Goal: Information Seeking & Learning: Find specific fact

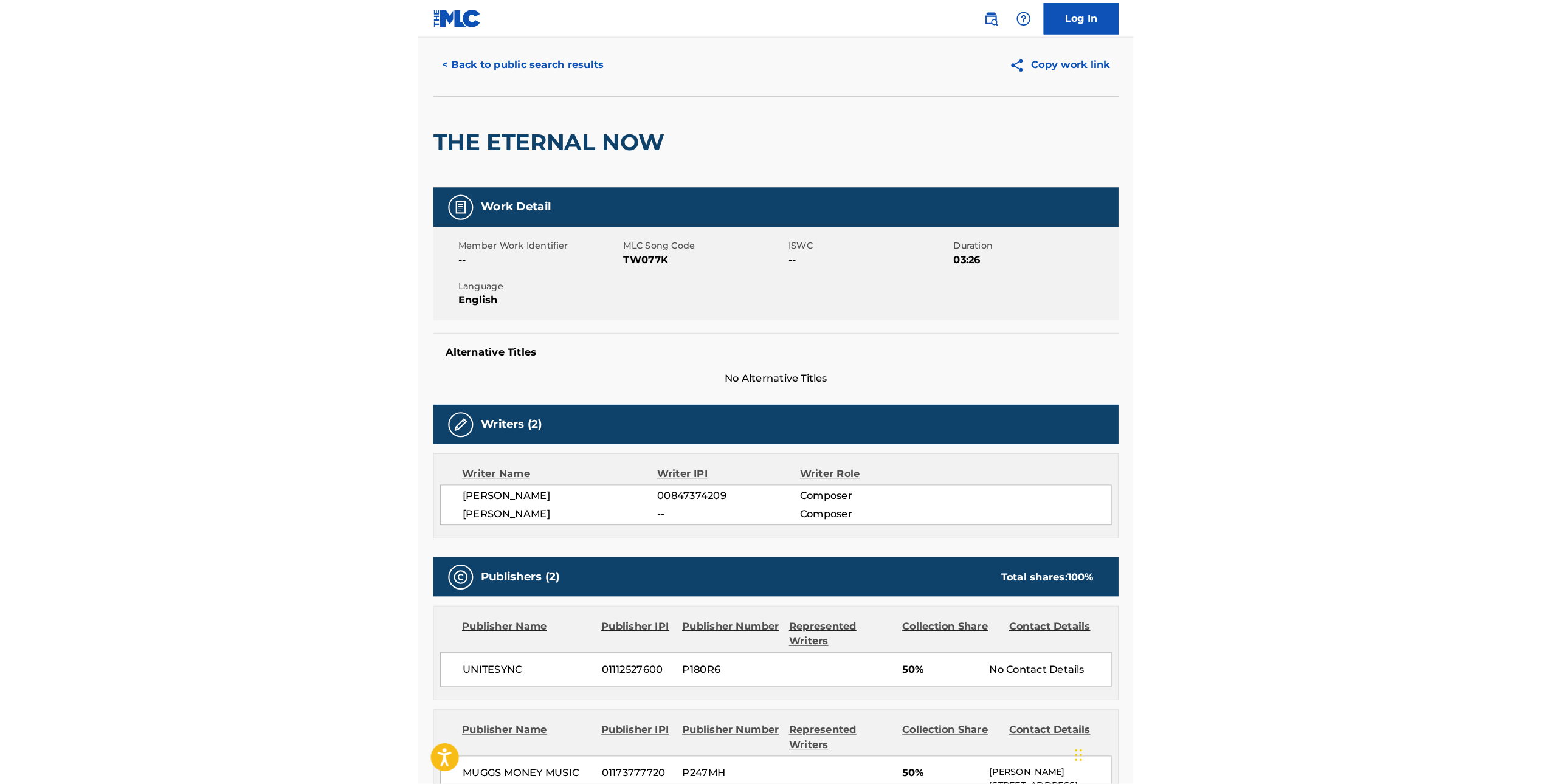
scroll to position [33, 0]
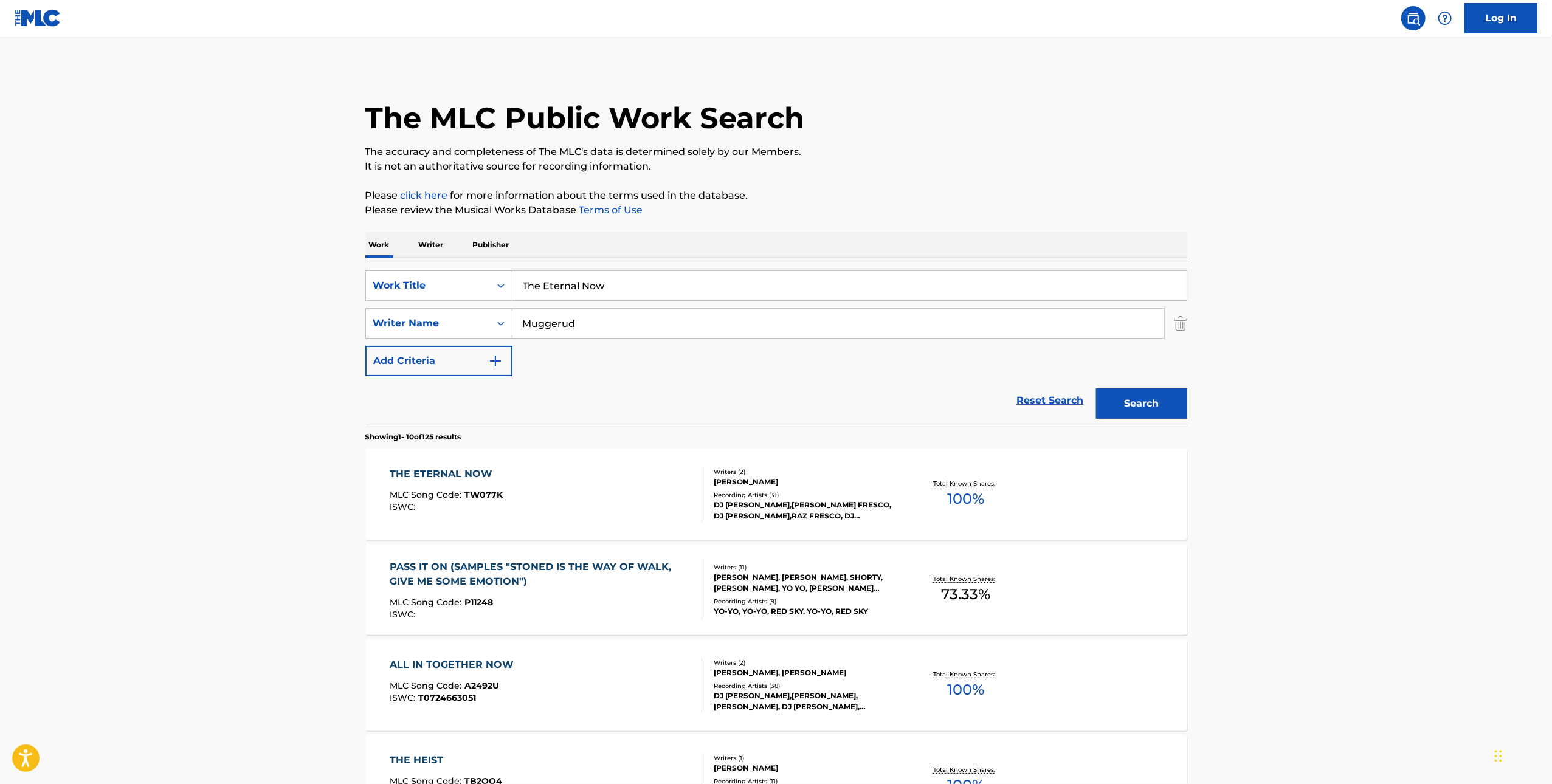
click at [548, 281] on input "The Eternal Now" at bounding box center [849, 285] width 674 height 29
click at [696, 151] on p "The accuracy and completeness of The MLC's data is determined solely by our Mem…" at bounding box center [776, 151] width 822 height 14
click at [696, 384] on div "Search" at bounding box center [1139, 400] width 97 height 48
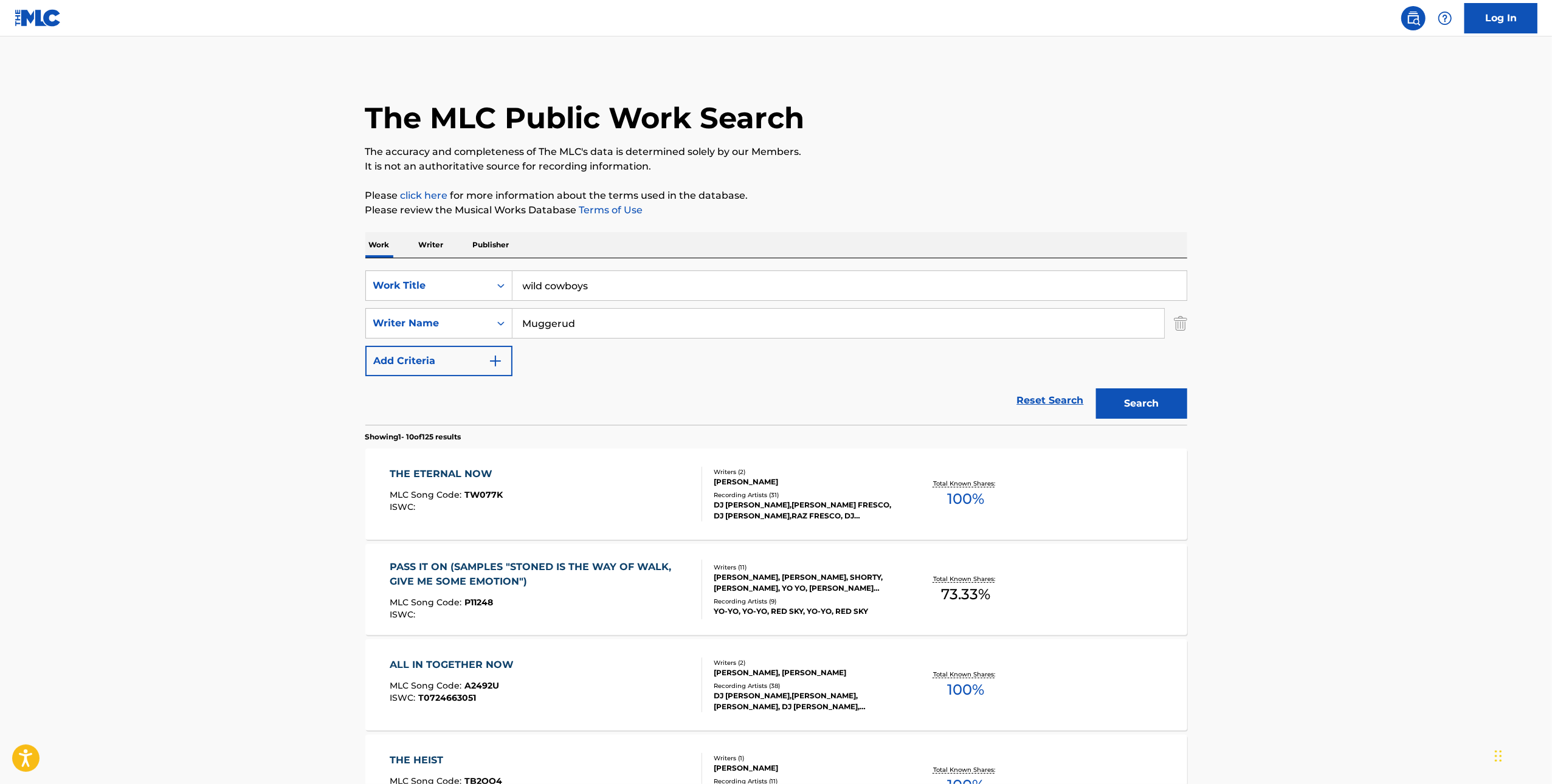
click at [696, 395] on button "Search" at bounding box center [1141, 404] width 91 height 30
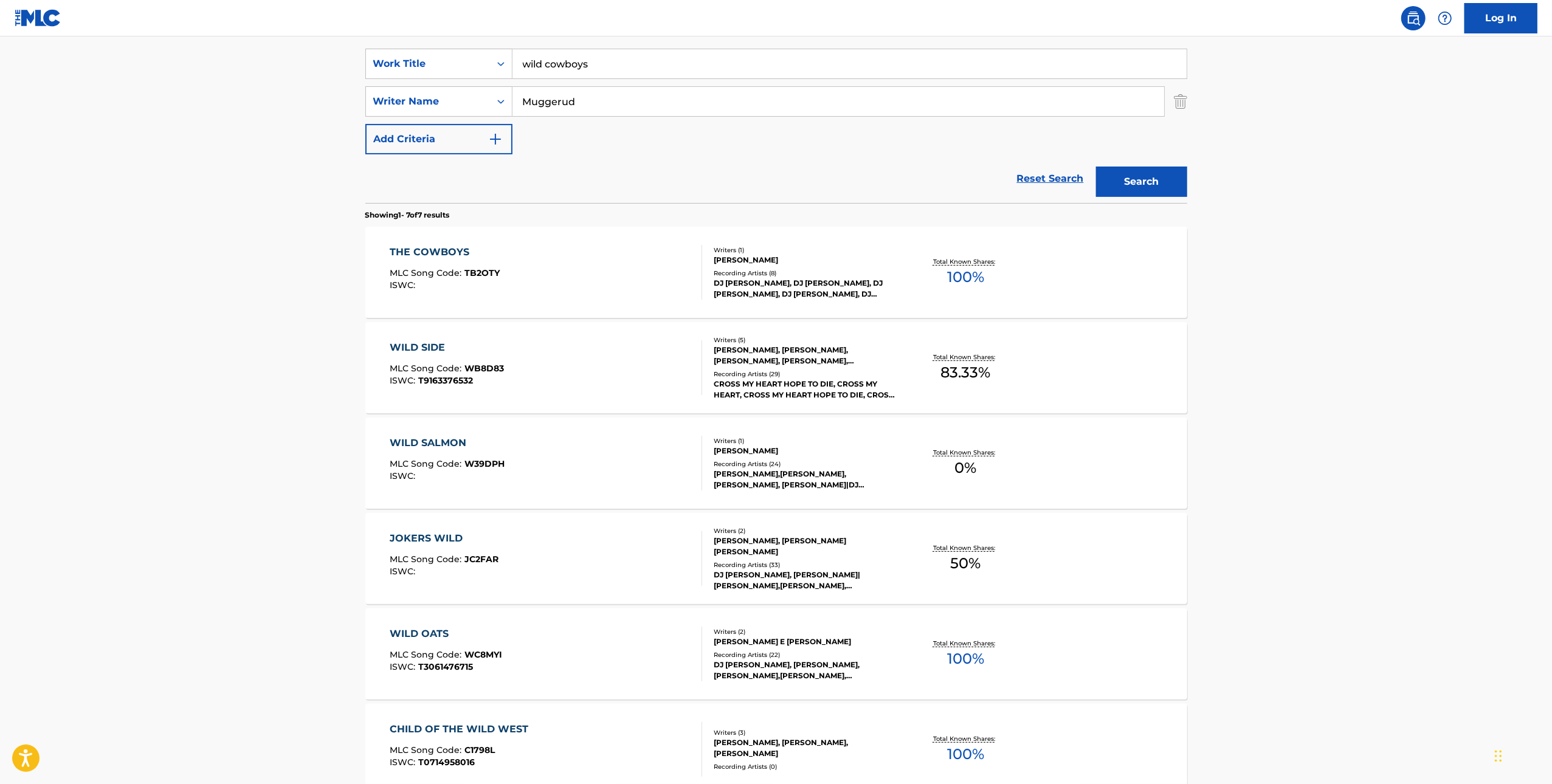
scroll to position [222, 0]
click at [631, 60] on input "wild cowboys" at bounding box center [849, 63] width 674 height 29
paste input "Wild Cowboys Revenge"
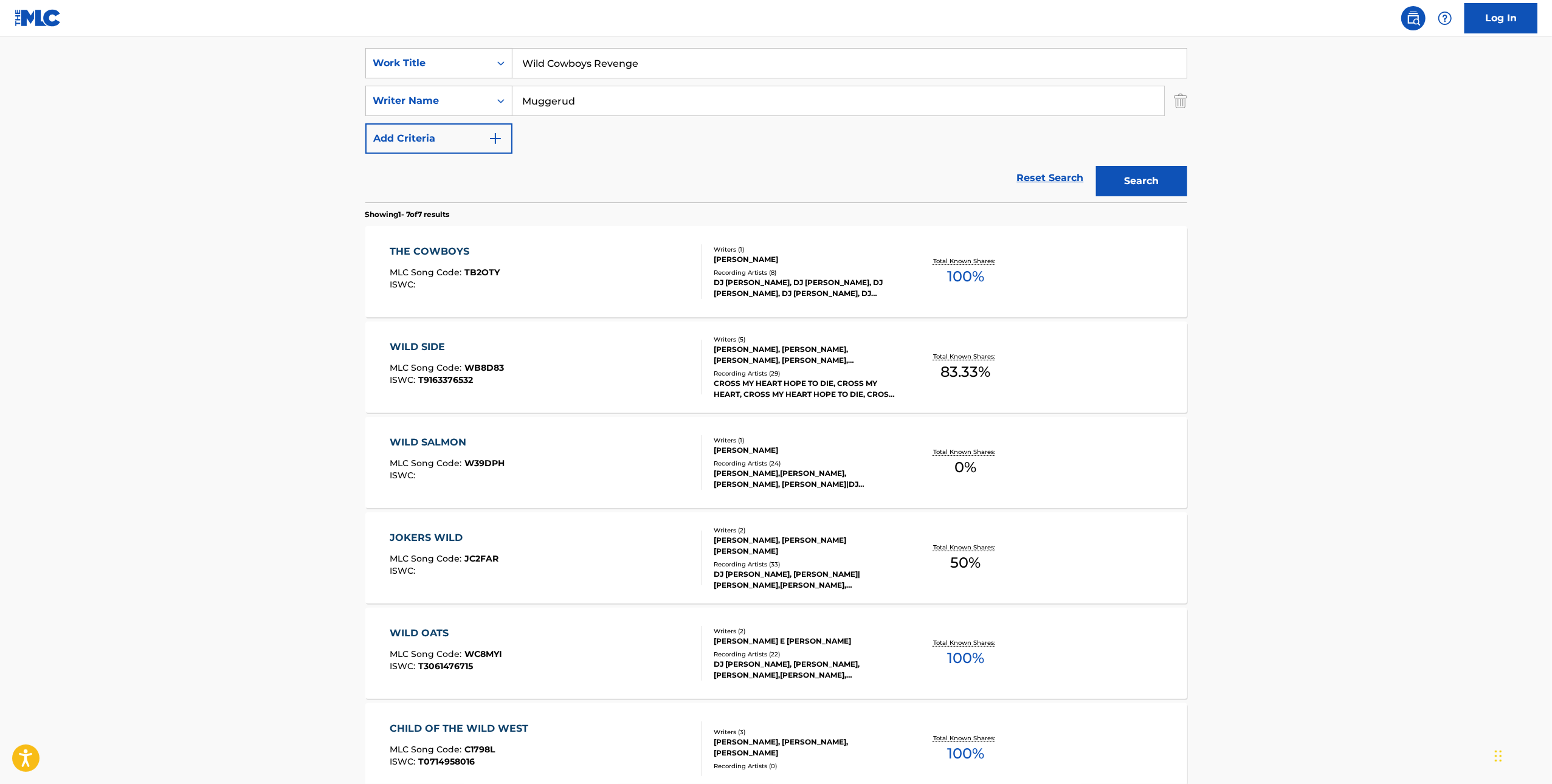
type input "Wild Cowboys Revenge"
click at [696, 145] on main "The MLC Public Work Search The accuracy and completeness of The MLC's data is d…" at bounding box center [776, 383] width 1552 height 1139
click at [696, 199] on div "Search" at bounding box center [1139, 178] width 97 height 48
click at [696, 184] on button "Search" at bounding box center [1141, 182] width 91 height 30
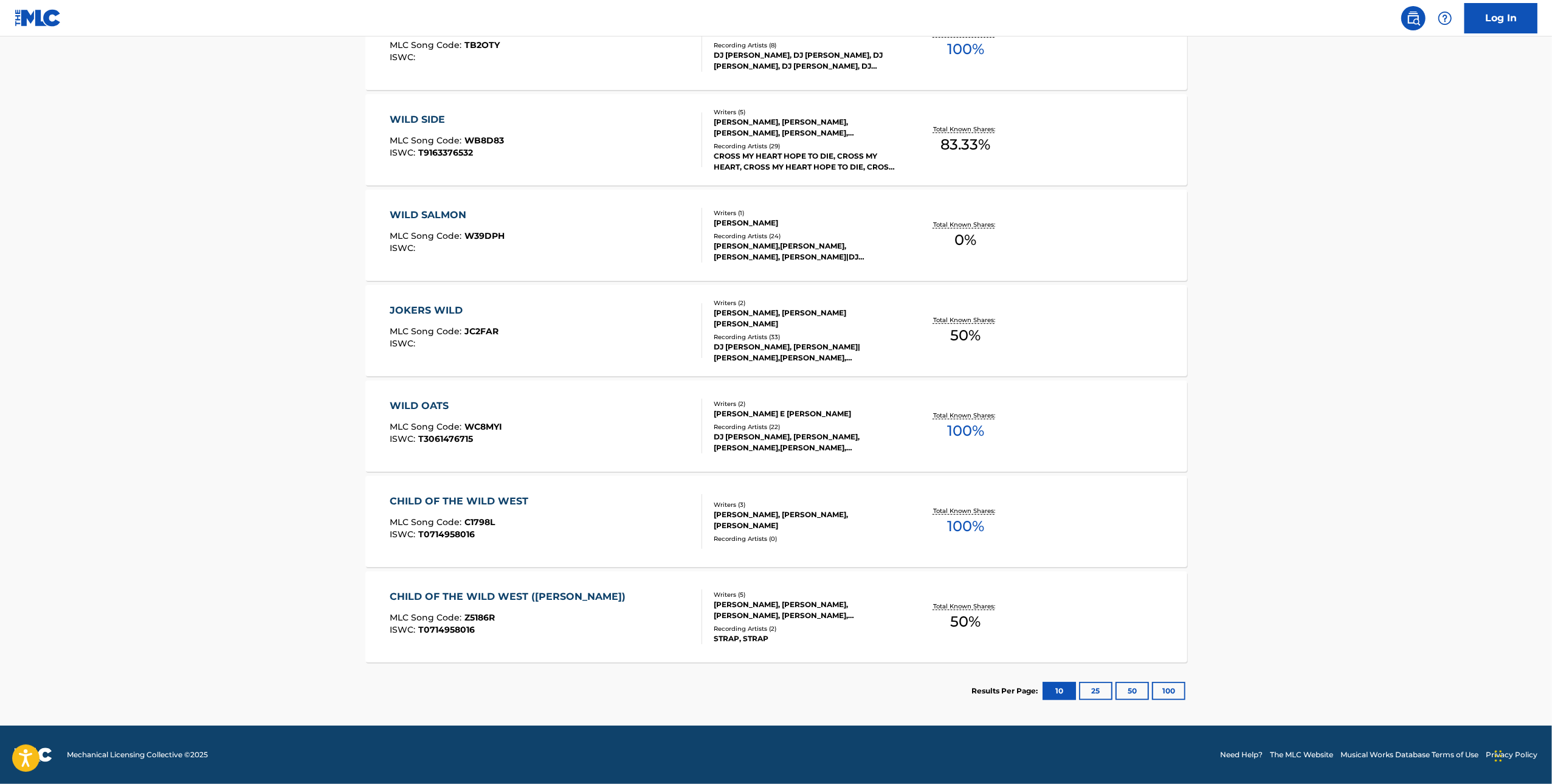
scroll to position [0, 0]
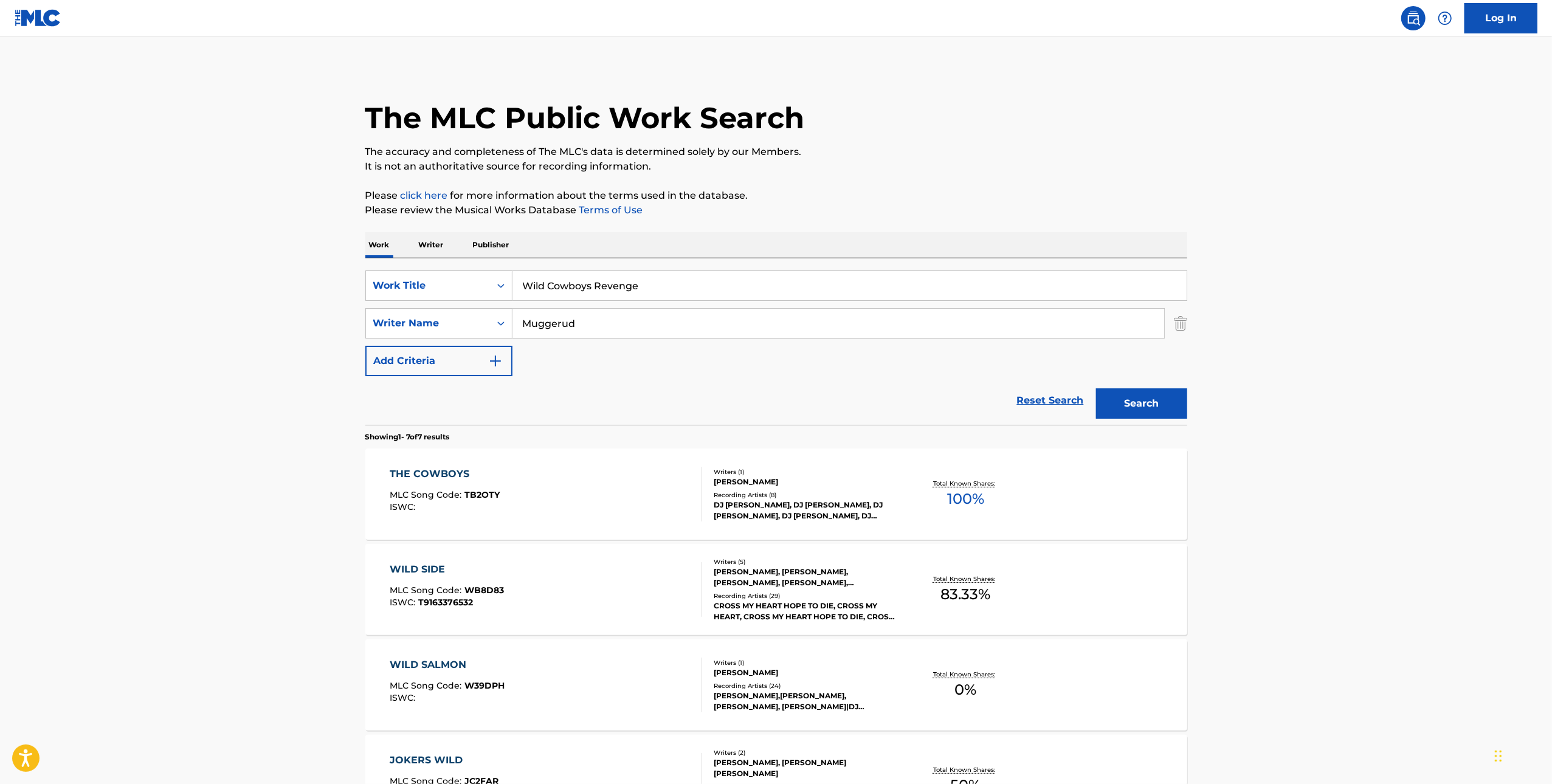
click at [574, 326] on input "Muggerud" at bounding box center [838, 323] width 652 height 29
type input "[PERSON_NAME]"
click at [696, 389] on button "Search" at bounding box center [1141, 404] width 91 height 30
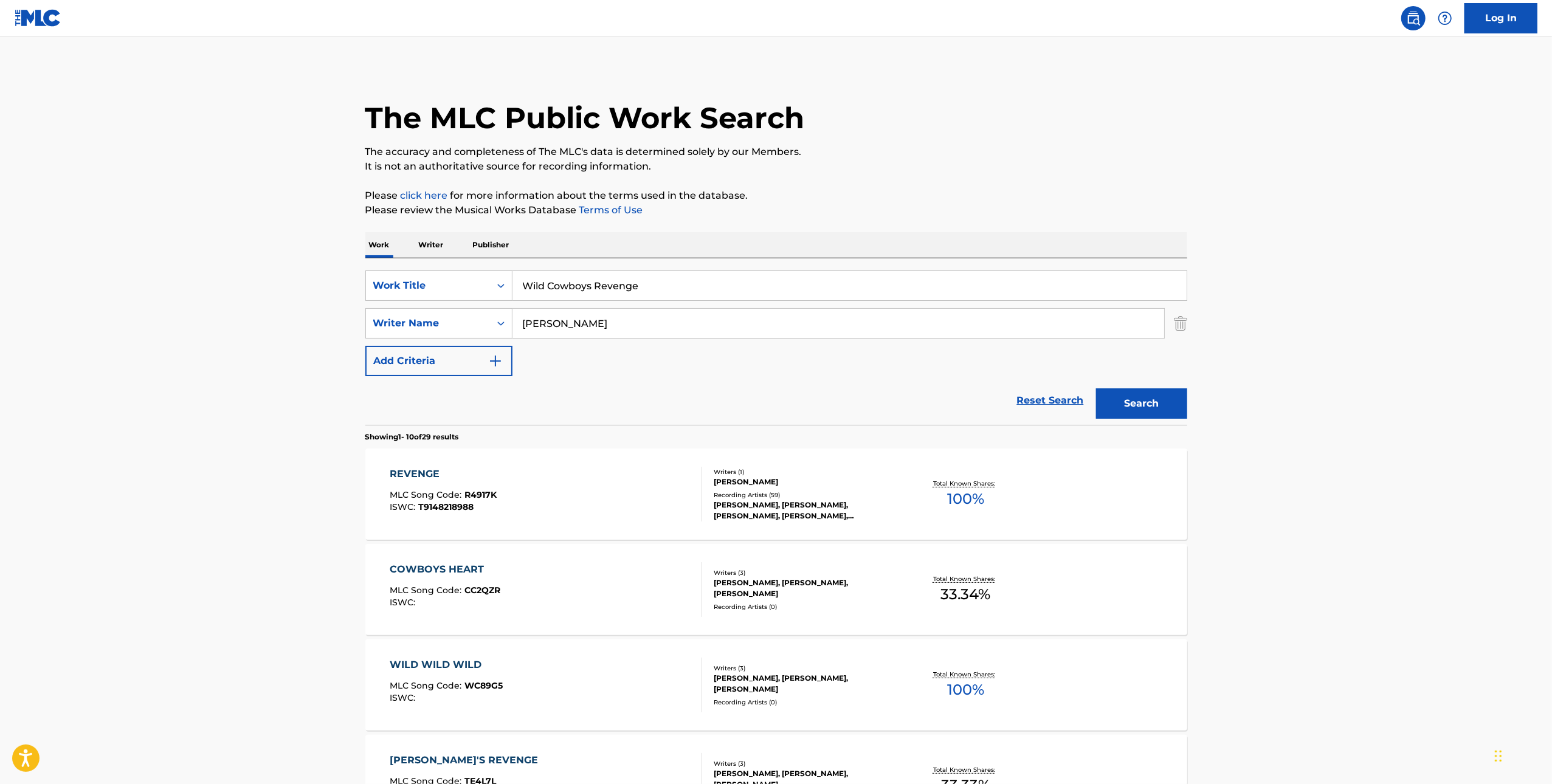
click at [419, 475] on div "REVENGE" at bounding box center [443, 473] width 107 height 14
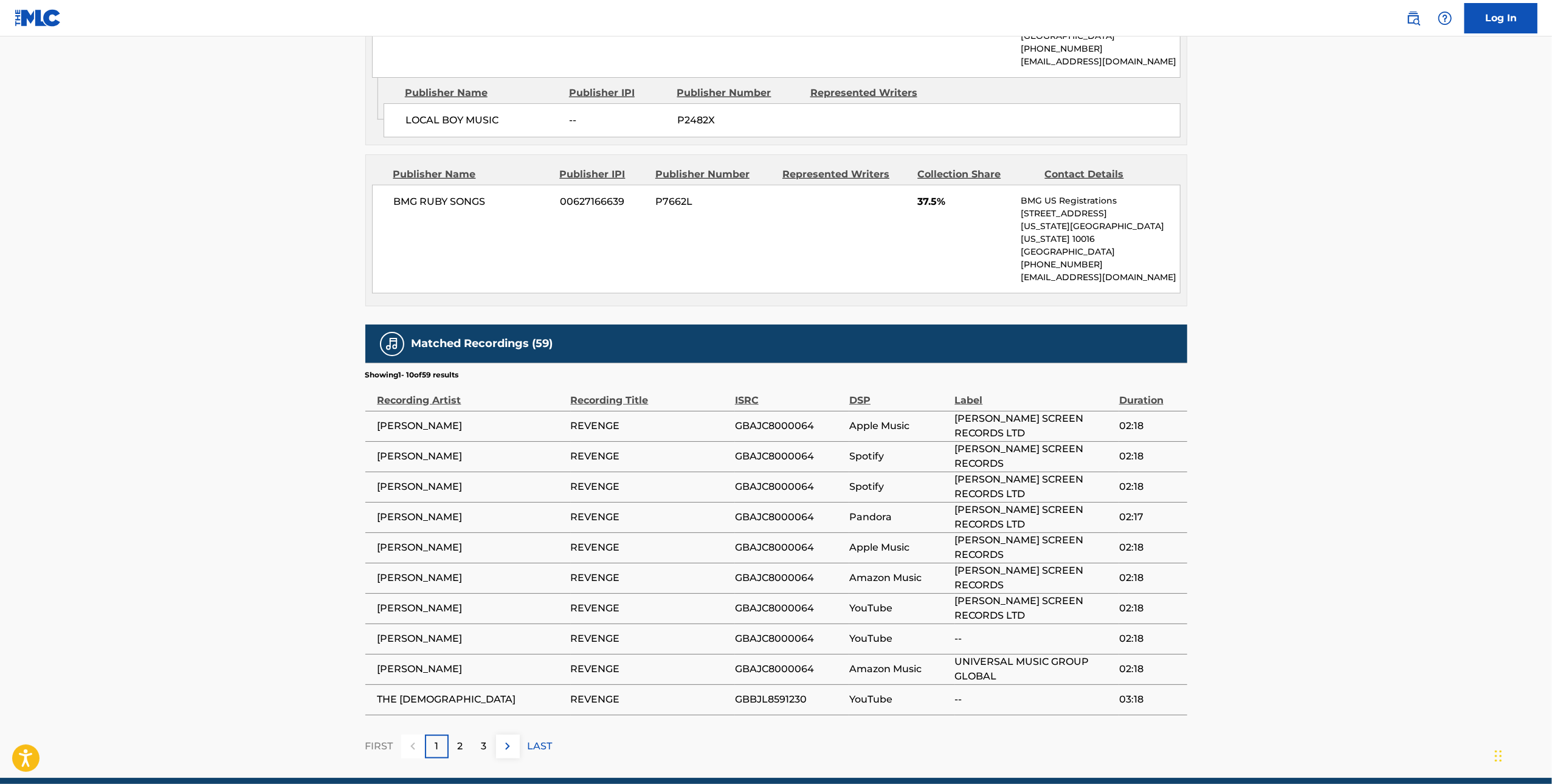
scroll to position [948, 0]
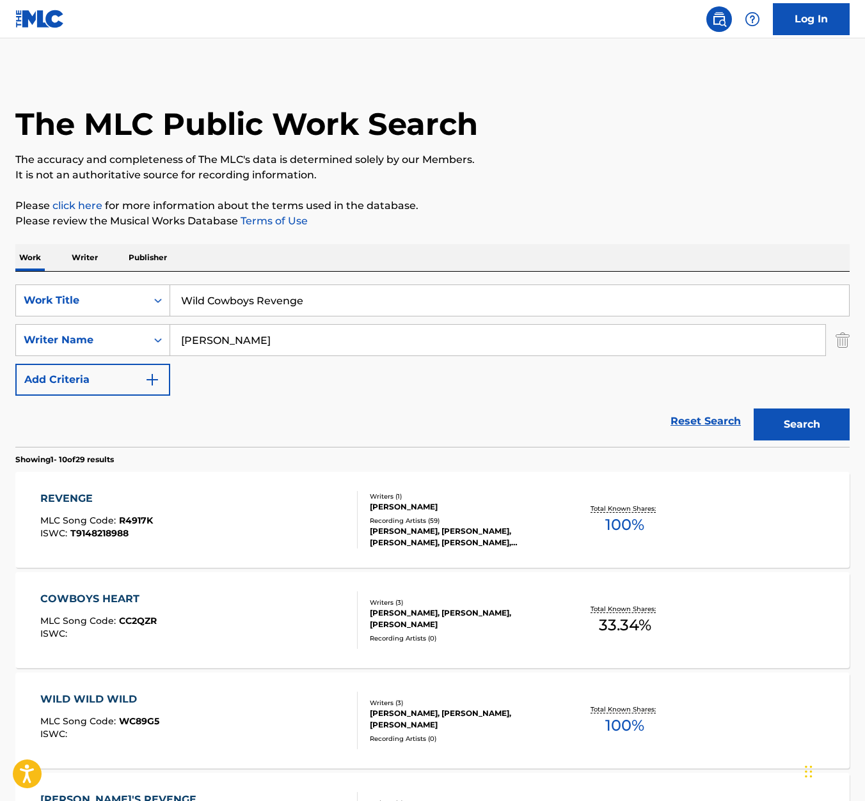
click at [228, 308] on input "Wild Cowboys Revenge" at bounding box center [509, 300] width 679 height 31
click at [732, 409] on button "Search" at bounding box center [802, 425] width 96 height 32
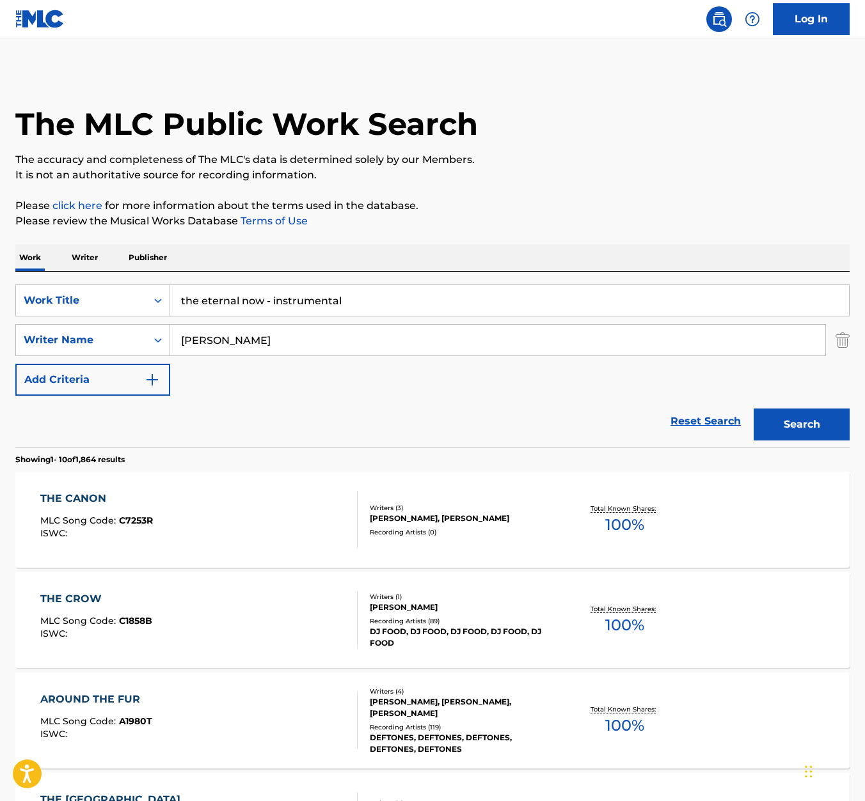
drag, startPoint x: 265, startPoint y: 303, endPoint x: 444, endPoint y: 303, distance: 179.1
click at [444, 303] on input "the eternal now - instrumental" at bounding box center [509, 300] width 679 height 31
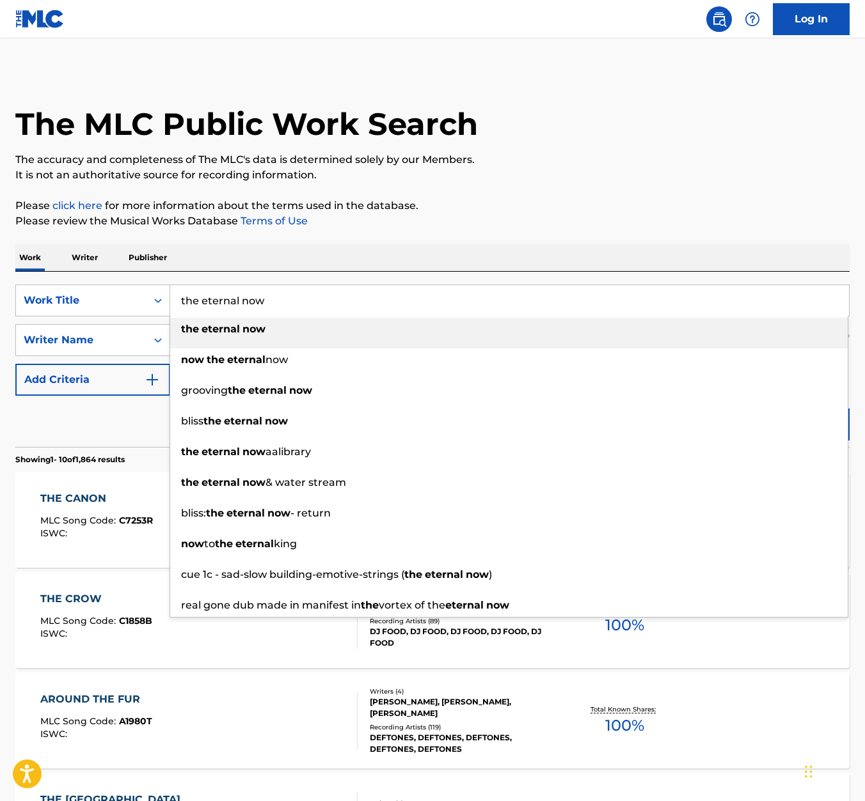
click at [704, 194] on div "The MLC Public Work Search The accuracy and completeness of The MLC's data is d…" at bounding box center [432, 803] width 865 height 1467
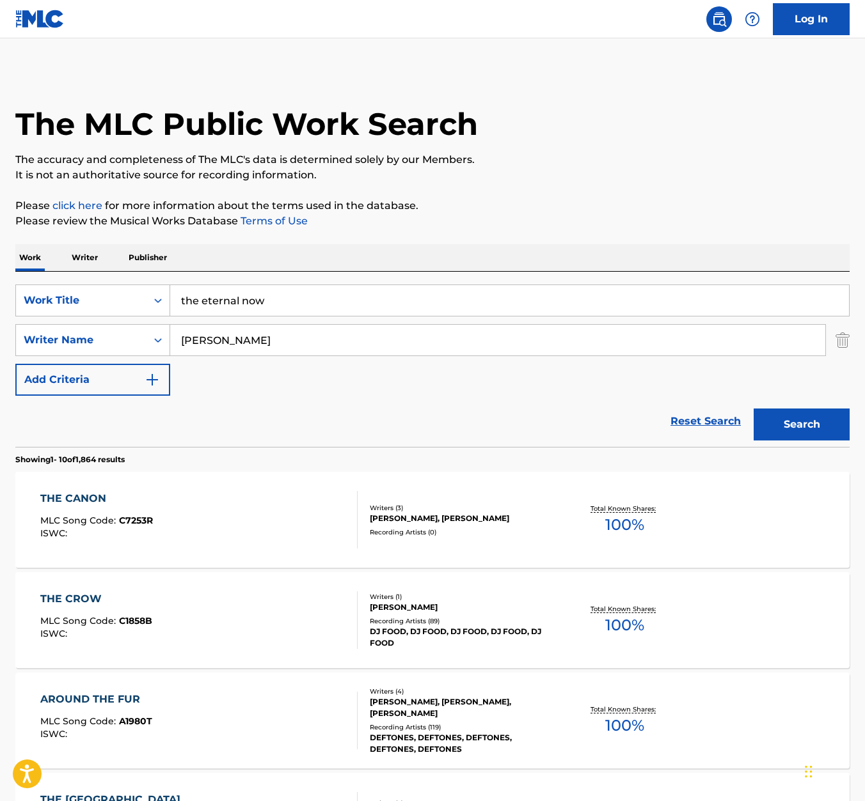
click at [732, 425] on button "Search" at bounding box center [802, 425] width 96 height 32
click at [318, 300] on input "the eternal now" at bounding box center [509, 300] width 679 height 31
paste input "Butterfly Effect"
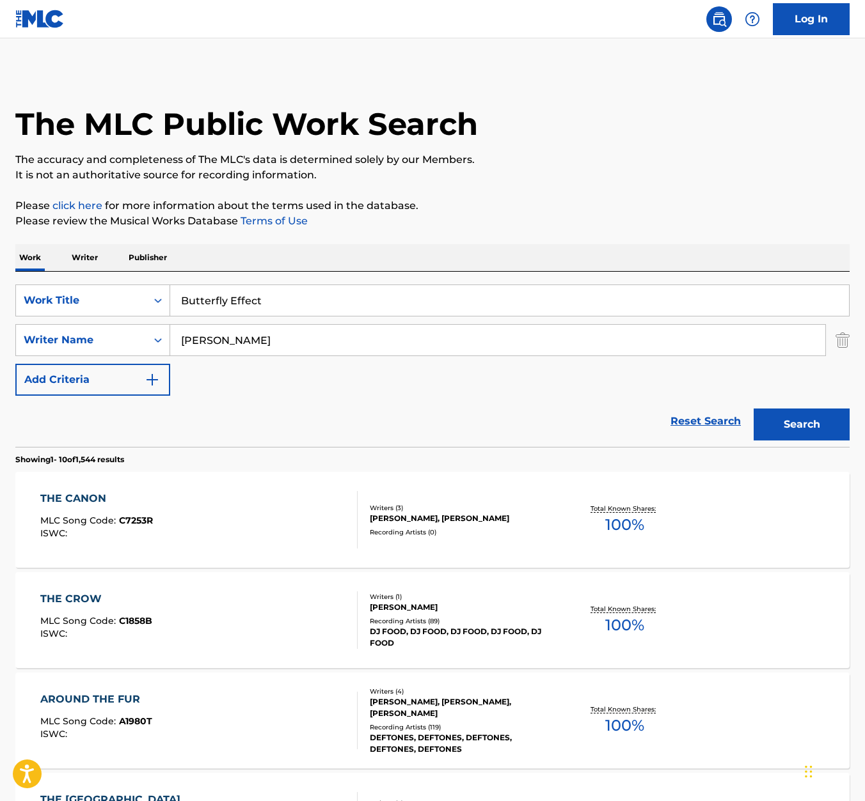
type input "Butterfly Effect"
click at [599, 205] on p "Please click here for more information about the terms used in the database." at bounding box center [432, 205] width 834 height 15
click at [418, 343] on input "[PERSON_NAME]" at bounding box center [497, 340] width 655 height 31
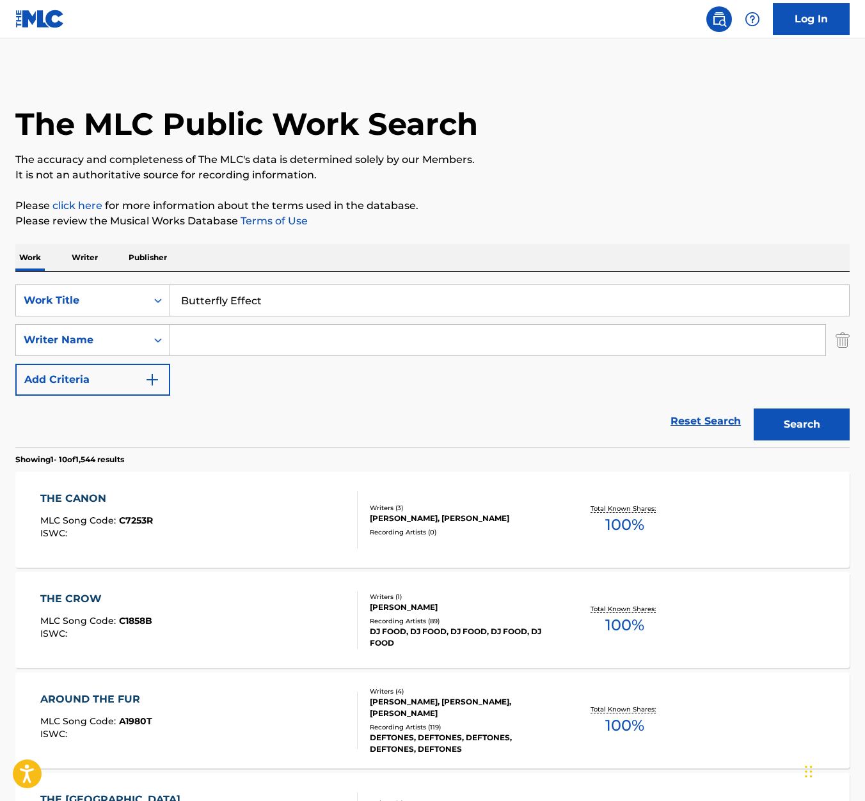
click at [353, 393] on div "SearchWithCriteria9af0ce6c-b1bb-4cdf-8f90-1be13c27ad9b Work Title Butterfly Eff…" at bounding box center [432, 340] width 834 height 111
click at [326, 354] on input "Search Form" at bounding box center [497, 340] width 655 height 31
type input "Muggerud"
click at [732, 418] on button "Search" at bounding box center [802, 425] width 96 height 32
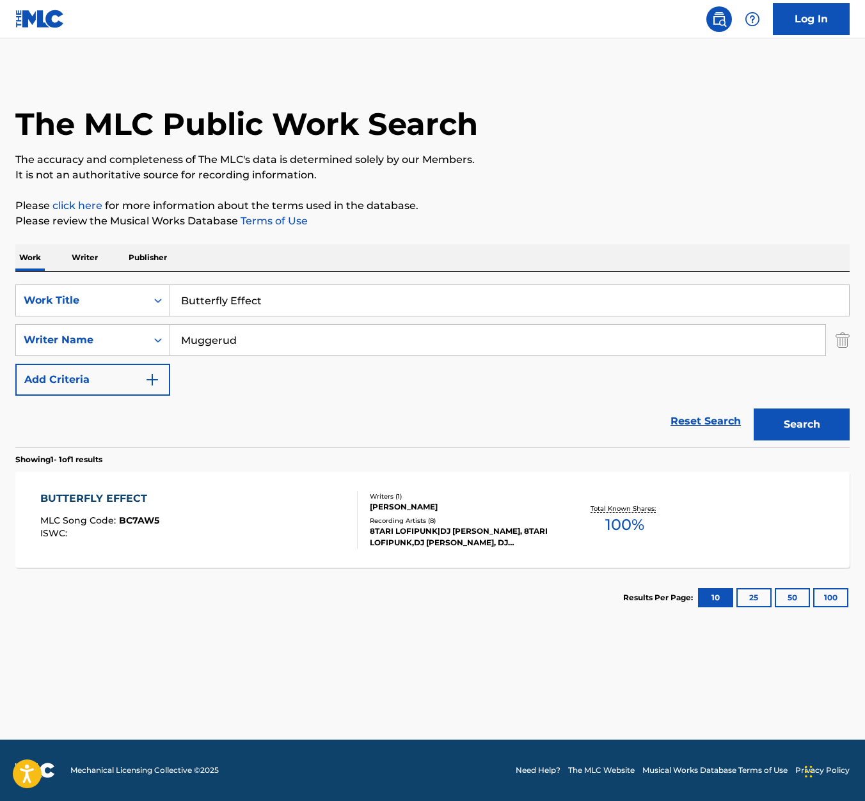
click at [114, 492] on div "BUTTERFLY EFFECT" at bounding box center [99, 498] width 119 height 15
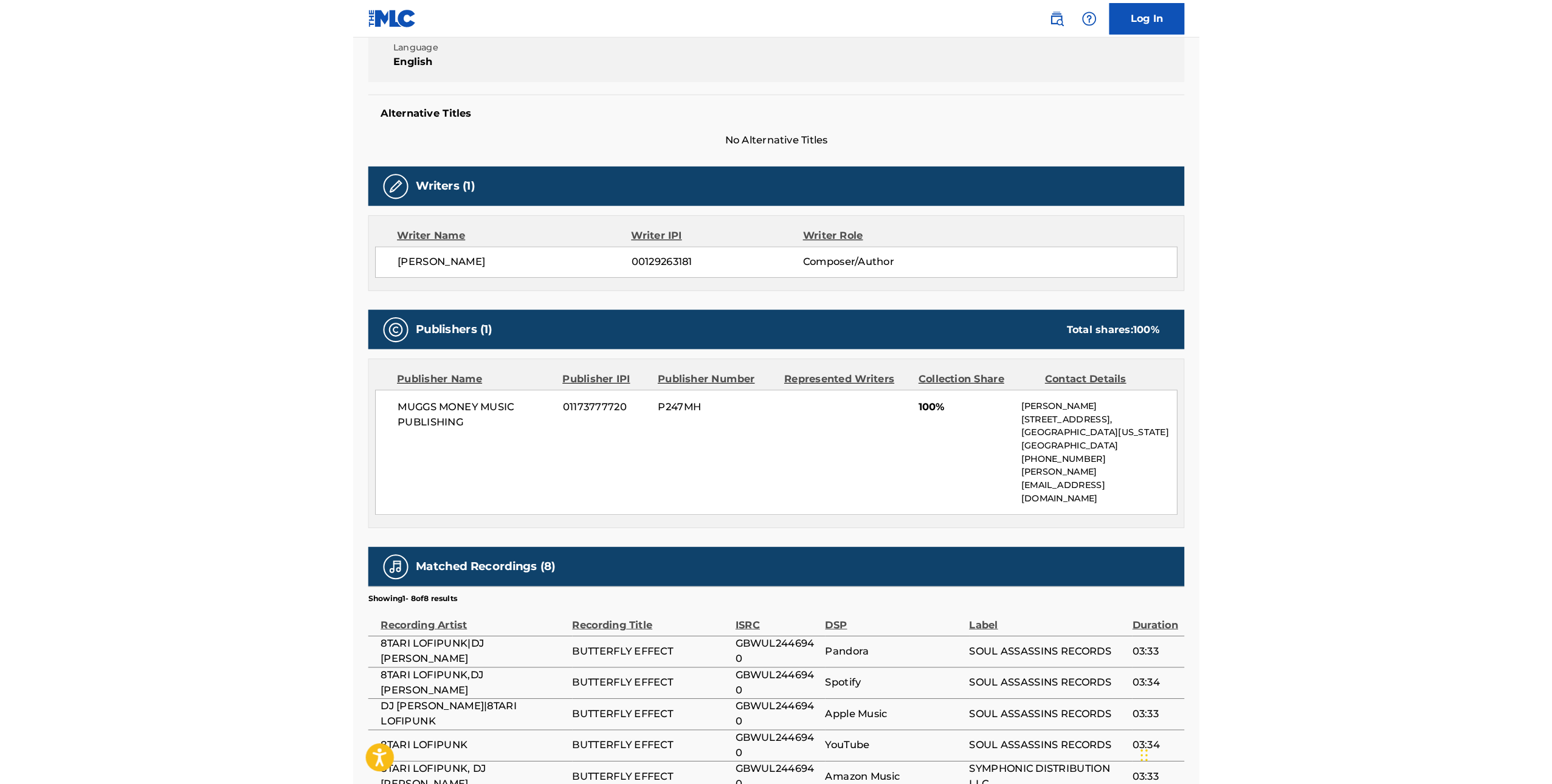
scroll to position [265, 0]
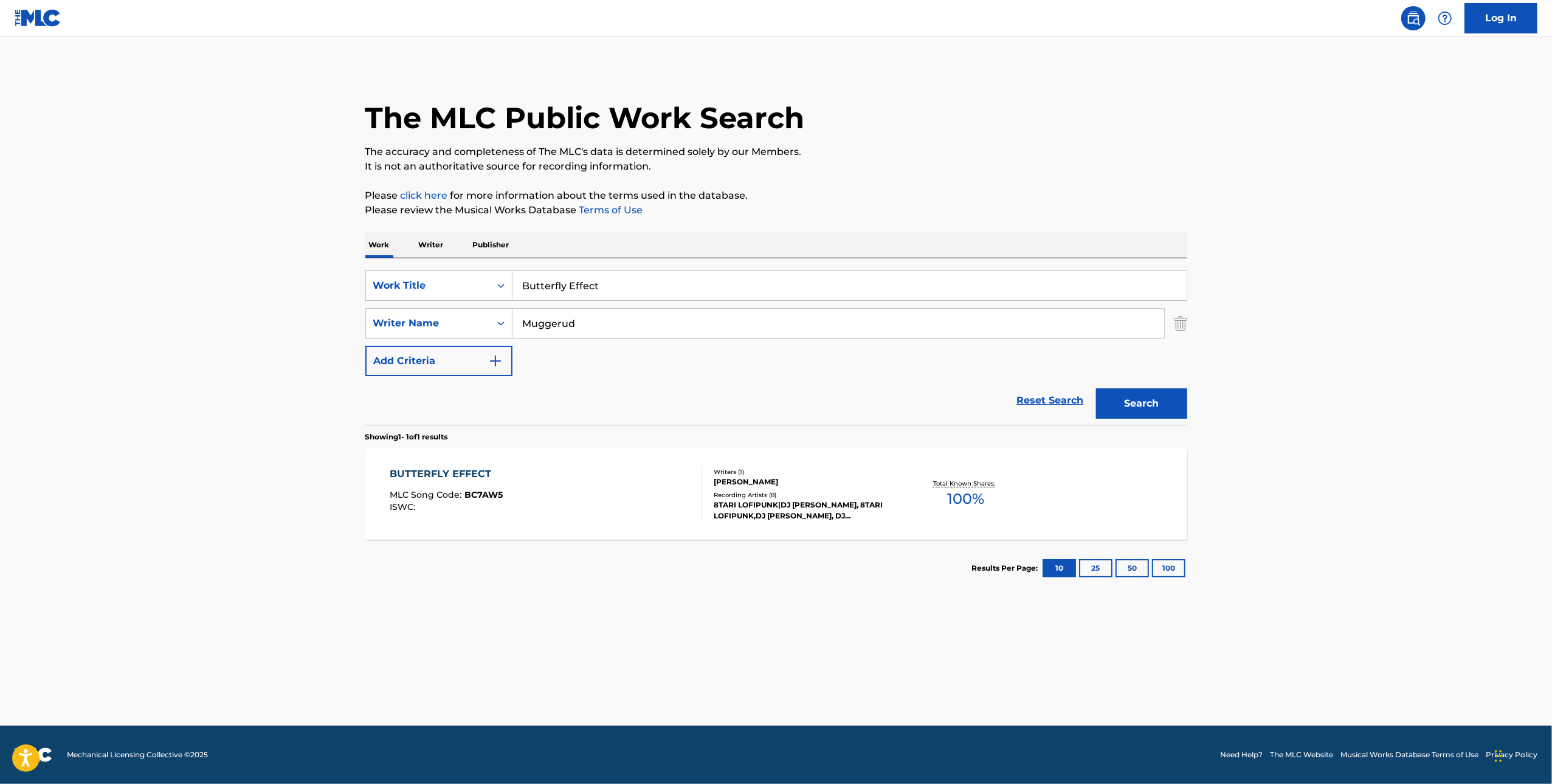
click at [582, 296] on input "Butterfly Effect" at bounding box center [849, 285] width 674 height 29
type input "deceptacon"
click at [696, 245] on div "Work Writer Publisher" at bounding box center [776, 244] width 822 height 26
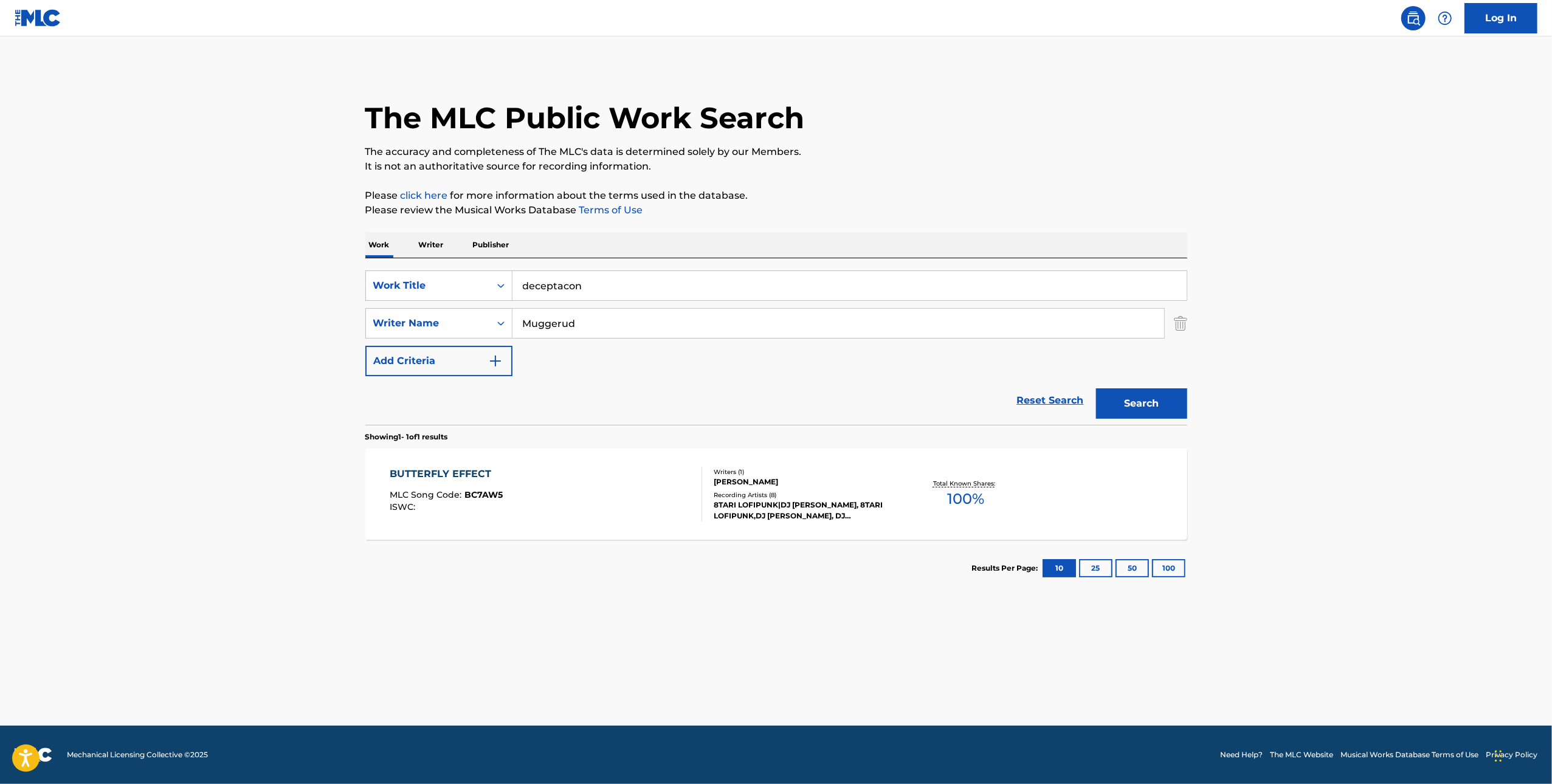
click at [696, 398] on button "Search" at bounding box center [1141, 404] width 91 height 30
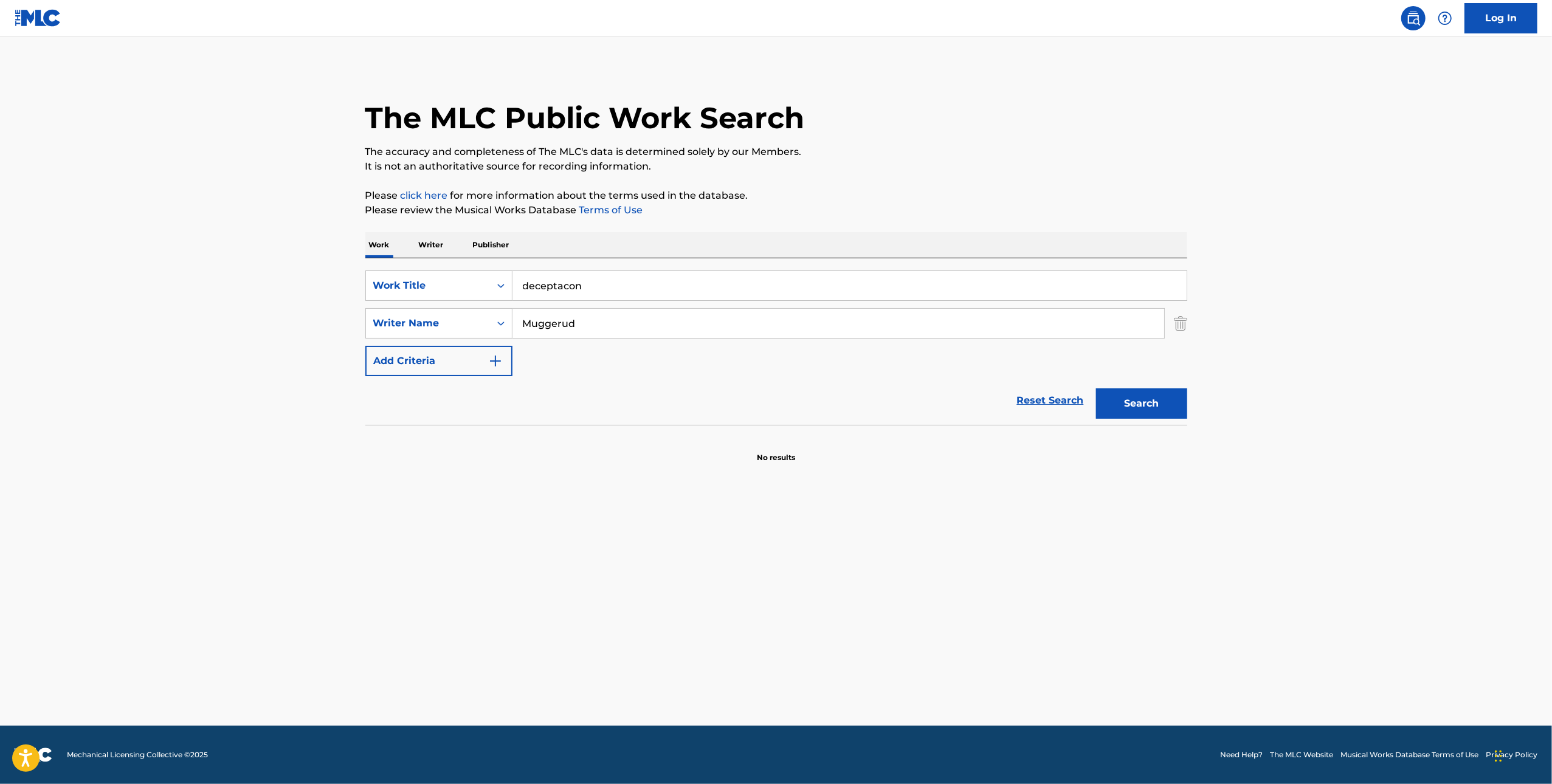
click at [640, 320] on input "Muggerud" at bounding box center [838, 323] width 652 height 29
type input "l"
type input "[PERSON_NAME]"
click at [696, 389] on button "Search" at bounding box center [1141, 404] width 91 height 30
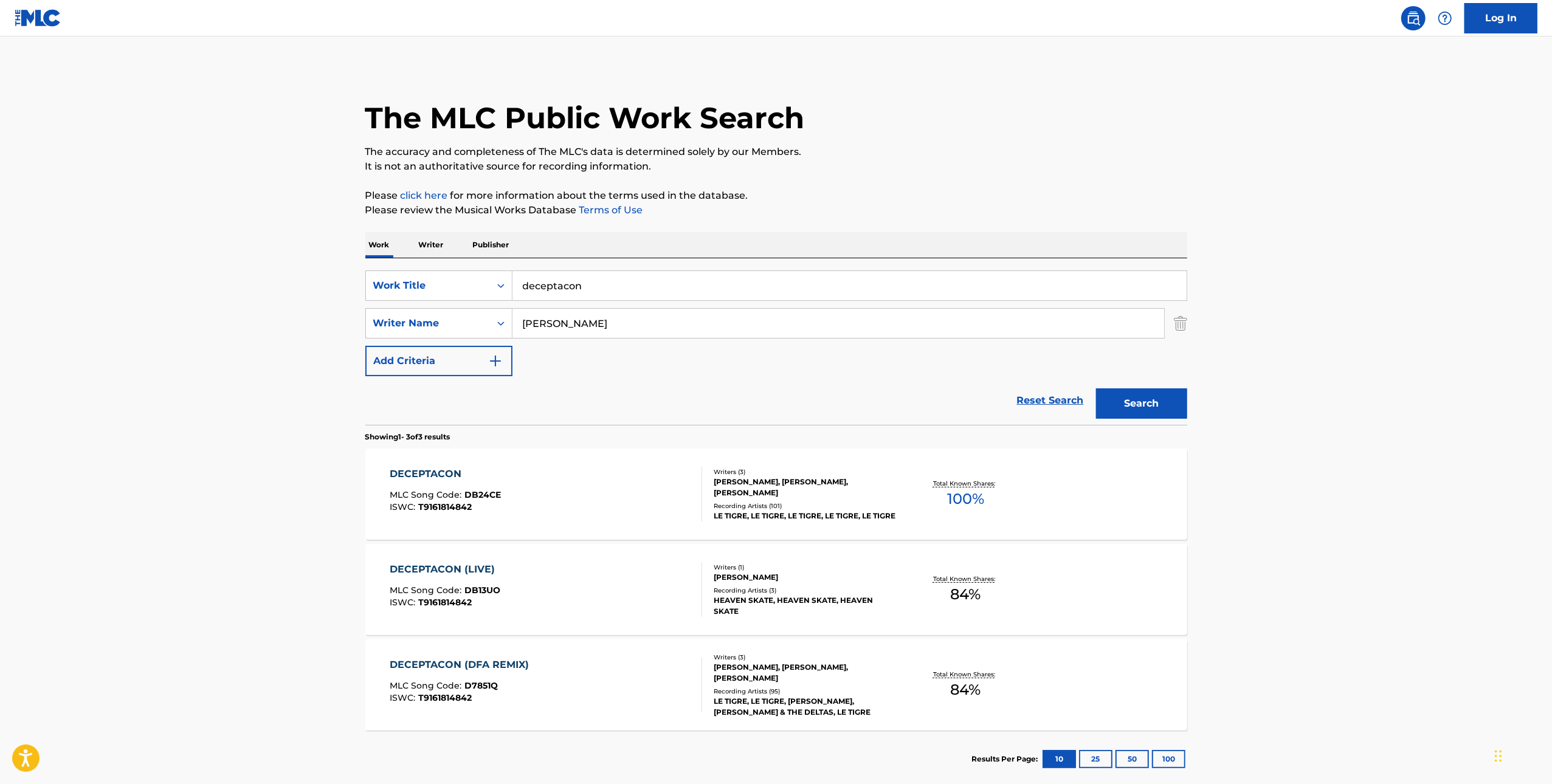
click at [441, 475] on div "DECEPTACON" at bounding box center [445, 473] width 111 height 14
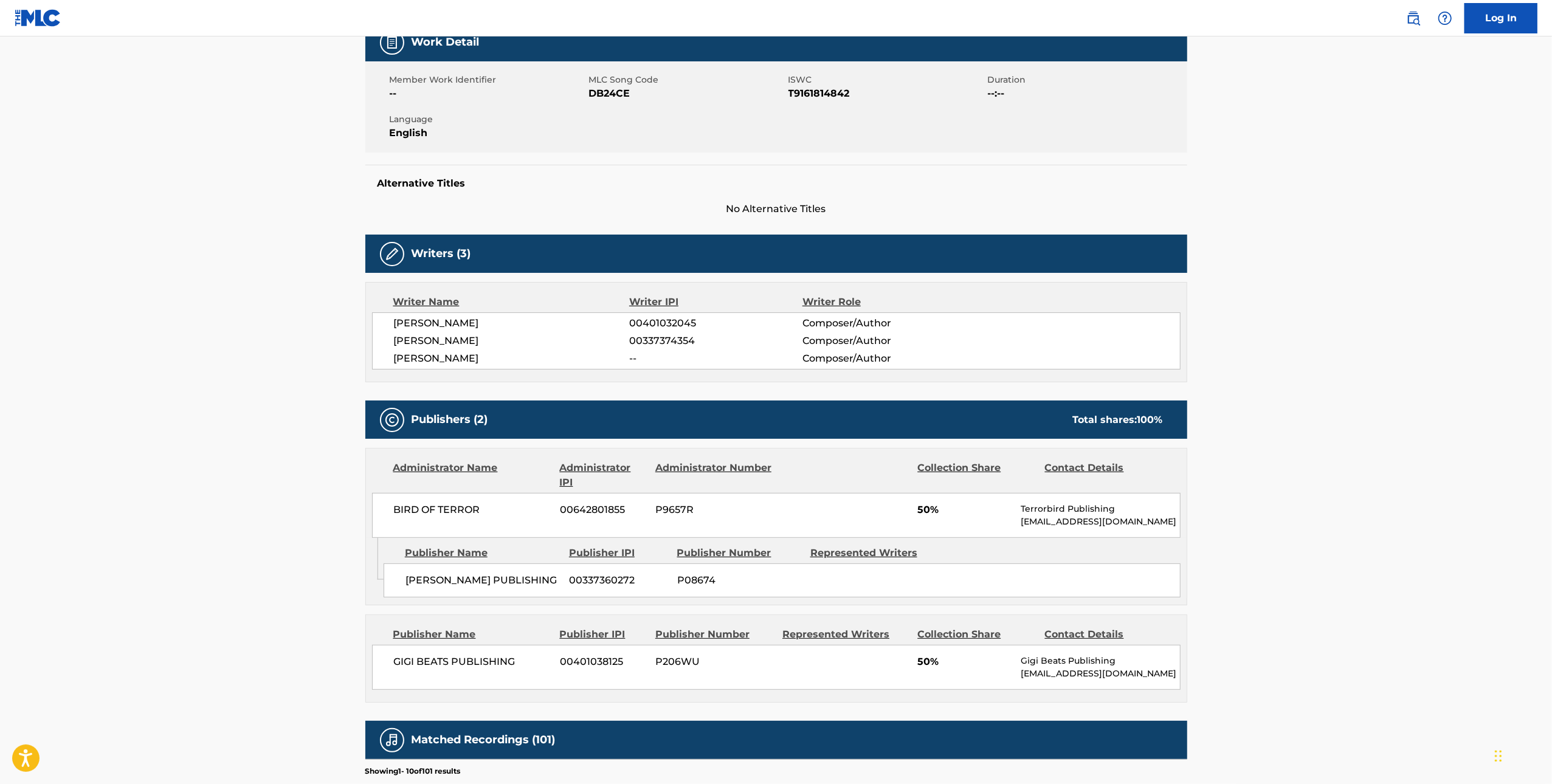
scroll to position [200, 0]
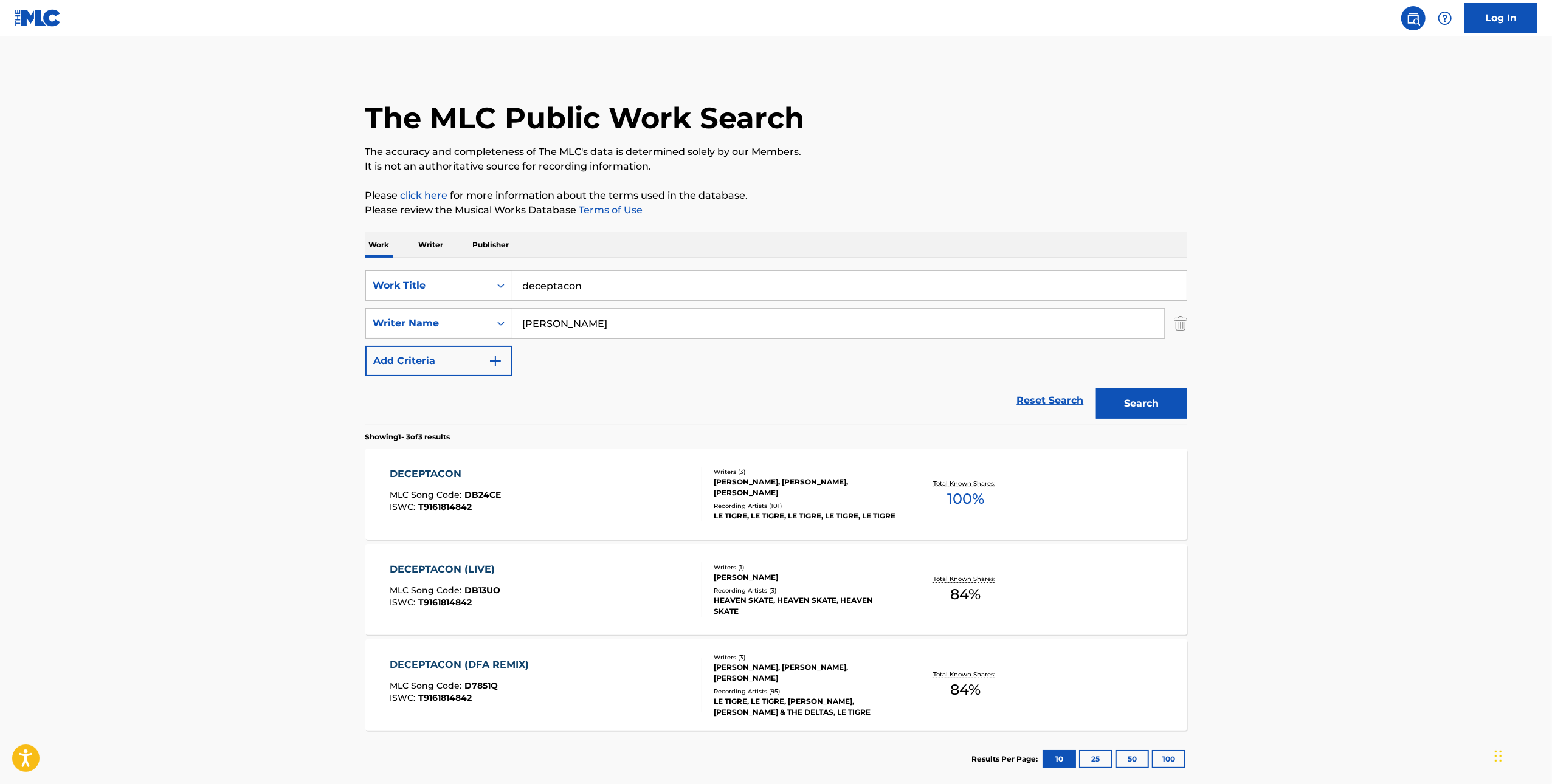
click at [592, 279] on input "deceptacon" at bounding box center [849, 285] width 674 height 29
paste input "Walk Yours ft. [GEOGRAPHIC_DATA]"
type input "Walk Yours ft. [GEOGRAPHIC_DATA]"
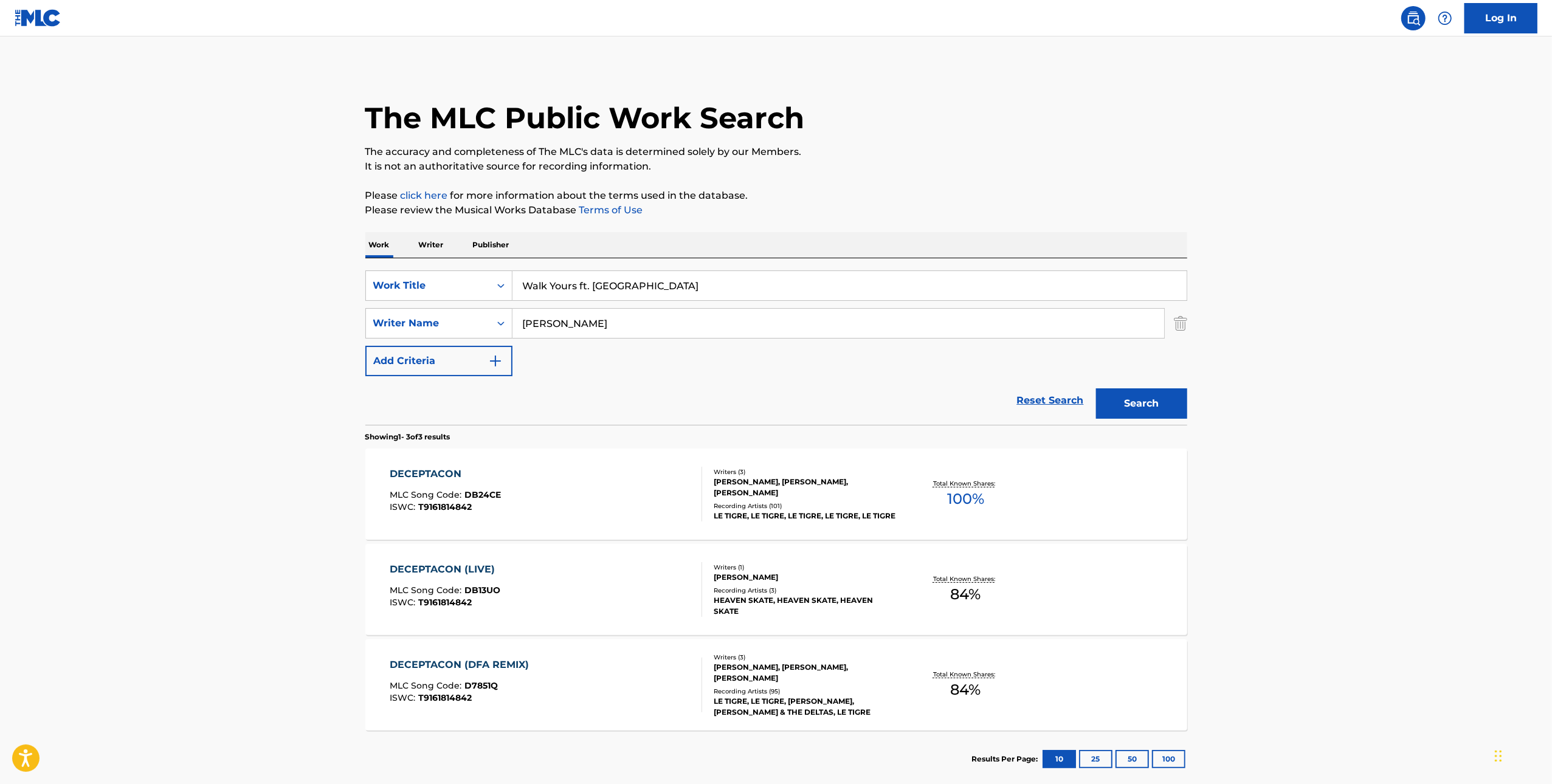
click at [696, 182] on div "The MLC Public Work Search The accuracy and completeness of The MLC's data is d…" at bounding box center [776, 427] width 852 height 721
click at [696, 329] on input "[PERSON_NAME]" at bounding box center [838, 323] width 652 height 29
type input ","
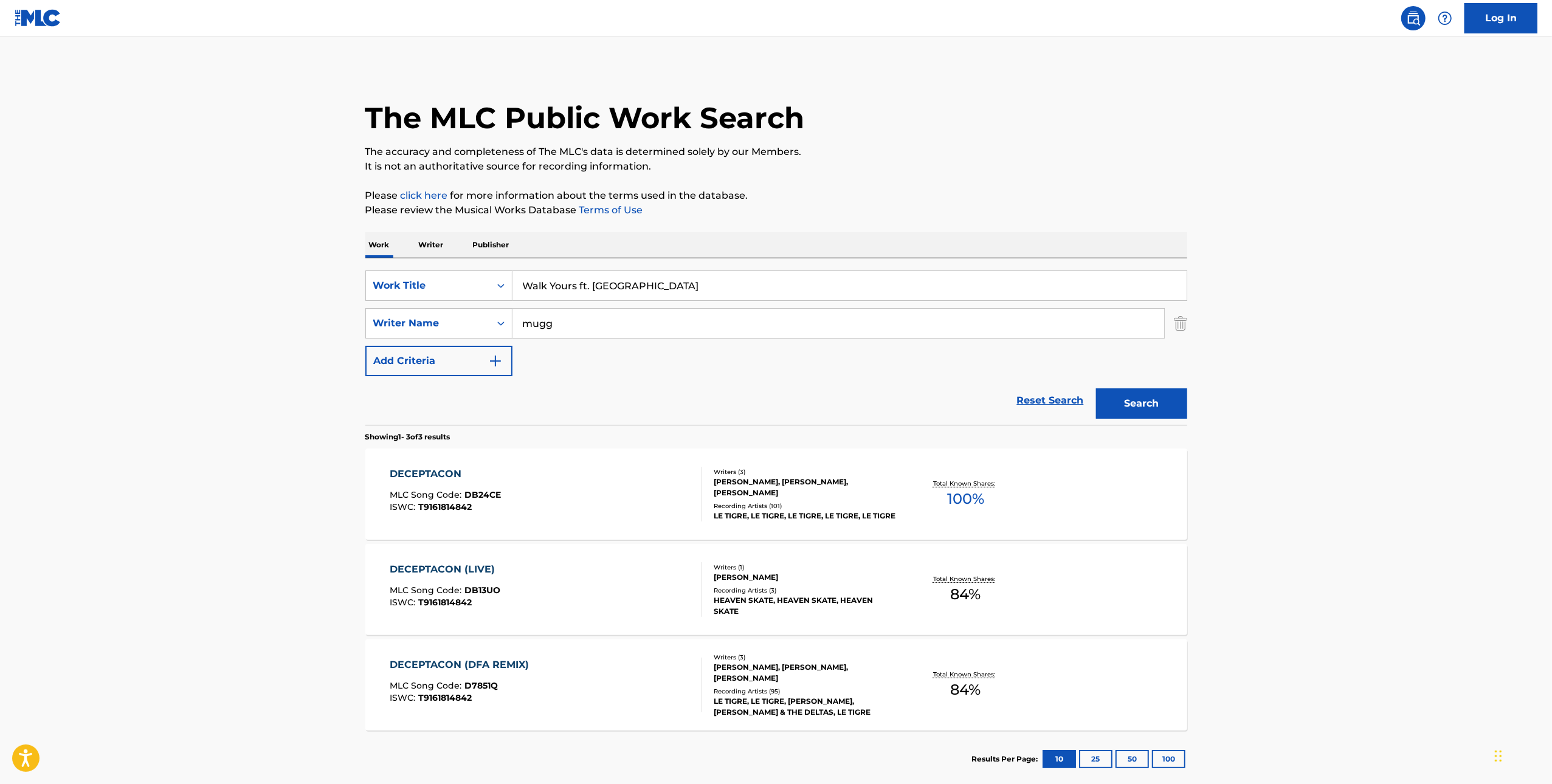
click at [696, 389] on button "Search" at bounding box center [1141, 404] width 91 height 30
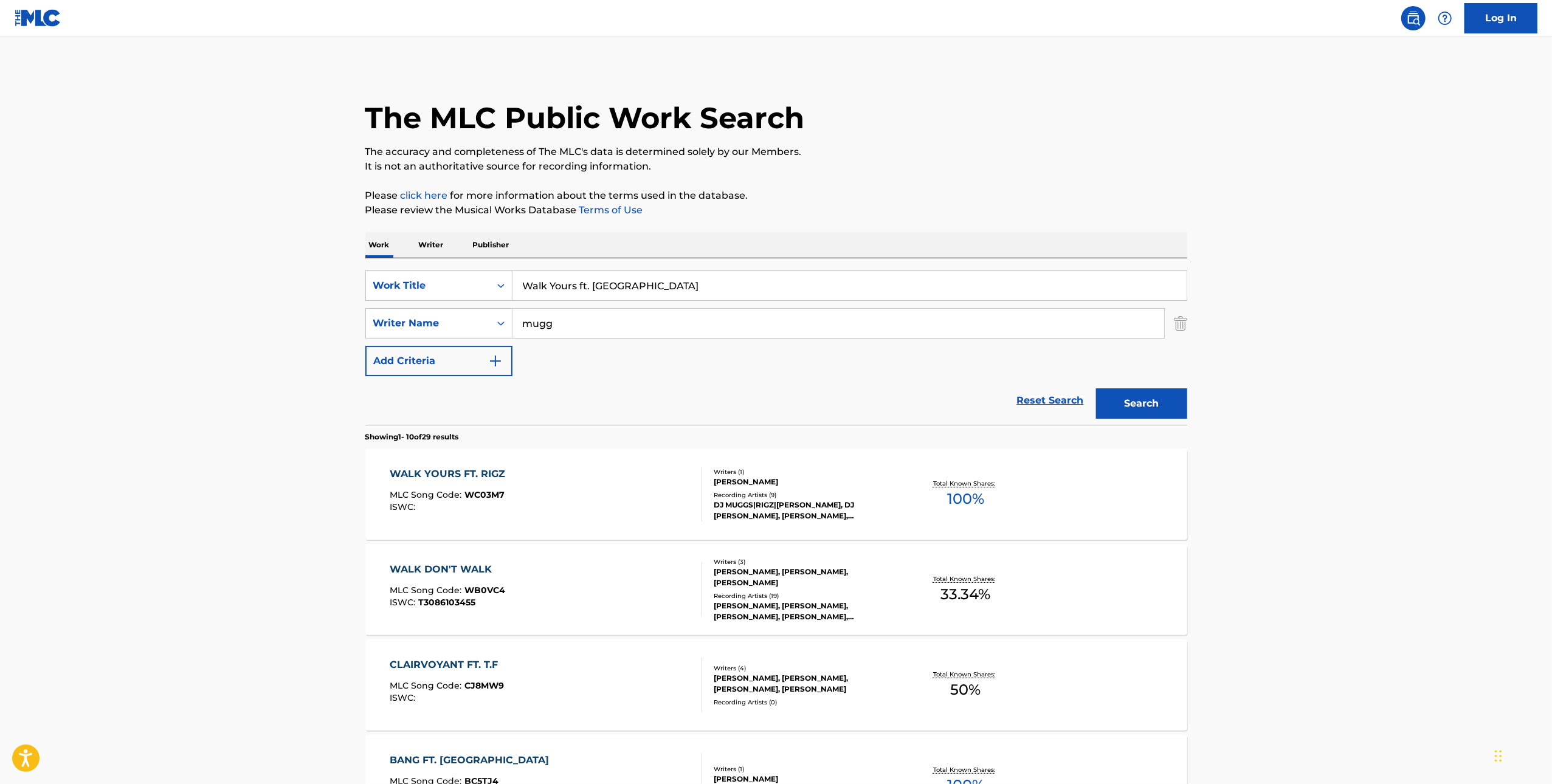
type input "Muggerud"
click at [696, 398] on button "Search" at bounding box center [1141, 404] width 91 height 30
click at [588, 299] on input "Walk Yours ft. [GEOGRAPHIC_DATA]" at bounding box center [849, 285] width 674 height 29
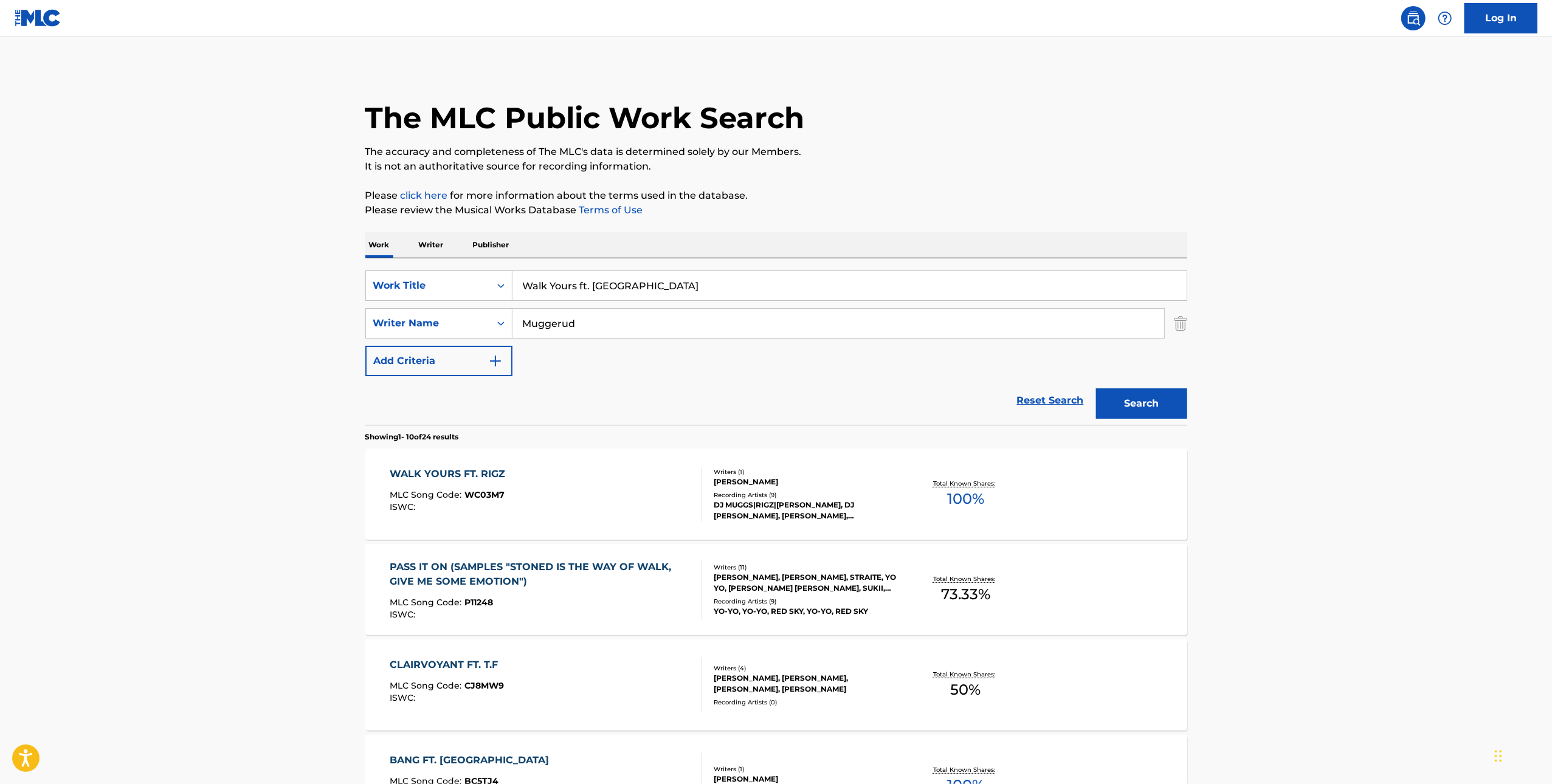
paste input "MAV X MOOCH X TIMES FT. TIMES CHANGE"
click at [696, 210] on p "Please review the Musical Works Database Terms of Use" at bounding box center [776, 210] width 822 height 14
click at [696, 421] on div "Search" at bounding box center [1139, 400] width 97 height 48
click at [696, 404] on button "Search" at bounding box center [1141, 404] width 91 height 30
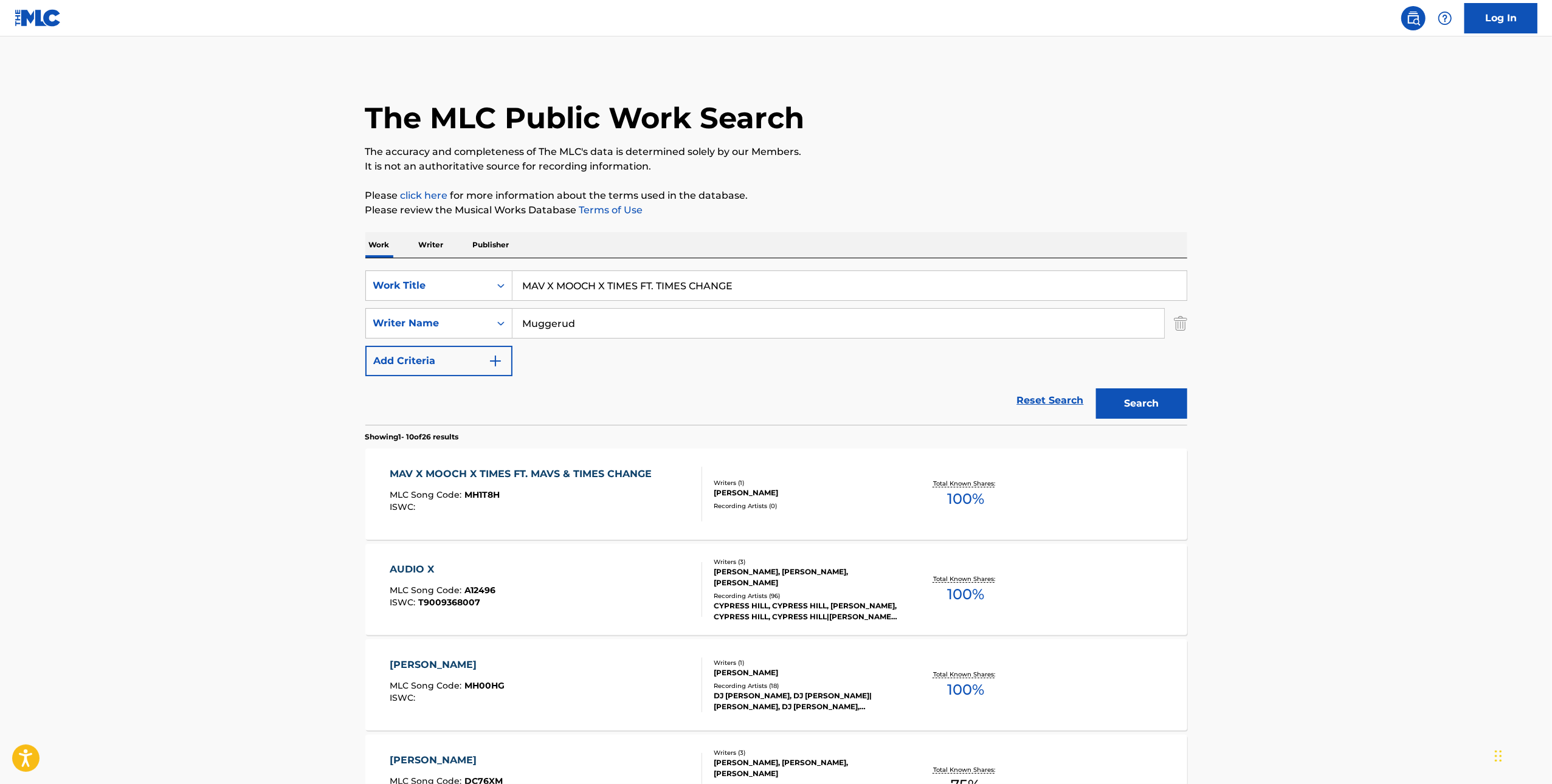
click at [619, 278] on input "MAV X MOOCH X TIMES FT. TIMES CHANGE" at bounding box center [849, 285] width 674 height 29
paste input "Love + Death + Robots"
click at [696, 208] on p "Please review the Musical Works Database Terms of Use" at bounding box center [776, 210] width 822 height 14
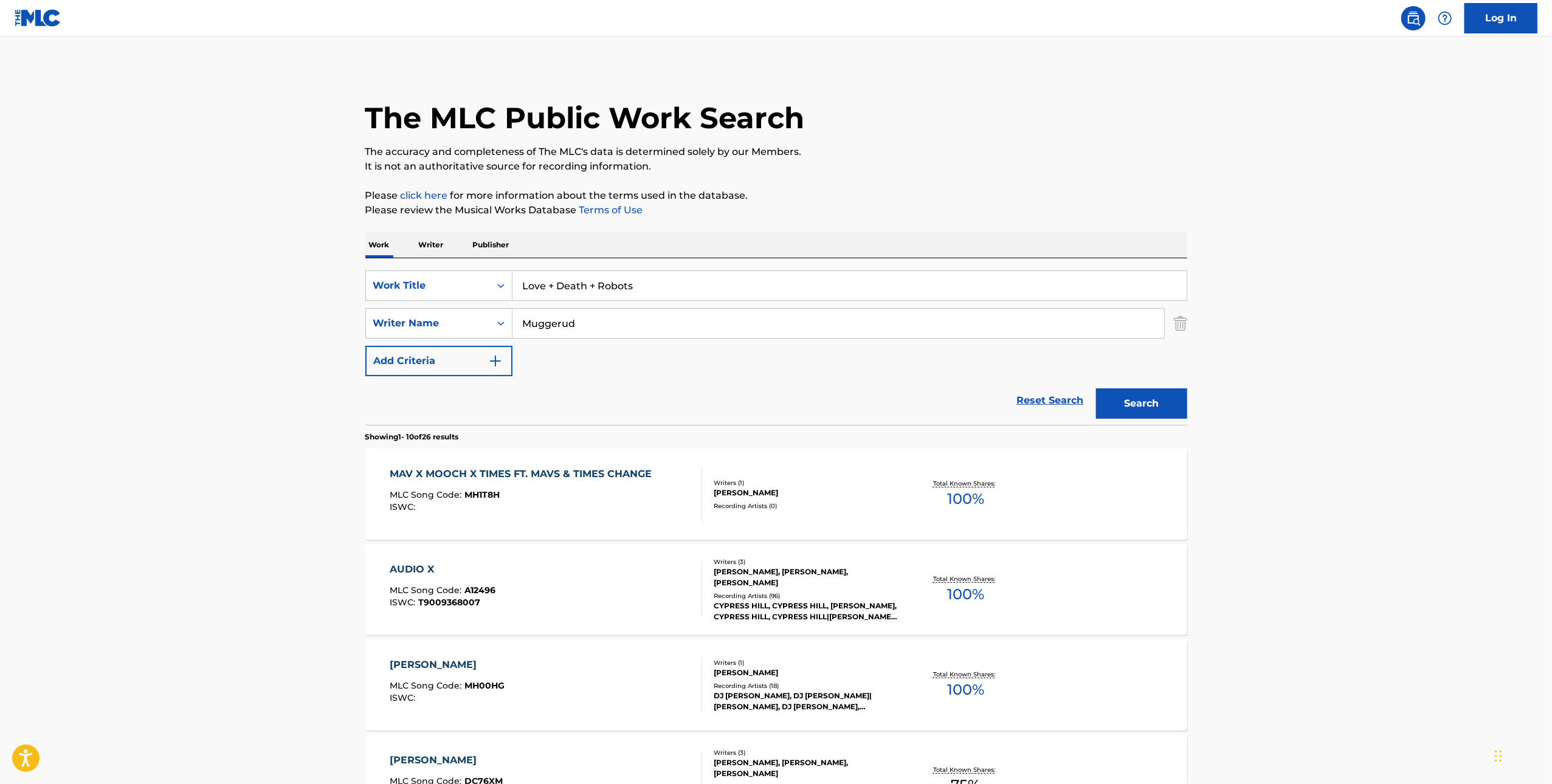
click at [680, 274] on input "Love + Death + Robots" at bounding box center [849, 285] width 674 height 29
type input "we ain't playing"
click at [696, 397] on button "Search" at bounding box center [1141, 404] width 91 height 30
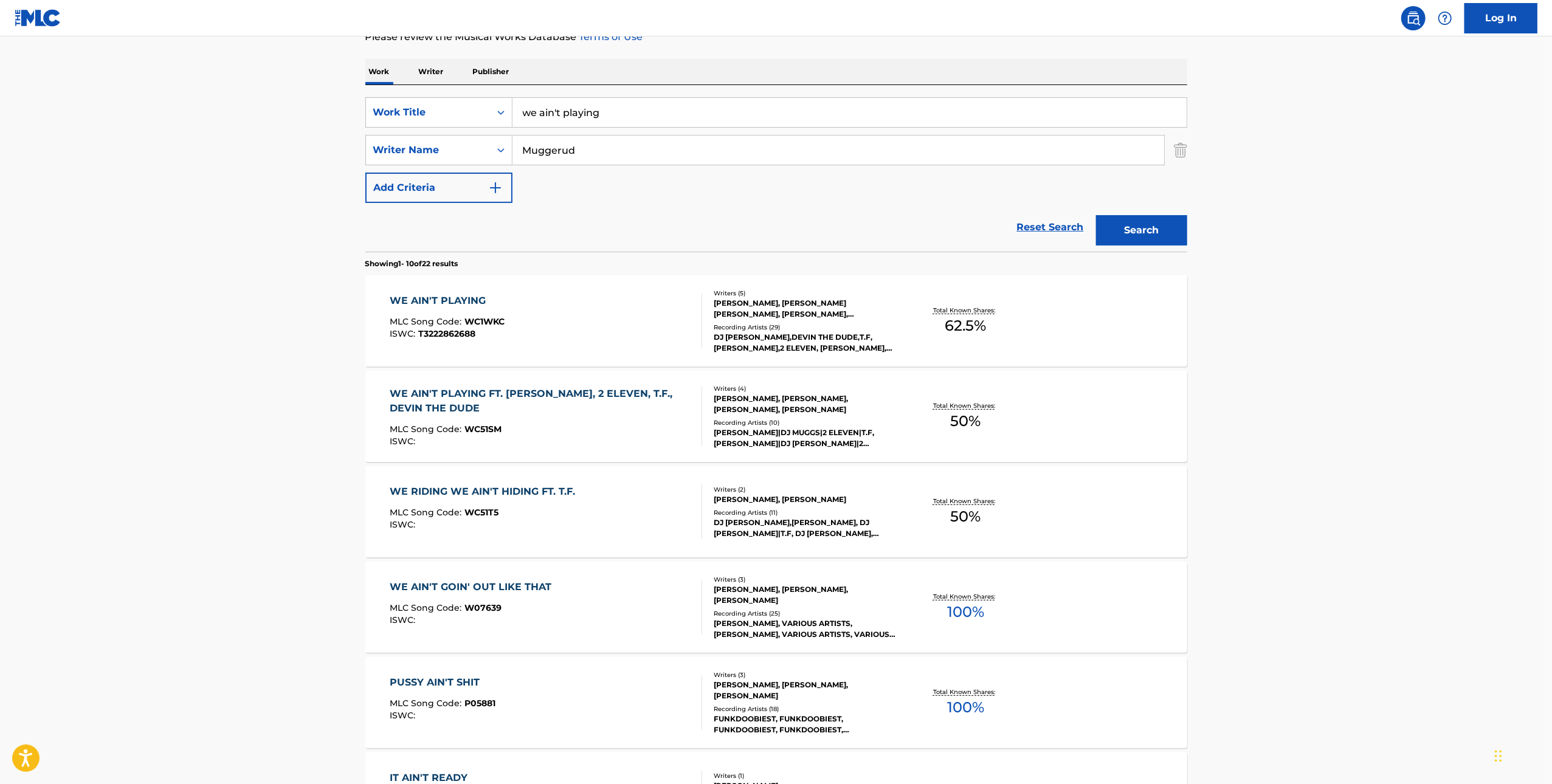
scroll to position [174, 0]
click at [458, 402] on div "WE AIN'T PLAYING FT. [PERSON_NAME], 2 ELEVEN, T.F., DEVIN THE DUDE" at bounding box center [541, 400] width 302 height 29
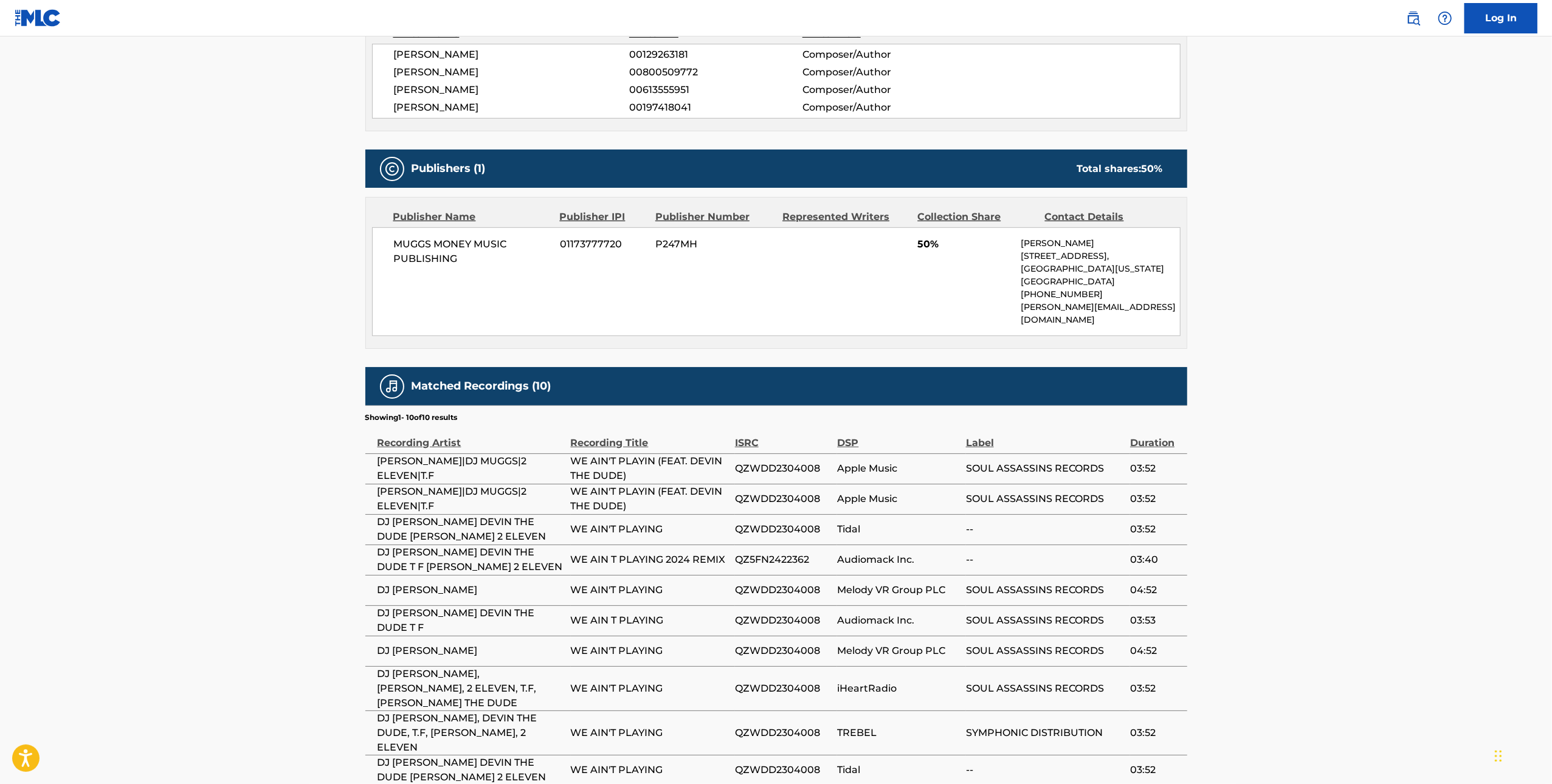
scroll to position [528, 0]
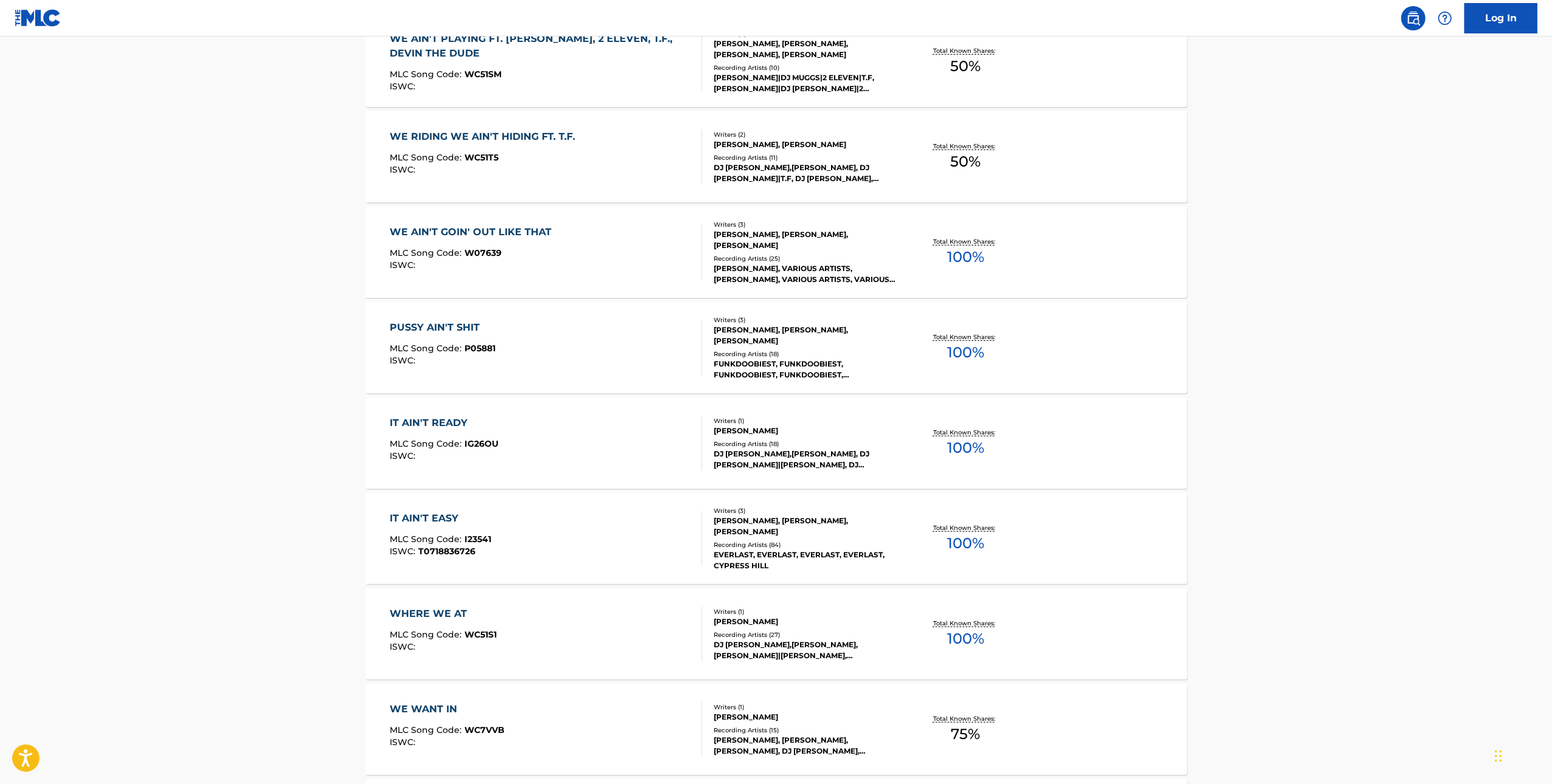
scroll to position [174, 0]
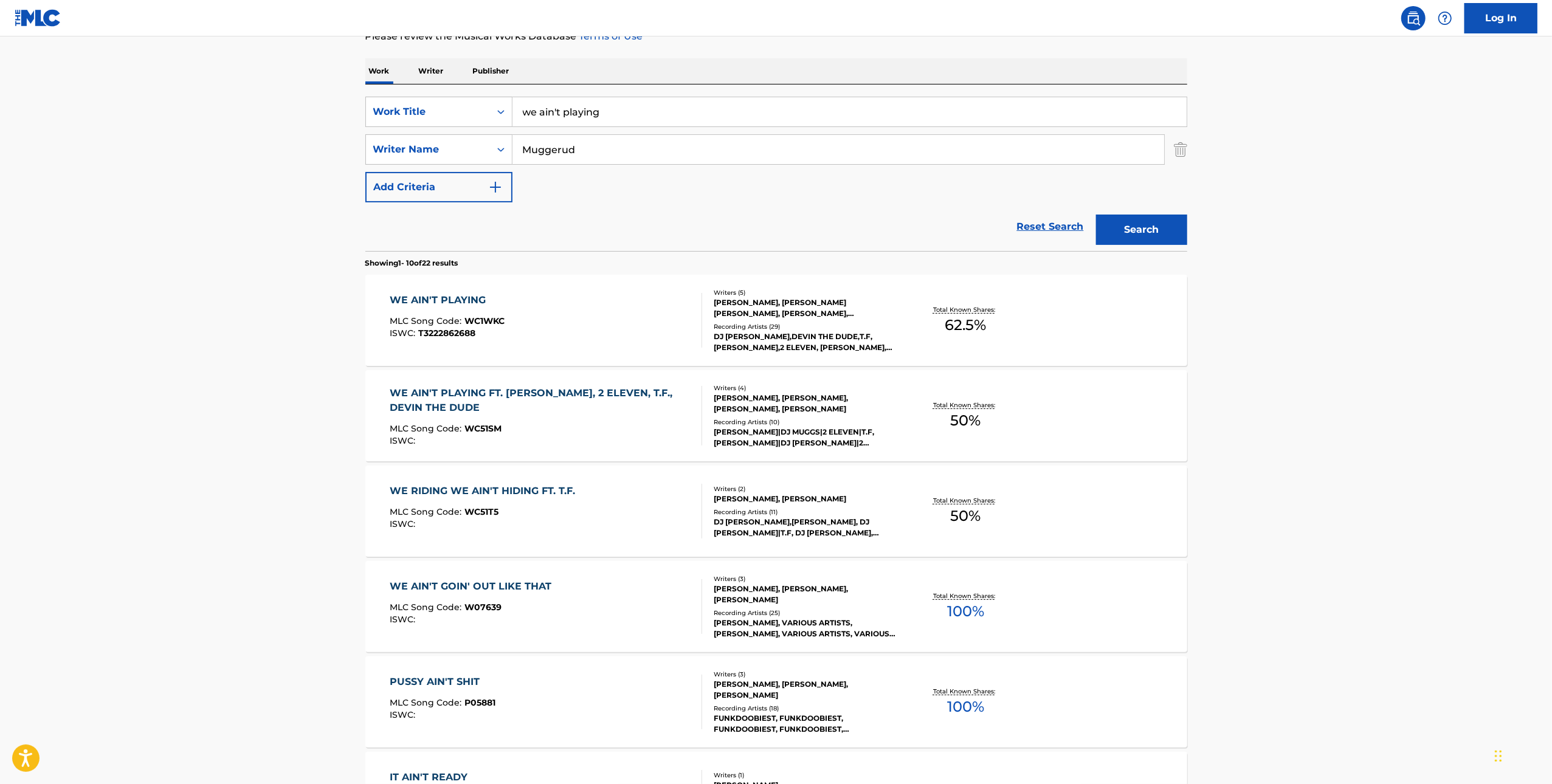
click at [446, 299] on div "WE AIN'T PLAYING" at bounding box center [447, 299] width 115 height 14
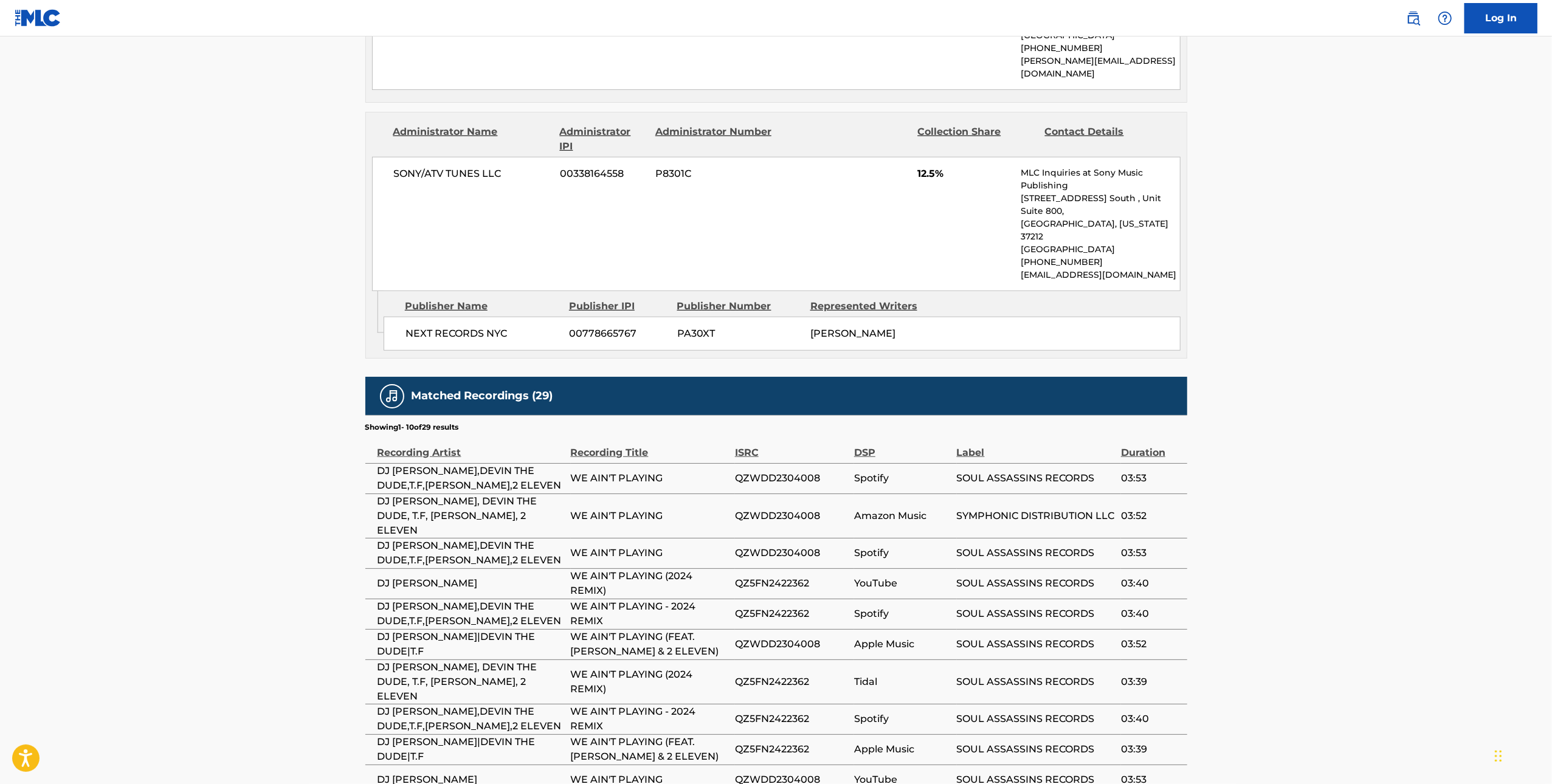
scroll to position [750, 0]
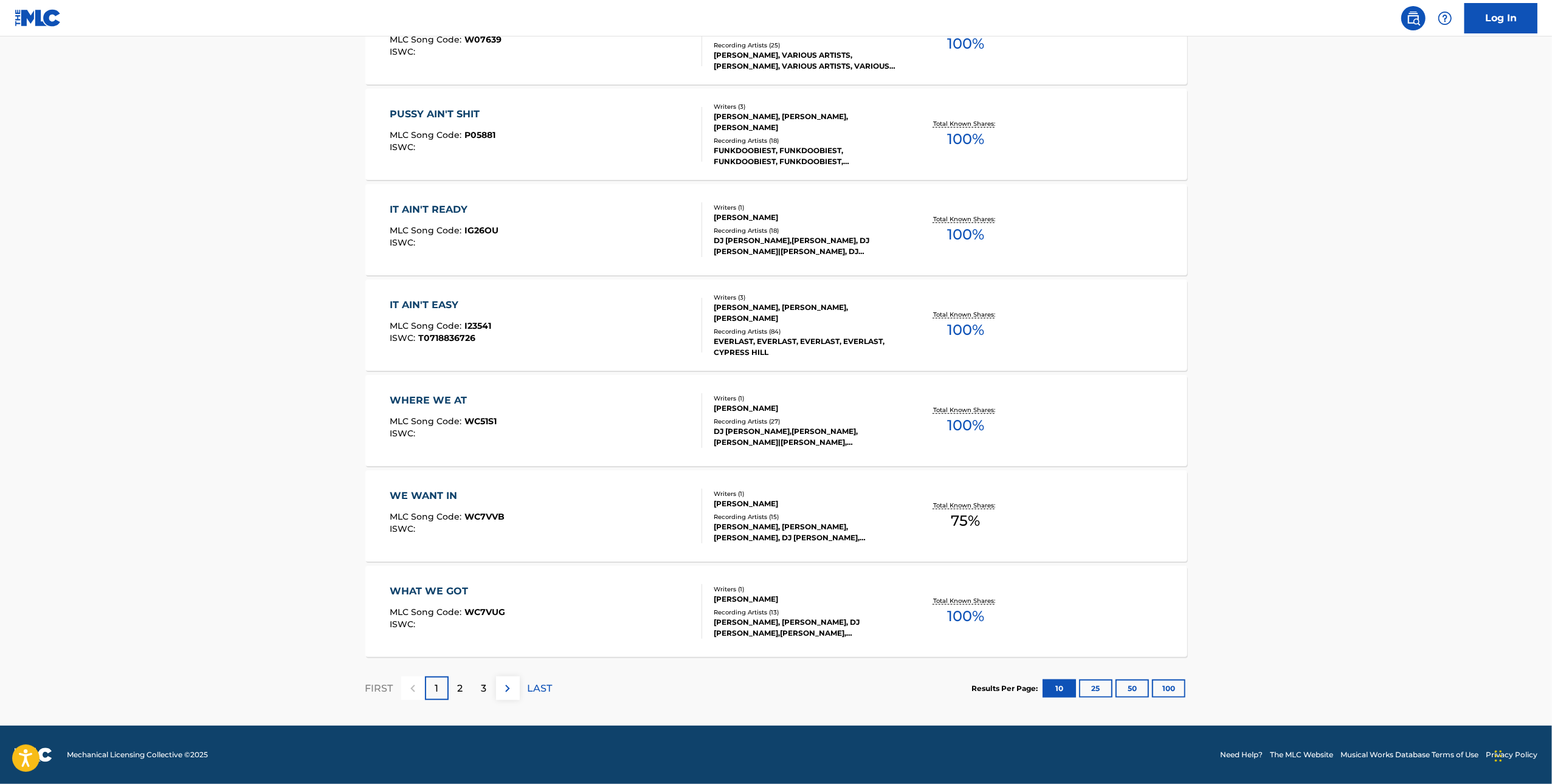
scroll to position [174, 0]
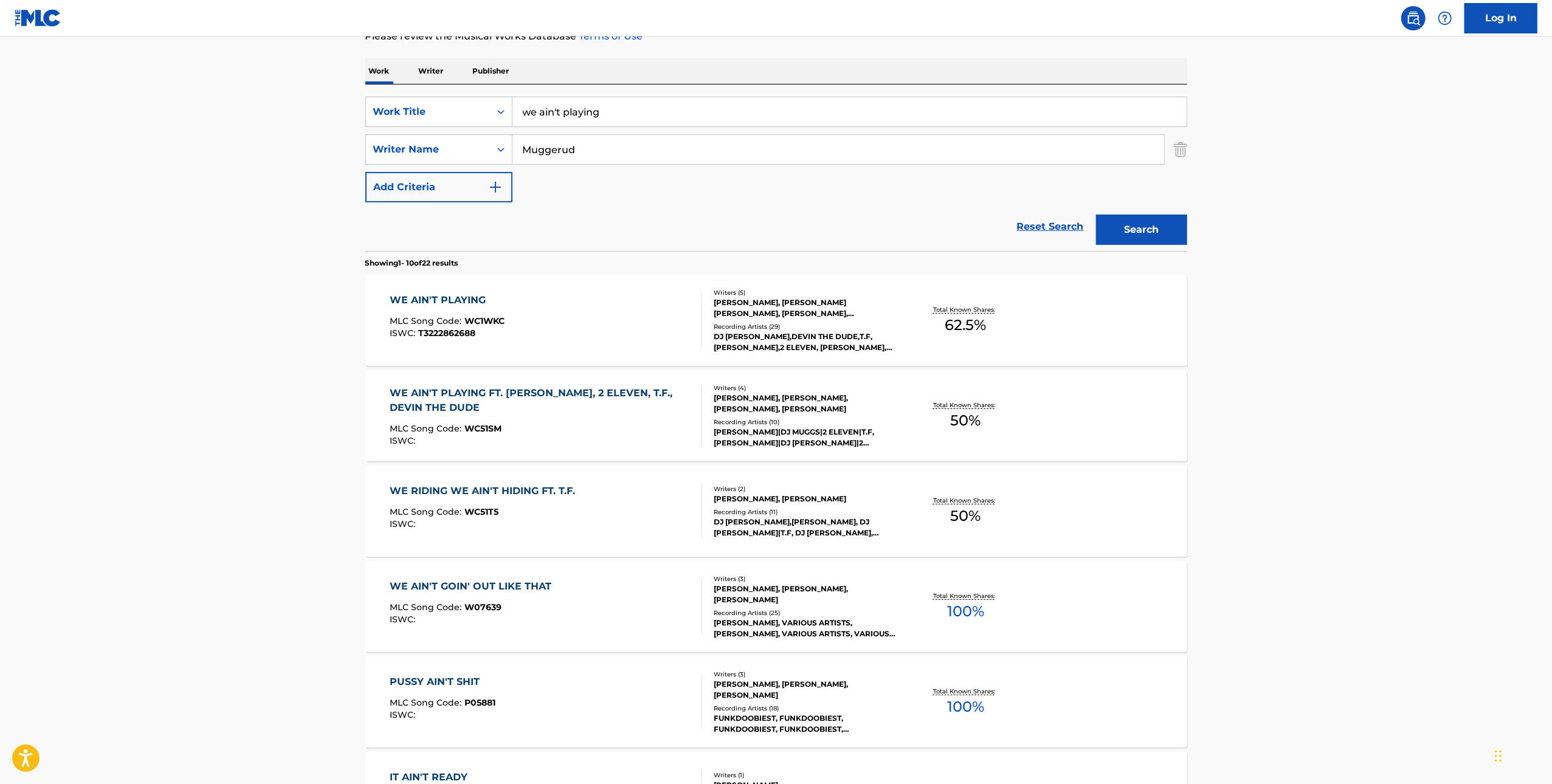
click at [469, 303] on div "WE AIN'T PLAYING" at bounding box center [447, 299] width 115 height 14
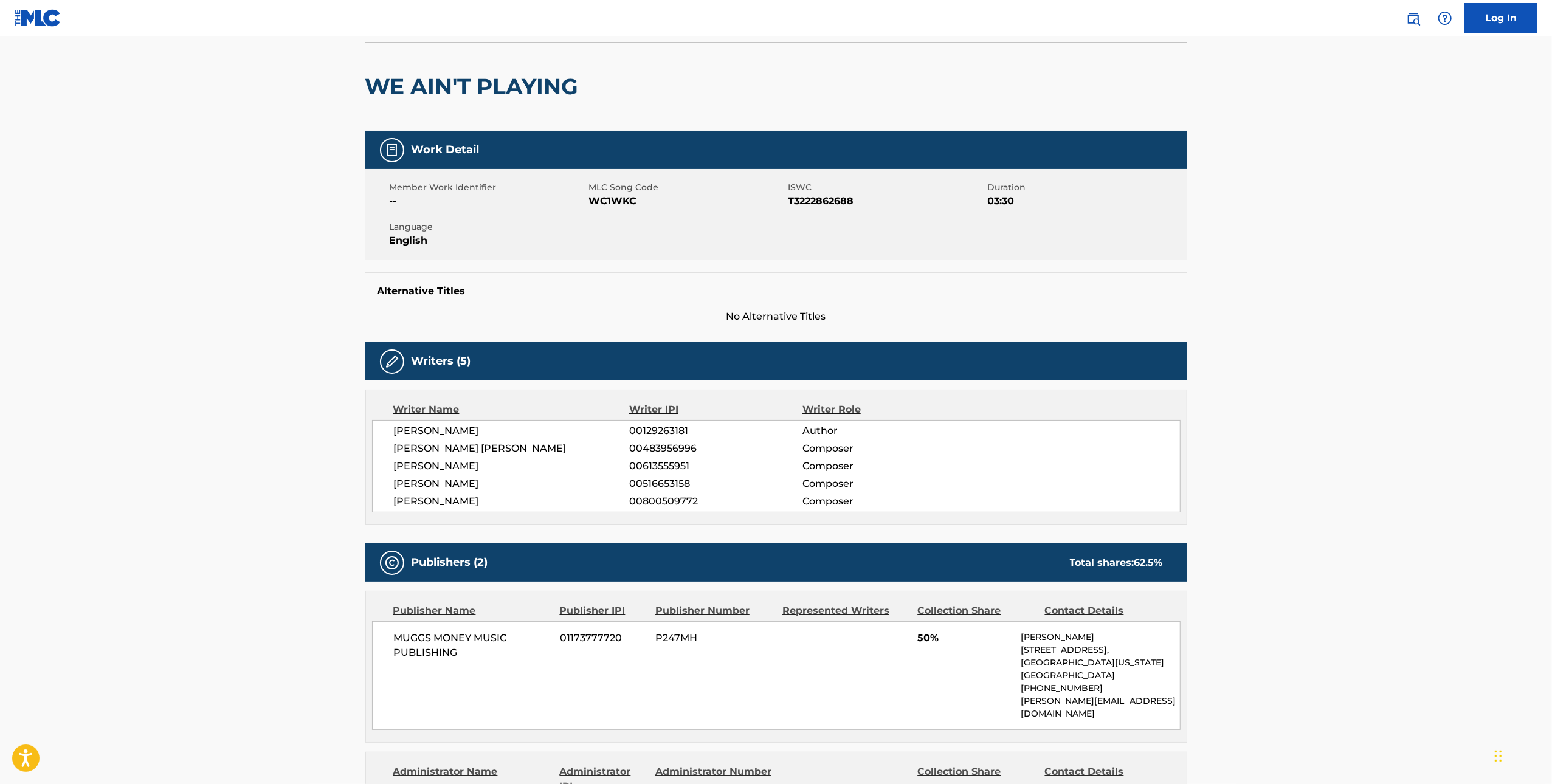
scroll to position [66, 0]
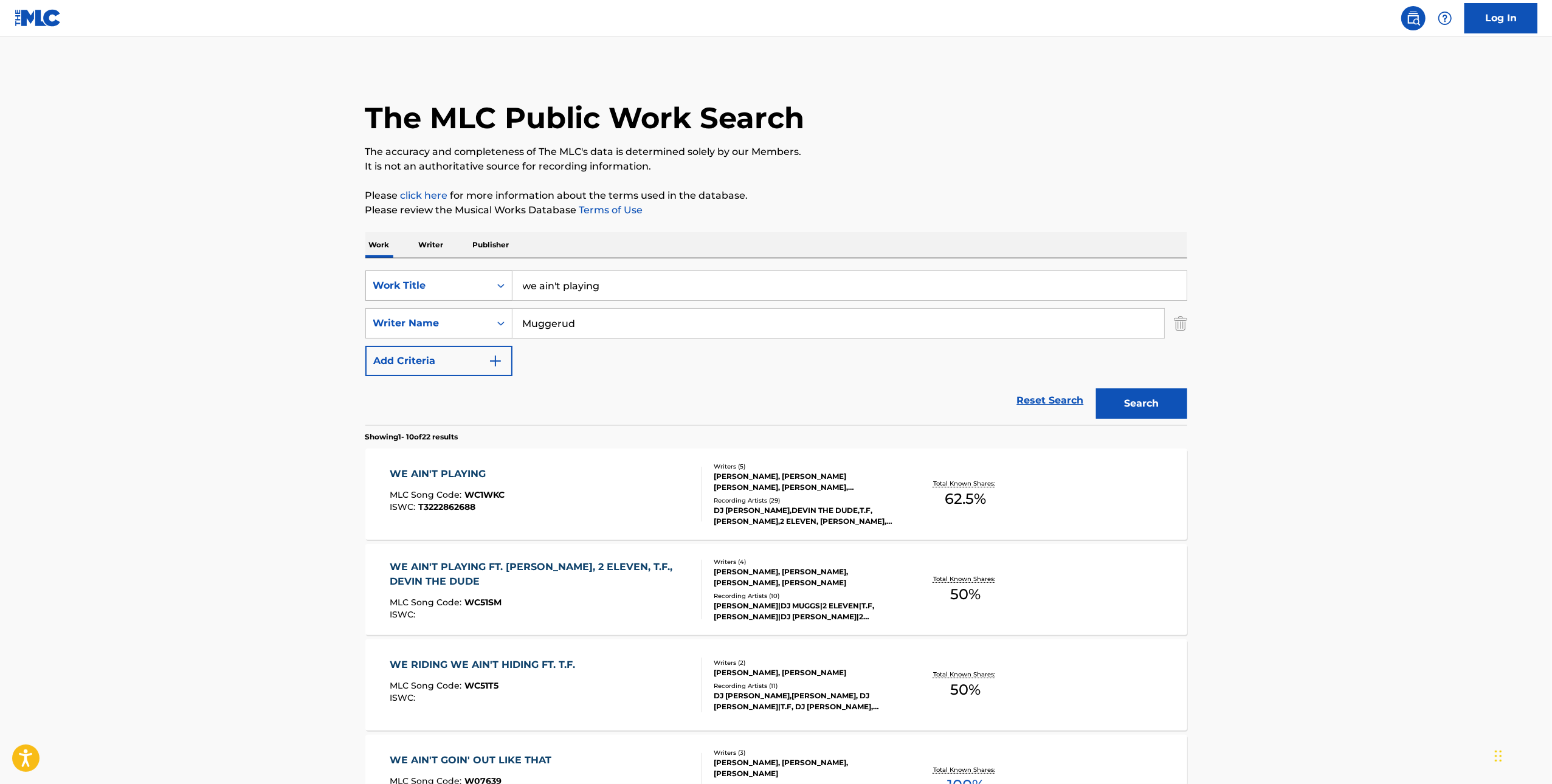
click at [495, 291] on icon "Search Form" at bounding box center [501, 285] width 12 height 12
click at [441, 438] on div "MLC Publisher Number" at bounding box center [439, 438] width 146 height 30
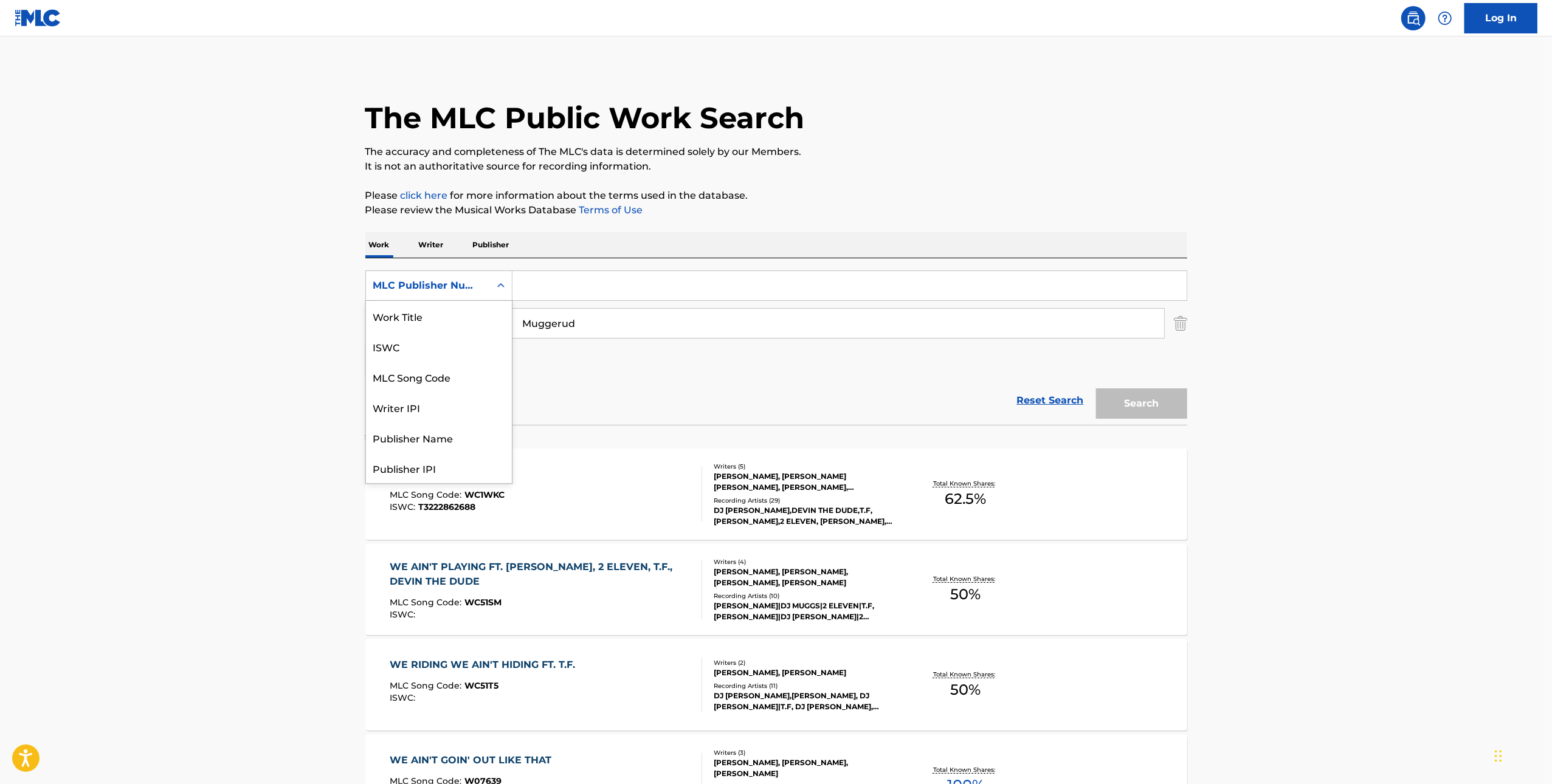
click at [474, 281] on div "MLC Publisher Number" at bounding box center [428, 285] width 109 height 14
click at [456, 279] on div "MLC Publisher Number" at bounding box center [428, 285] width 109 height 14
click at [454, 341] on div "MLC Song Code" at bounding box center [439, 347] width 146 height 30
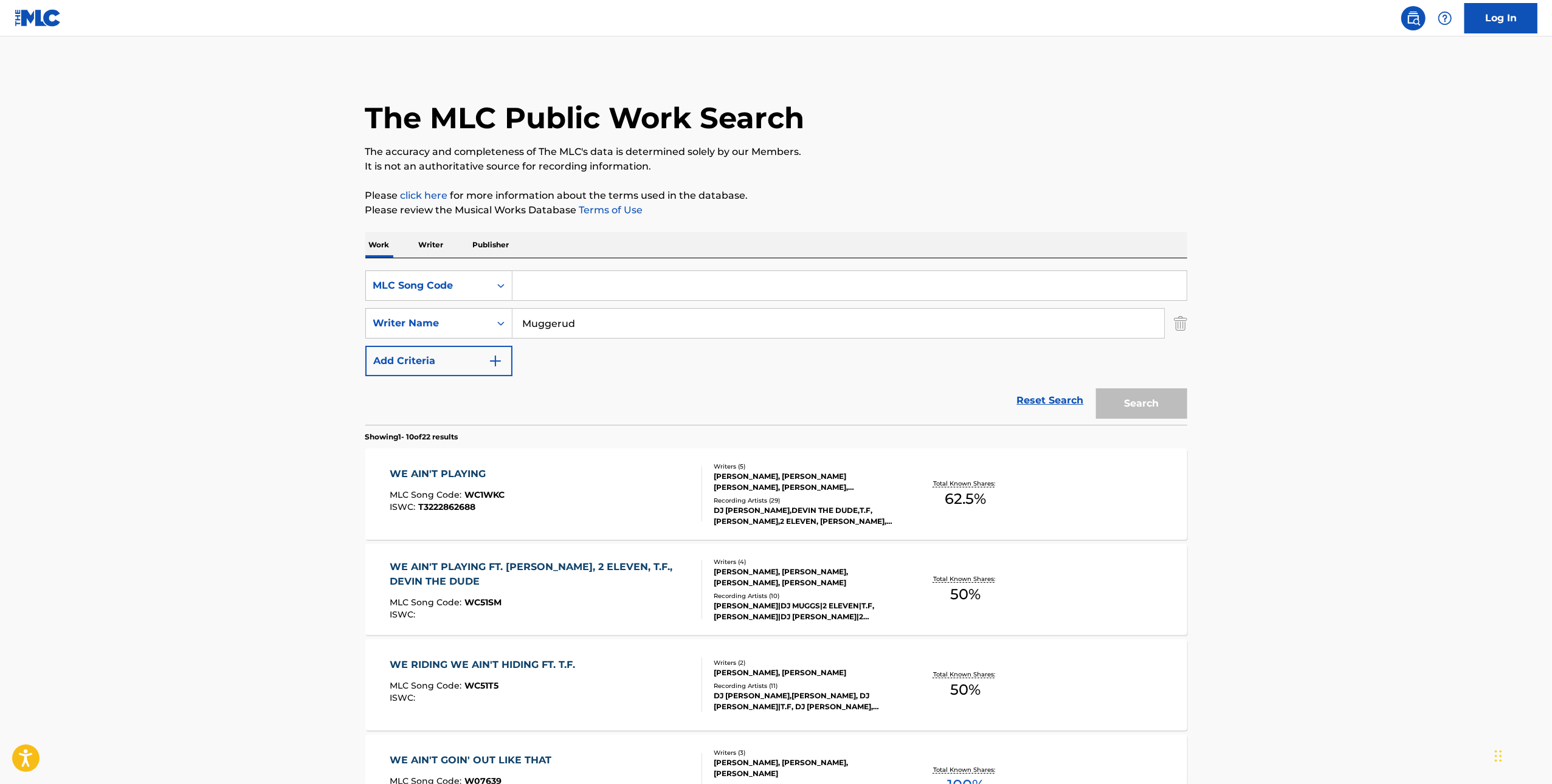
click at [601, 277] on input "Search Form" at bounding box center [849, 285] width 674 height 29
paste input "WC8N33"
type input "WC8N33"
click at [696, 408] on button "Search" at bounding box center [1141, 404] width 91 height 30
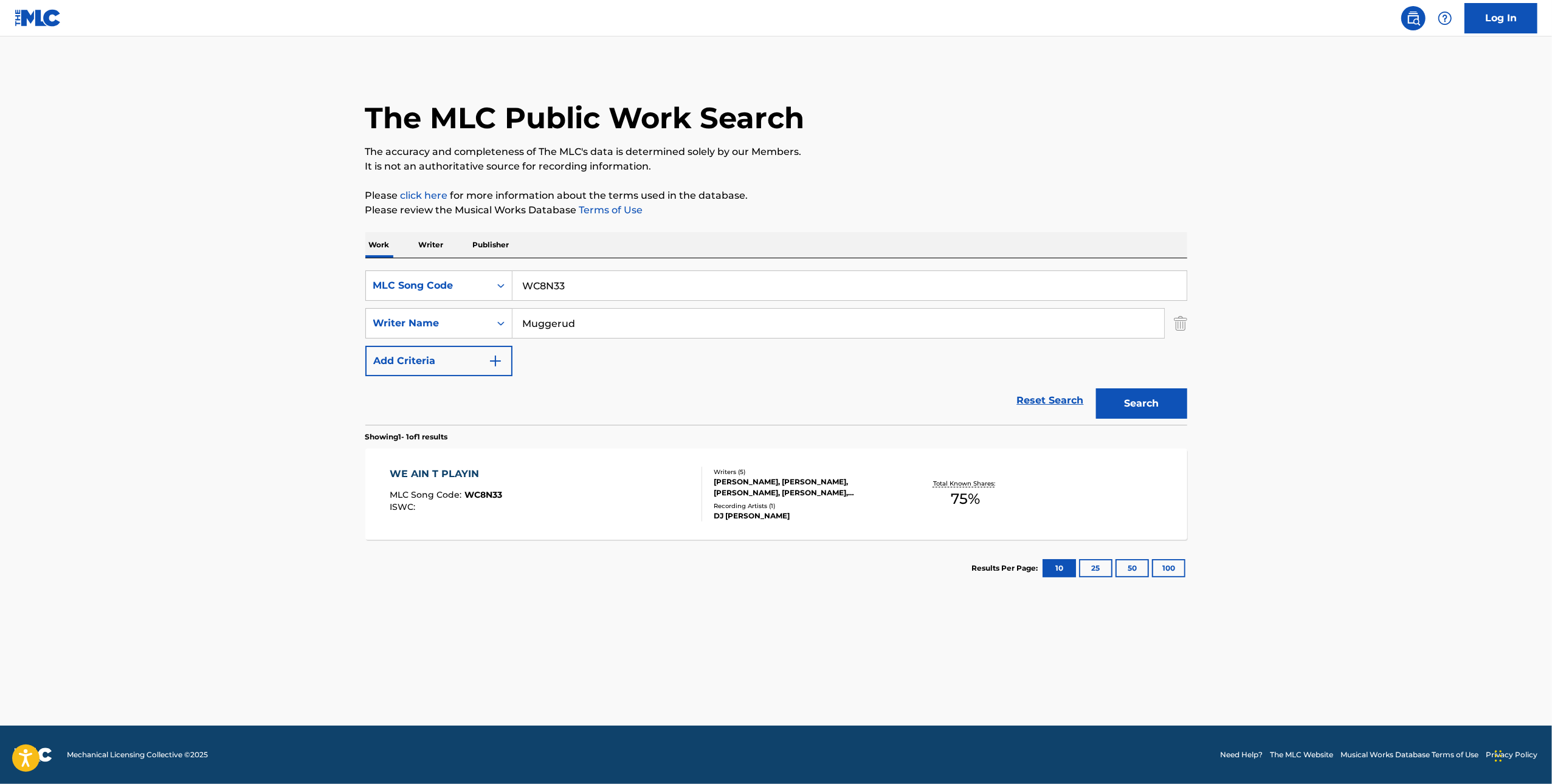
click at [467, 482] on div "WE AIN T PLAYIN" at bounding box center [446, 473] width 112 height 14
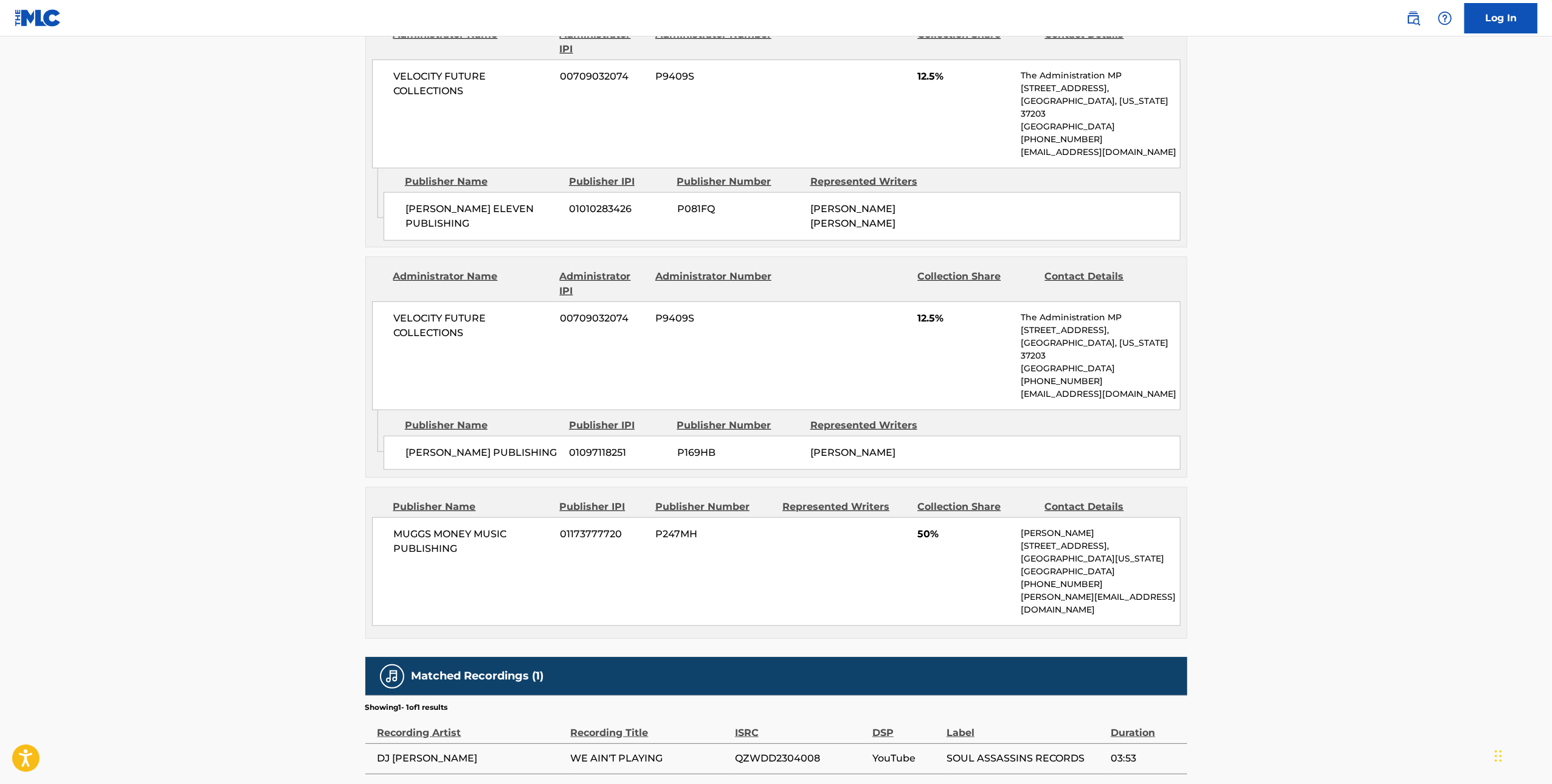
scroll to position [682, 0]
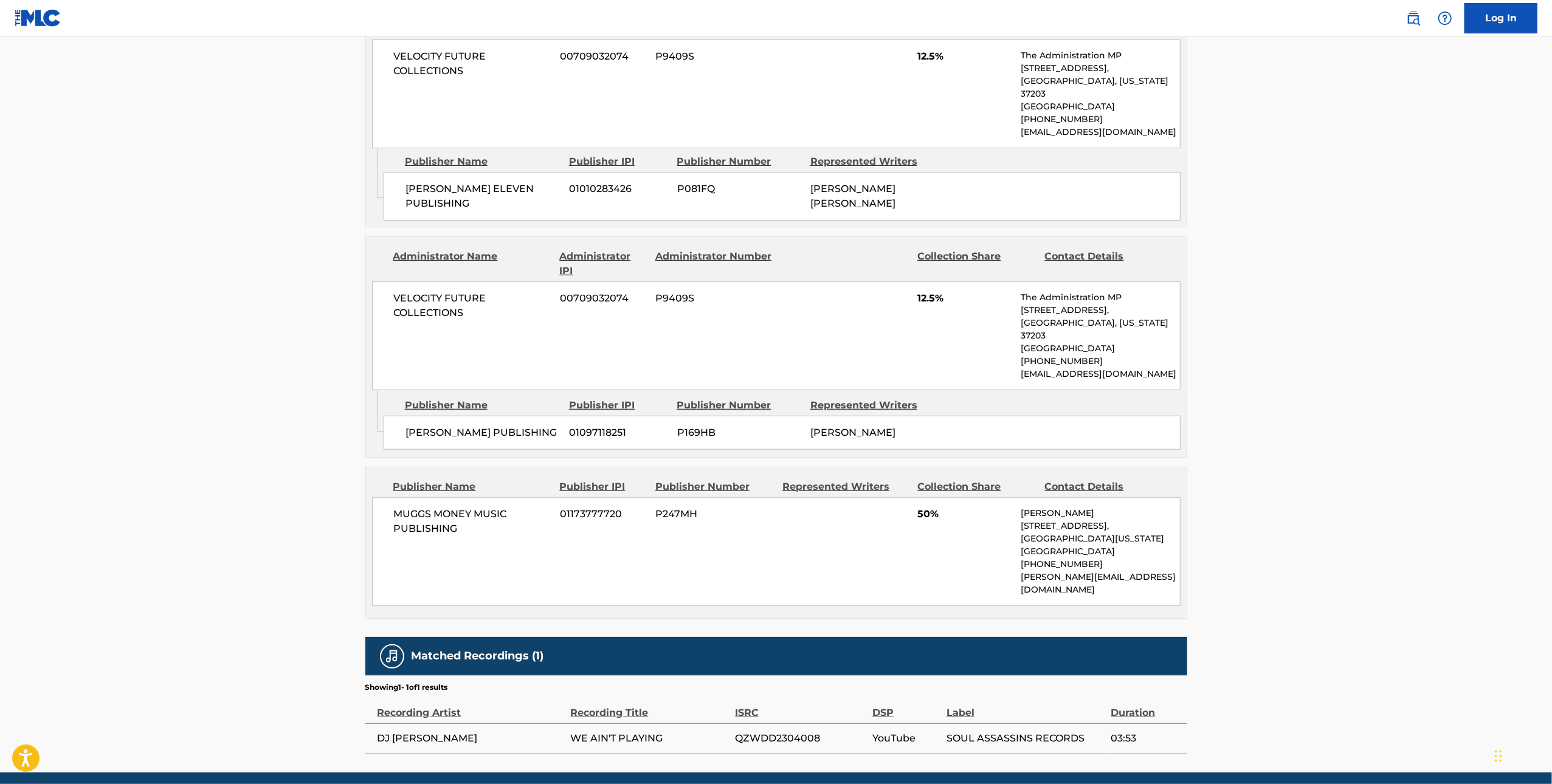
click at [696, 732] on span "QZWDD2304008" at bounding box center [800, 738] width 131 height 14
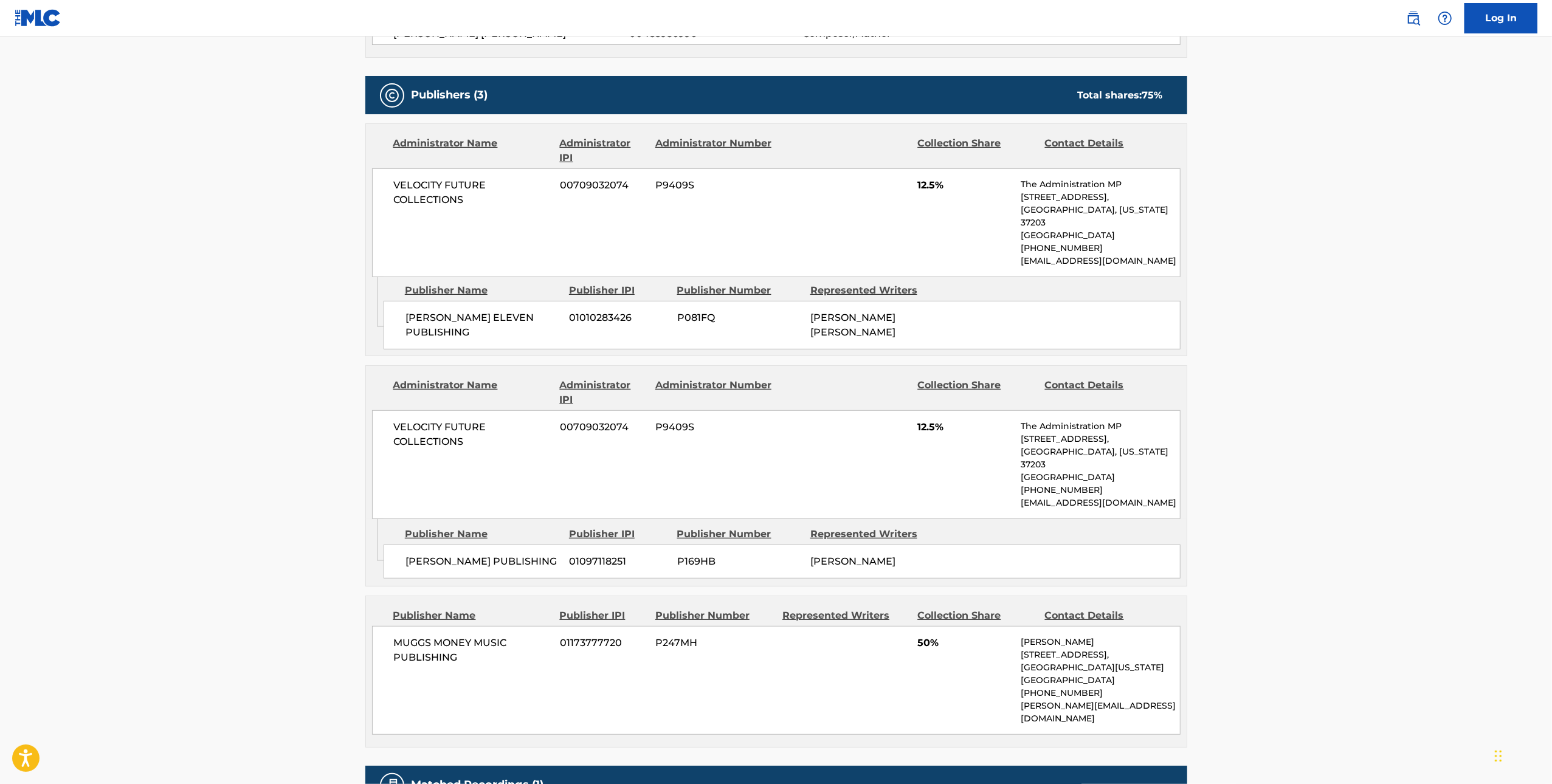
scroll to position [0, 0]
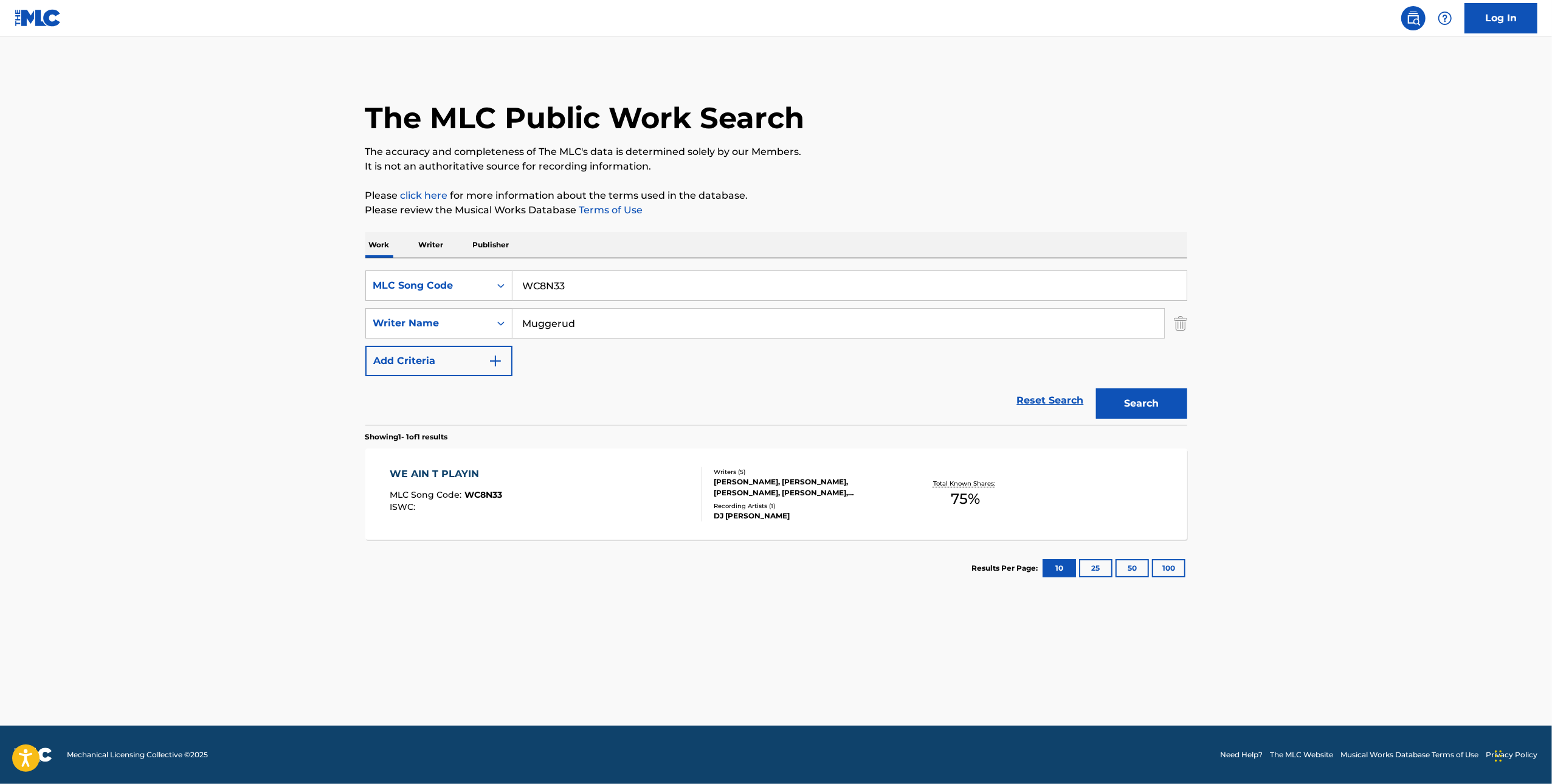
click at [559, 289] on input "WC8N33" at bounding box center [849, 285] width 674 height 29
paste input "We Ain't Playing - Dusted"
click at [696, 237] on div "Work Writer Publisher" at bounding box center [776, 244] width 822 height 26
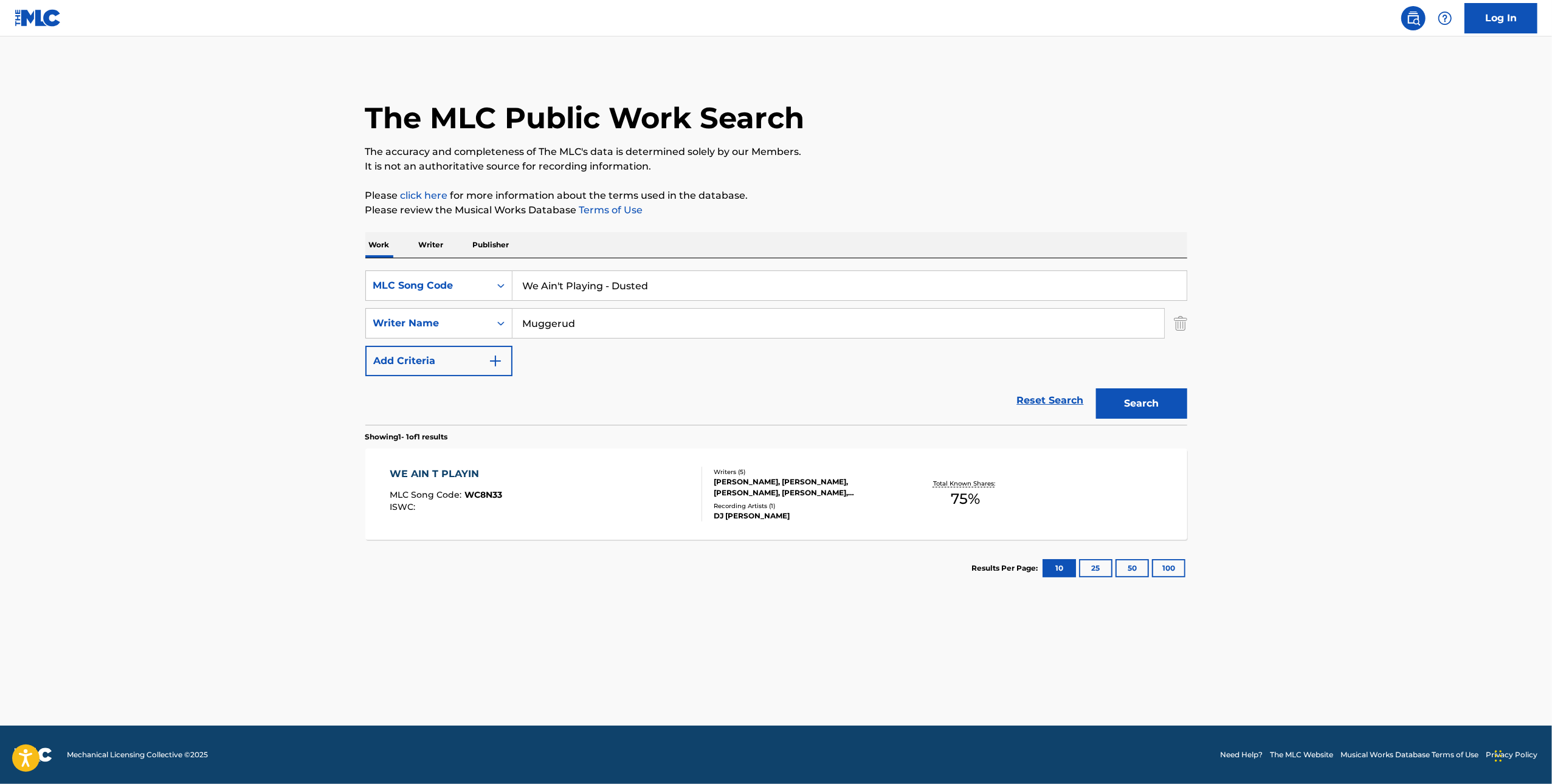
click at [696, 398] on button "Search" at bounding box center [1141, 404] width 91 height 30
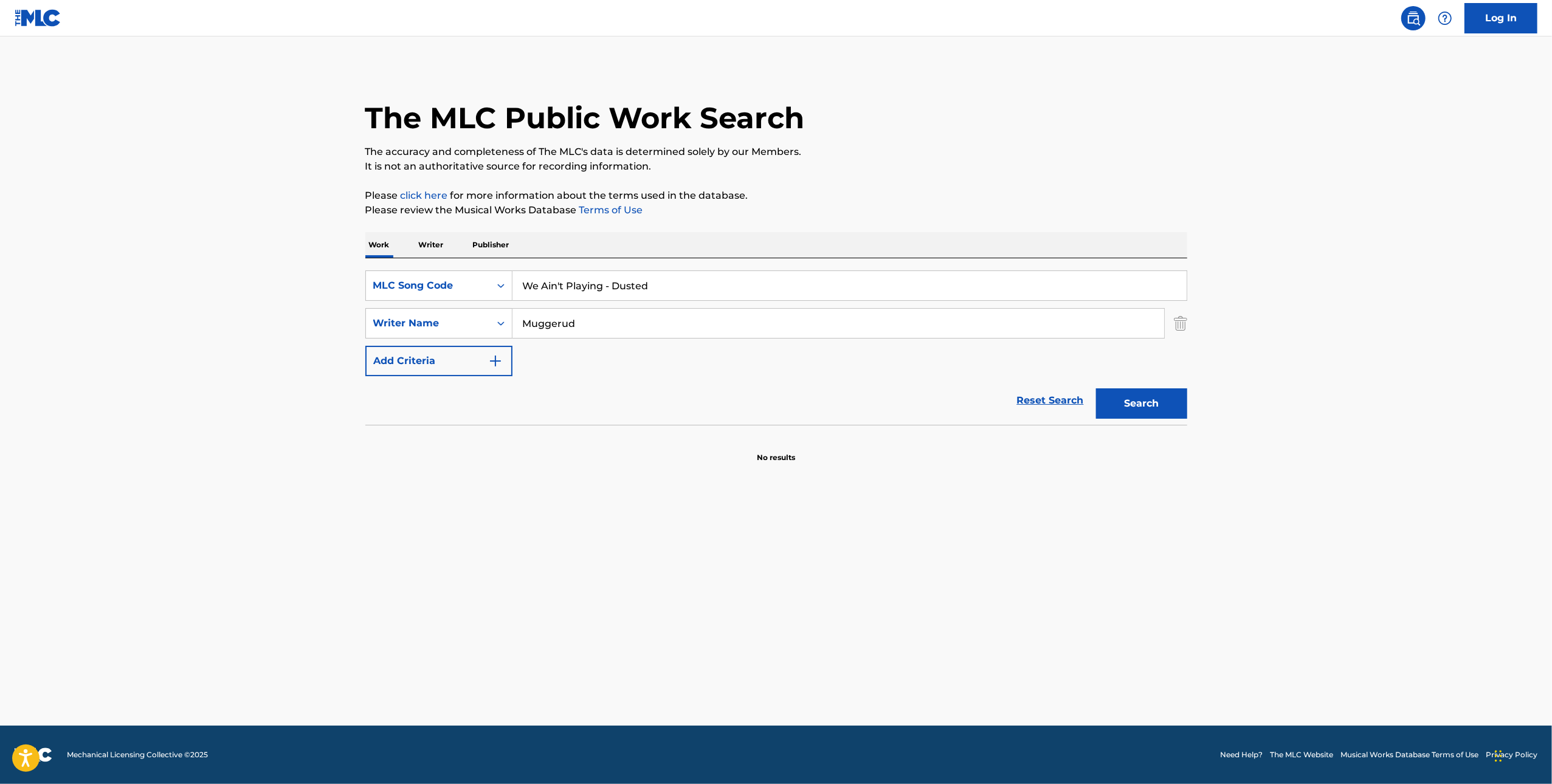
drag, startPoint x: 600, startPoint y: 287, endPoint x: 907, endPoint y: 338, distance: 311.2
click at [696, 338] on div "SearchWithCriteria1e264e1e-9ff9-4f9b-a0a1-c62937dca1b4 MLC Song Code We Ain't P…" at bounding box center [776, 323] width 822 height 105
click at [696, 389] on button "Search" at bounding box center [1141, 404] width 91 height 30
click at [696, 379] on div "Reset Search Search" at bounding box center [776, 400] width 822 height 48
click at [696, 293] on input "We Ain't Playin" at bounding box center [849, 285] width 674 height 29
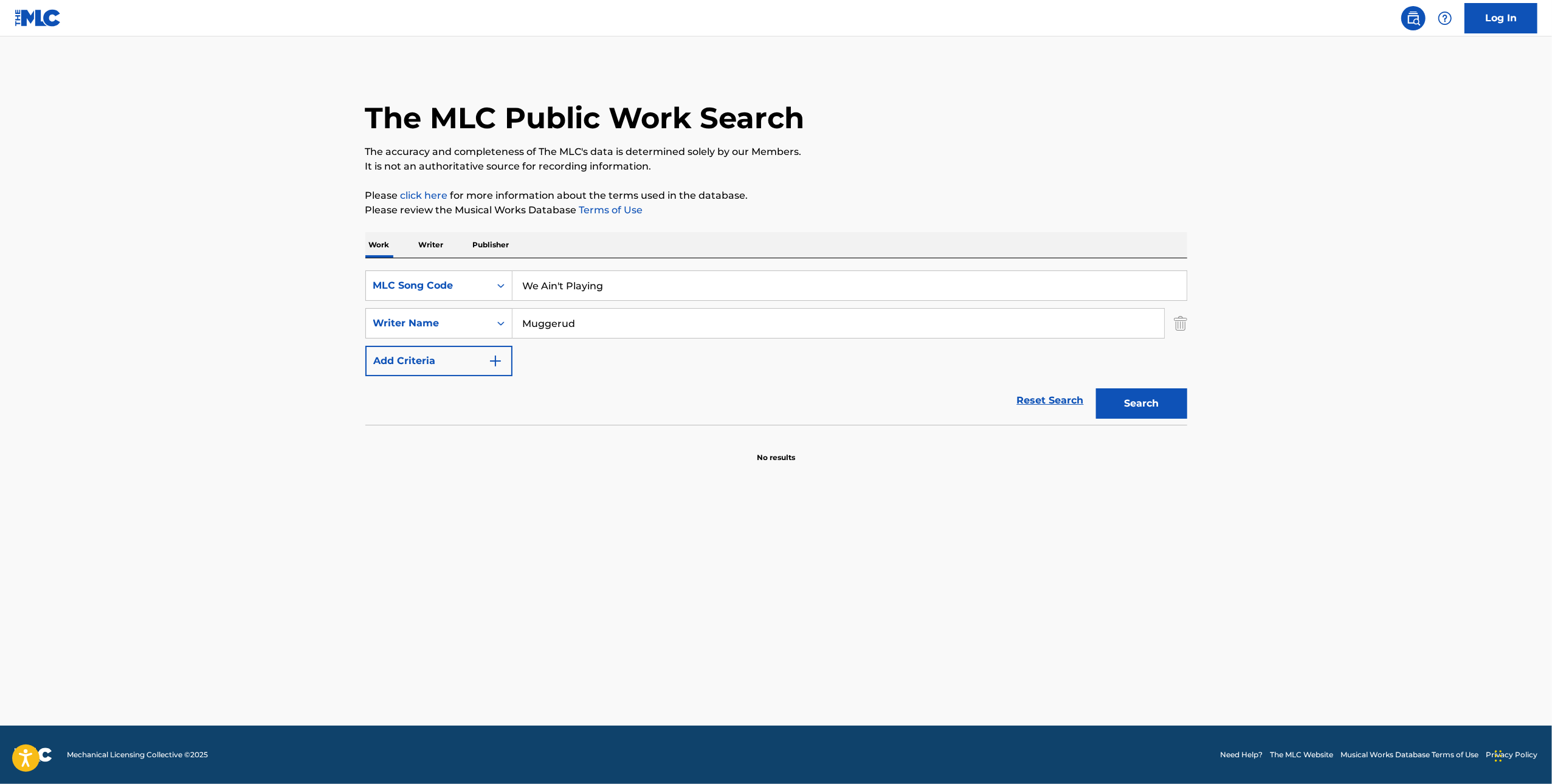
type input "We Ain't Playing"
click at [696, 192] on p "Please click here for more information about the terms used in the database." at bounding box center [776, 195] width 822 height 14
click at [696, 406] on button "Search" at bounding box center [1141, 404] width 91 height 30
click at [478, 281] on div "MLC Song Code" at bounding box center [428, 285] width 109 height 14
click at [433, 309] on div "Work Title" at bounding box center [439, 316] width 146 height 30
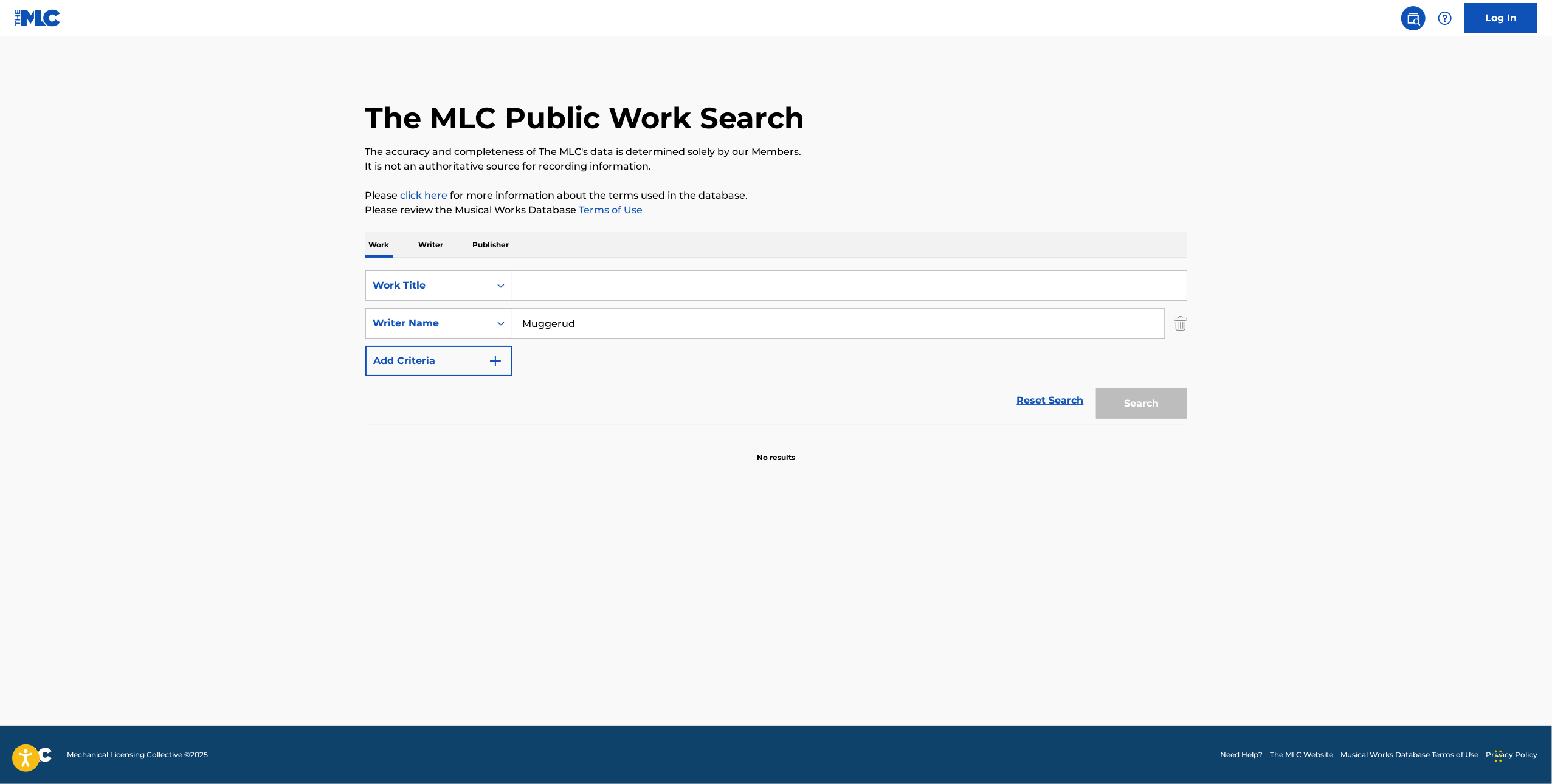
click at [696, 284] on input "Search Form" at bounding box center [849, 285] width 674 height 29
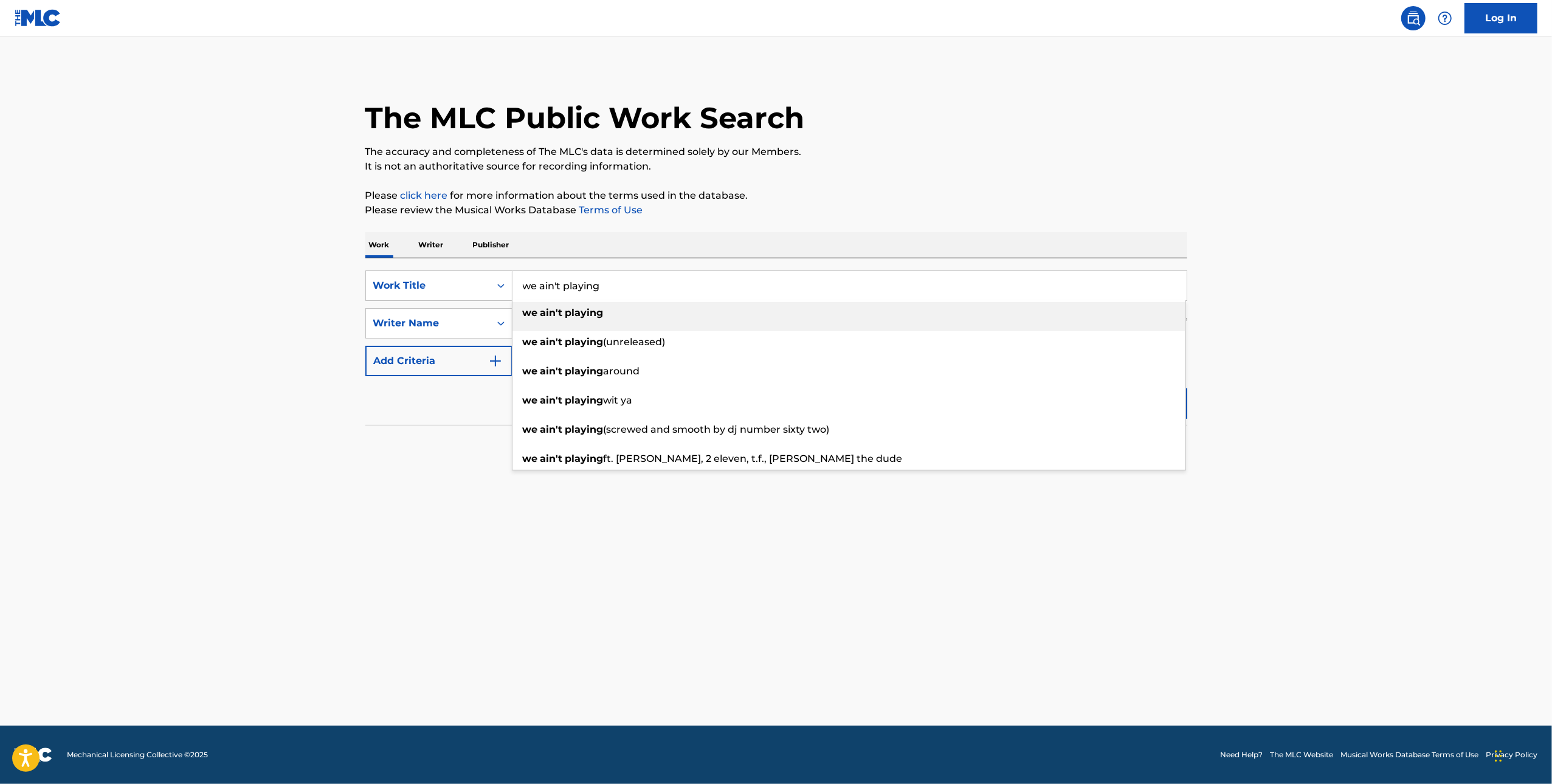
type input "we ain't playing"
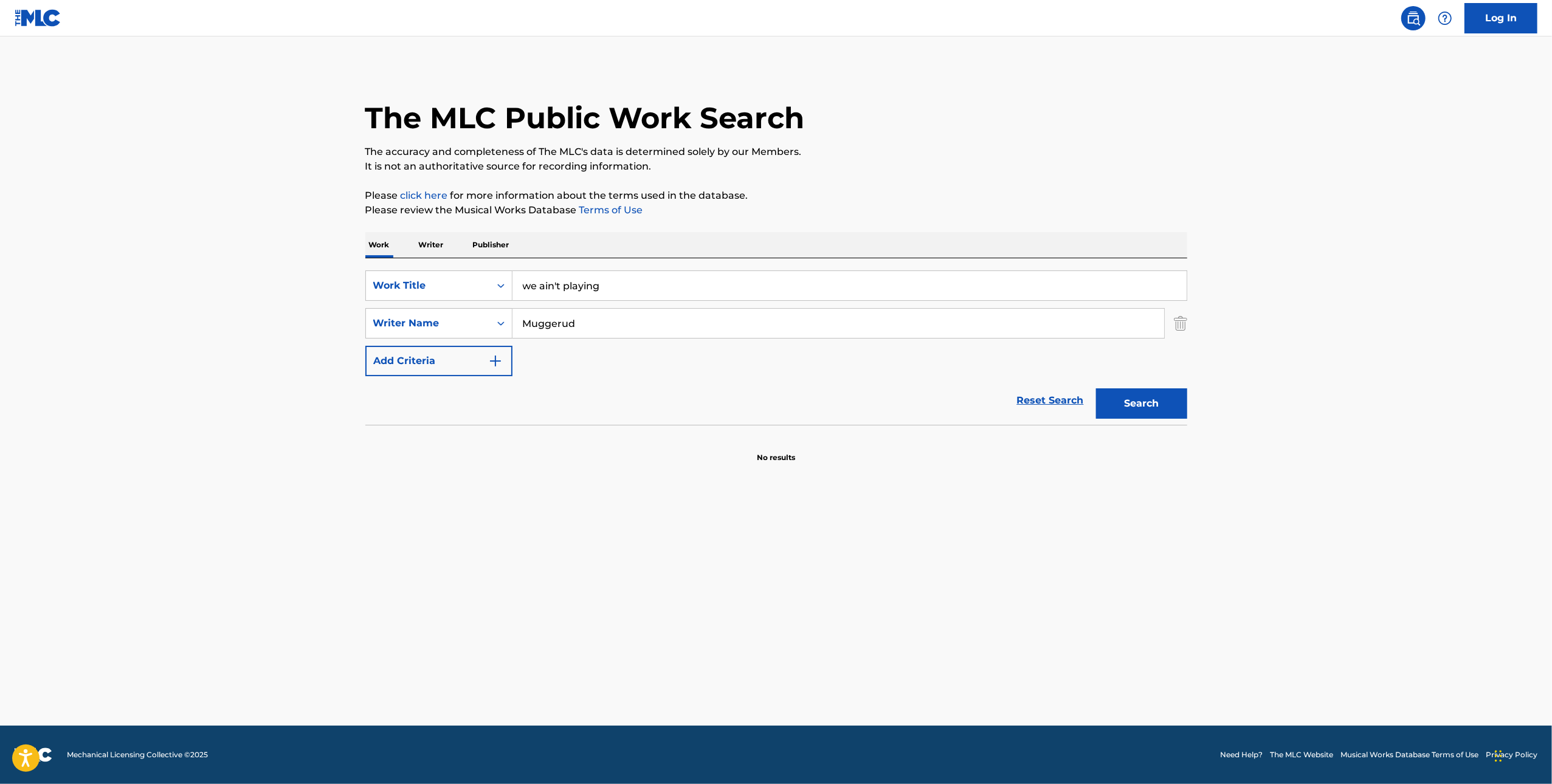
click at [696, 193] on p "Please click here for more information about the terms used in the database." at bounding box center [776, 195] width 822 height 14
click at [696, 397] on button "Search" at bounding box center [1141, 404] width 91 height 30
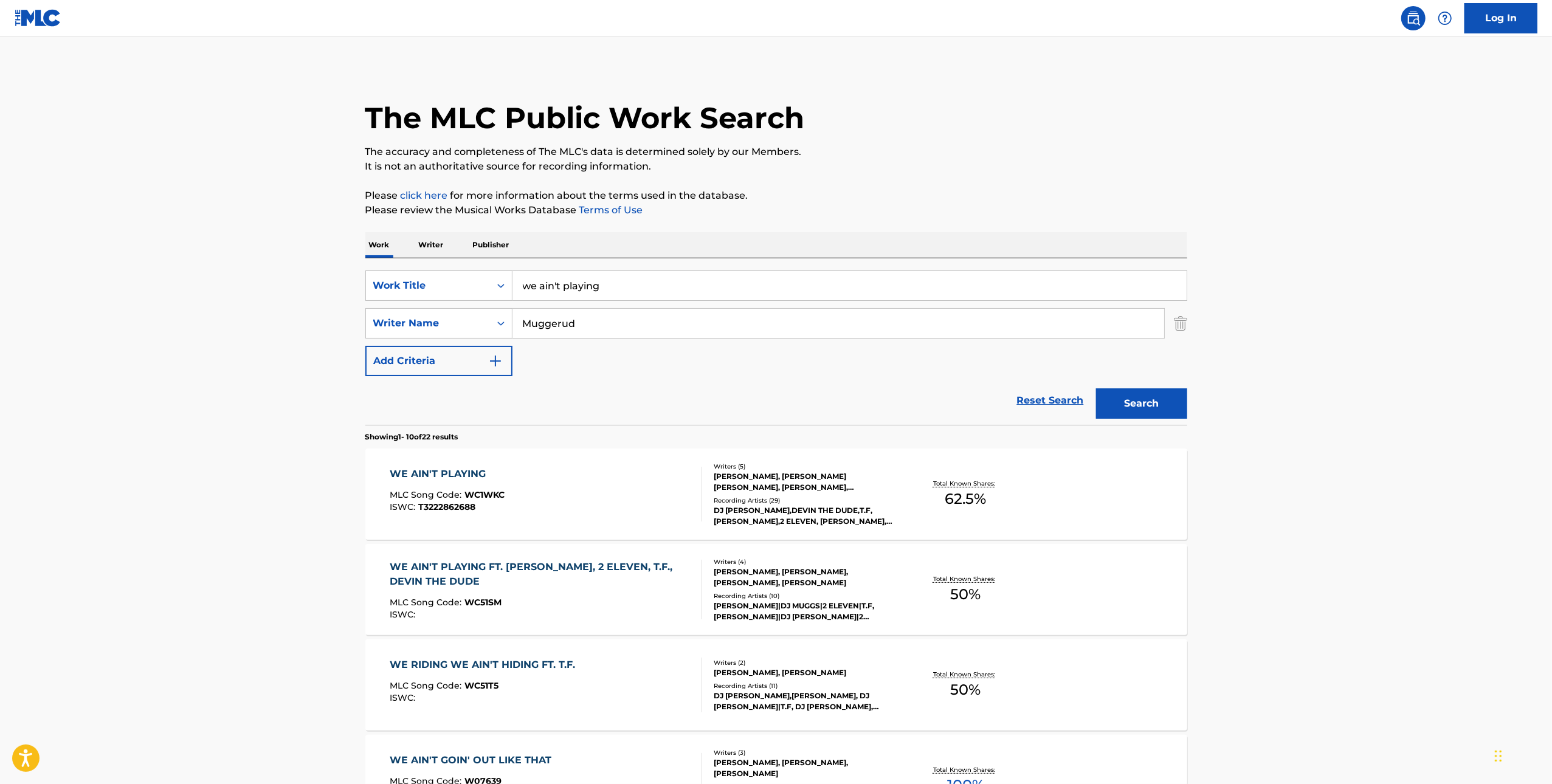
click at [459, 475] on div "WE AIN'T PLAYING" at bounding box center [447, 473] width 115 height 14
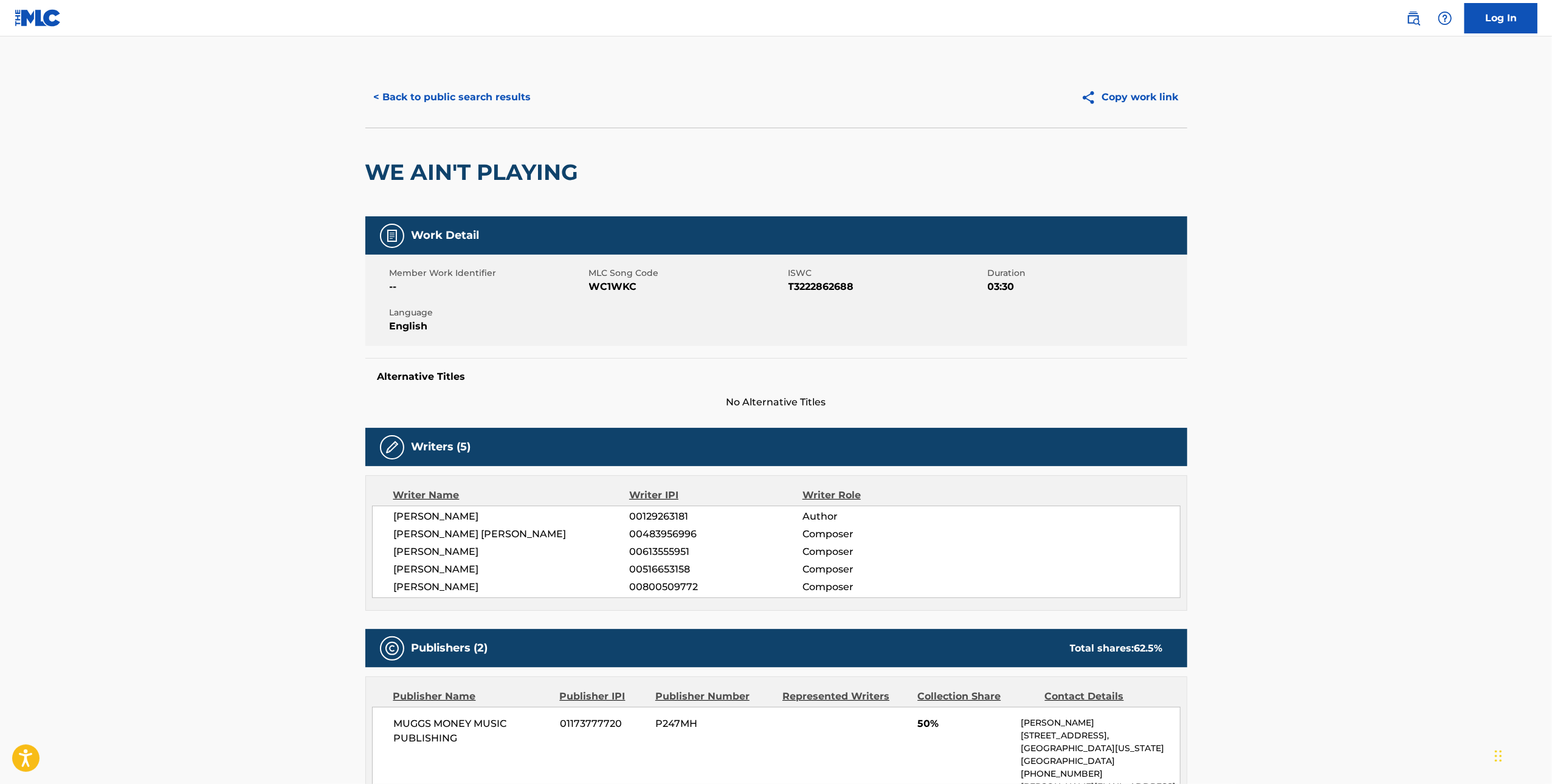
click at [608, 289] on span "WC1WKC" at bounding box center [687, 286] width 197 height 14
copy span "WC1WKC"
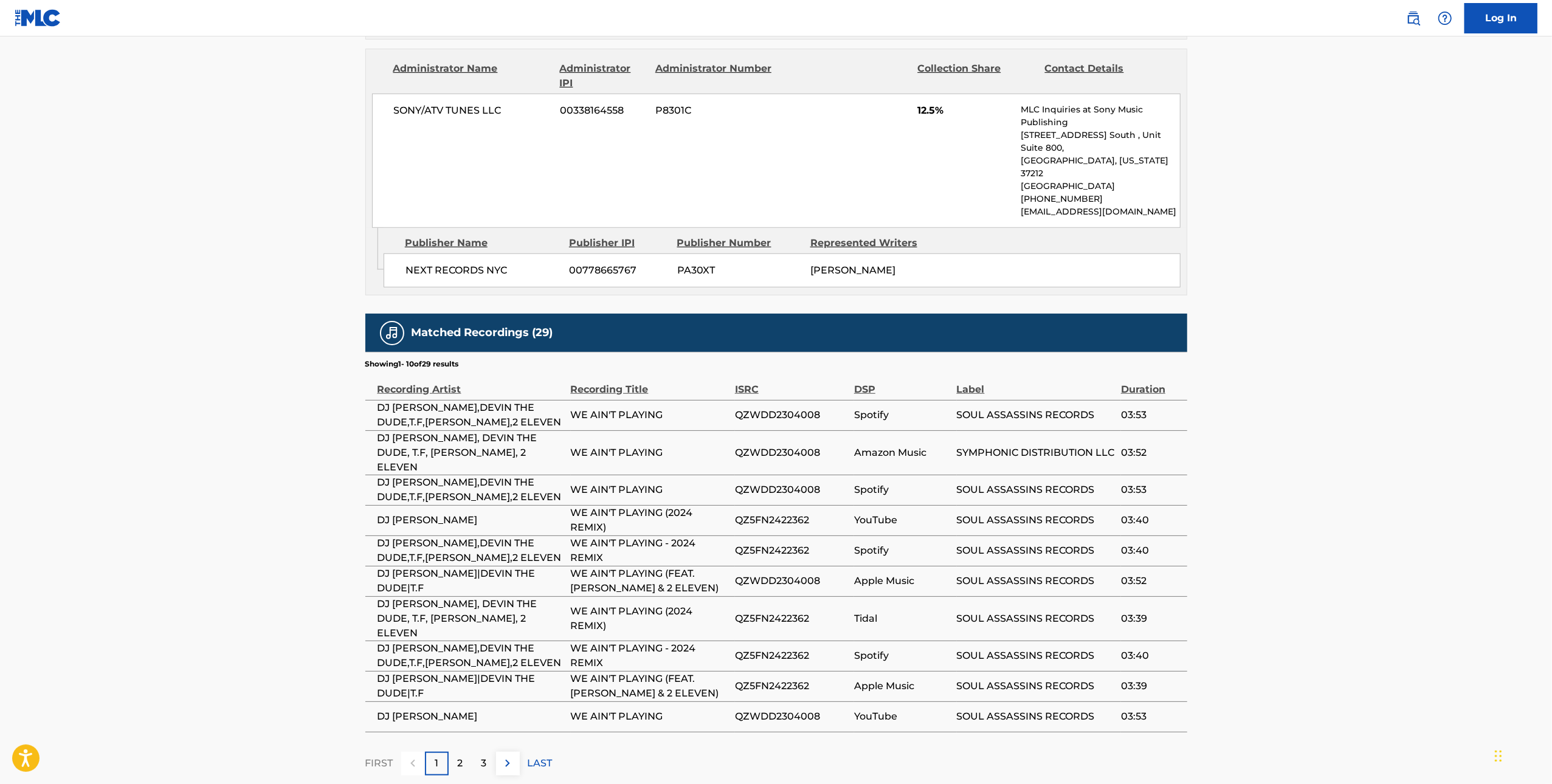
scroll to position [791, 0]
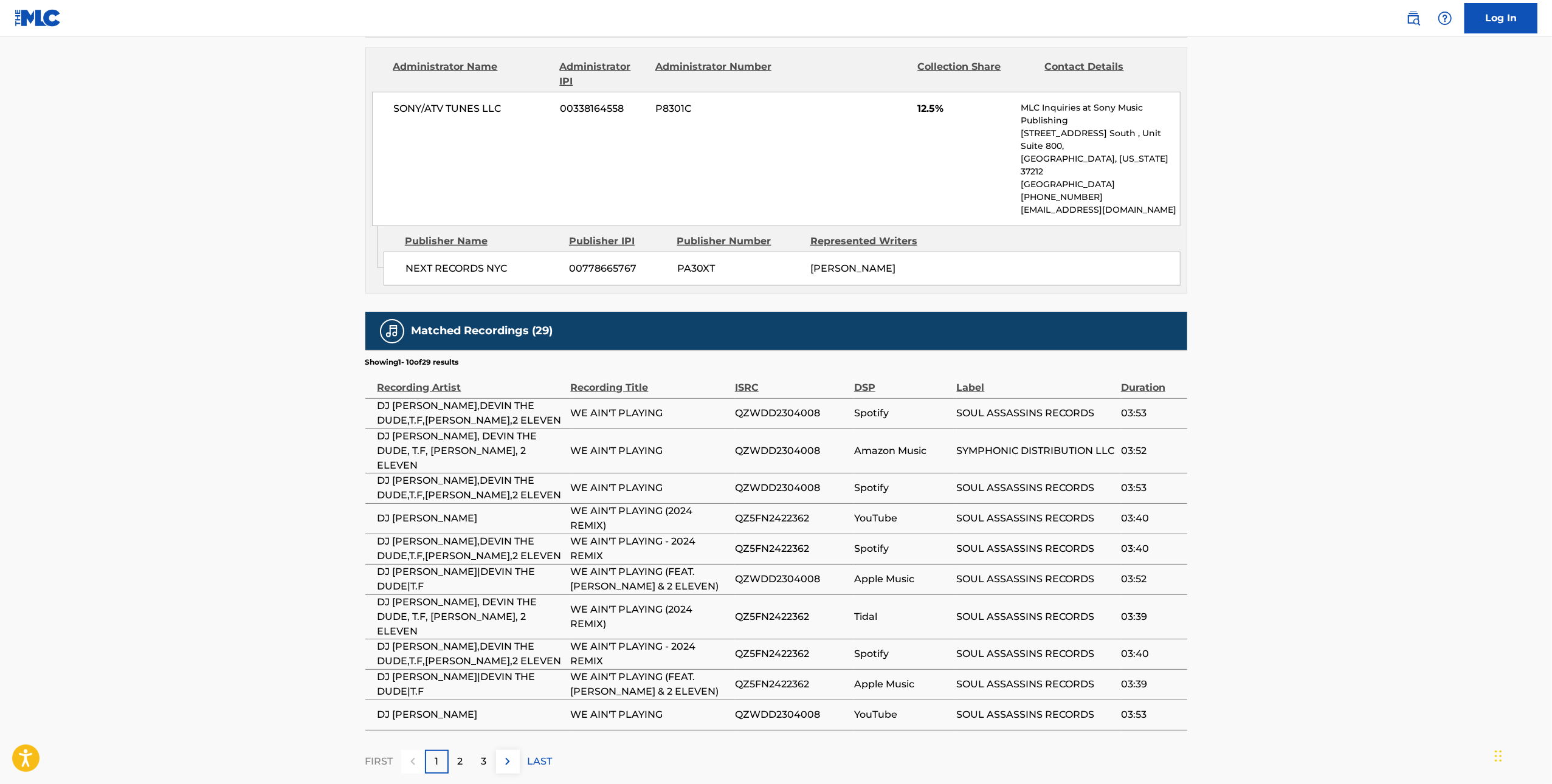
click at [696, 406] on span "QZWDD2304008" at bounding box center [791, 412] width 113 height 14
copy div "QZWDD2304008"
click at [696, 511] on span "QZ5FN2422362" at bounding box center [791, 518] width 113 height 14
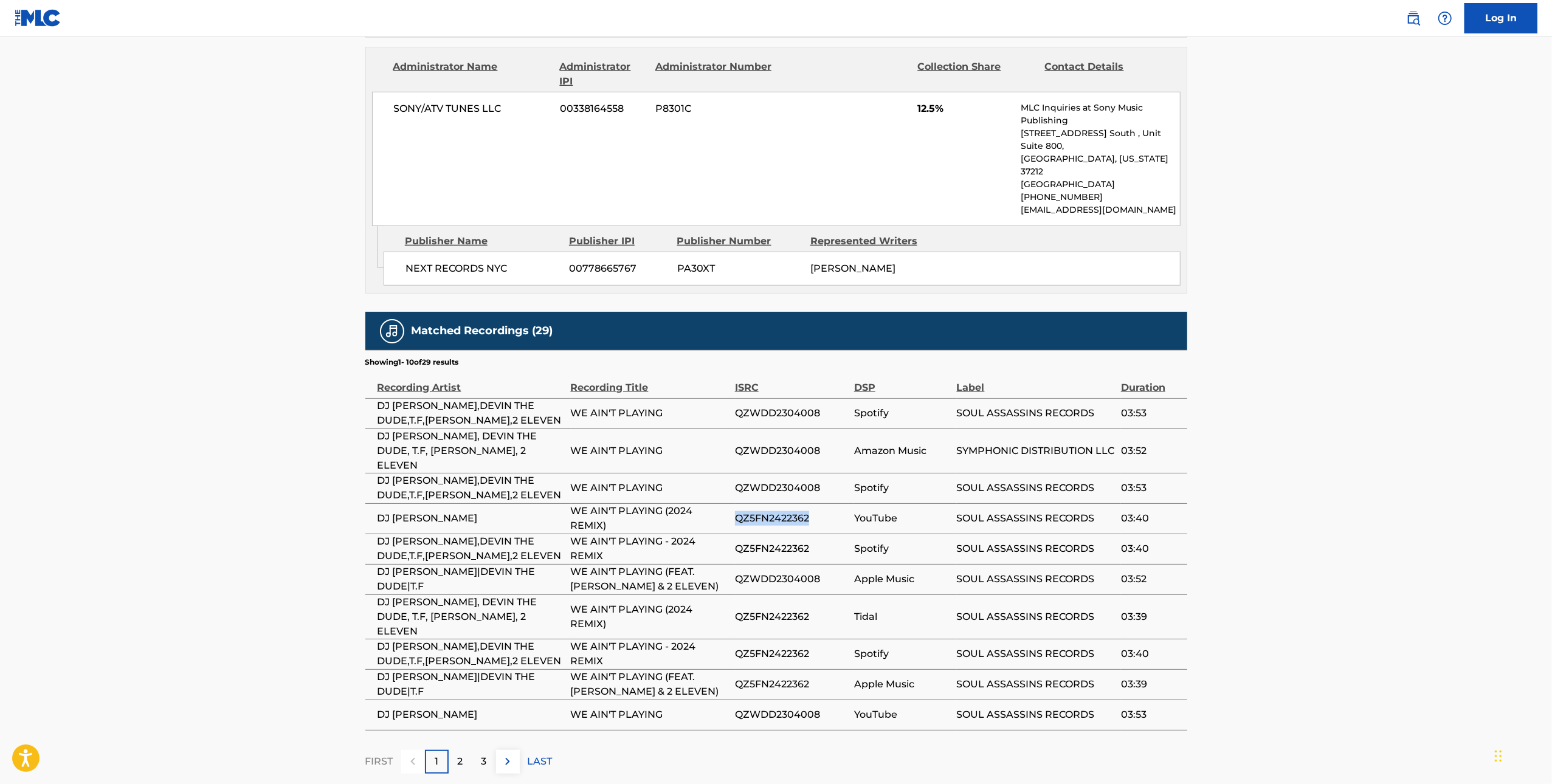
click at [696, 511] on span "QZ5FN2422362" at bounding box center [791, 518] width 113 height 14
copy div "QZ5FN2422362"
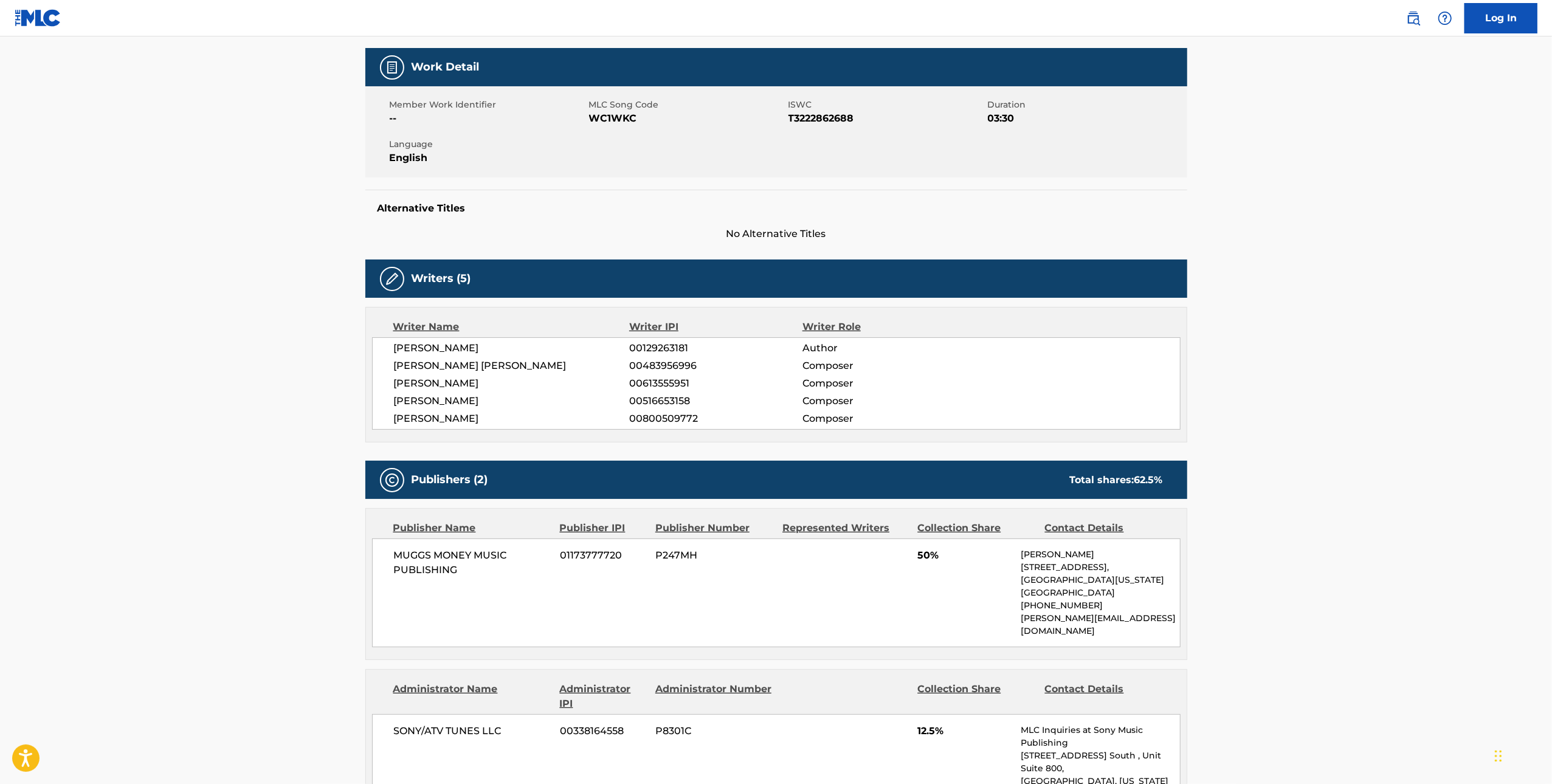
scroll to position [164, 0]
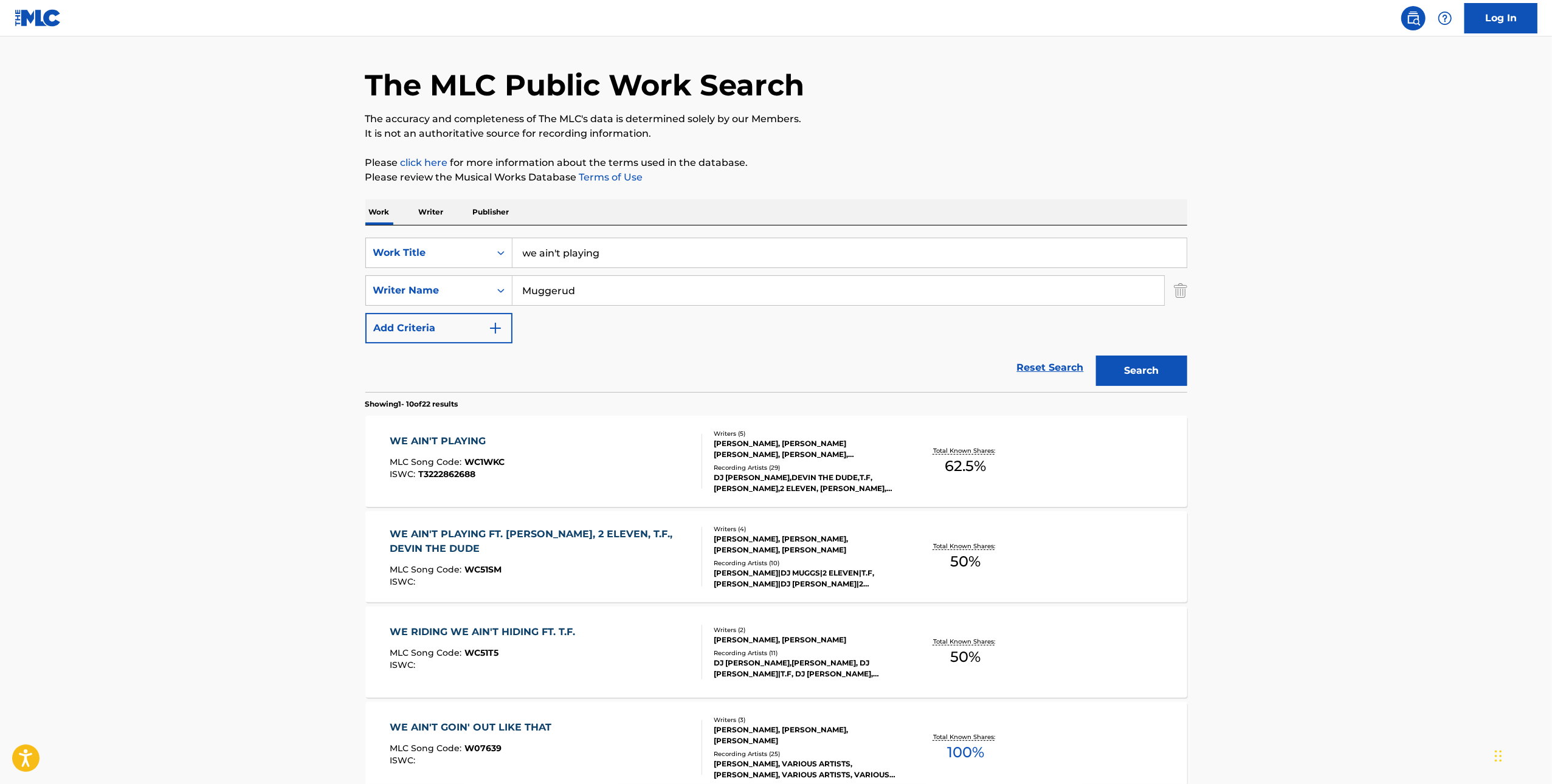
scroll to position [34, 0]
click at [585, 529] on div "WE AIN'T PLAYING FT. [PERSON_NAME], 2 ELEVEN, T.F., DEVIN THE DUDE" at bounding box center [541, 540] width 302 height 29
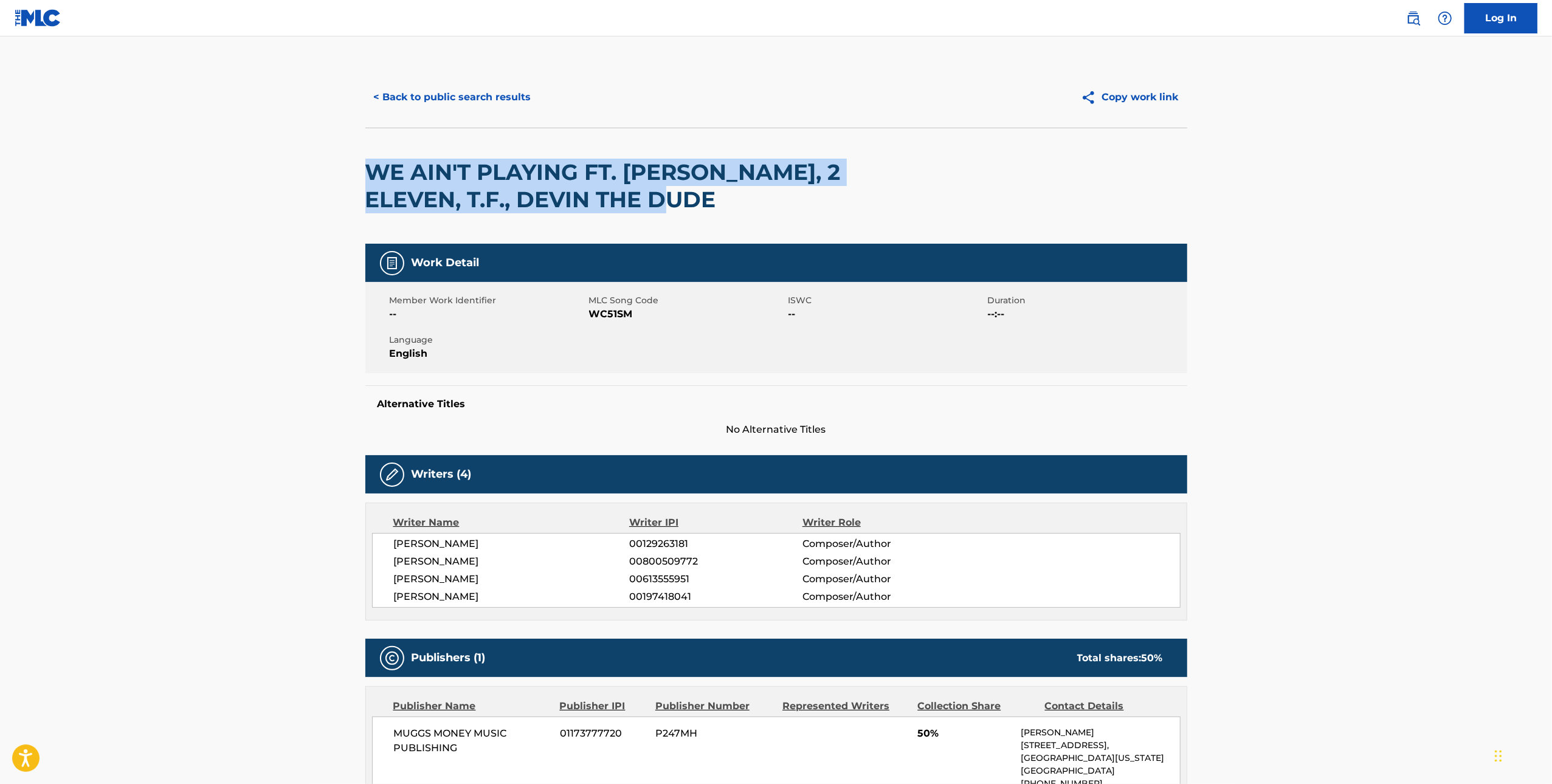
drag, startPoint x: 750, startPoint y: 202, endPoint x: 303, endPoint y: 180, distance: 447.5
click at [303, 180] on main "< Back to public search results Copy work link WE AIN'T PLAYING FT. [PERSON_NAM…" at bounding box center [776, 664] width 1552 height 1257
copy h2 "WE AIN'T PLAYING FT. [PERSON_NAME], 2 ELEVEN, T.F., DEVIN THE DUDE"
click at [610, 310] on span "WC51SM" at bounding box center [687, 314] width 197 height 14
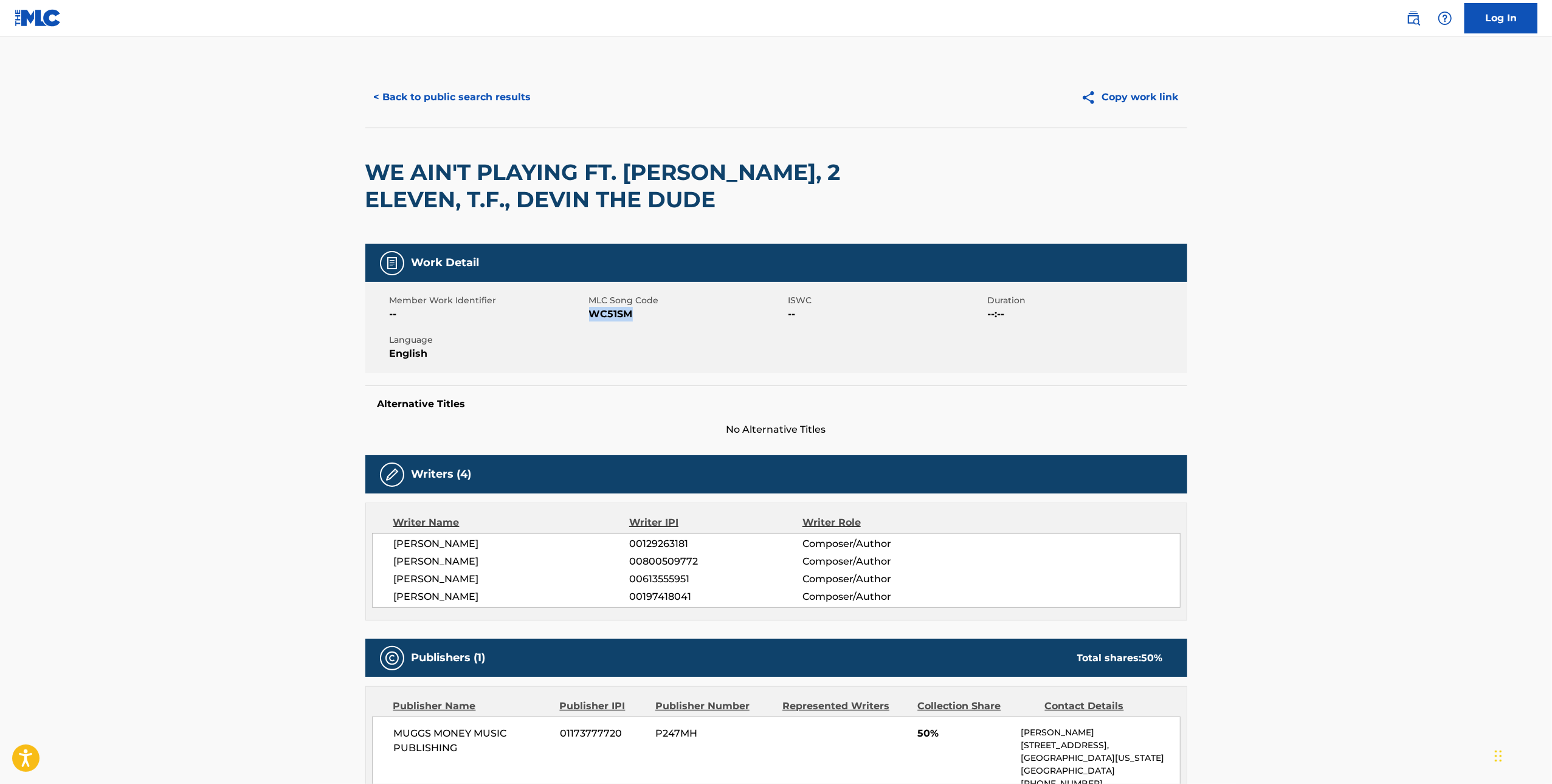
click at [610, 310] on span "WC51SM" at bounding box center [687, 314] width 197 height 14
copy span "WC51SM"
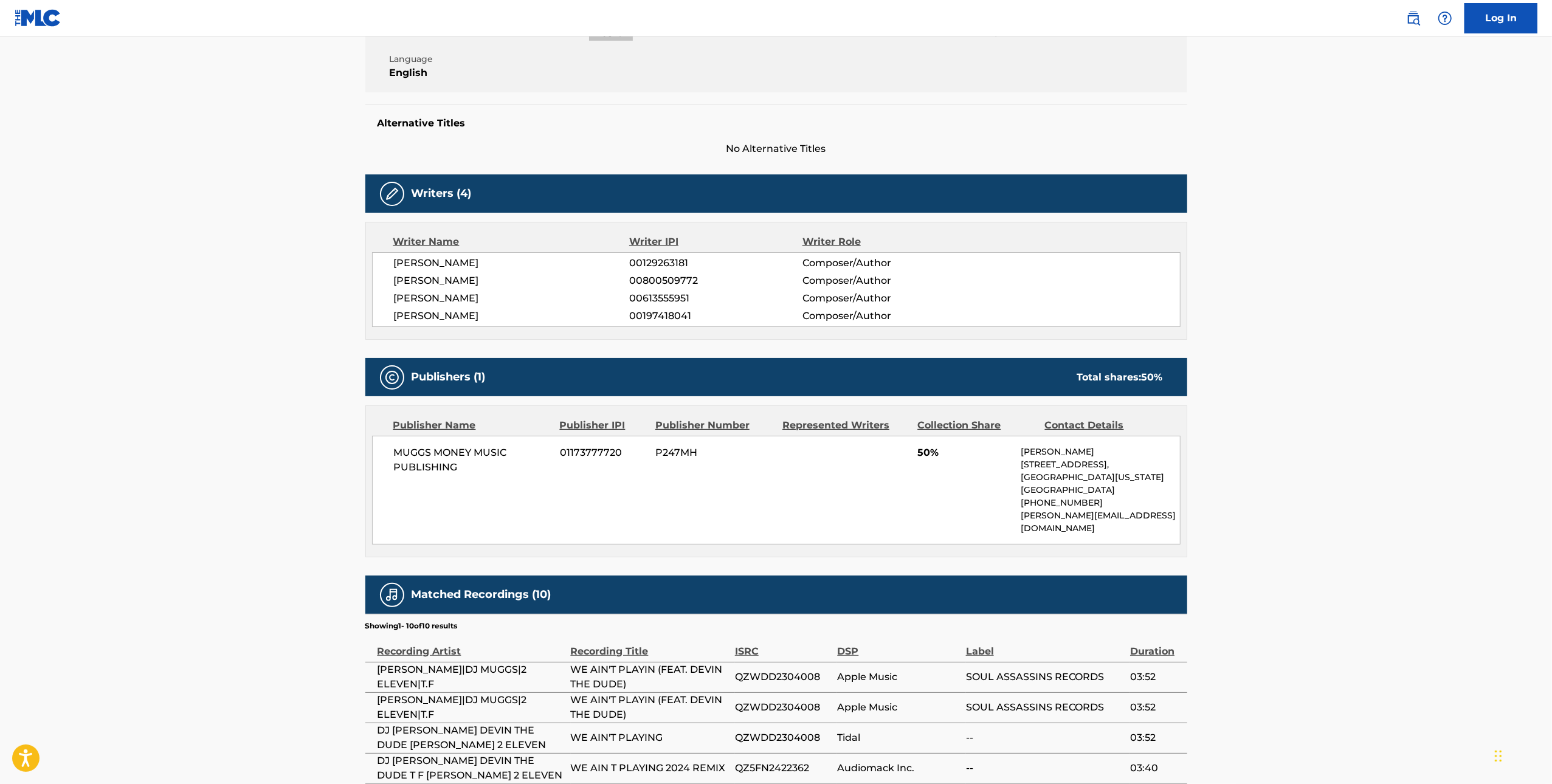
scroll to position [528, 0]
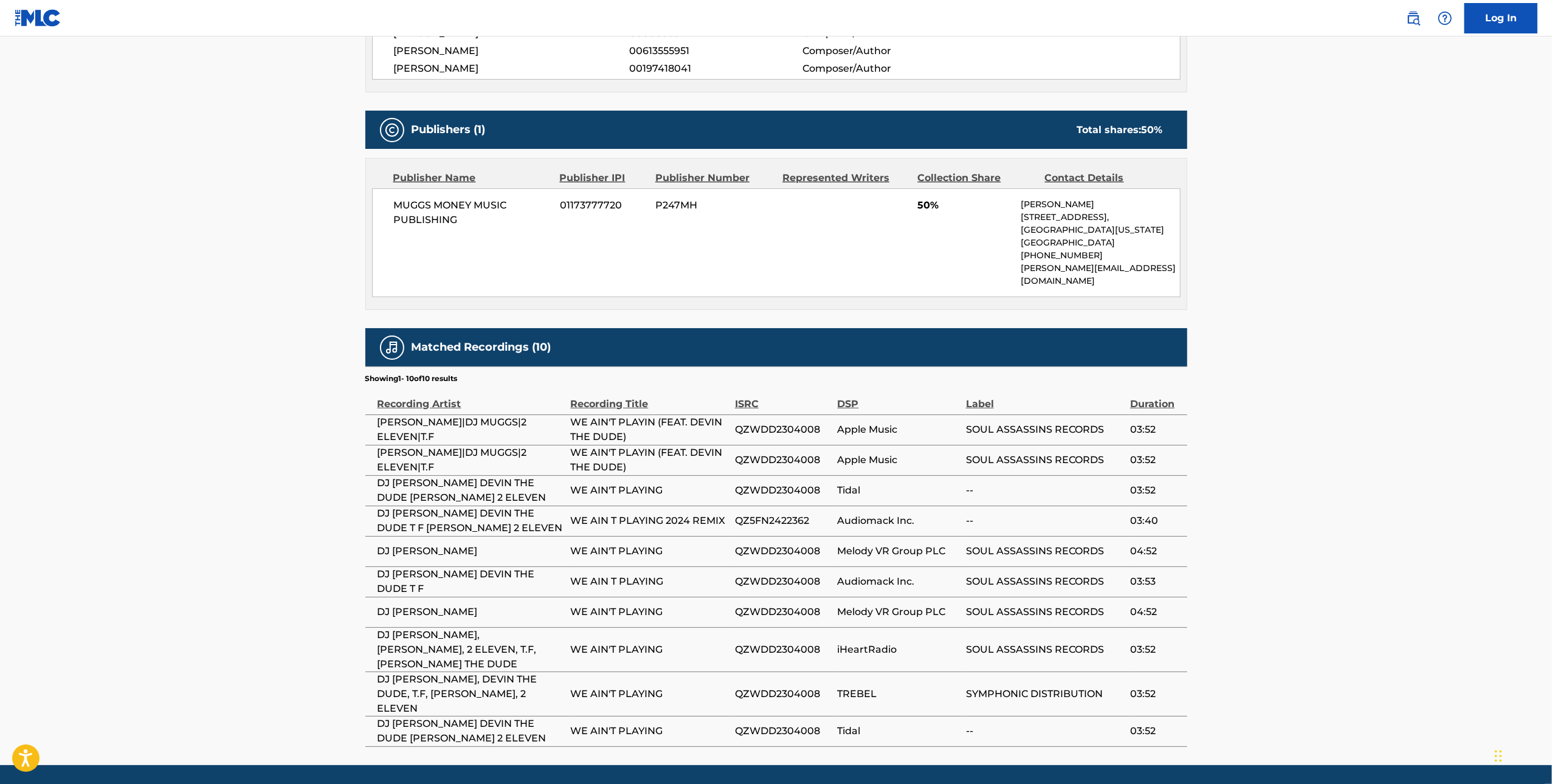
click at [696, 423] on span "QZWDD2304008" at bounding box center [783, 430] width 97 height 14
copy span "QZWDD2304008"
click at [696, 515] on span "QZ5FN2422362" at bounding box center [783, 521] width 97 height 14
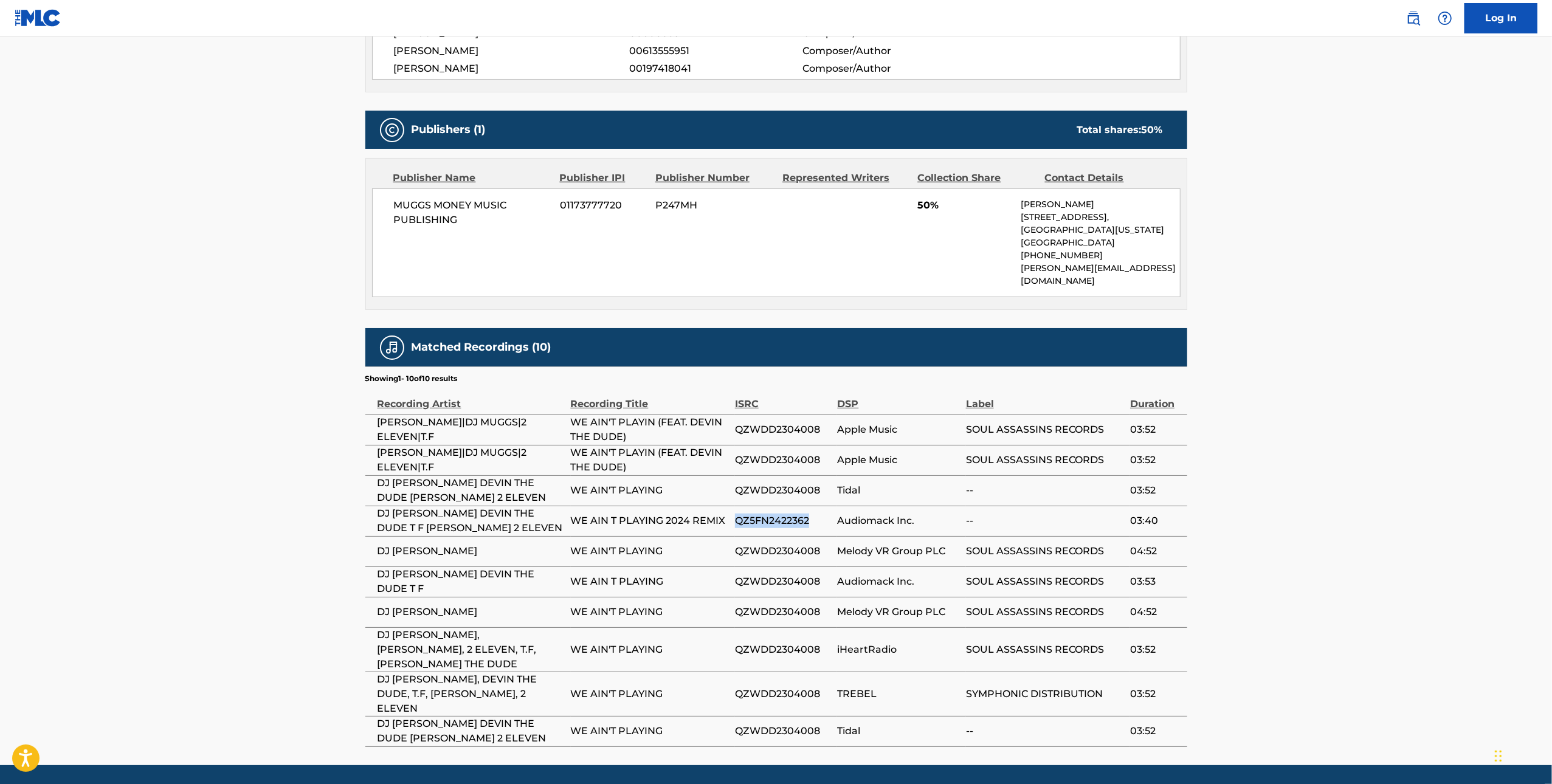
copy span "QZ5FN2422362"
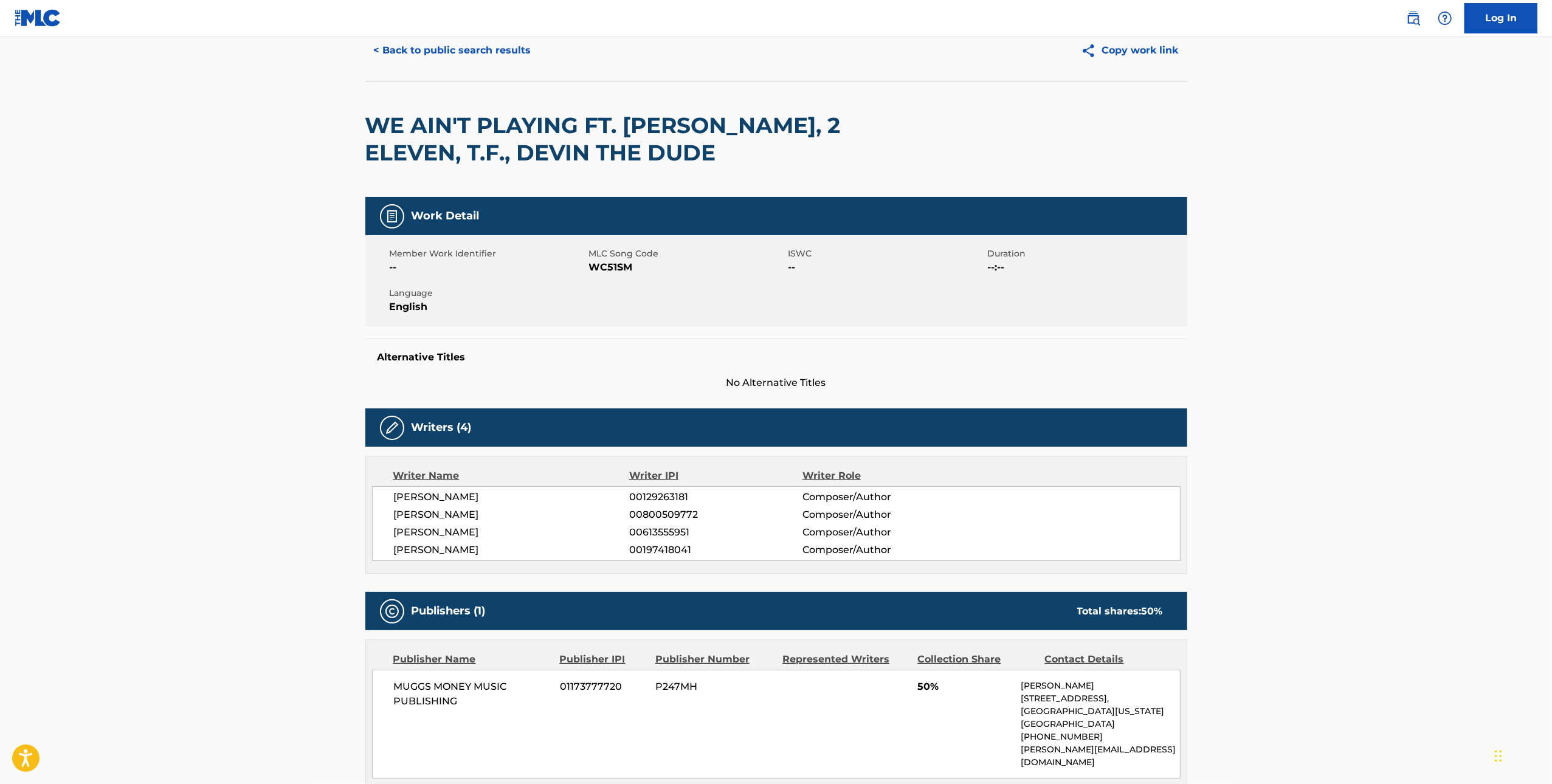
scroll to position [0, 0]
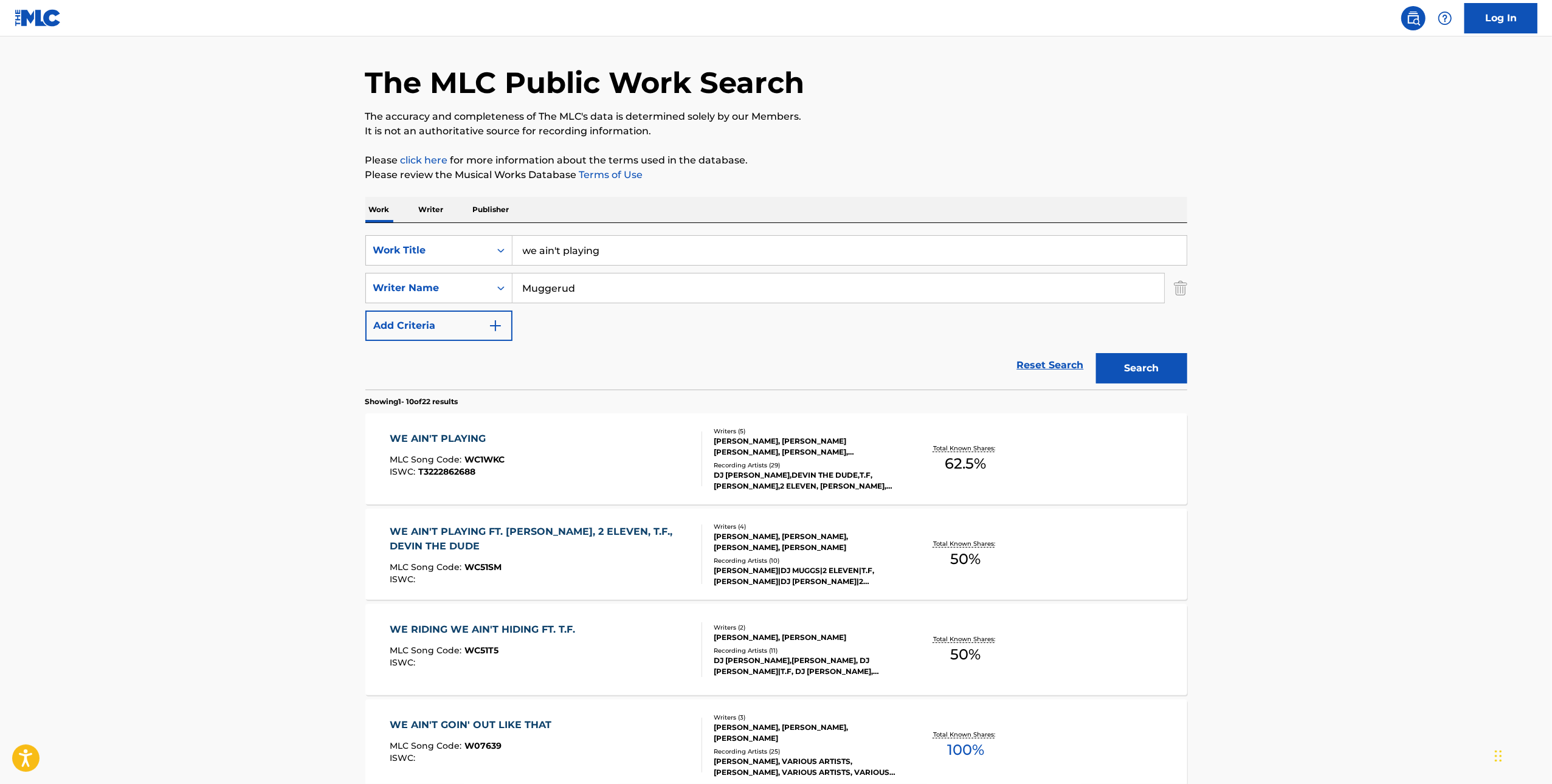
scroll to position [29, 0]
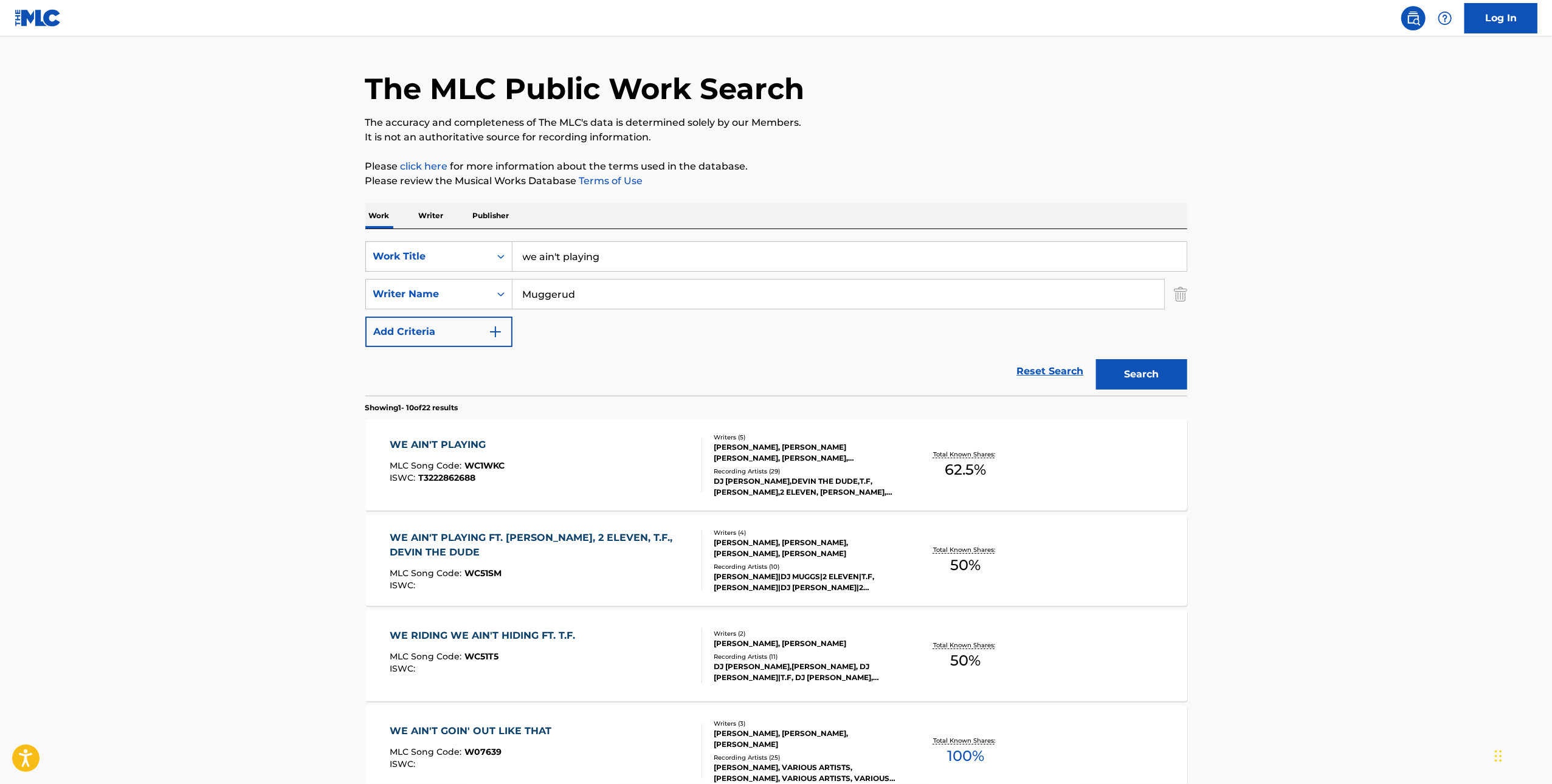
click at [565, 260] on input "we ain't playing" at bounding box center [849, 257] width 674 height 29
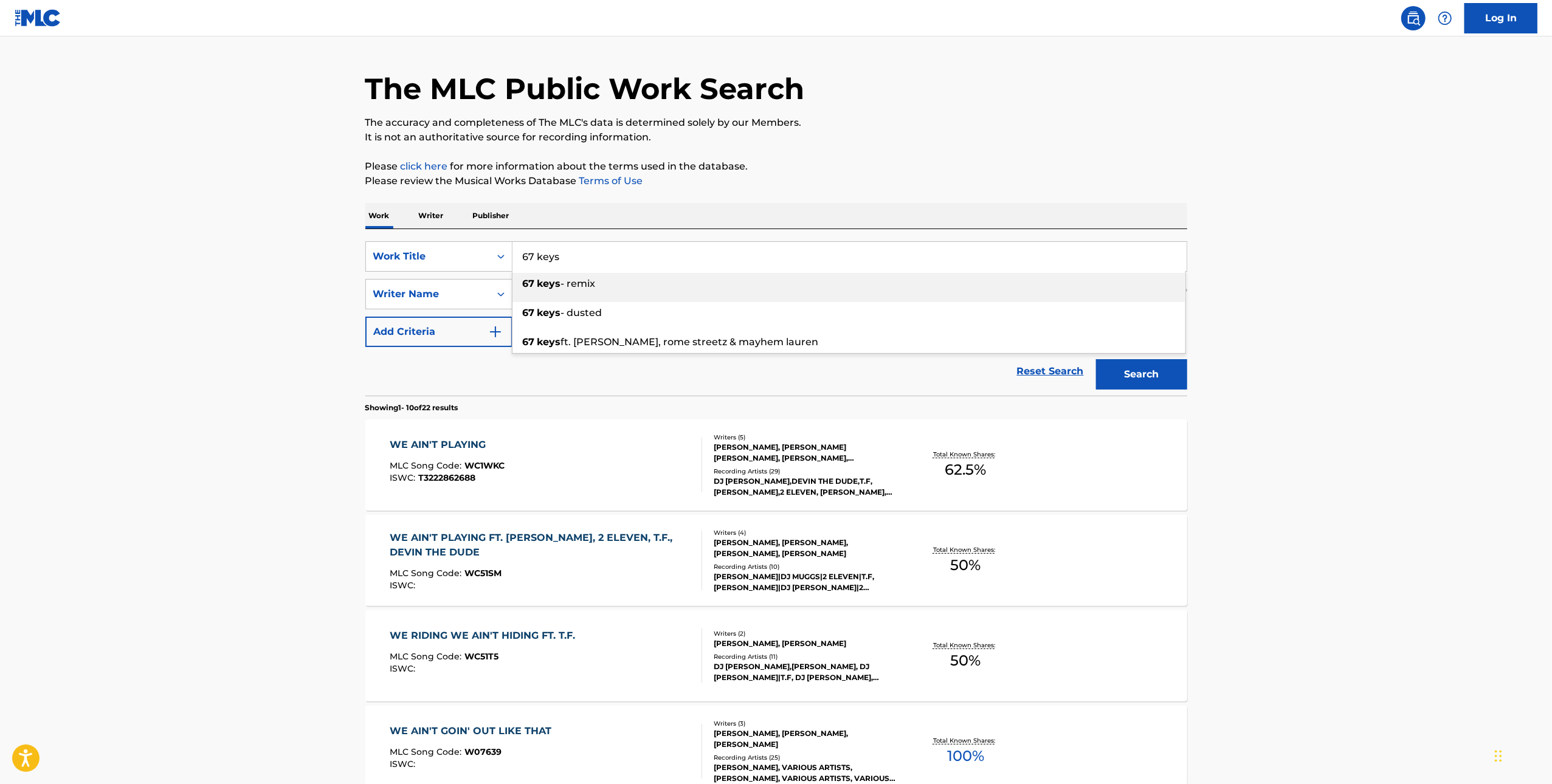
type input "67 keys"
click at [696, 142] on p "It is not an authoritative source for recording information." at bounding box center [776, 137] width 822 height 14
click at [696, 361] on button "Search" at bounding box center [1141, 374] width 91 height 30
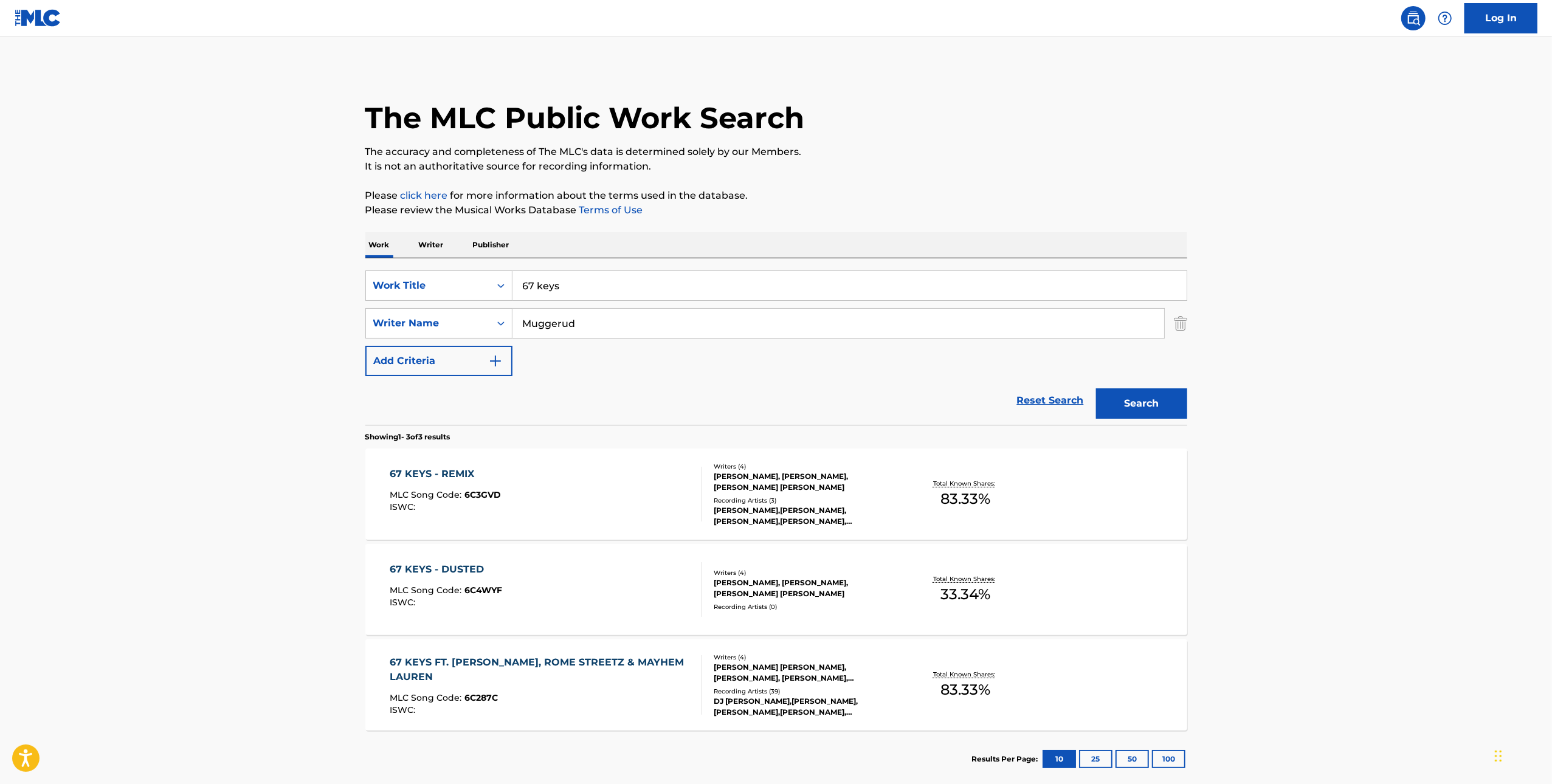
click at [427, 473] on div "67 KEYS - REMIX" at bounding box center [445, 473] width 111 height 14
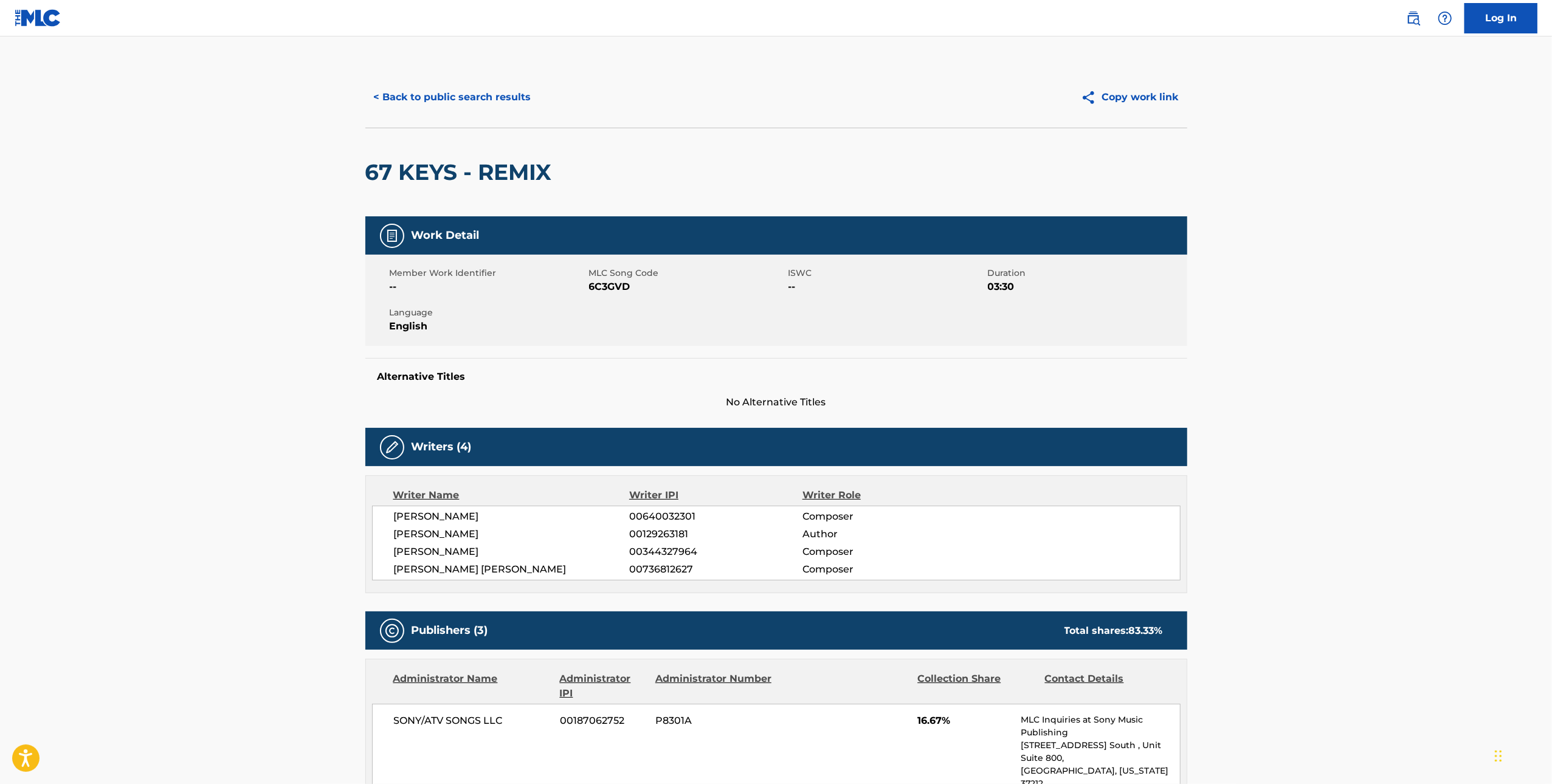
click at [605, 279] on span "6C3GVD" at bounding box center [687, 286] width 197 height 14
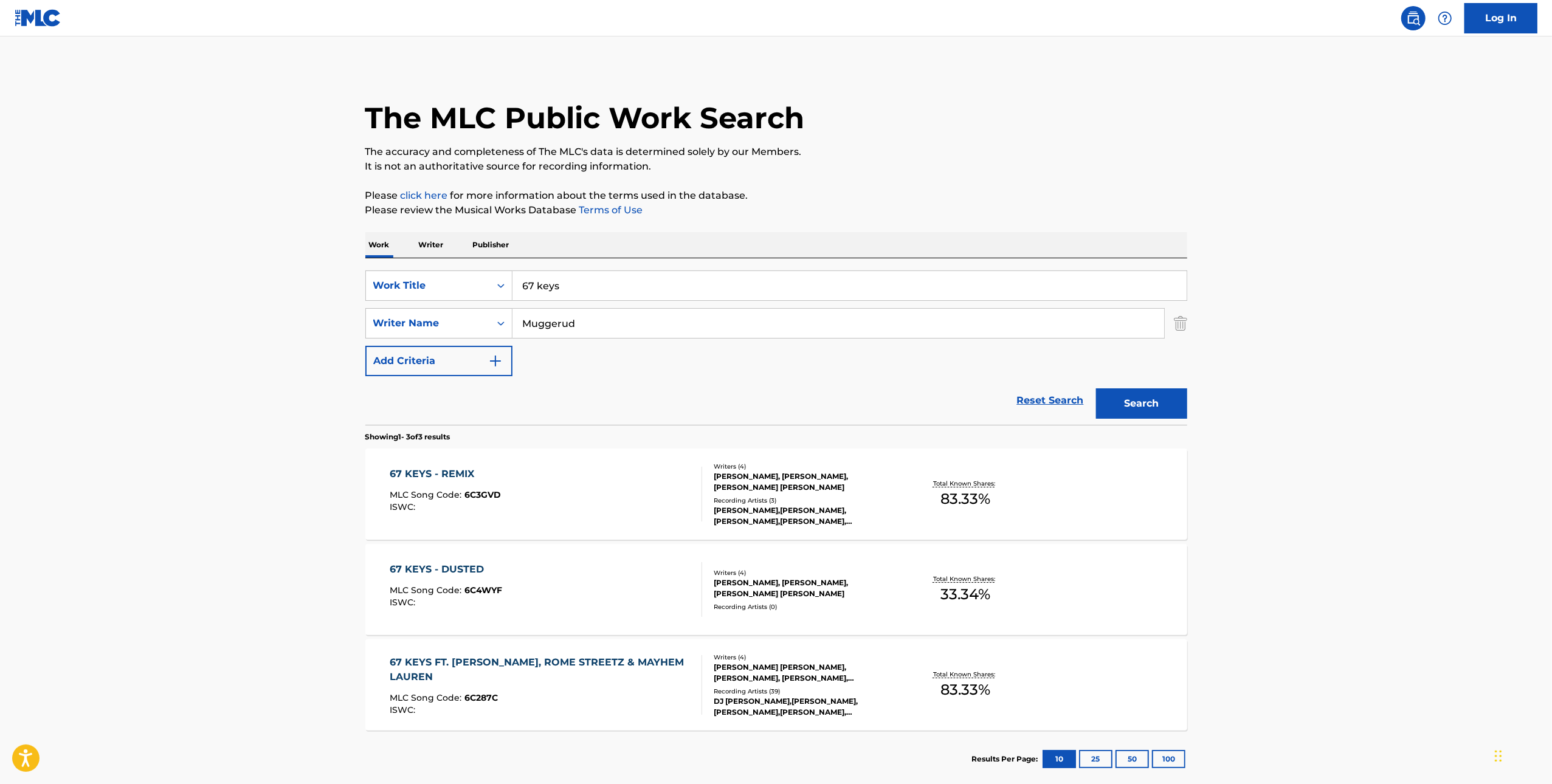
click at [449, 574] on div "67 KEYS - DUSTED" at bounding box center [446, 569] width 112 height 14
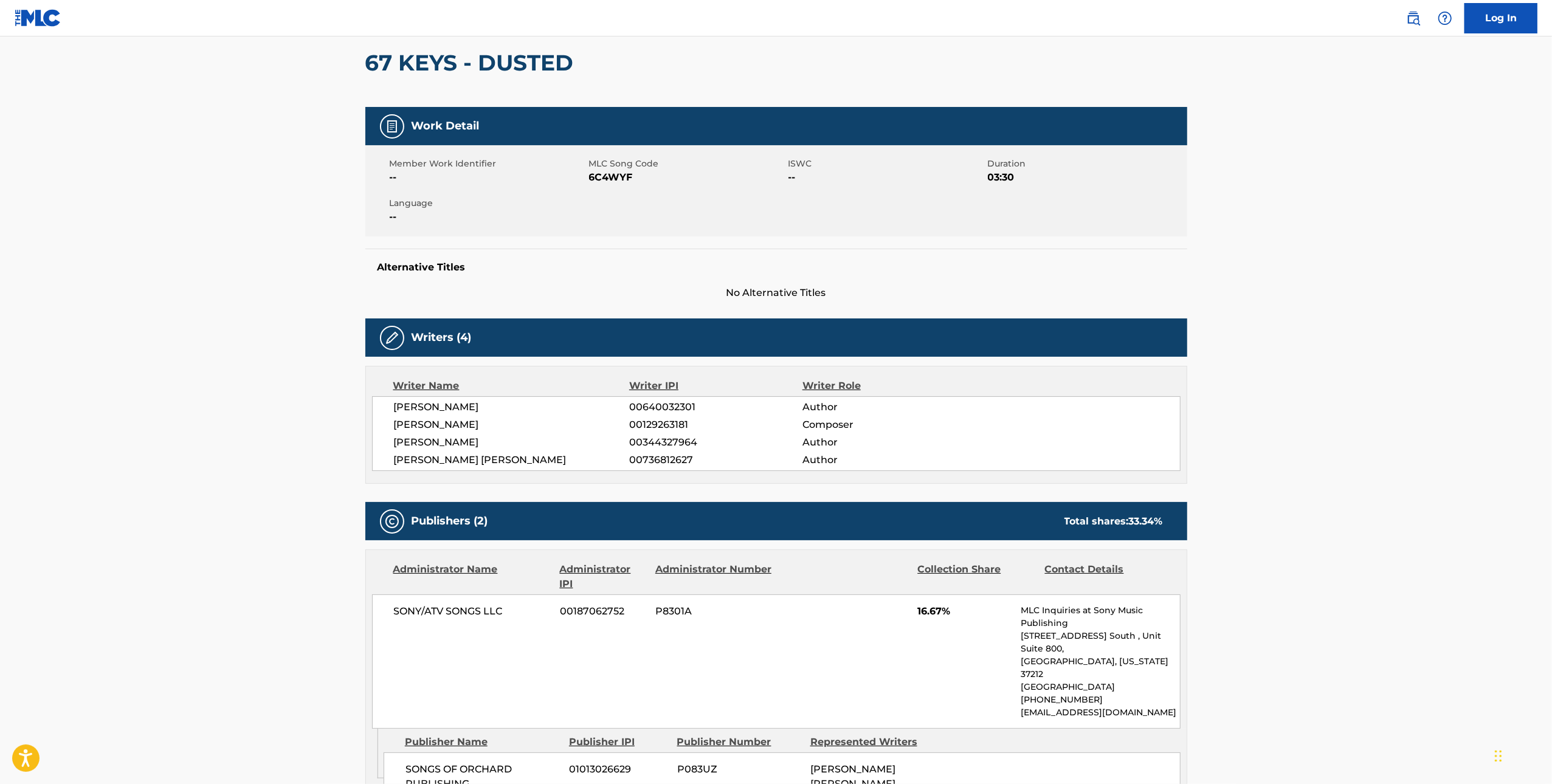
scroll to position [110, 0]
click at [612, 172] on span "6C4WYF" at bounding box center [687, 176] width 197 height 14
copy span "6C4WYF"
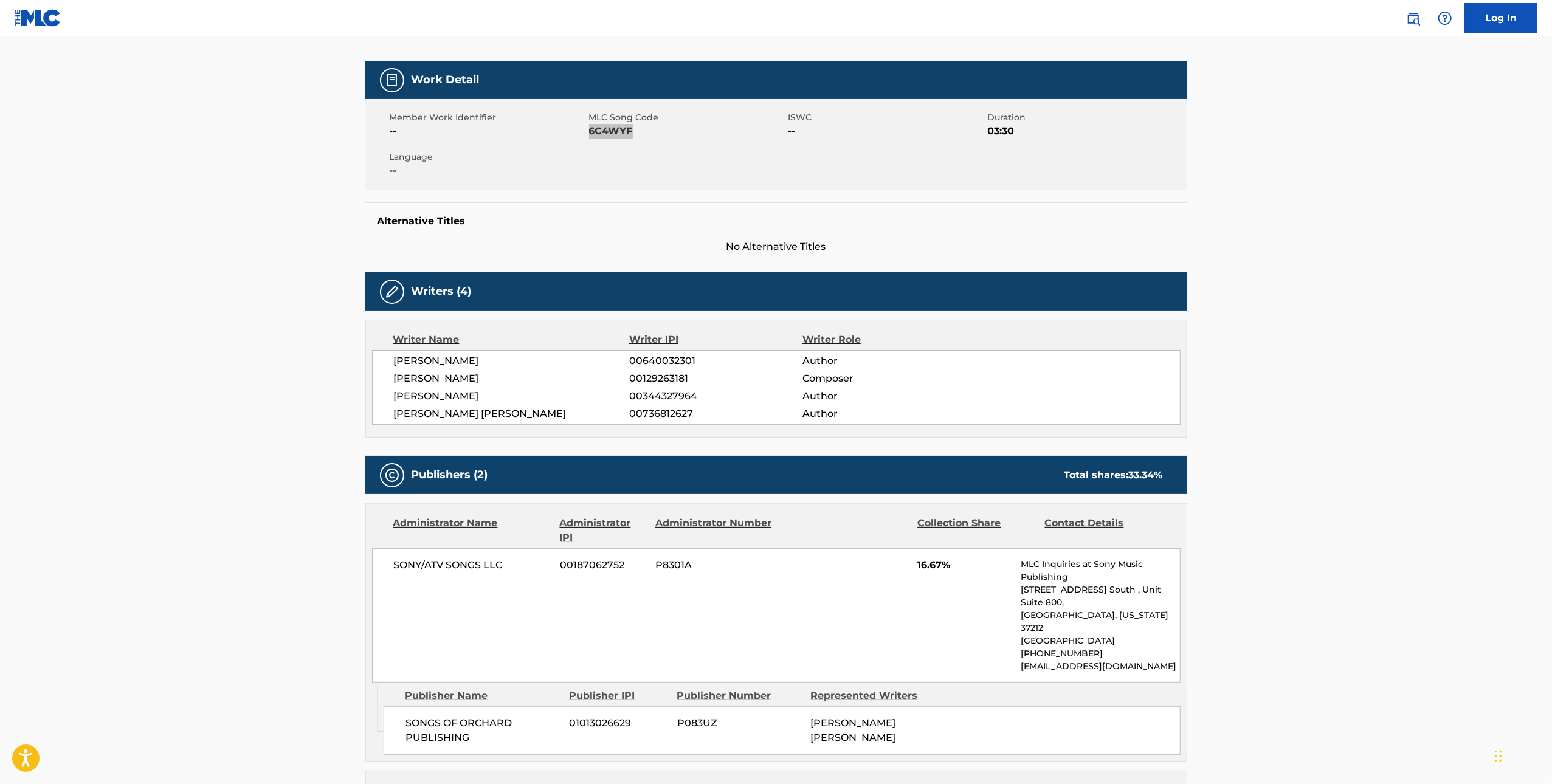
scroll to position [149, 0]
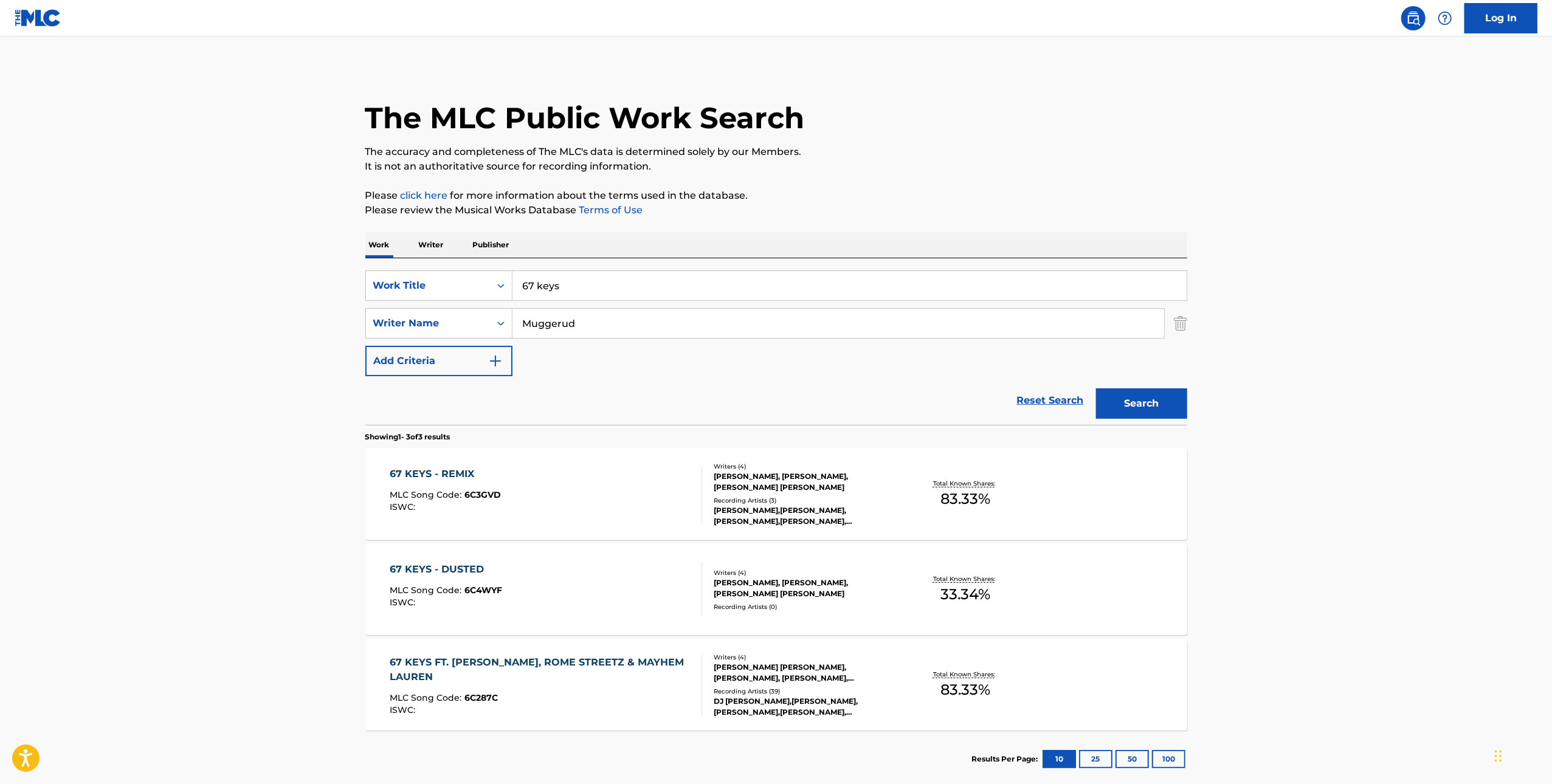
click at [492, 665] on div "67 KEYS FT. [PERSON_NAME], ROME STREETZ & MAYHEM LAUREN" at bounding box center [541, 670] width 302 height 29
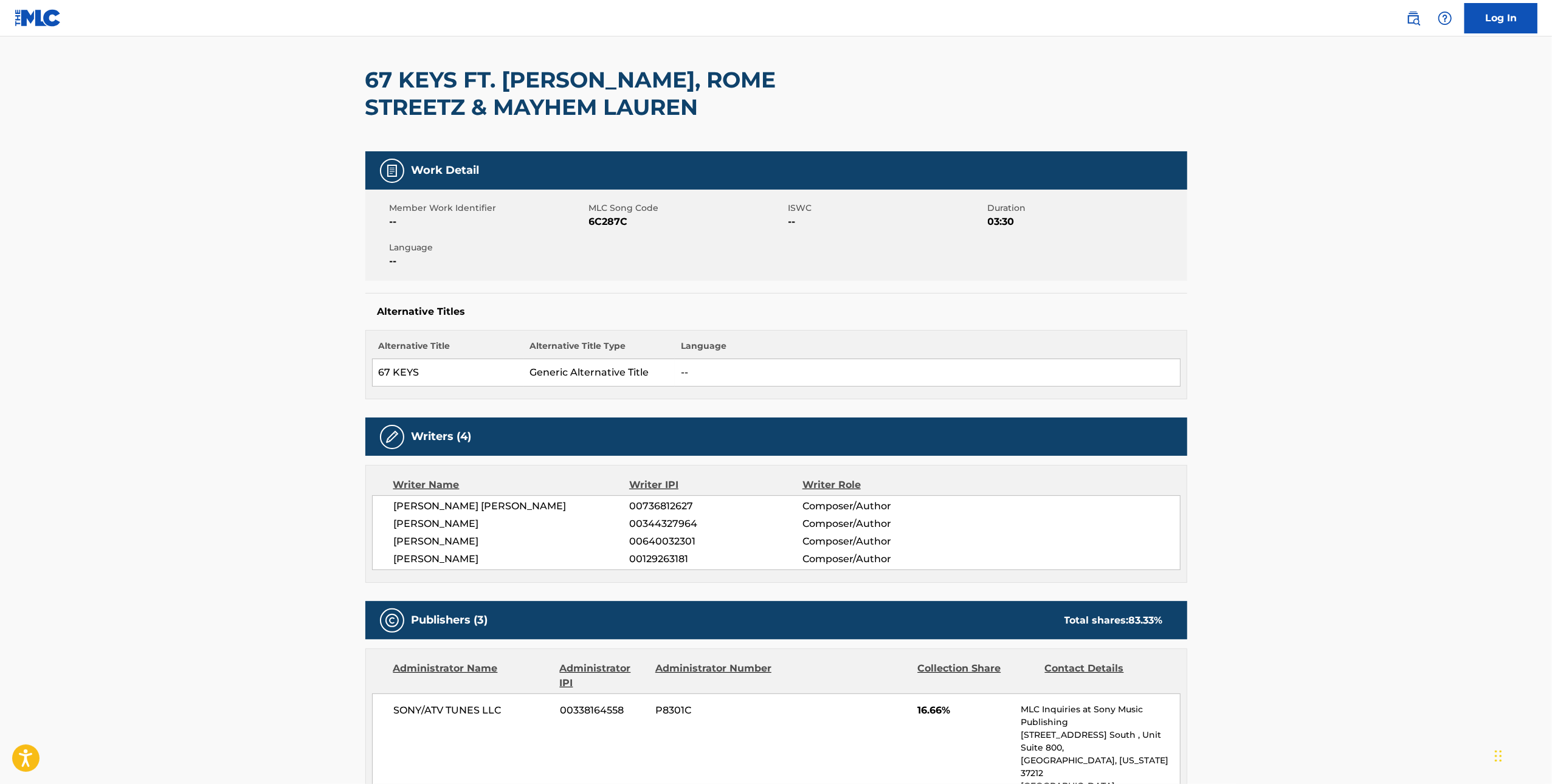
scroll to position [90, 0]
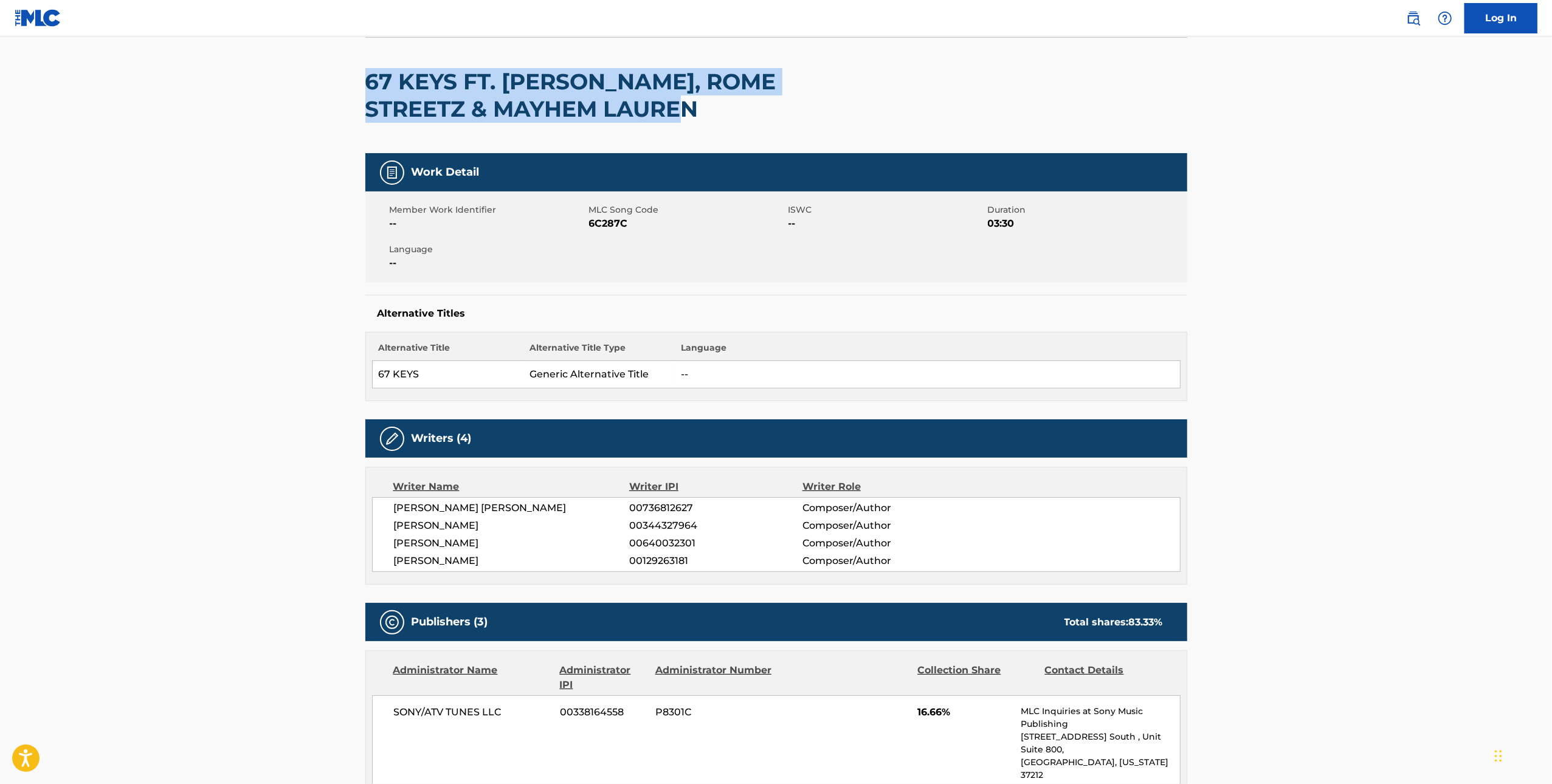
drag, startPoint x: 363, startPoint y: 79, endPoint x: 715, endPoint y: 127, distance: 355.3
copy h2 "67 KEYS FT. [PERSON_NAME], ROME STREETZ & MAYHEM LAUREN"
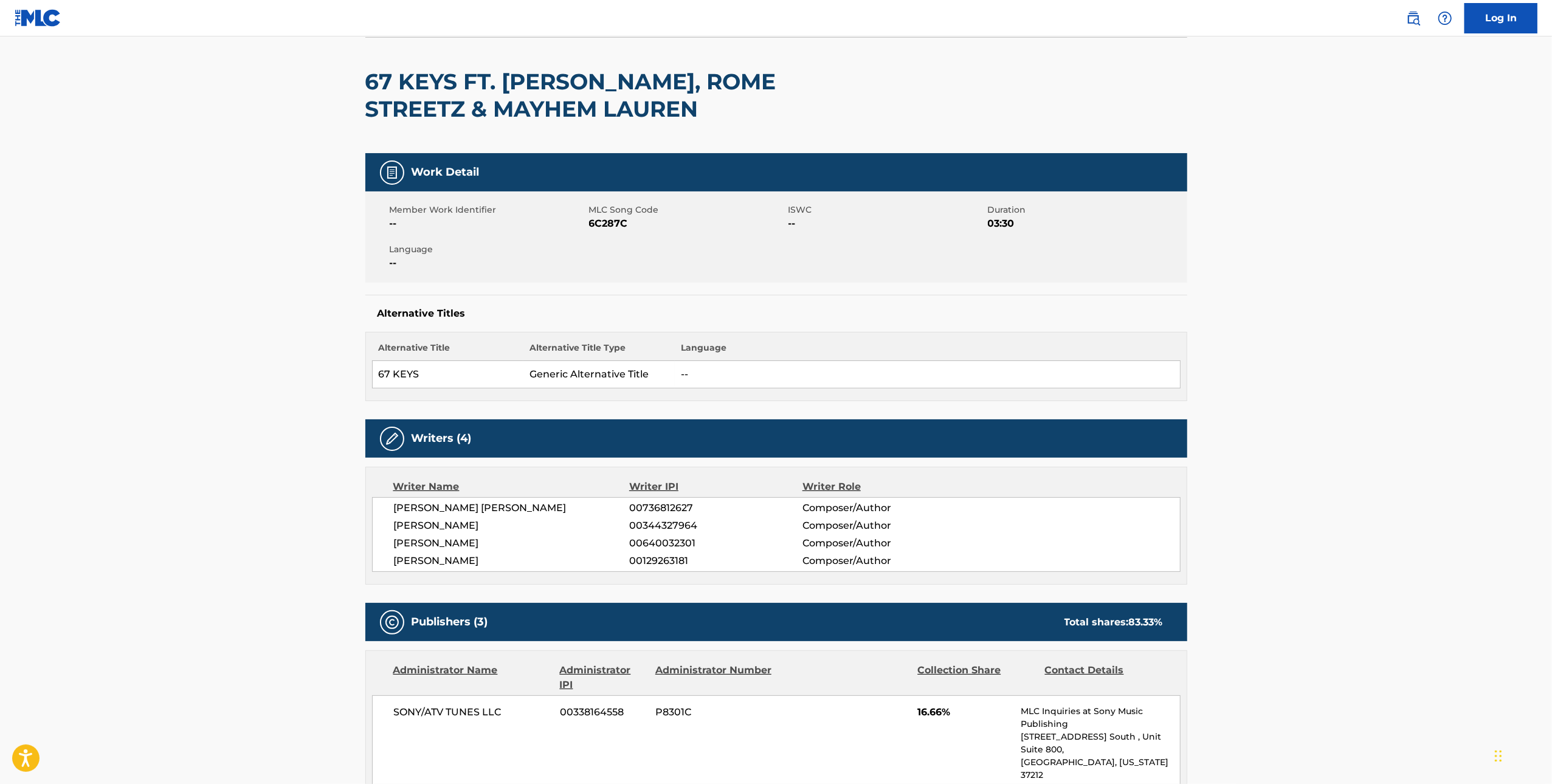
click at [615, 222] on span "6C287C" at bounding box center [687, 223] width 197 height 14
copy span "6C287C"
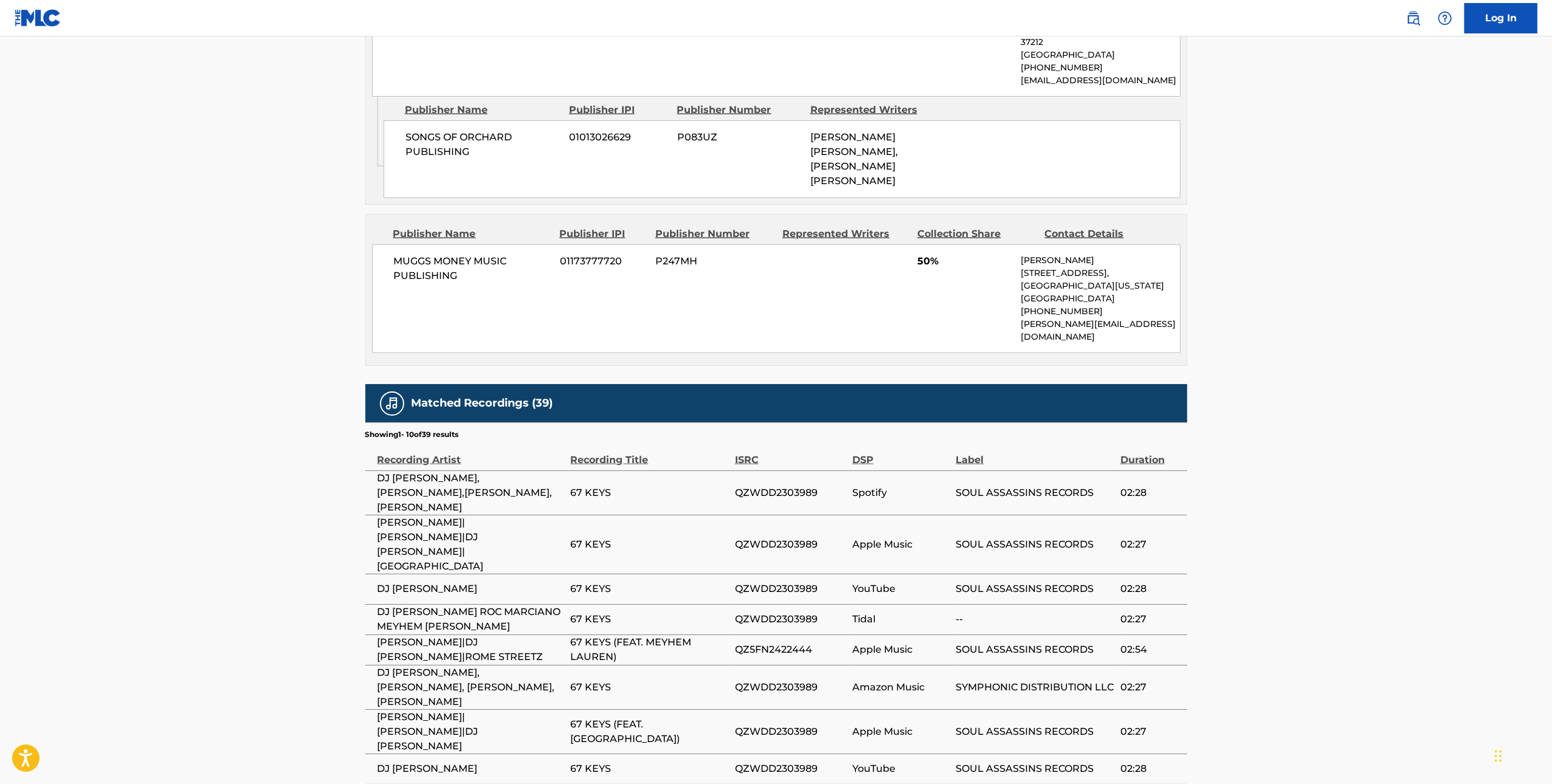
scroll to position [1131, 0]
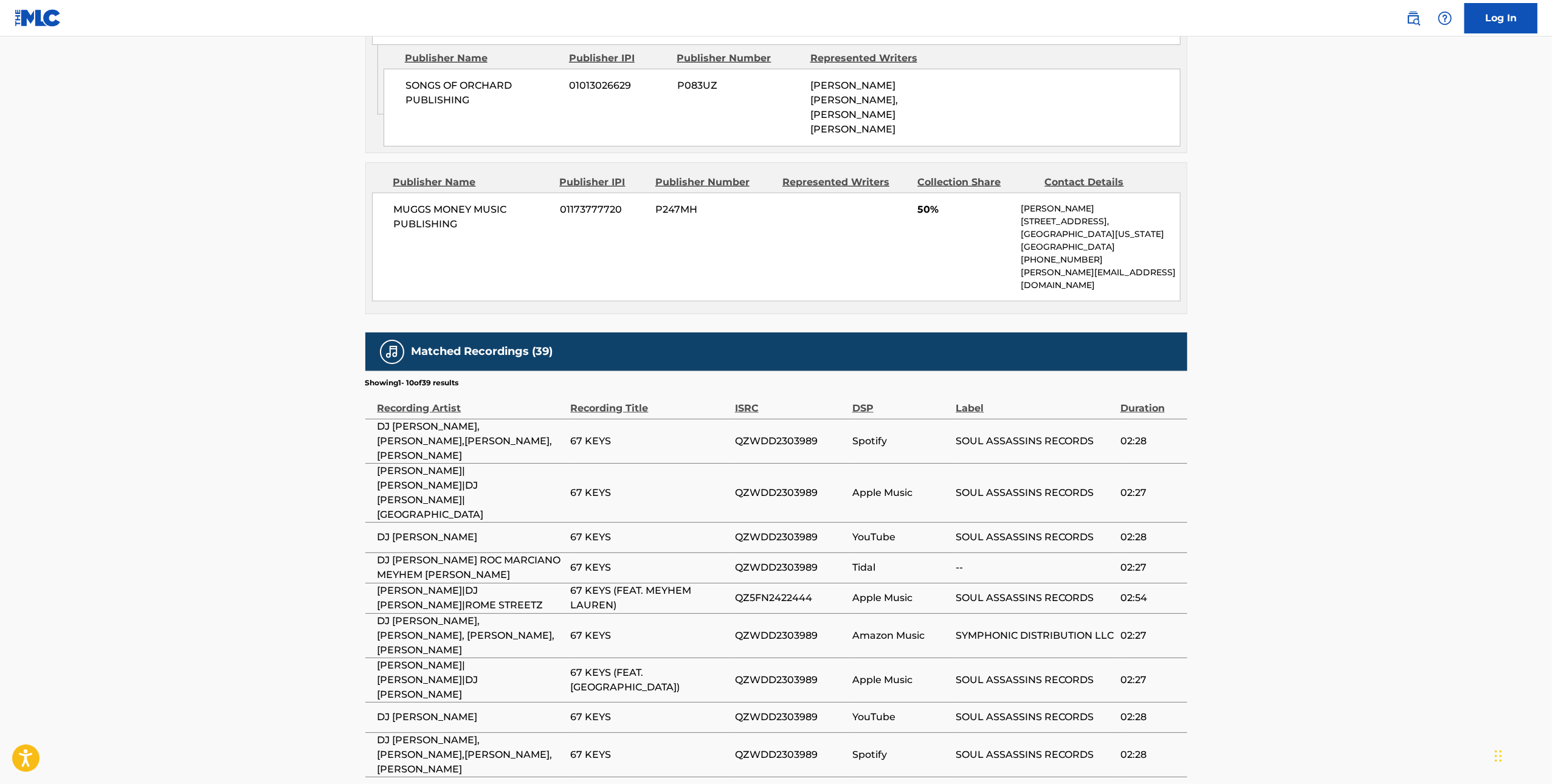
click at [696, 434] on span "QZWDD2303989" at bounding box center [790, 441] width 111 height 14
click at [696, 591] on span "QZ5FN2422444" at bounding box center [790, 598] width 111 height 14
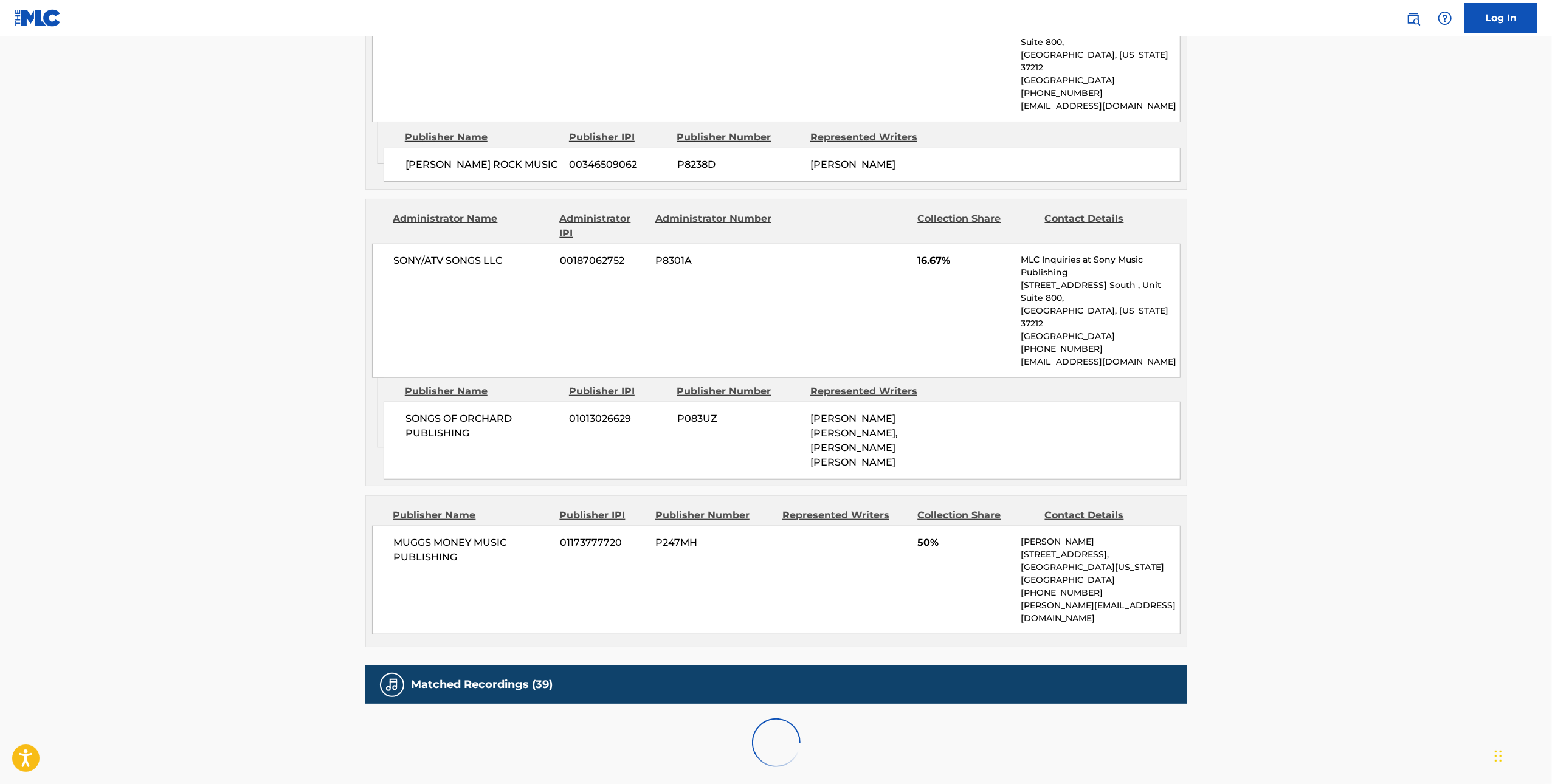
scroll to position [1118, 0]
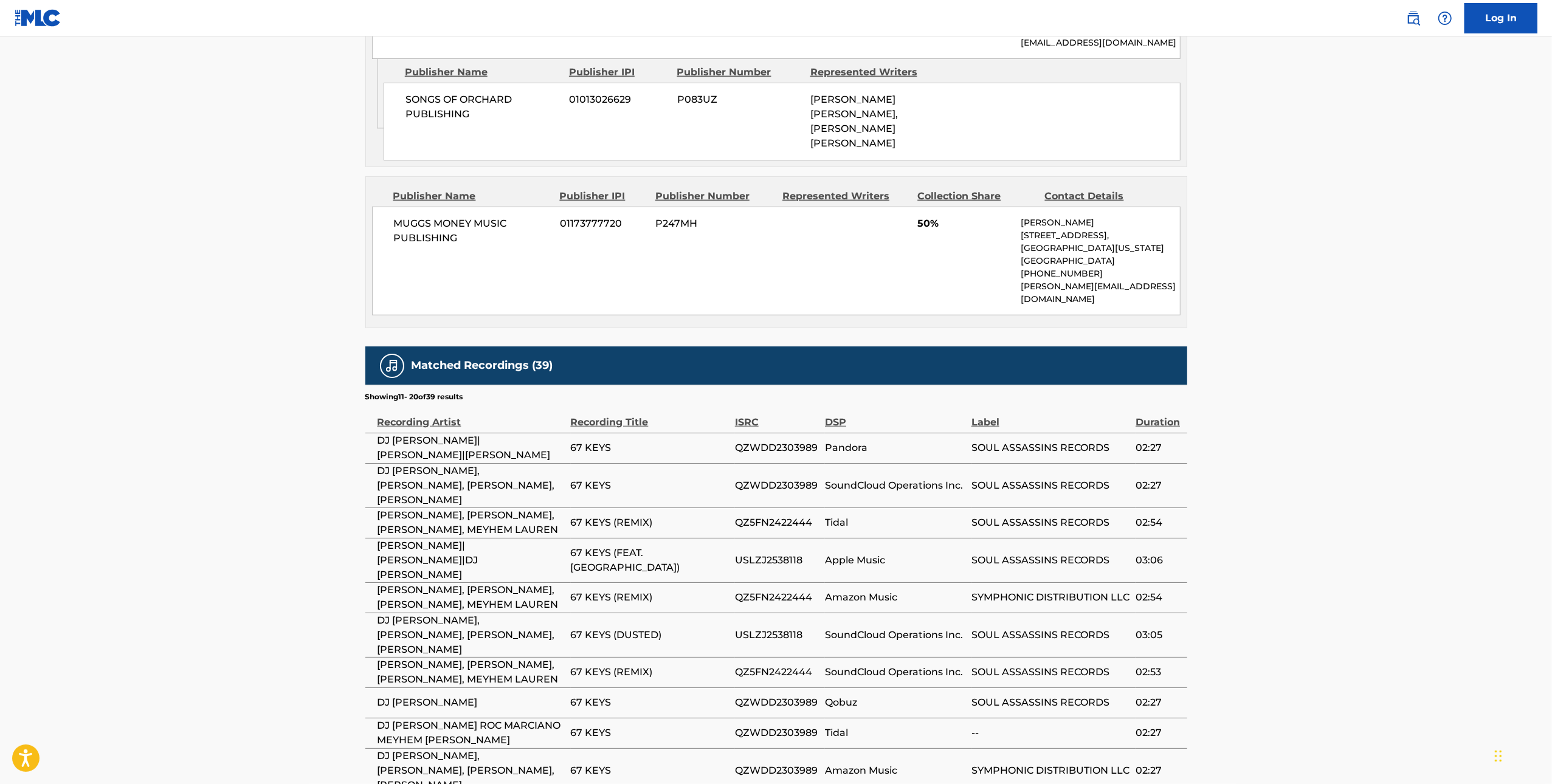
click at [696, 628] on span "USLZJ2538118" at bounding box center [776, 635] width 84 height 14
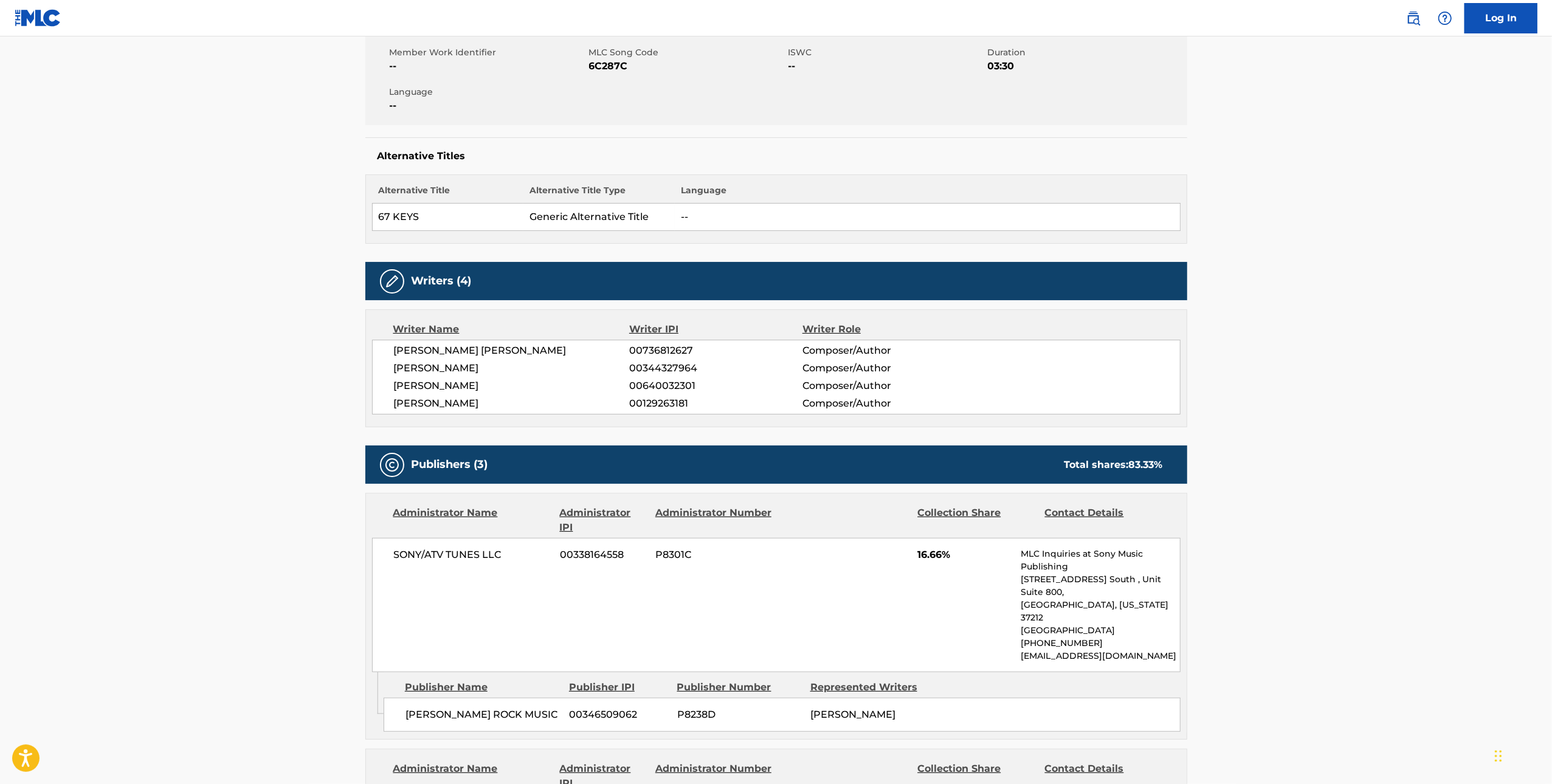
scroll to position [0, 0]
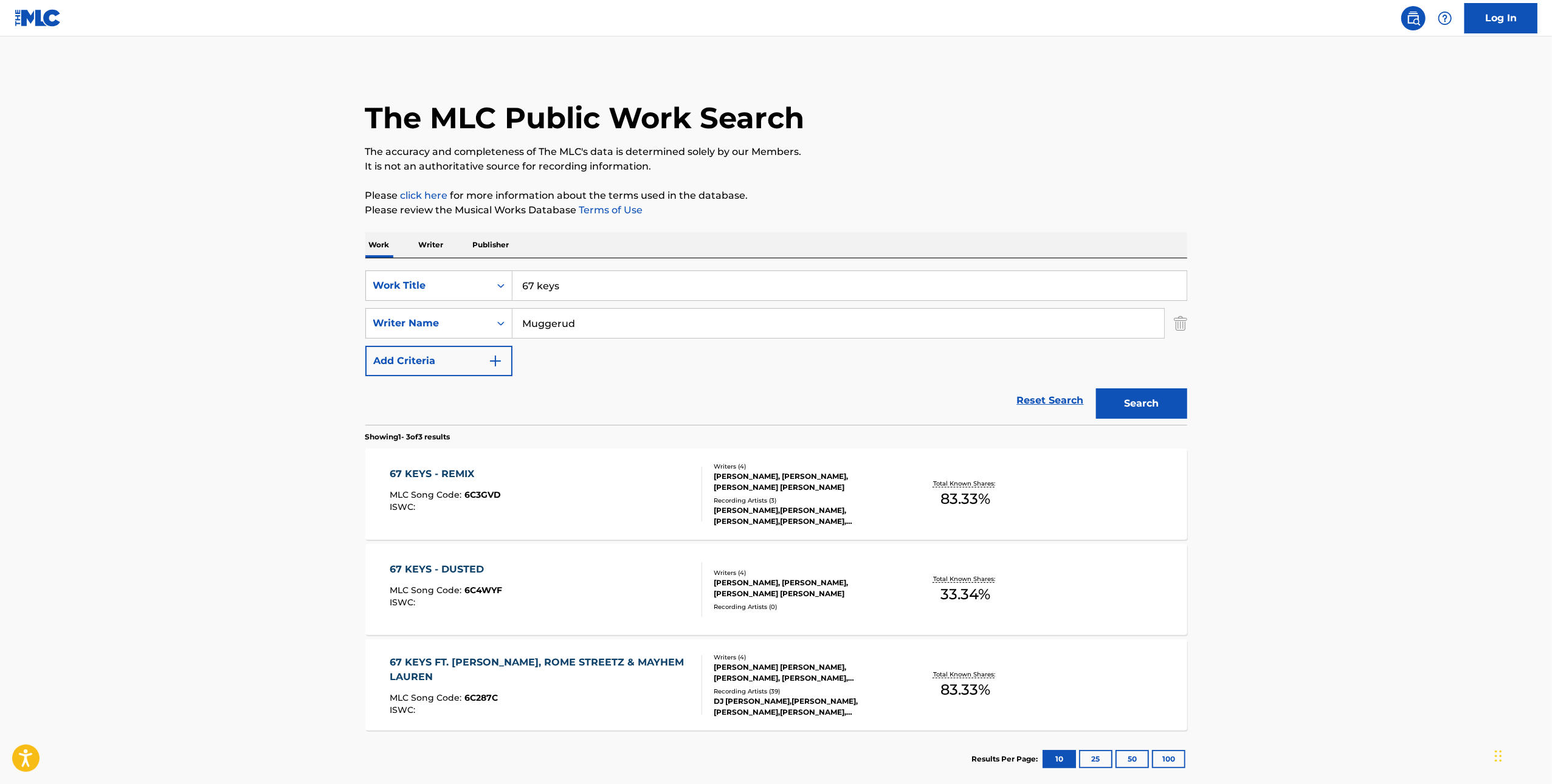
scroll to position [68, 0]
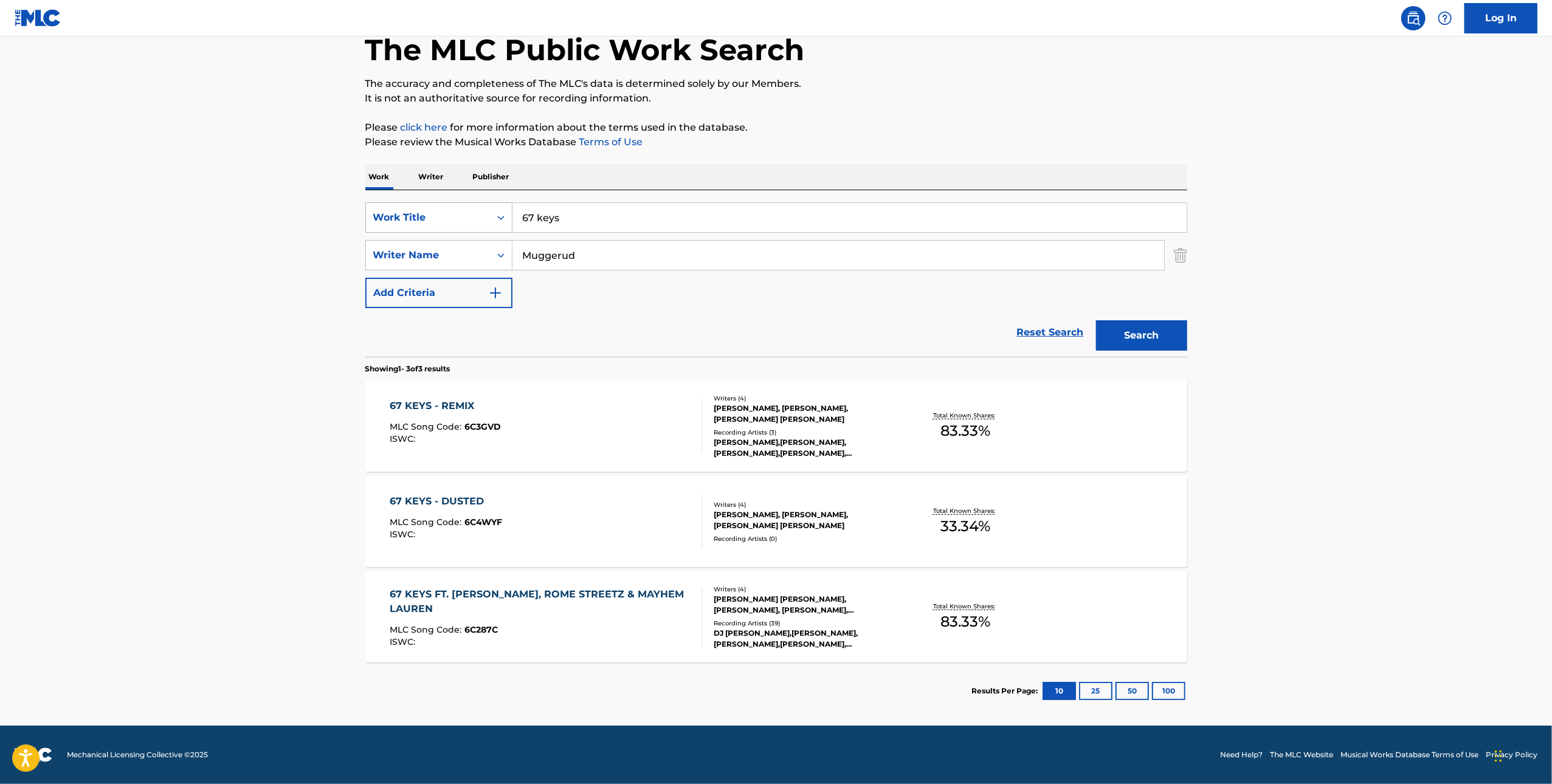
click at [449, 220] on div "Work Title" at bounding box center [428, 217] width 109 height 14
click at [415, 361] on div "MLC Publisher Number" at bounding box center [439, 370] width 146 height 30
click at [583, 220] on input "Search Form" at bounding box center [849, 218] width 674 height 29
paste input "Ready For War"
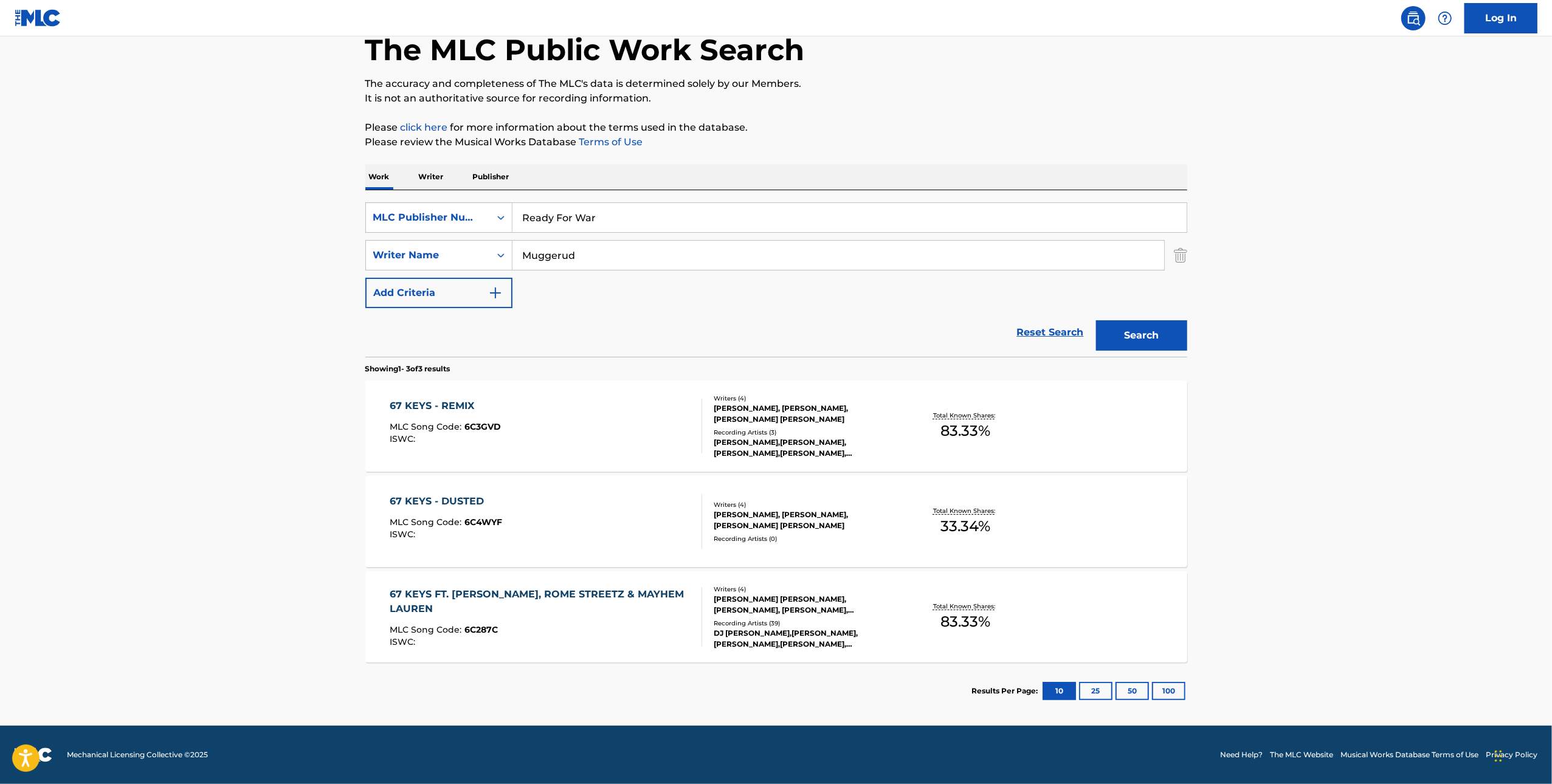
type input "Ready For War"
click at [696, 151] on div "The MLC Public Work Search The accuracy and completeness of The MLC's data is d…" at bounding box center [776, 359] width 852 height 721
click at [696, 332] on button "Search" at bounding box center [1141, 335] width 91 height 30
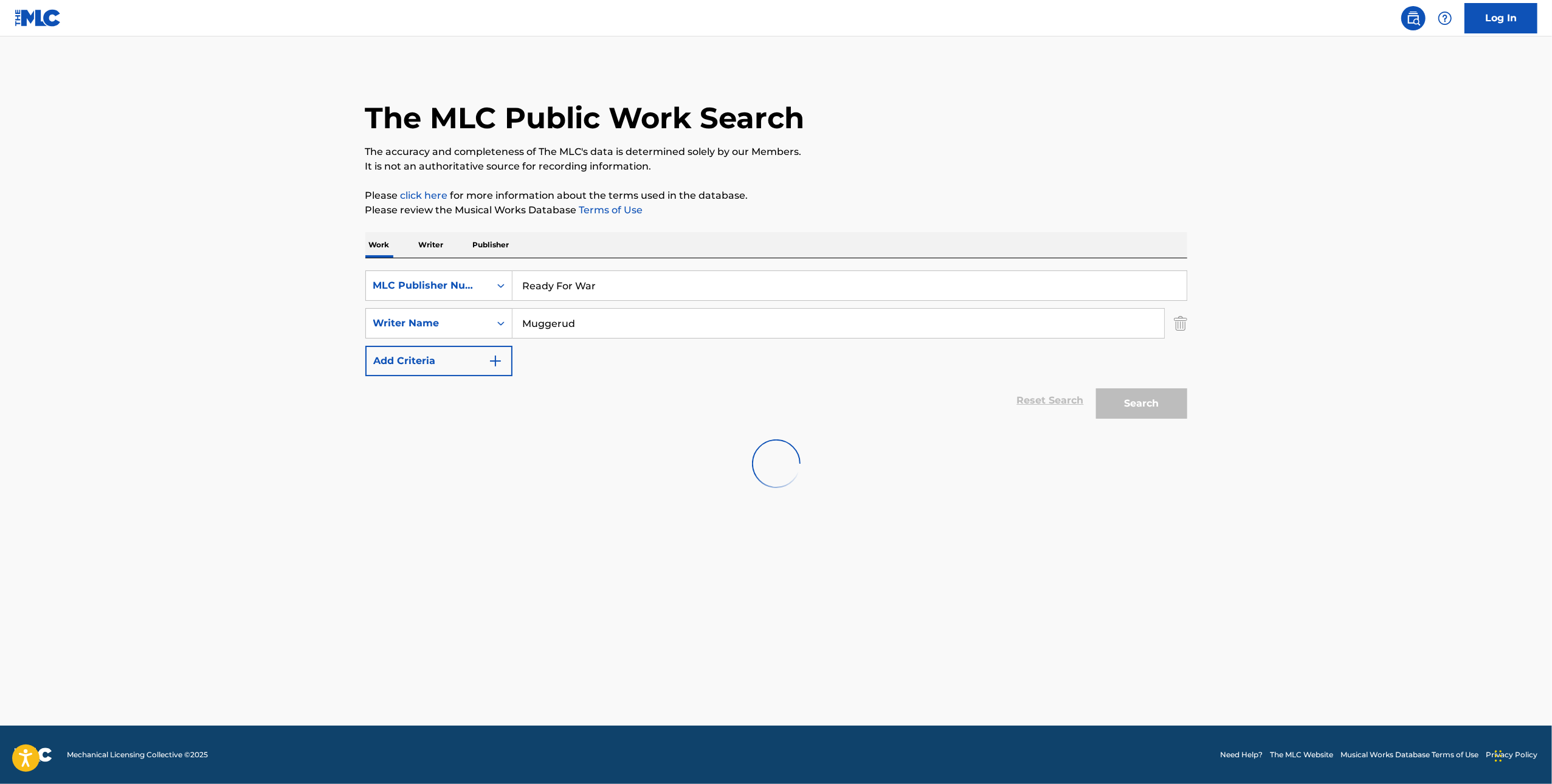
scroll to position [0, 0]
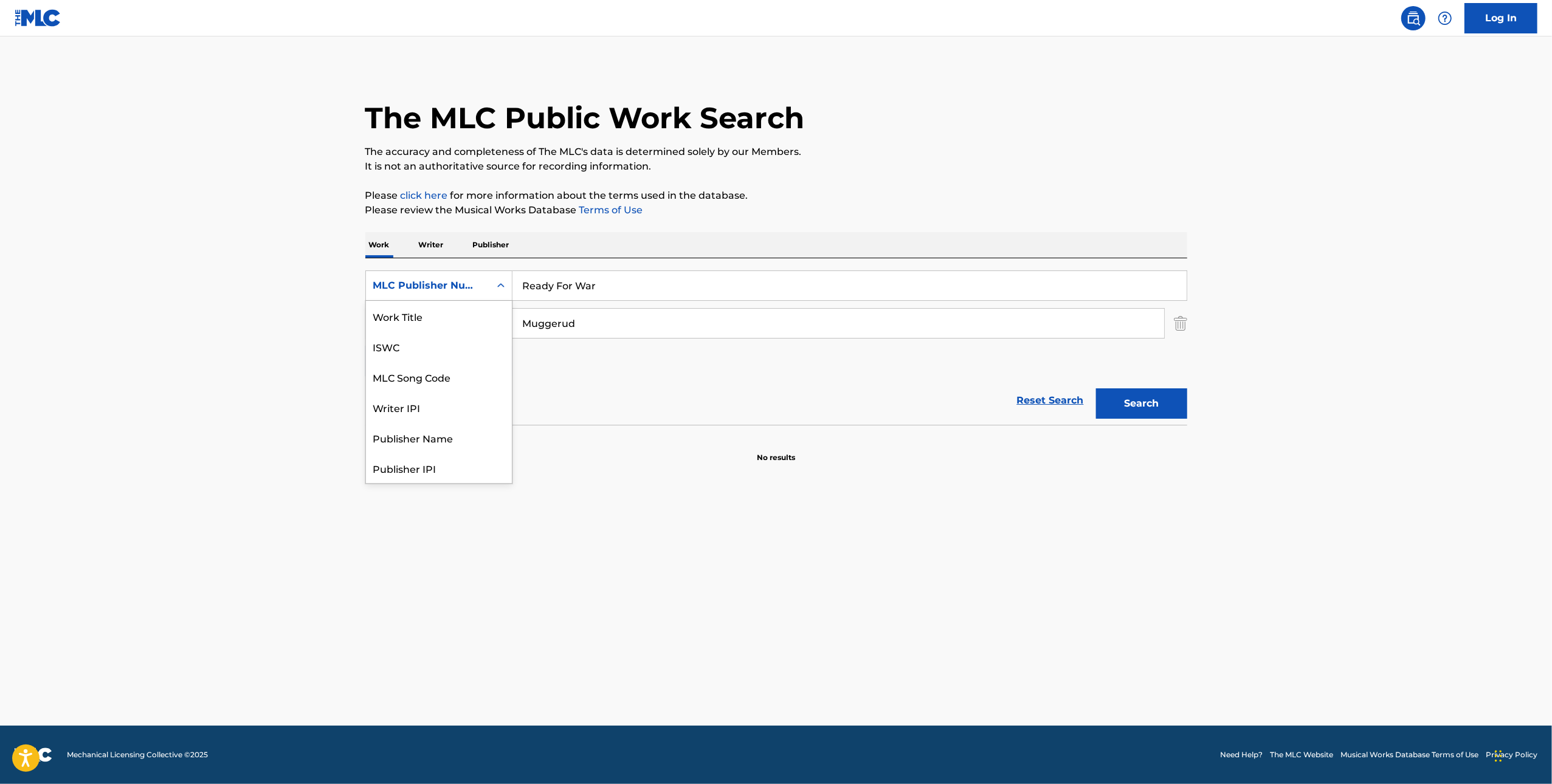
click at [443, 286] on div "MLC Publisher Number" at bounding box center [428, 285] width 109 height 14
click at [450, 325] on div "Work Title" at bounding box center [439, 316] width 146 height 30
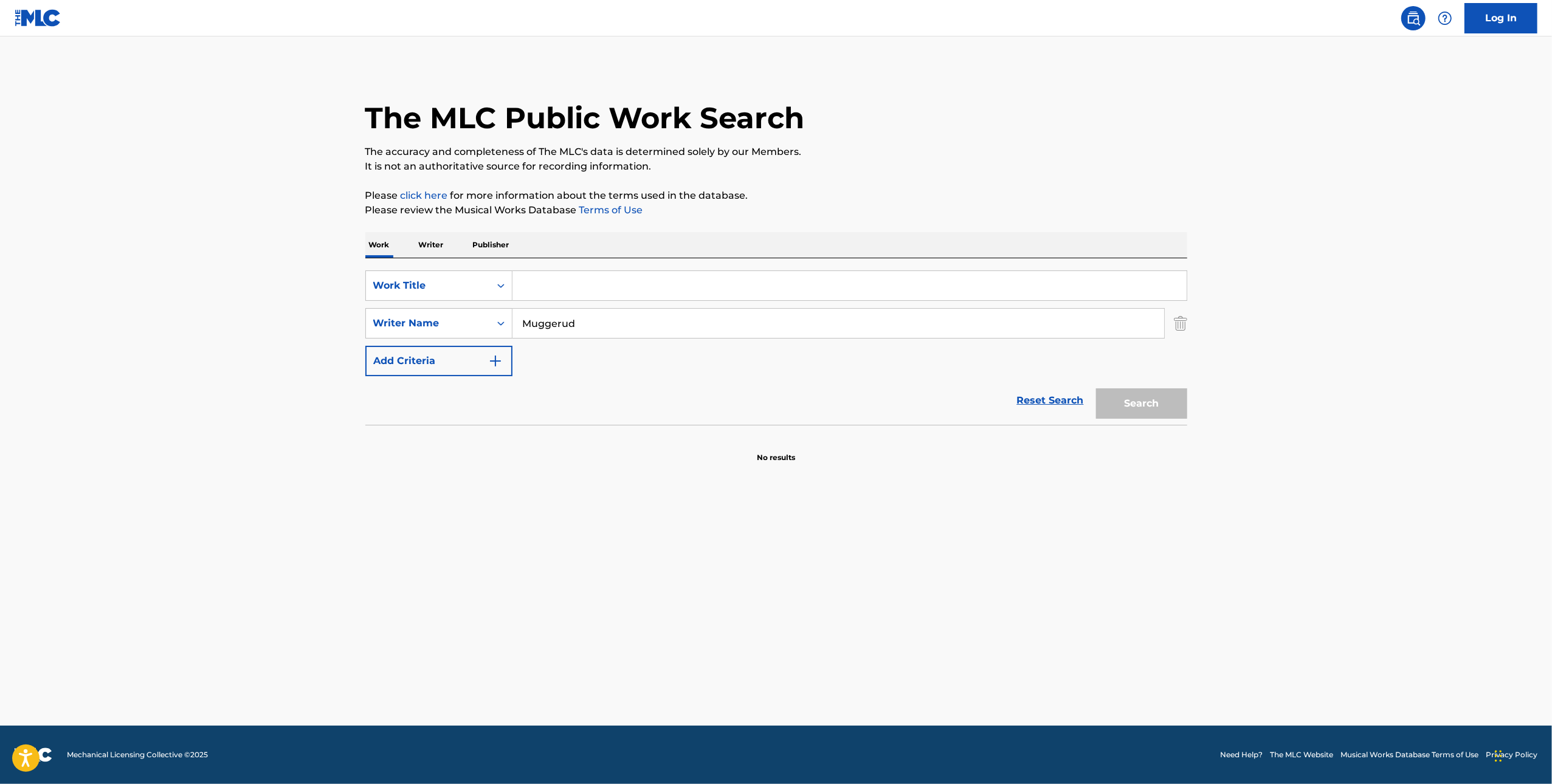
click at [615, 277] on input "Search Form" at bounding box center [849, 285] width 674 height 29
paste input "Ready For War"
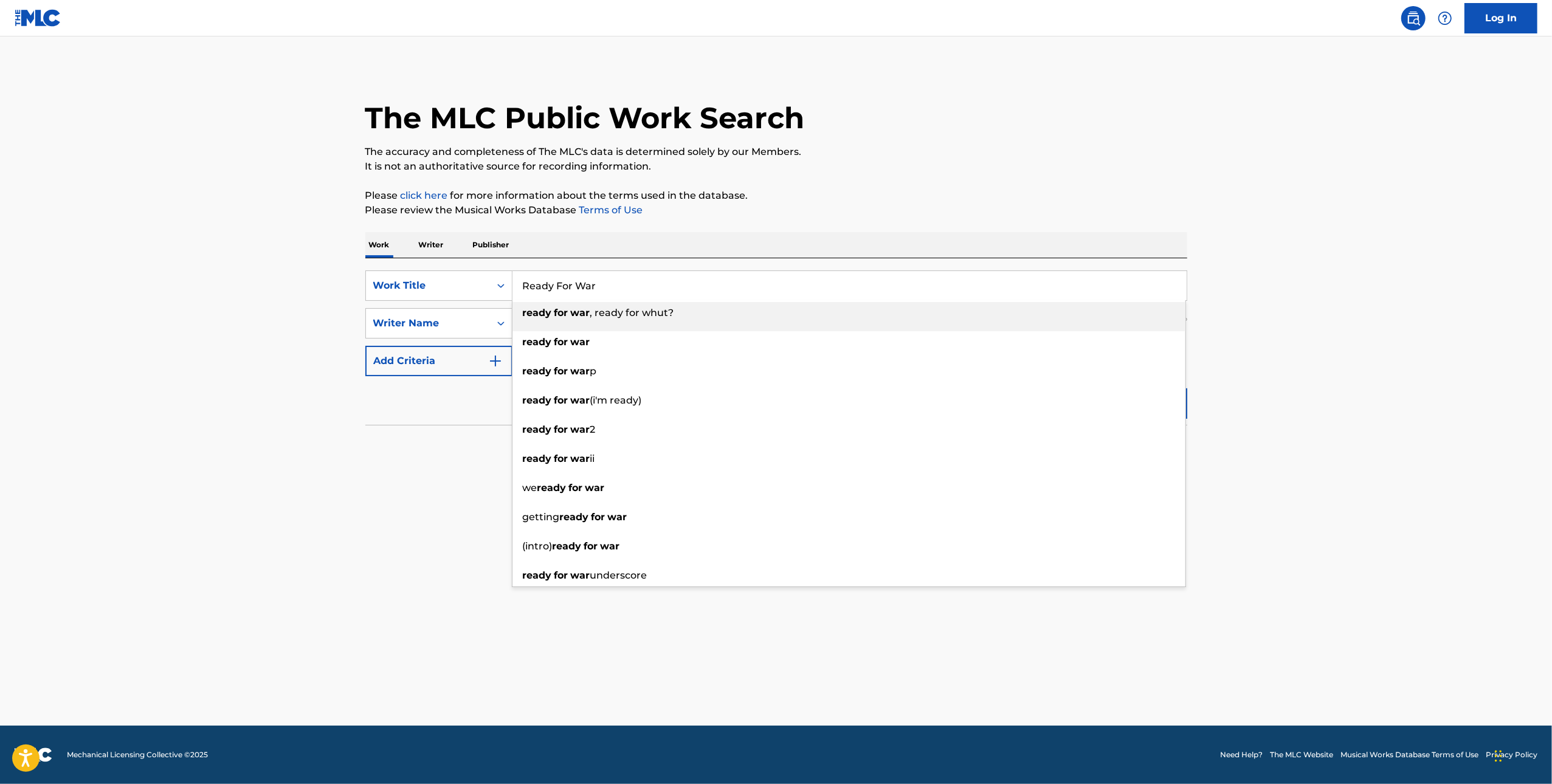
type input "Ready For War"
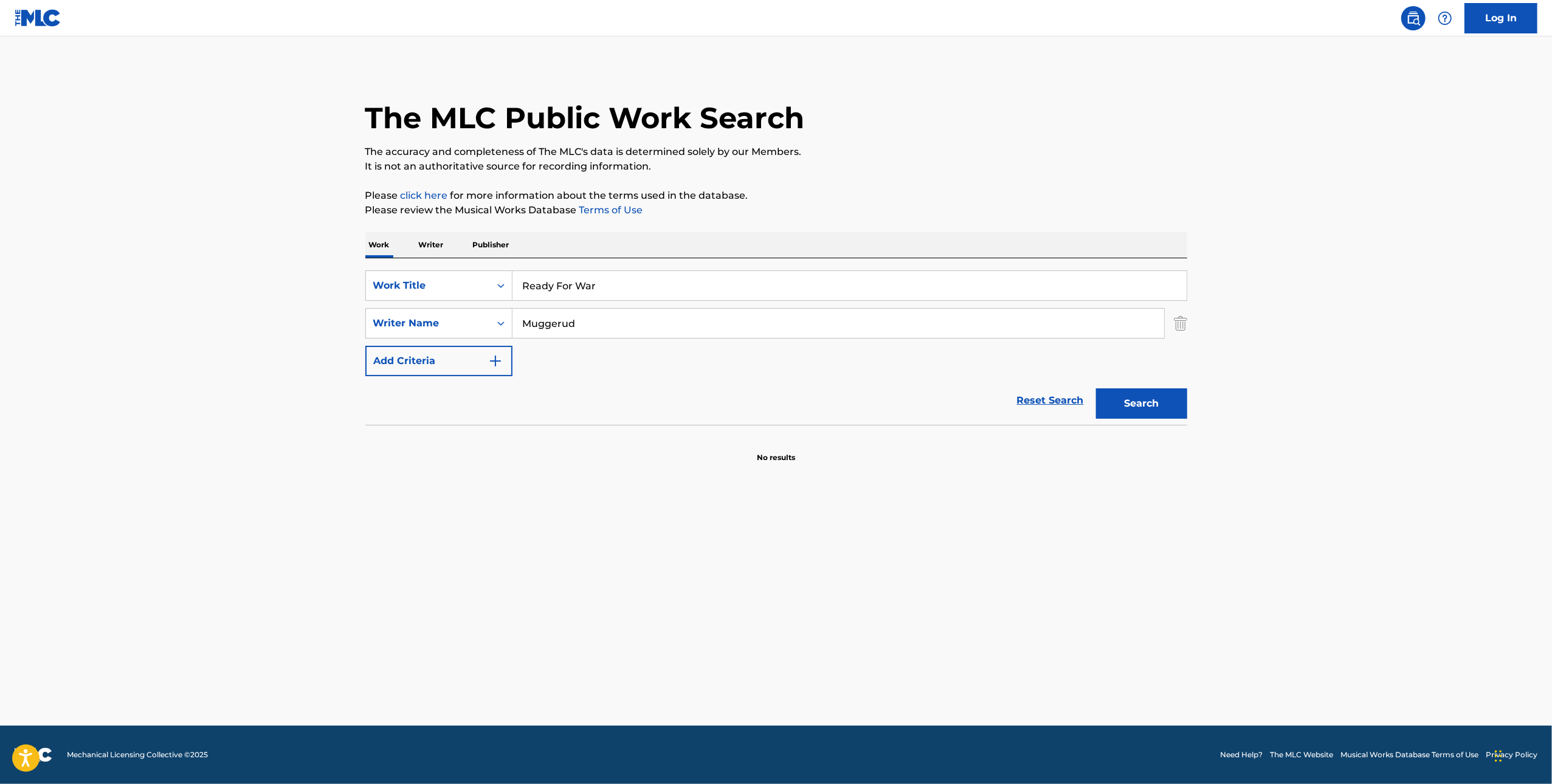
click at [696, 371] on main "The MLC Public Work Search The accuracy and completeness of The MLC's data is d…" at bounding box center [776, 380] width 1552 height 689
click at [696, 411] on button "Search" at bounding box center [1141, 404] width 91 height 30
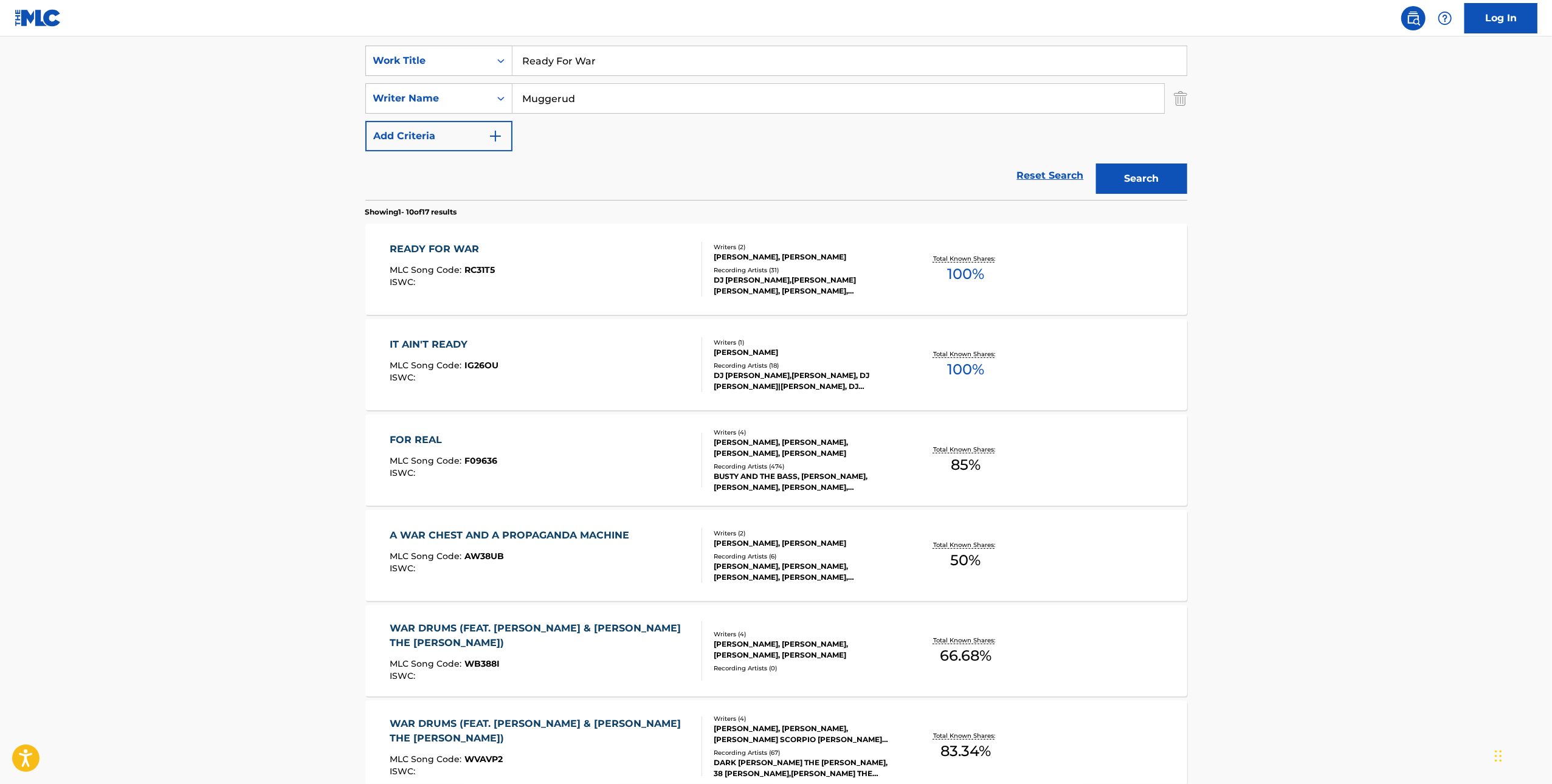
scroll to position [229, 0]
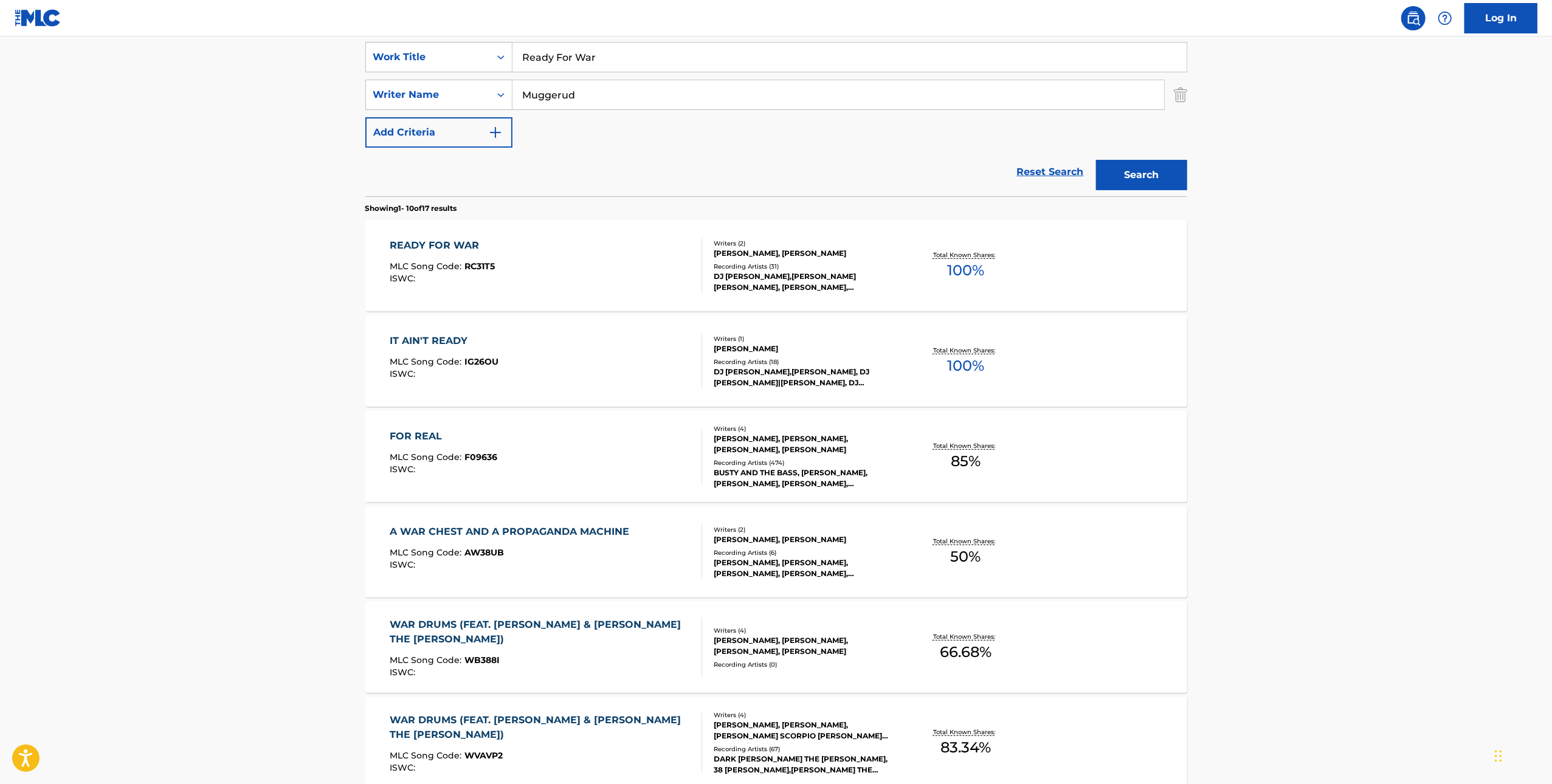
click at [512, 260] on div "READY FOR WAR MLC Song Code : RC31T5 ISWC :" at bounding box center [546, 266] width 313 height 55
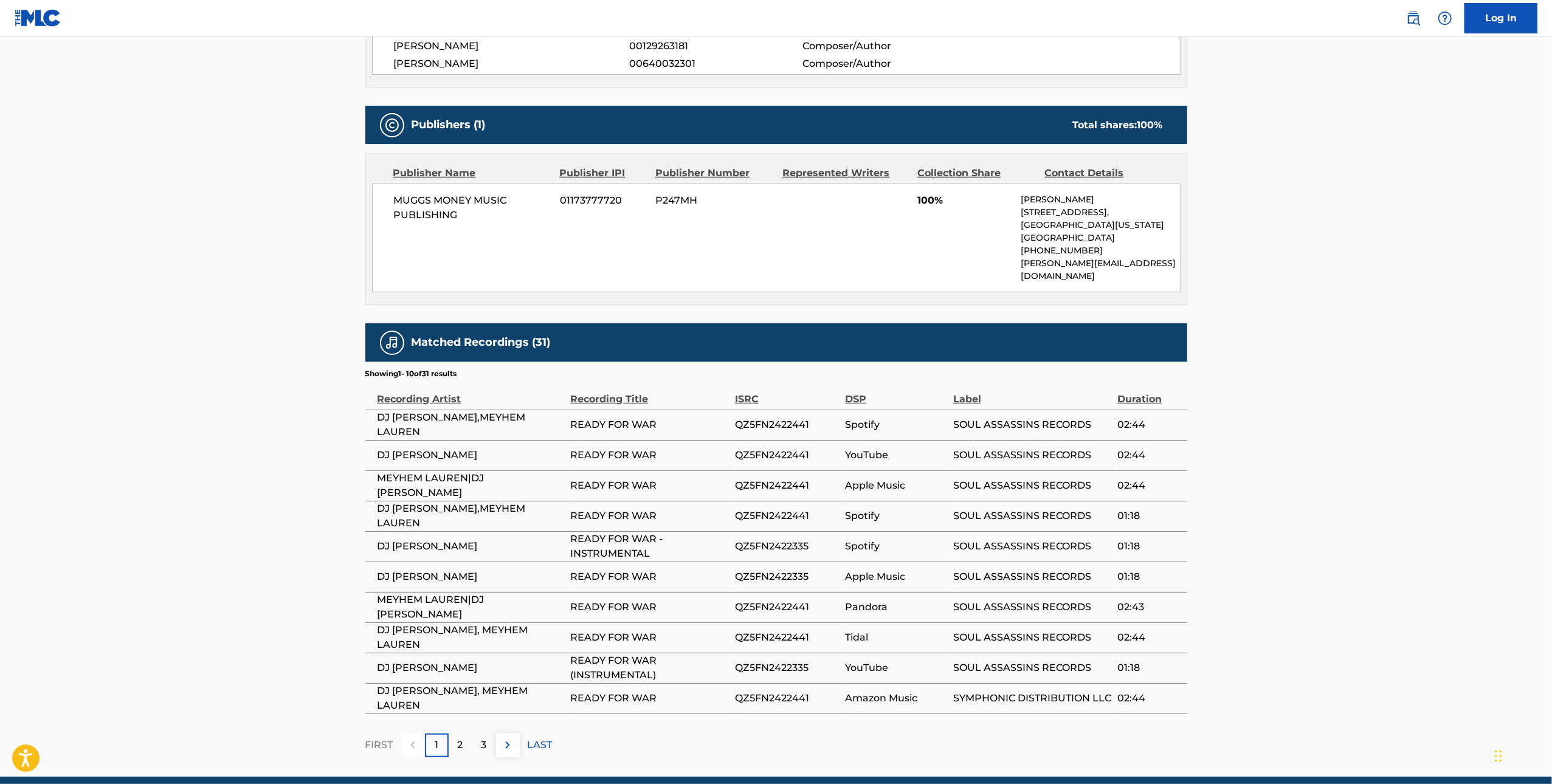
scroll to position [608, 0]
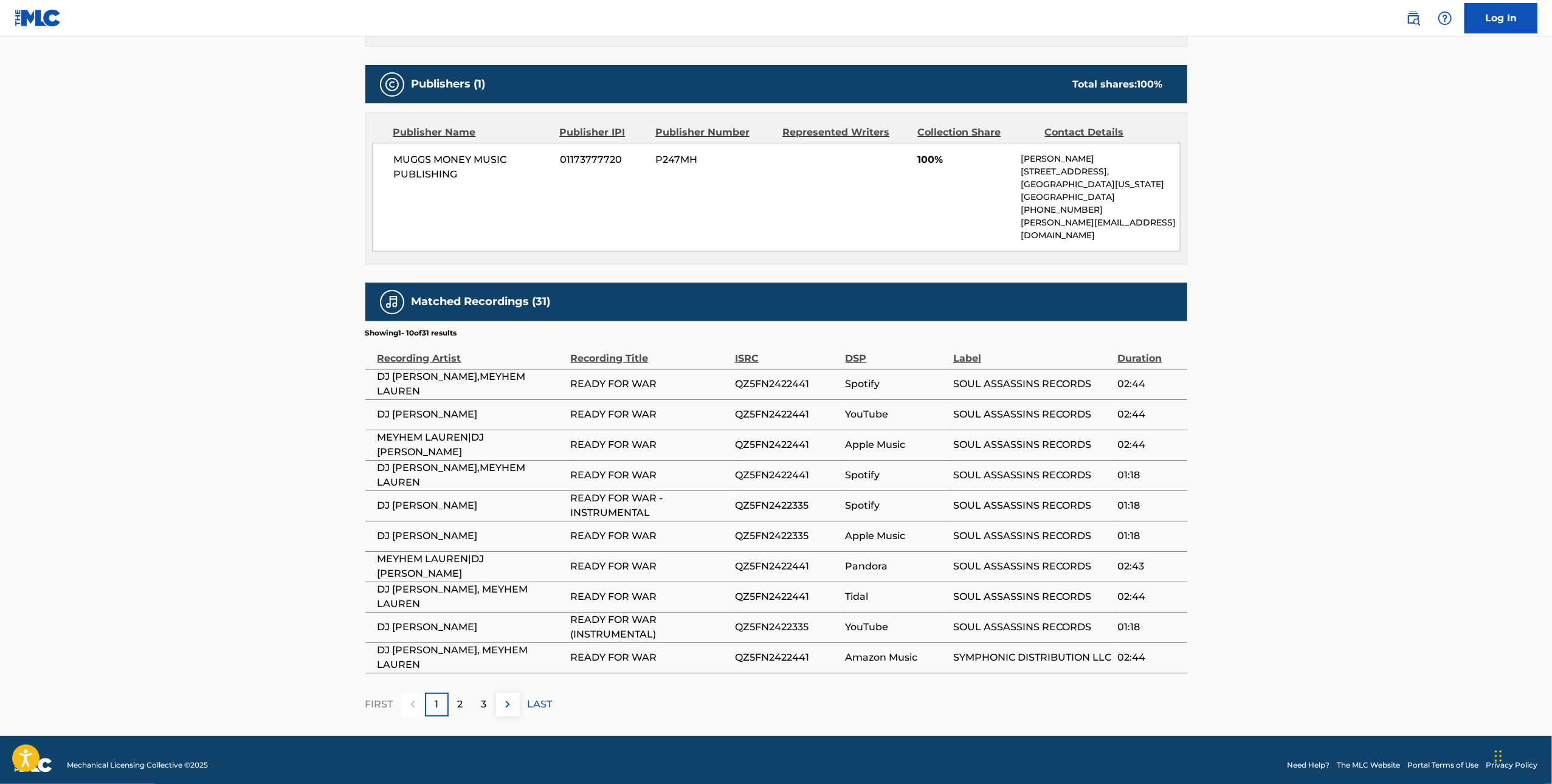
click at [465, 698] on div "2" at bounding box center [460, 704] width 24 height 24
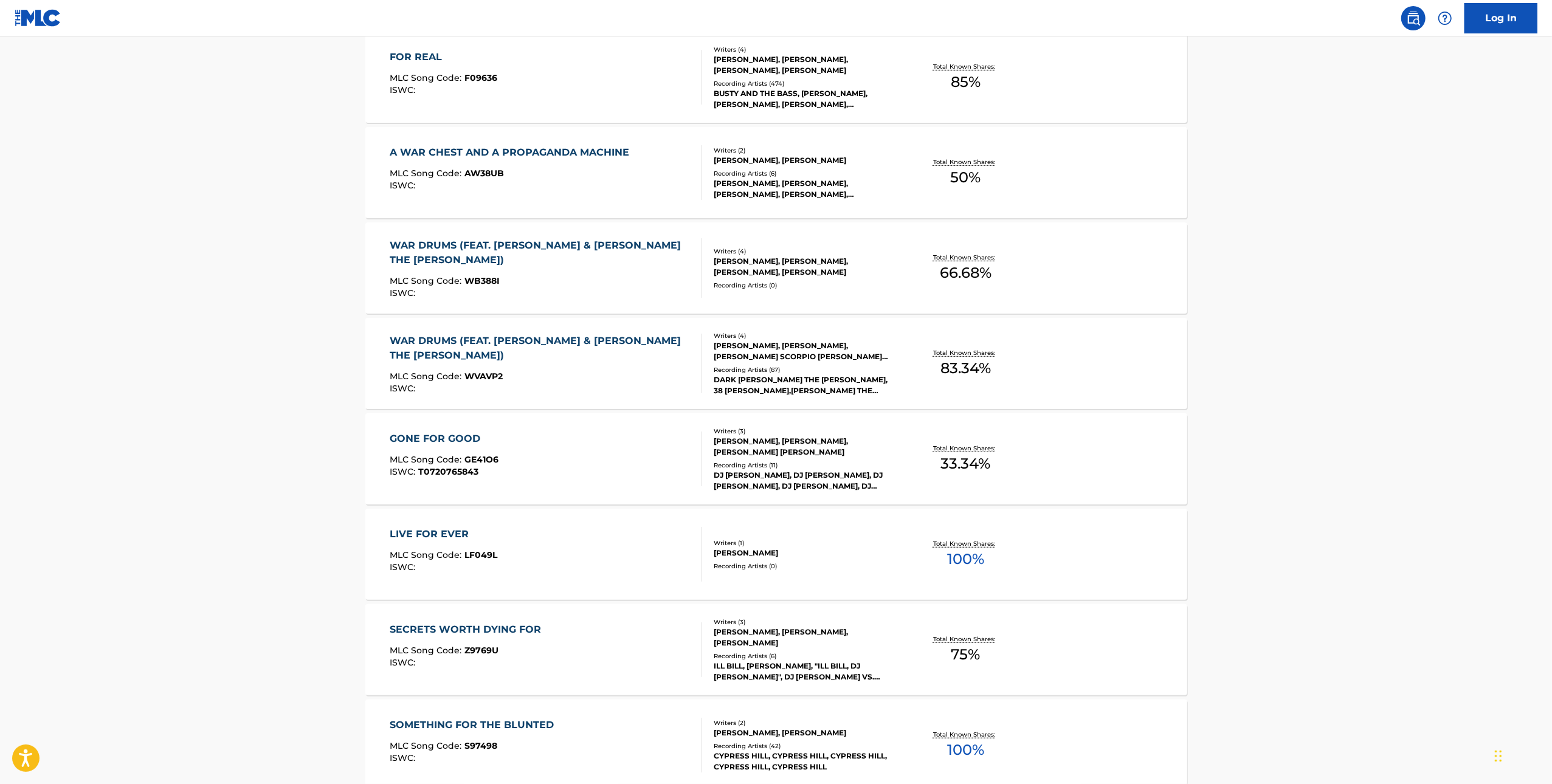
scroll to position [229, 0]
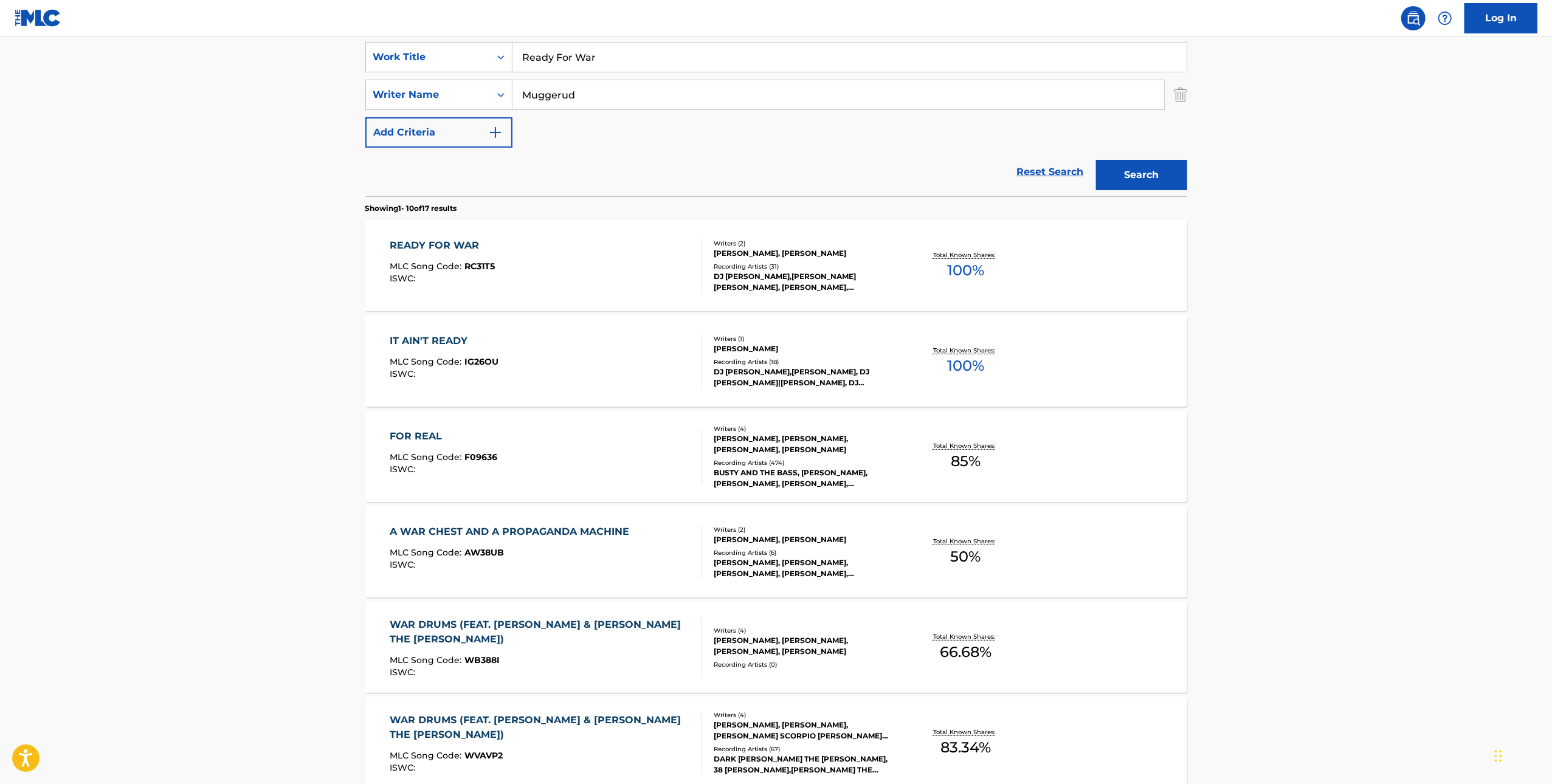
click at [565, 57] on input "Ready For War" at bounding box center [849, 57] width 674 height 29
paste input "HASHASHINS"
type input "HASHASHINS"
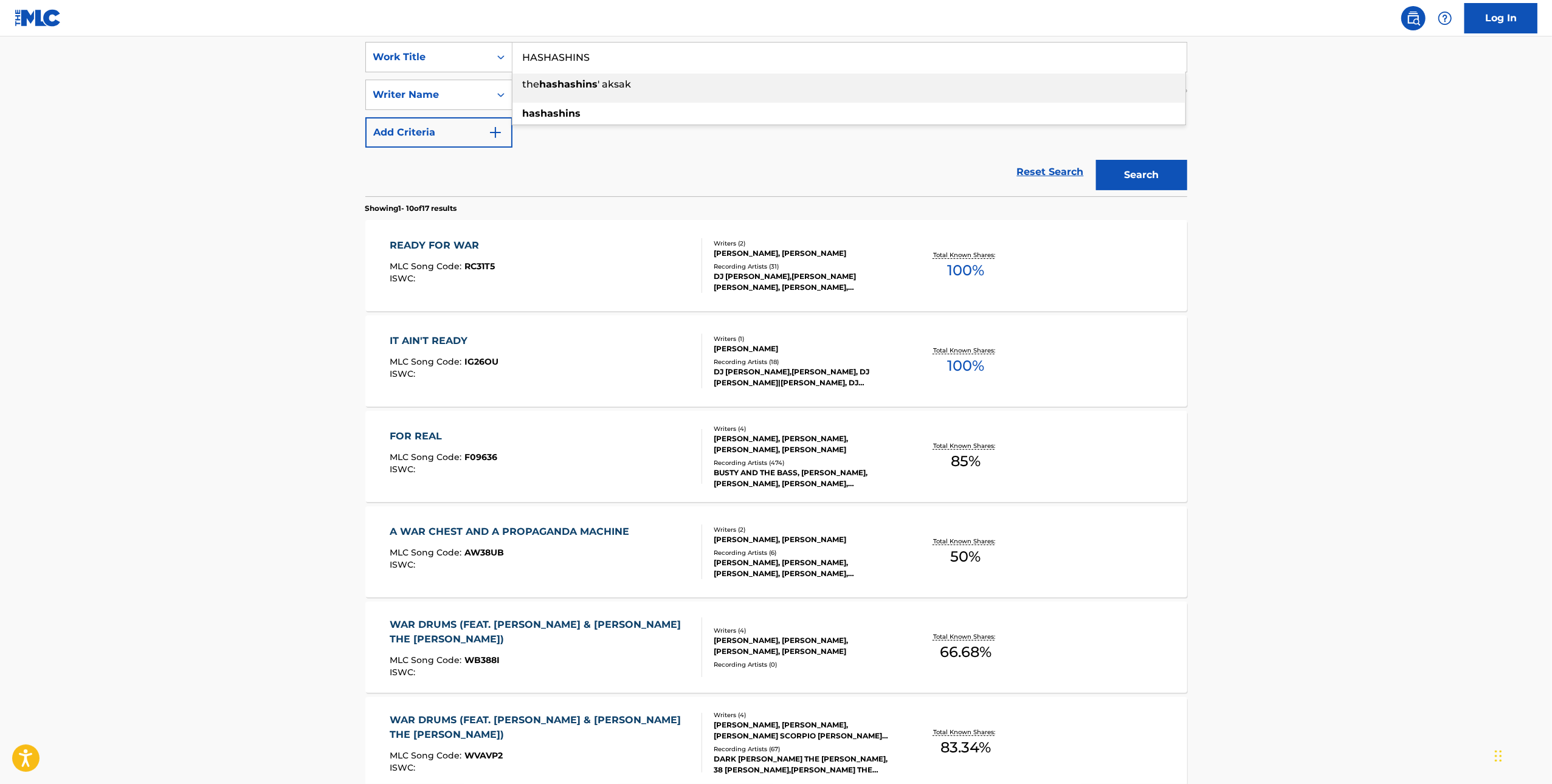
click at [696, 110] on main "The MLC Public Work Search The accuracy and completeness of The MLC's data is d…" at bounding box center [776, 524] width 1552 height 1431
click at [696, 174] on button "Search" at bounding box center [1141, 175] width 91 height 30
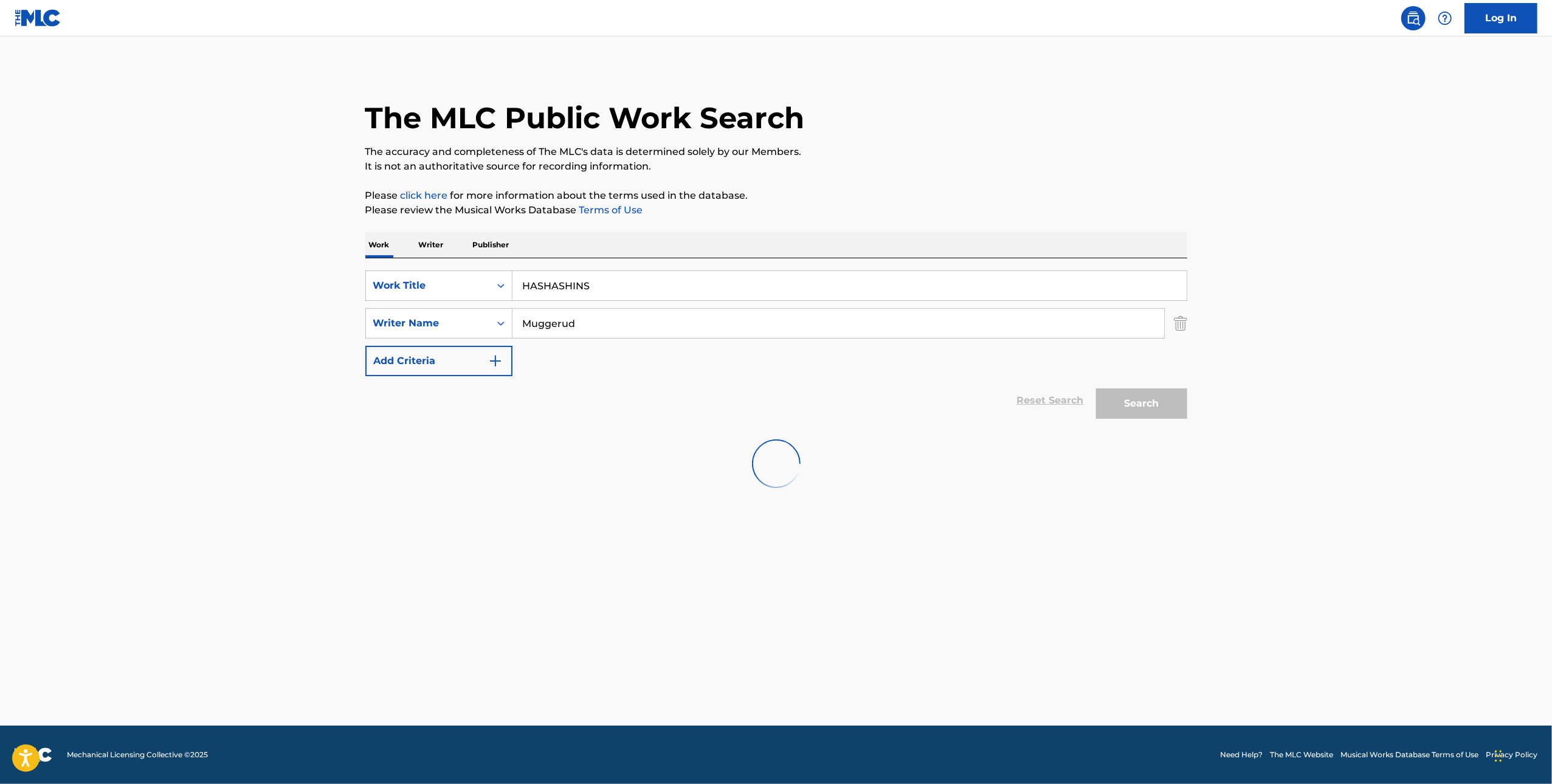
scroll to position [0, 0]
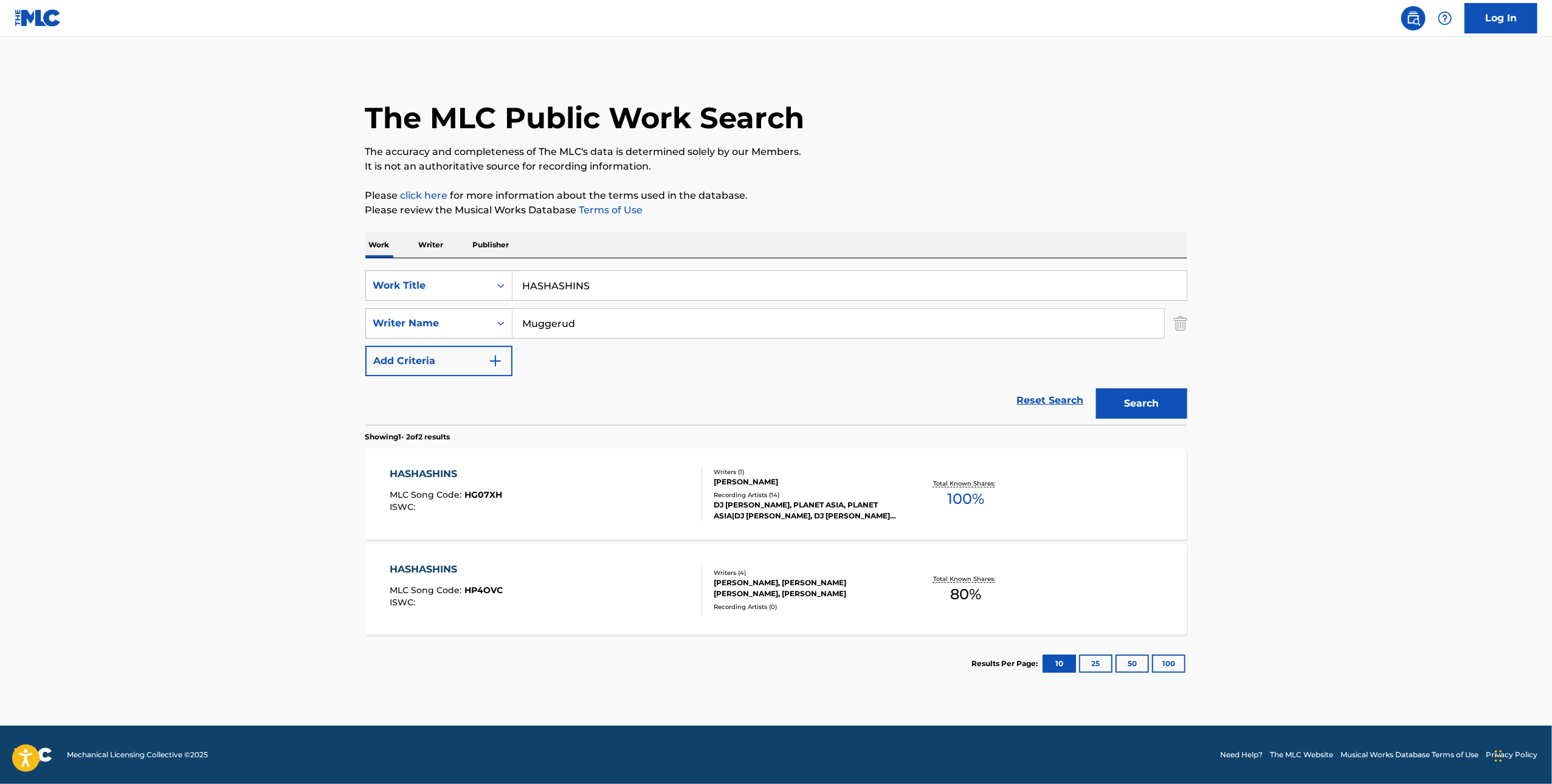
click at [440, 475] on div "HASHASHINS" at bounding box center [446, 473] width 112 height 14
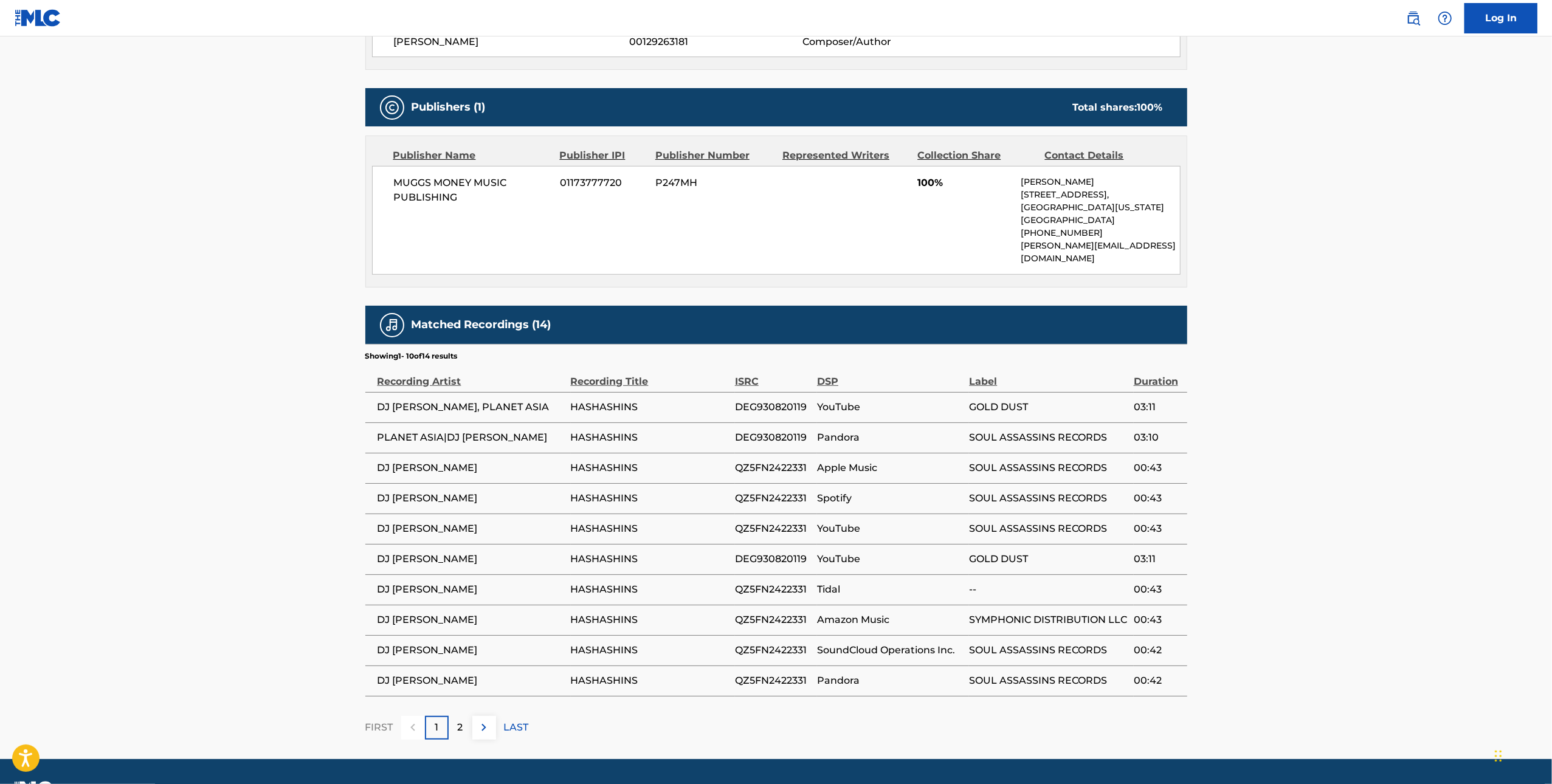
scroll to position [501, 0]
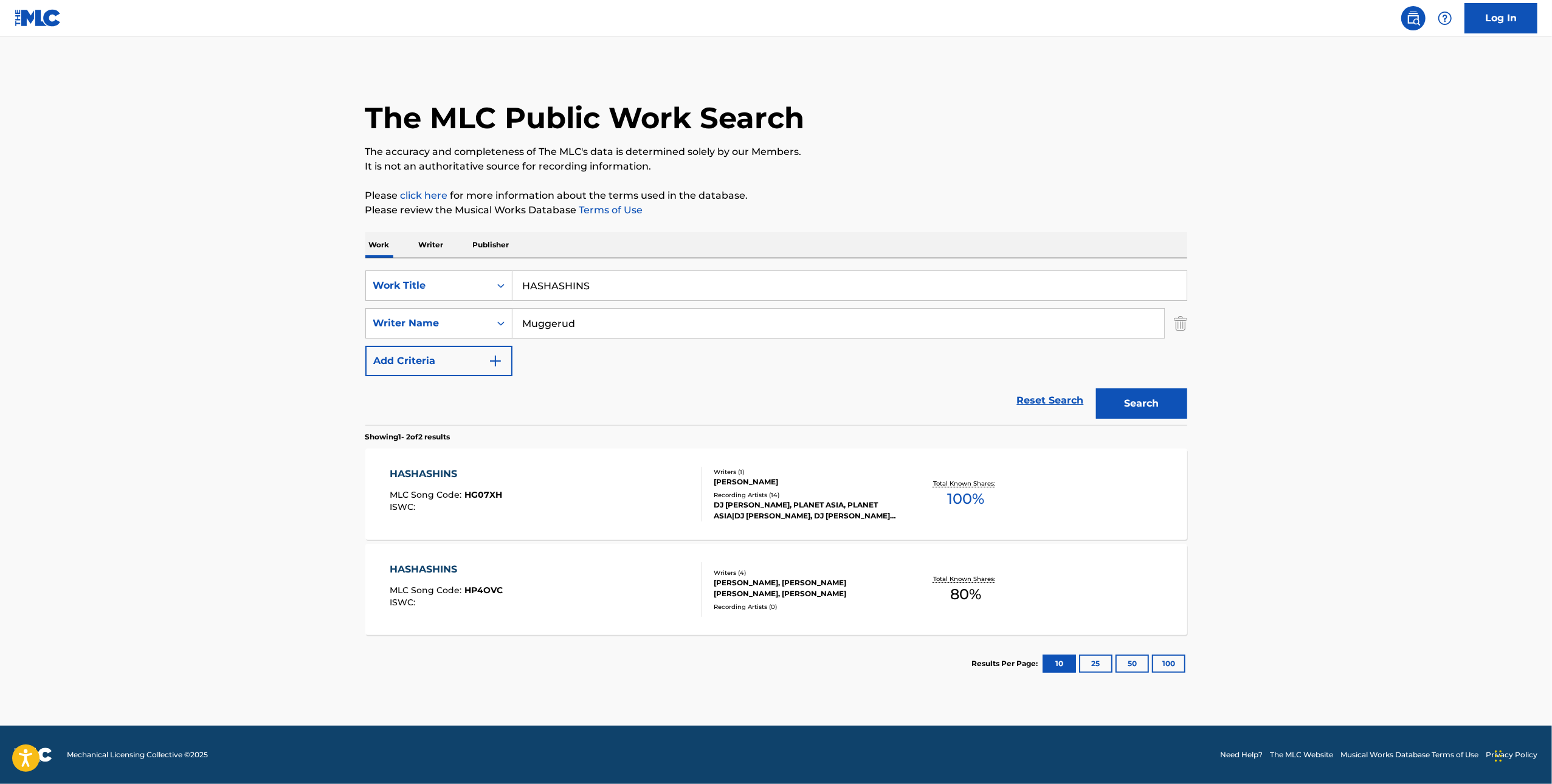
click at [599, 282] on input "HASHASHINS" at bounding box center [849, 285] width 674 height 29
paste input "The Eternal Now - Instrumental"
click at [696, 208] on p "Please review the Musical Works Database Terms of Use" at bounding box center [776, 210] width 822 height 14
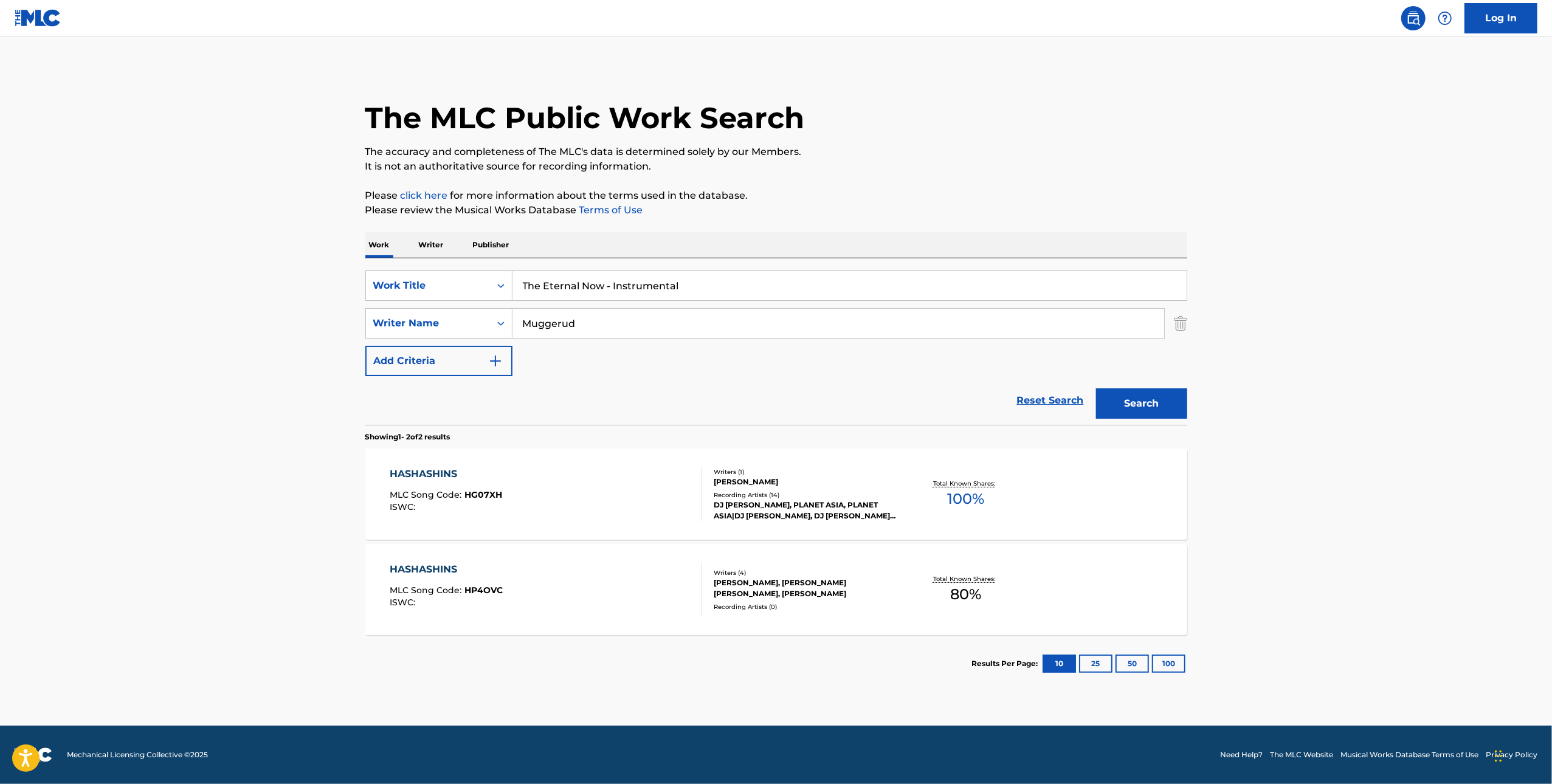
click at [696, 394] on button "Search" at bounding box center [1141, 404] width 91 height 30
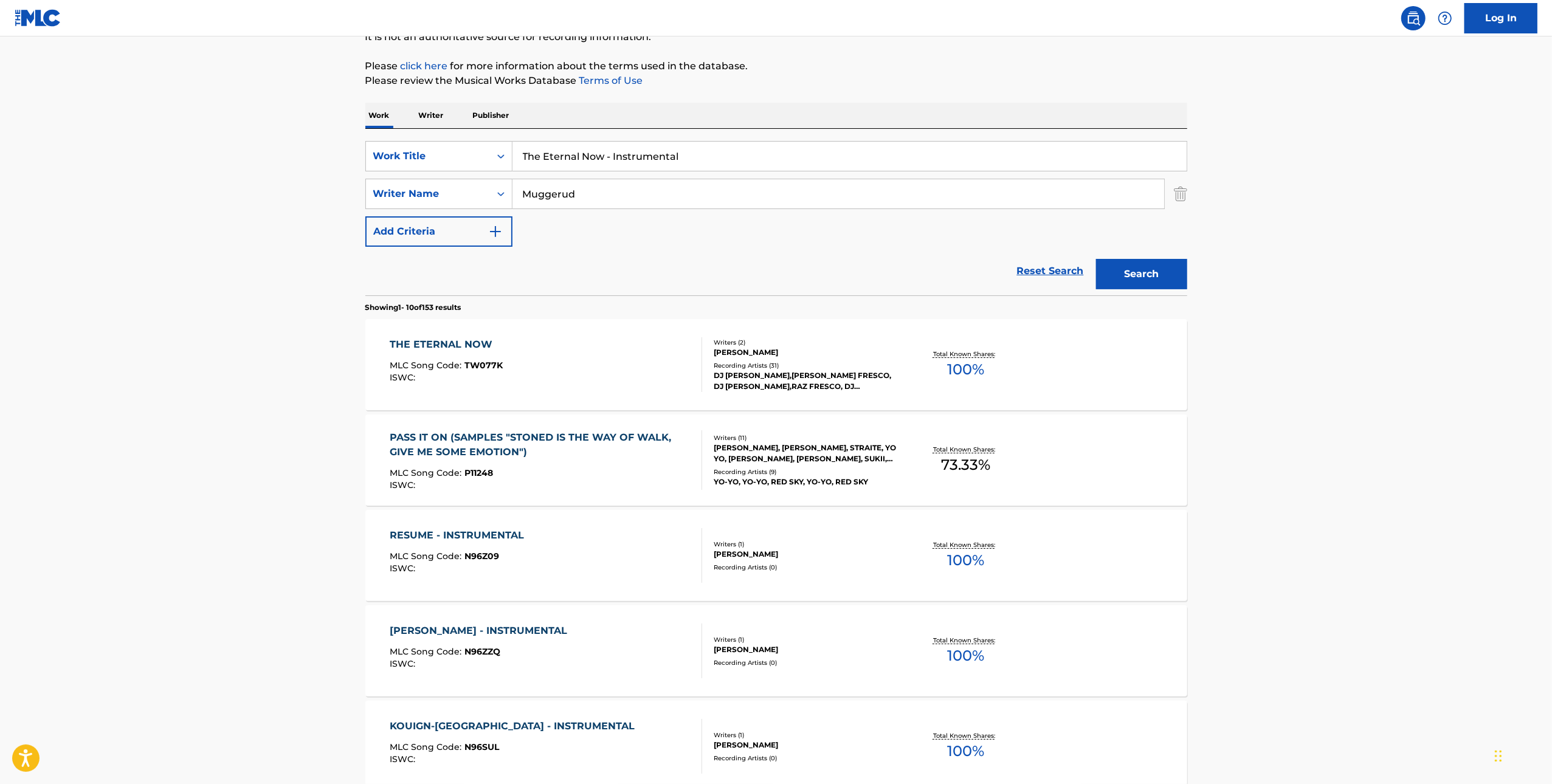
scroll to position [131, 0]
click at [637, 157] on input "The Eternal Now - Instrumental" at bounding box center [849, 154] width 674 height 29
paste input "BUTTERFLY EFFECT"
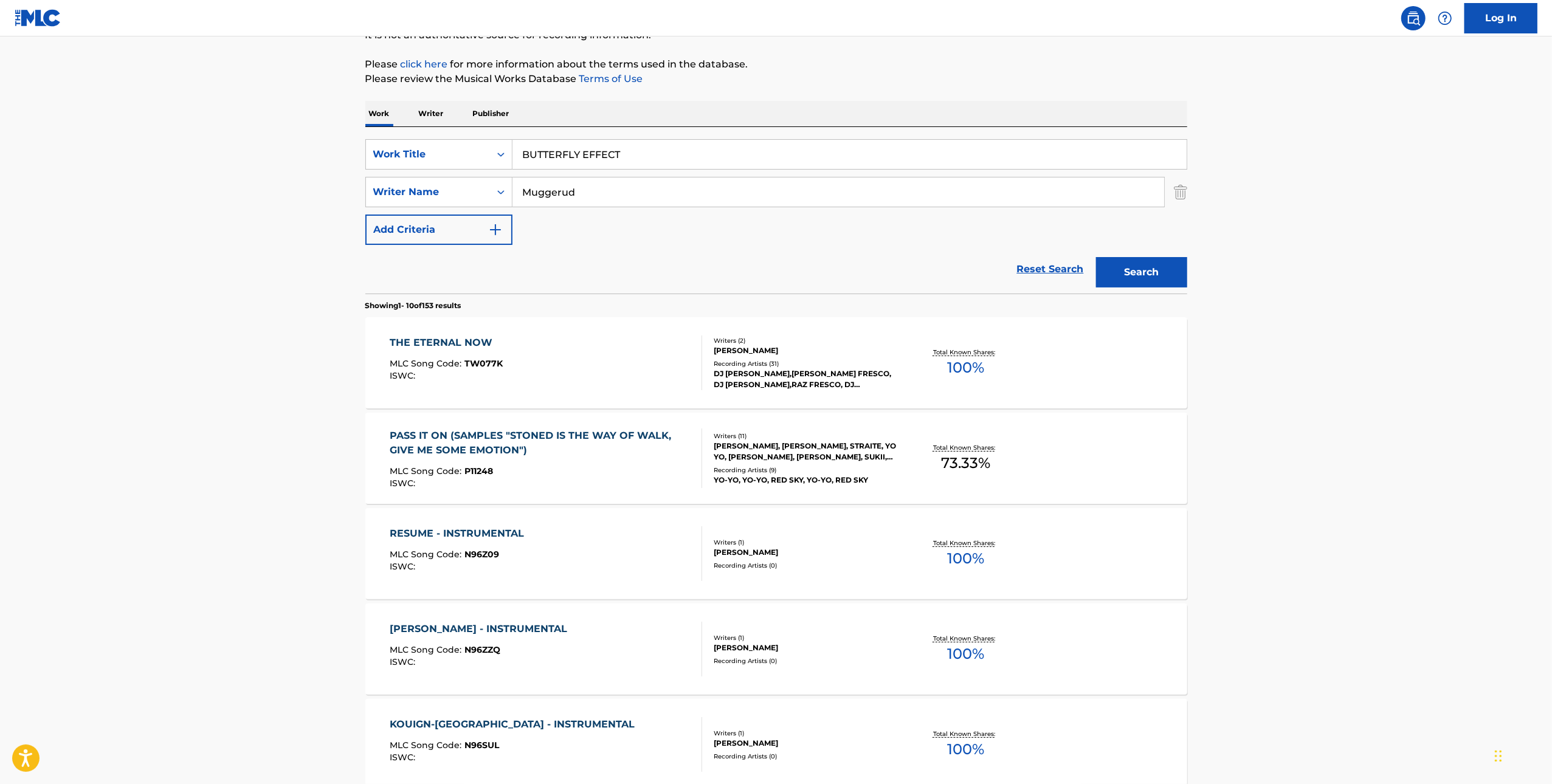
type input "BUTTERFLY EFFECT"
click at [696, 105] on div "Work Writer Publisher" at bounding box center [776, 113] width 822 height 26
click at [696, 249] on div "Search" at bounding box center [1139, 269] width 97 height 48
click at [696, 266] on button "Search" at bounding box center [1141, 273] width 91 height 30
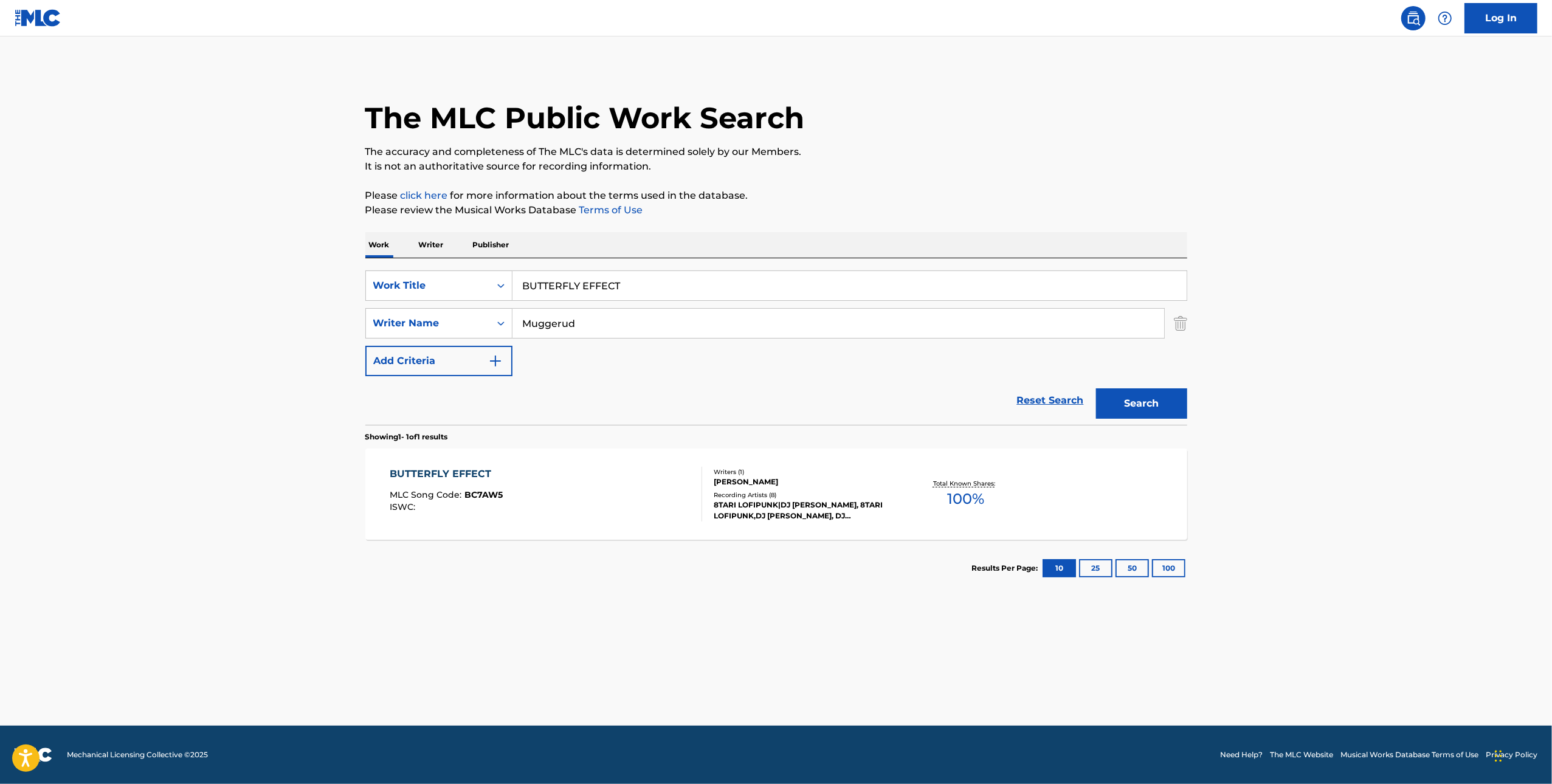
click at [435, 482] on div "BUTTERFLY EFFECT" at bounding box center [446, 473] width 113 height 14
click at [589, 293] on input "BUTTERFLY EFFECT" at bounding box center [849, 285] width 674 height 29
click at [649, 290] on input "BUTTERFLY EFFECT" at bounding box center [849, 285] width 674 height 29
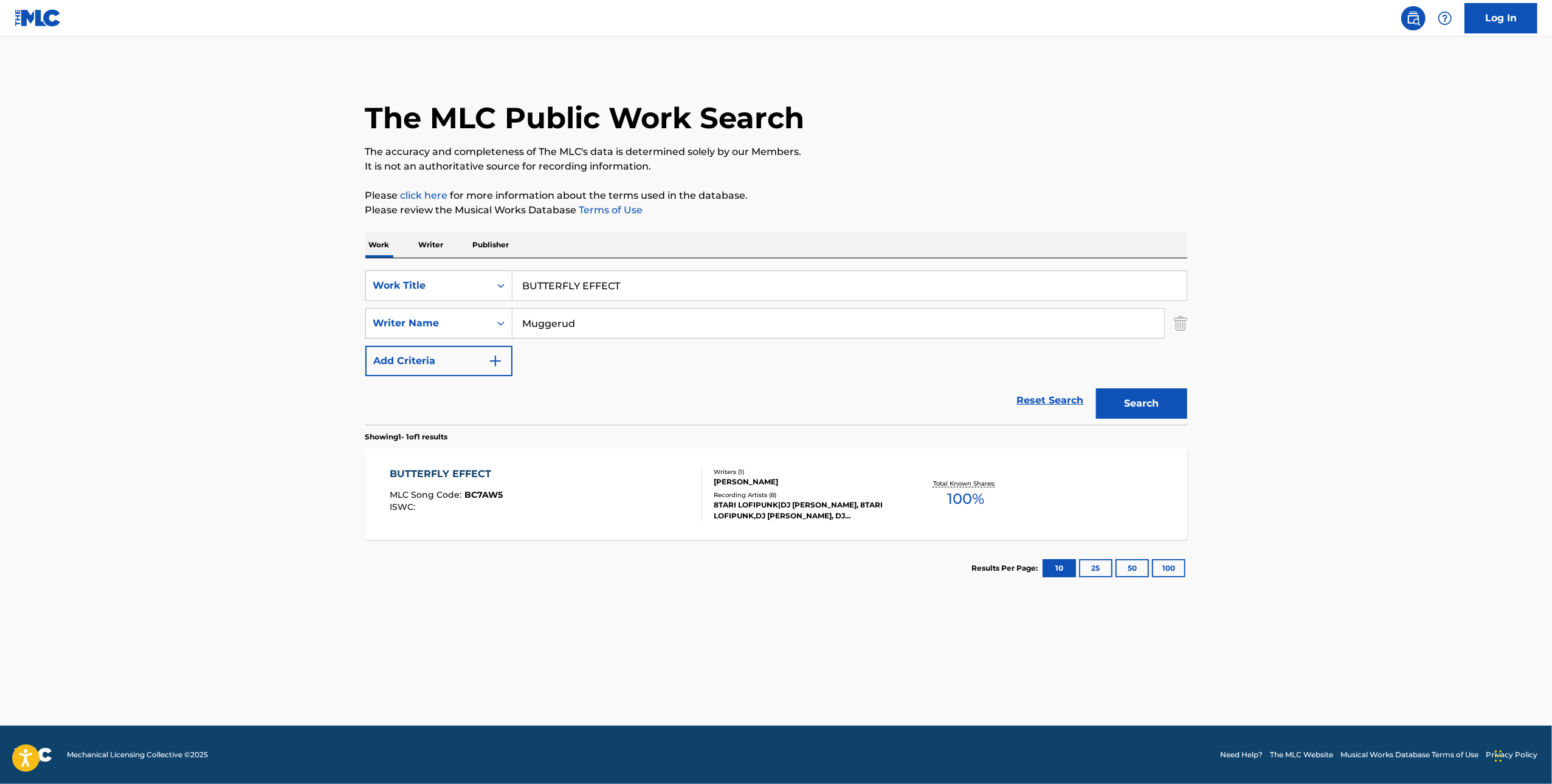
click at [649, 290] on input "BUTTERFLY EFFECT" at bounding box center [849, 285] width 674 height 29
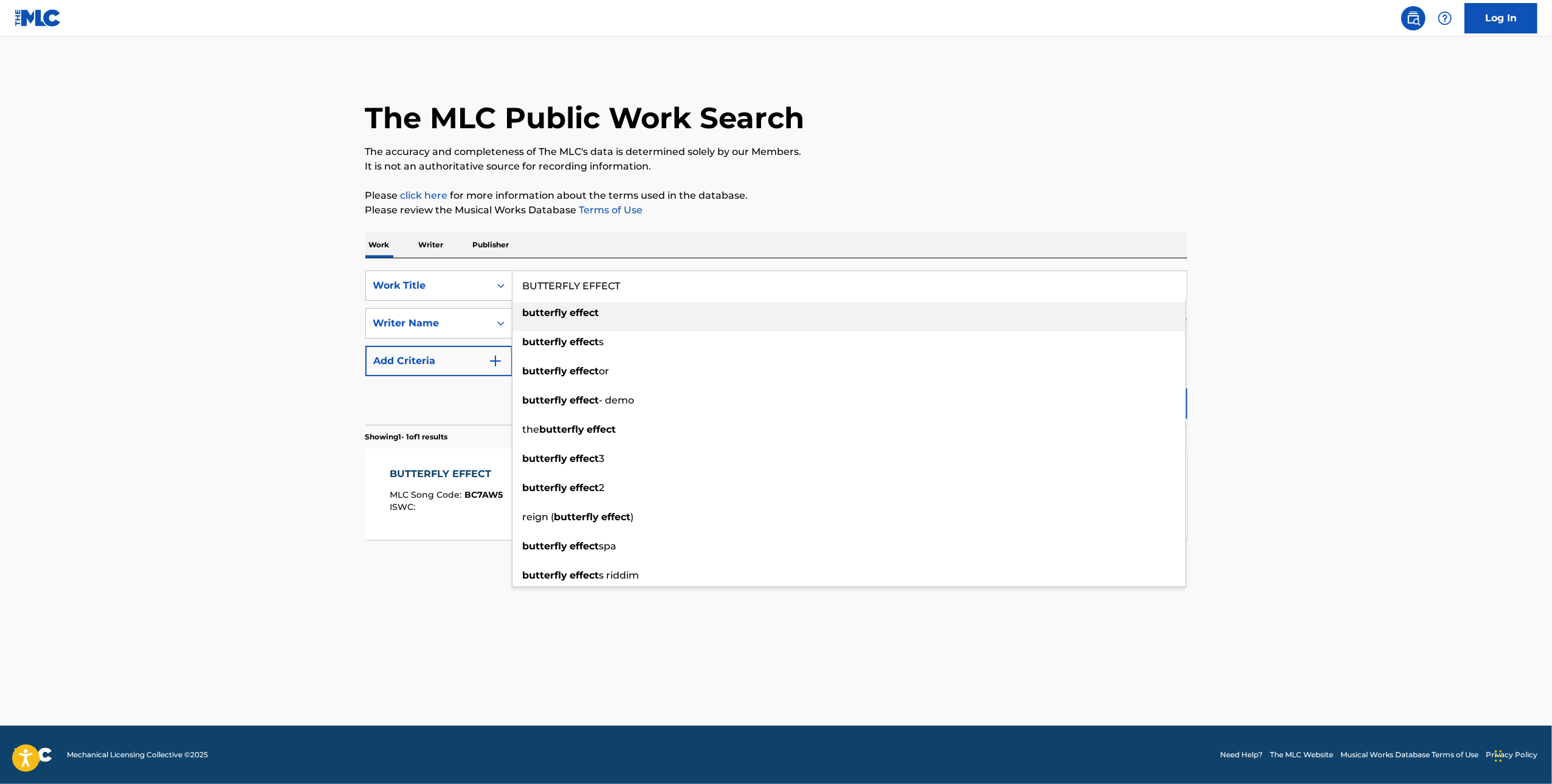
paste input "Hashashins"
type input "Hashashins"
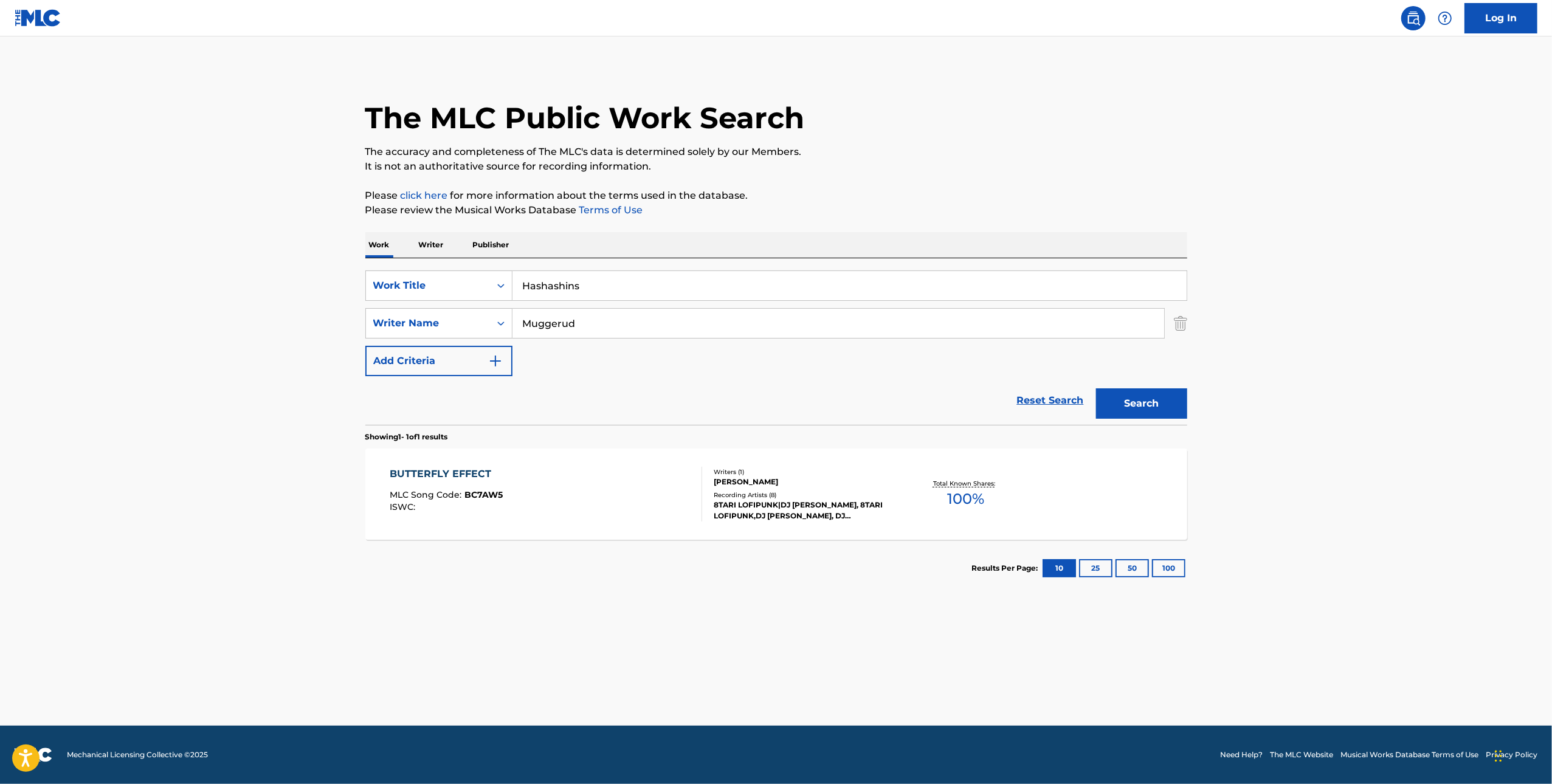
click at [696, 249] on div "Work Writer Publisher" at bounding box center [776, 244] width 822 height 26
click at [696, 402] on button "Search" at bounding box center [1141, 404] width 91 height 30
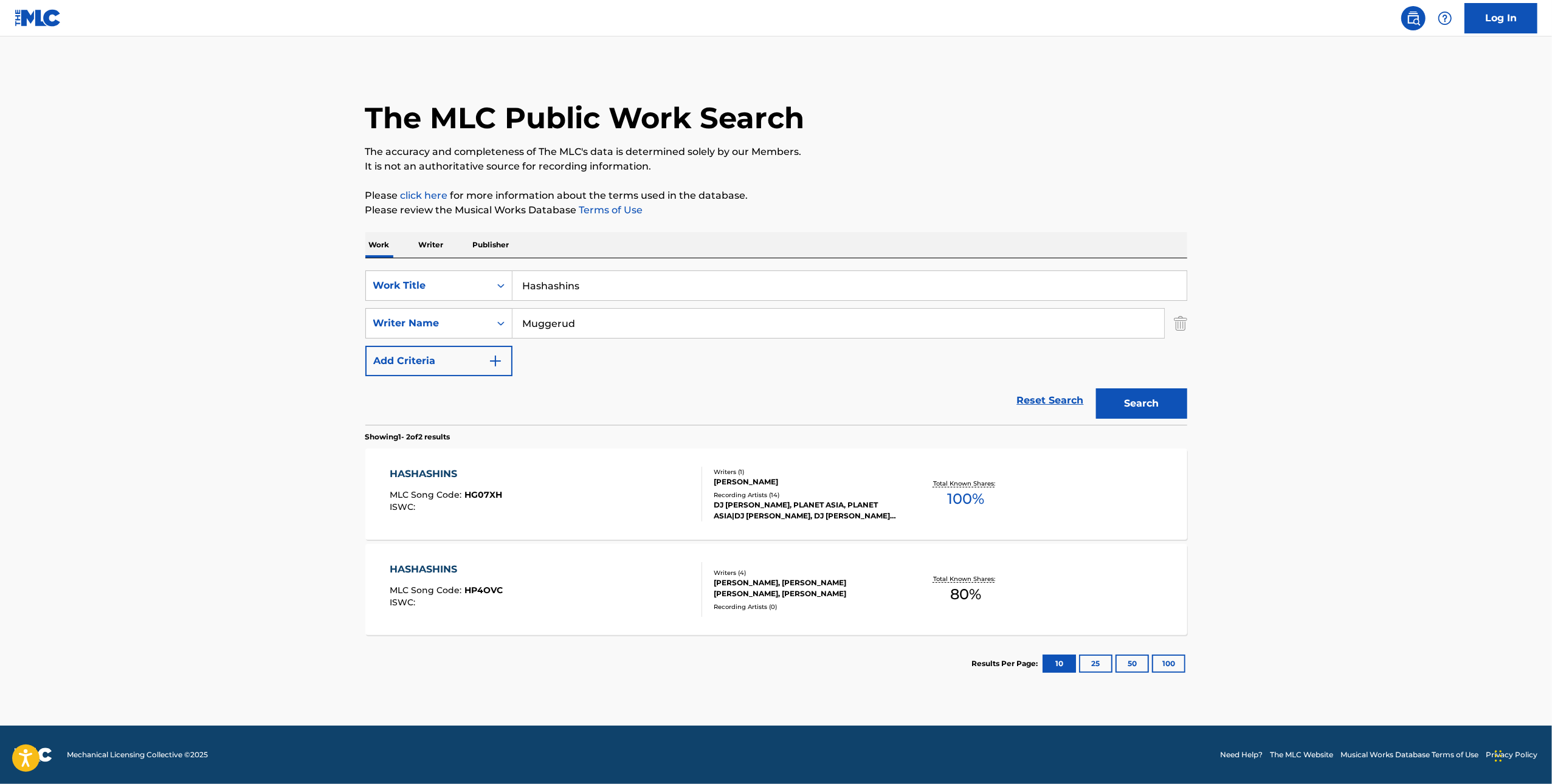
click at [433, 568] on div "HASHASHINS" at bounding box center [446, 569] width 113 height 14
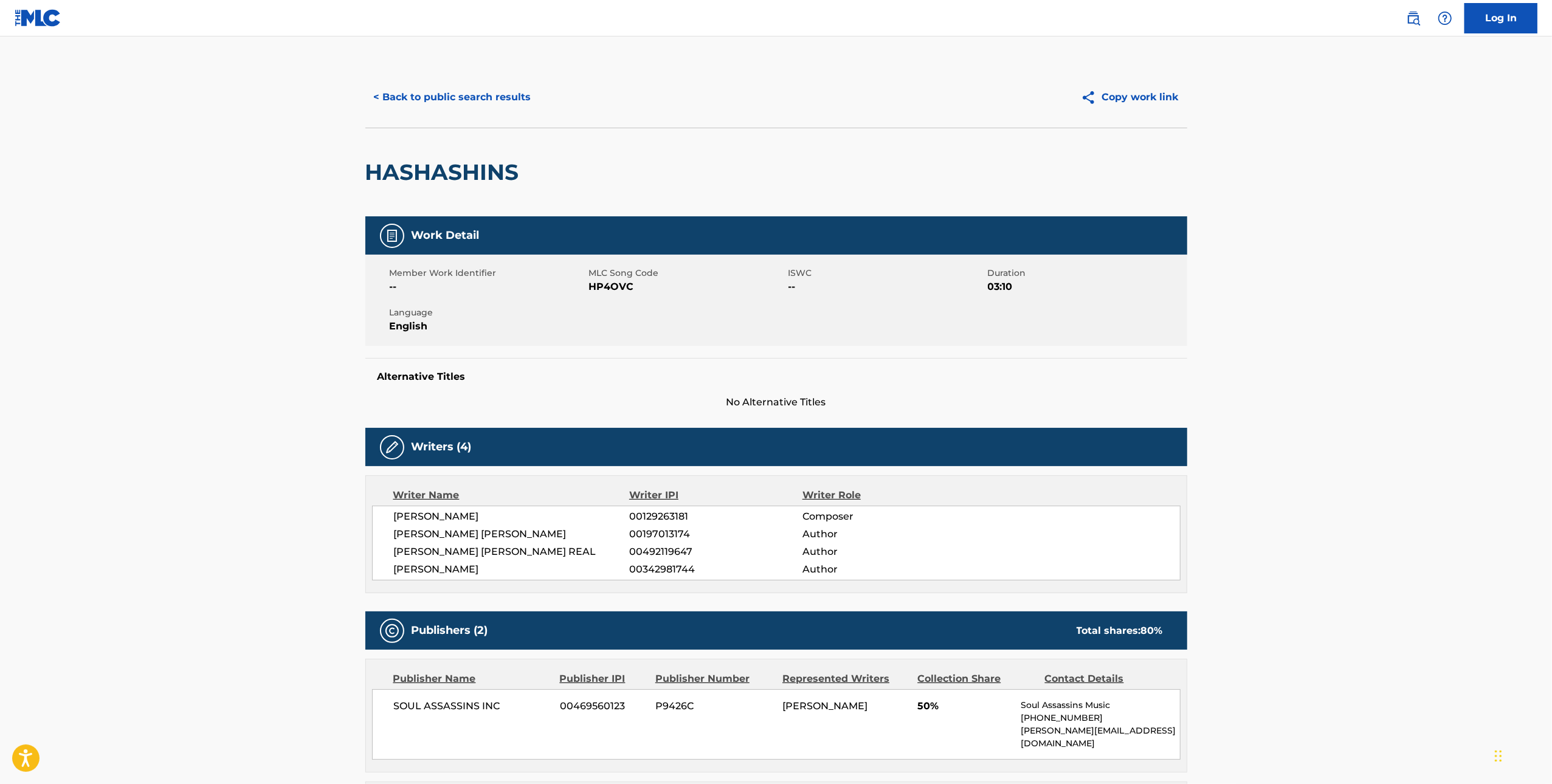
click at [608, 288] on span "HP4OVC" at bounding box center [687, 286] width 197 height 14
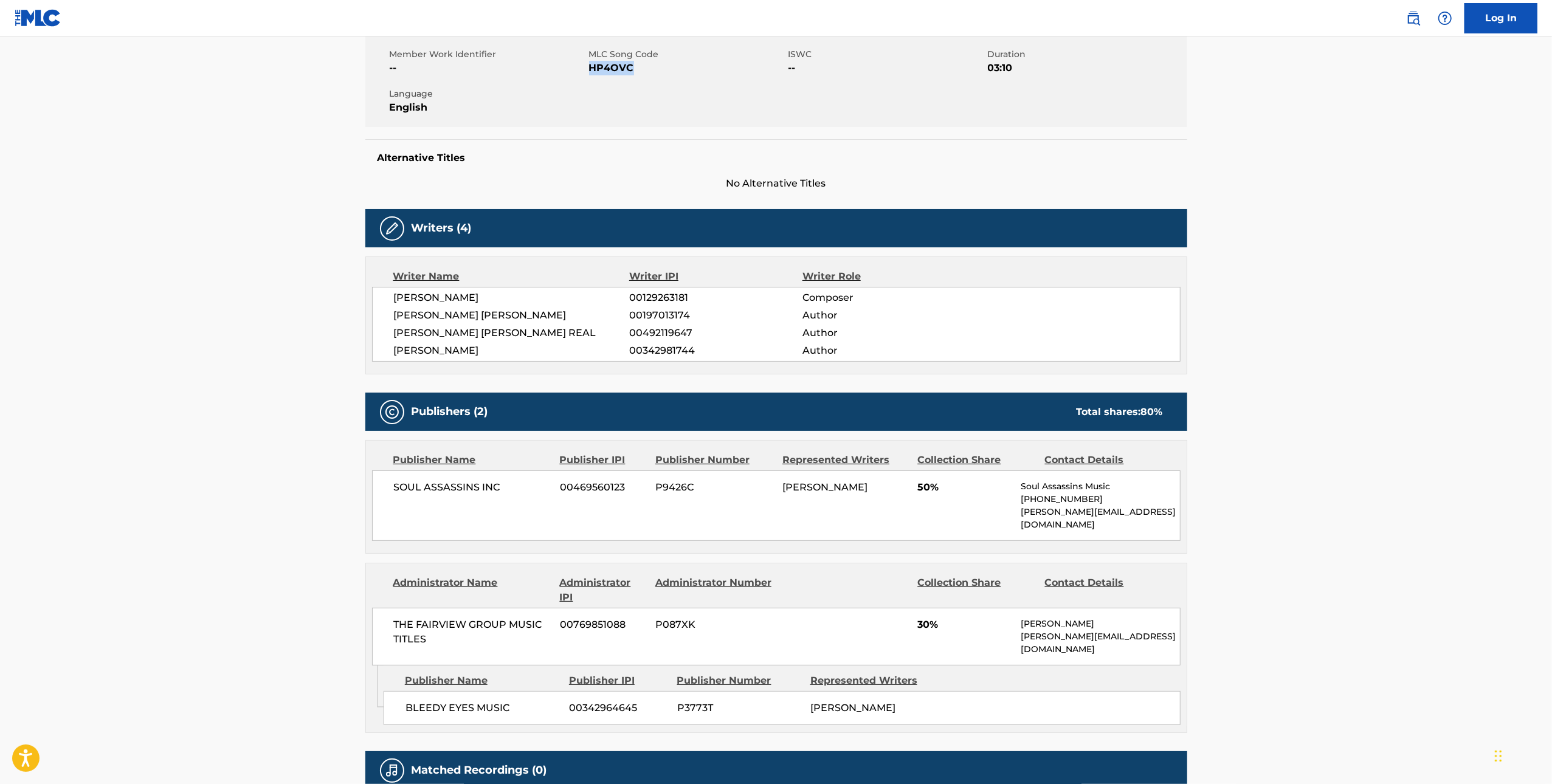
scroll to position [319, 0]
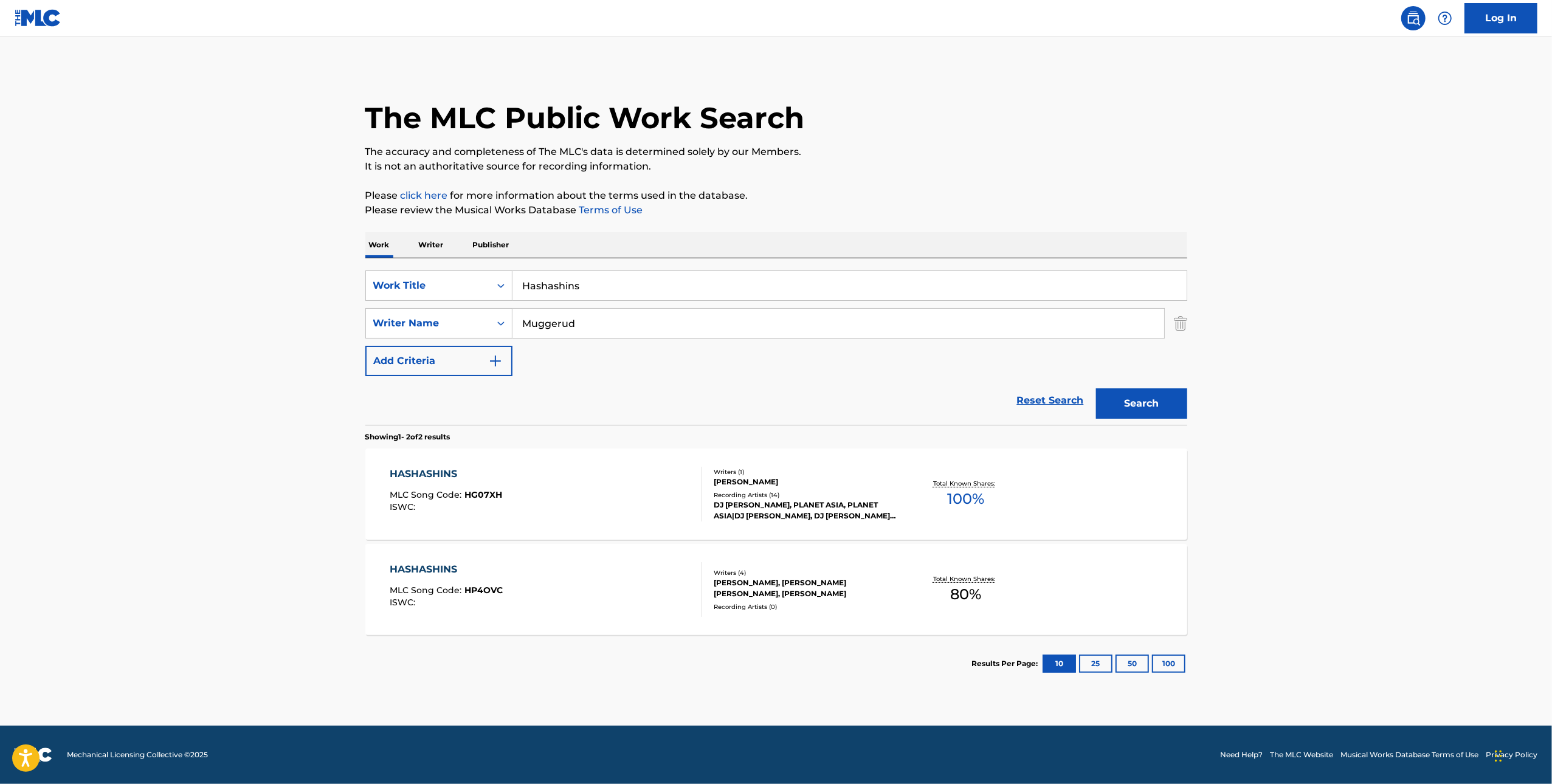
click at [460, 480] on div "HASHASHINS" at bounding box center [446, 473] width 112 height 14
click at [577, 293] on input "Hashashins" at bounding box center [849, 285] width 674 height 29
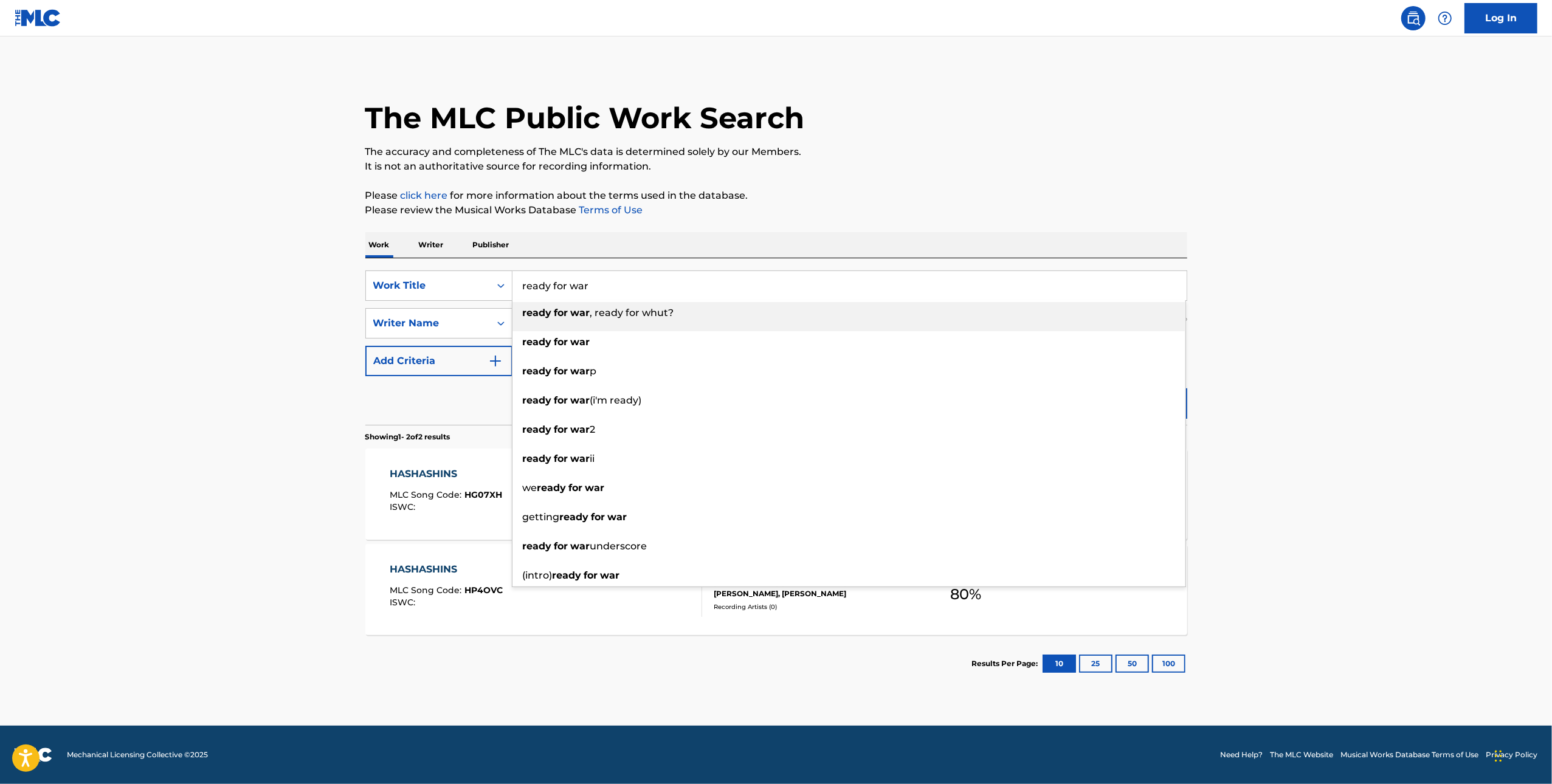
type input "ready for war"
click at [696, 163] on p "It is not an authoritative source for recording information." at bounding box center [776, 166] width 822 height 14
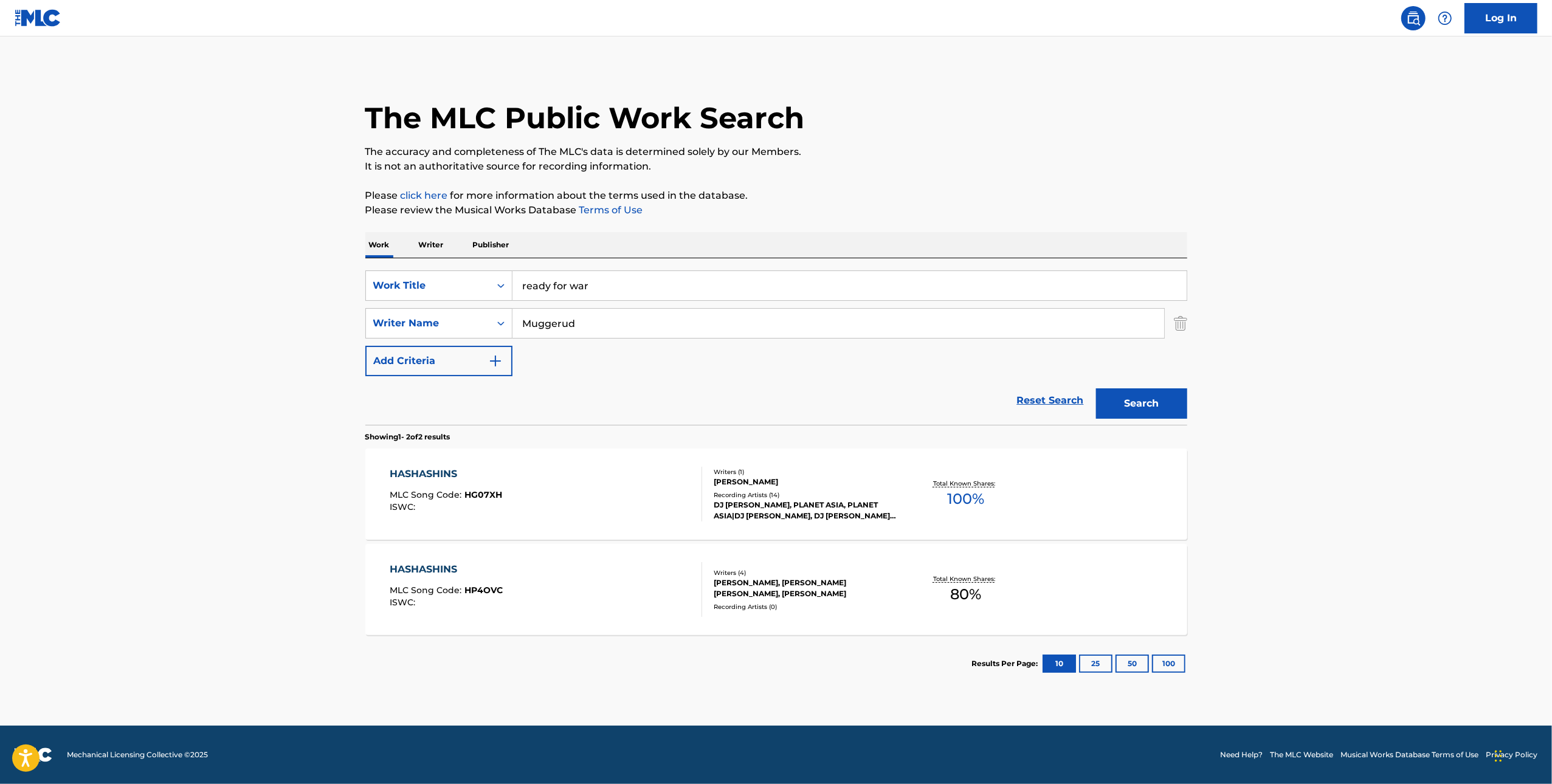
click at [696, 409] on button "Search" at bounding box center [1141, 404] width 91 height 30
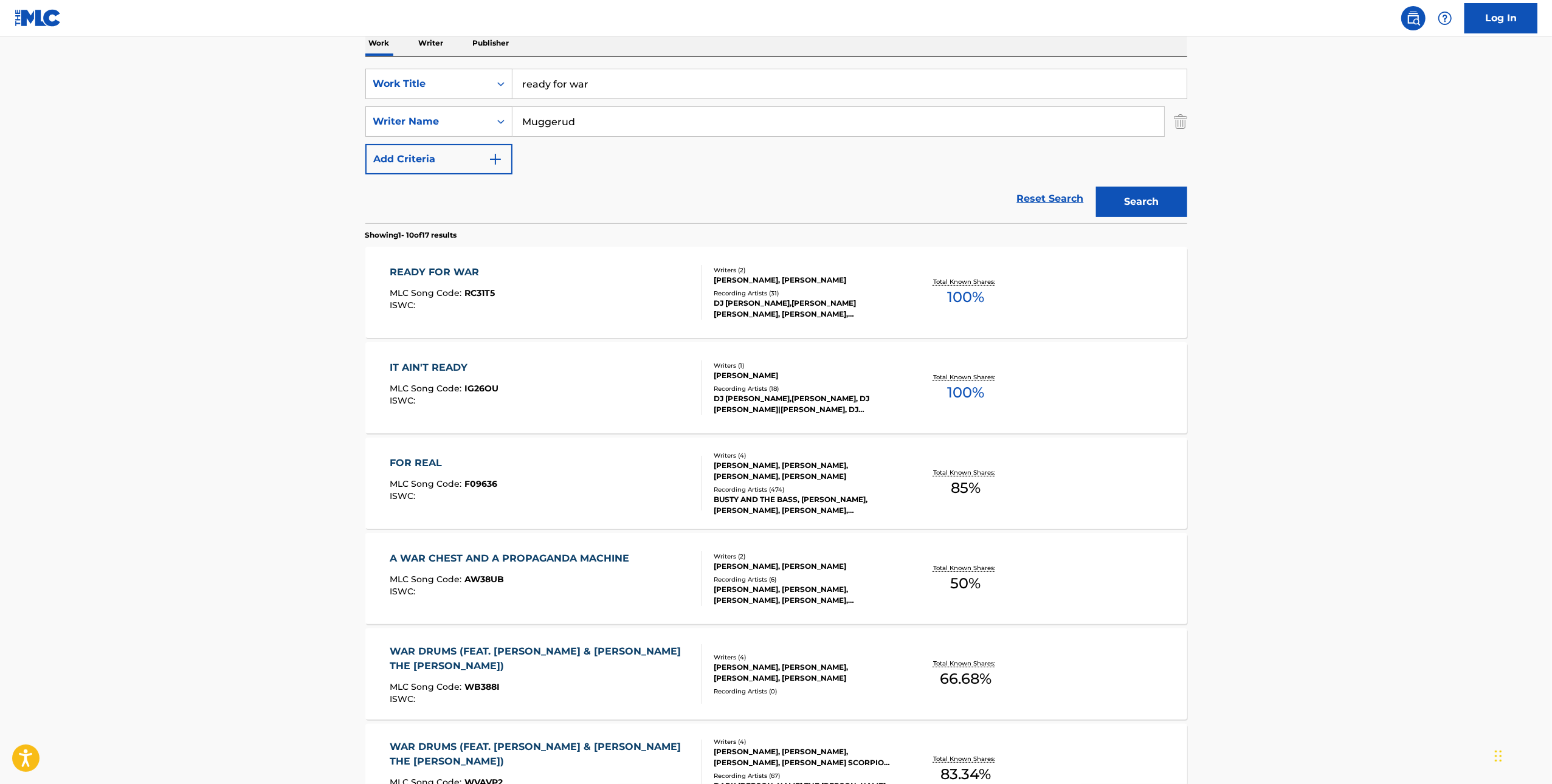
scroll to position [212, 0]
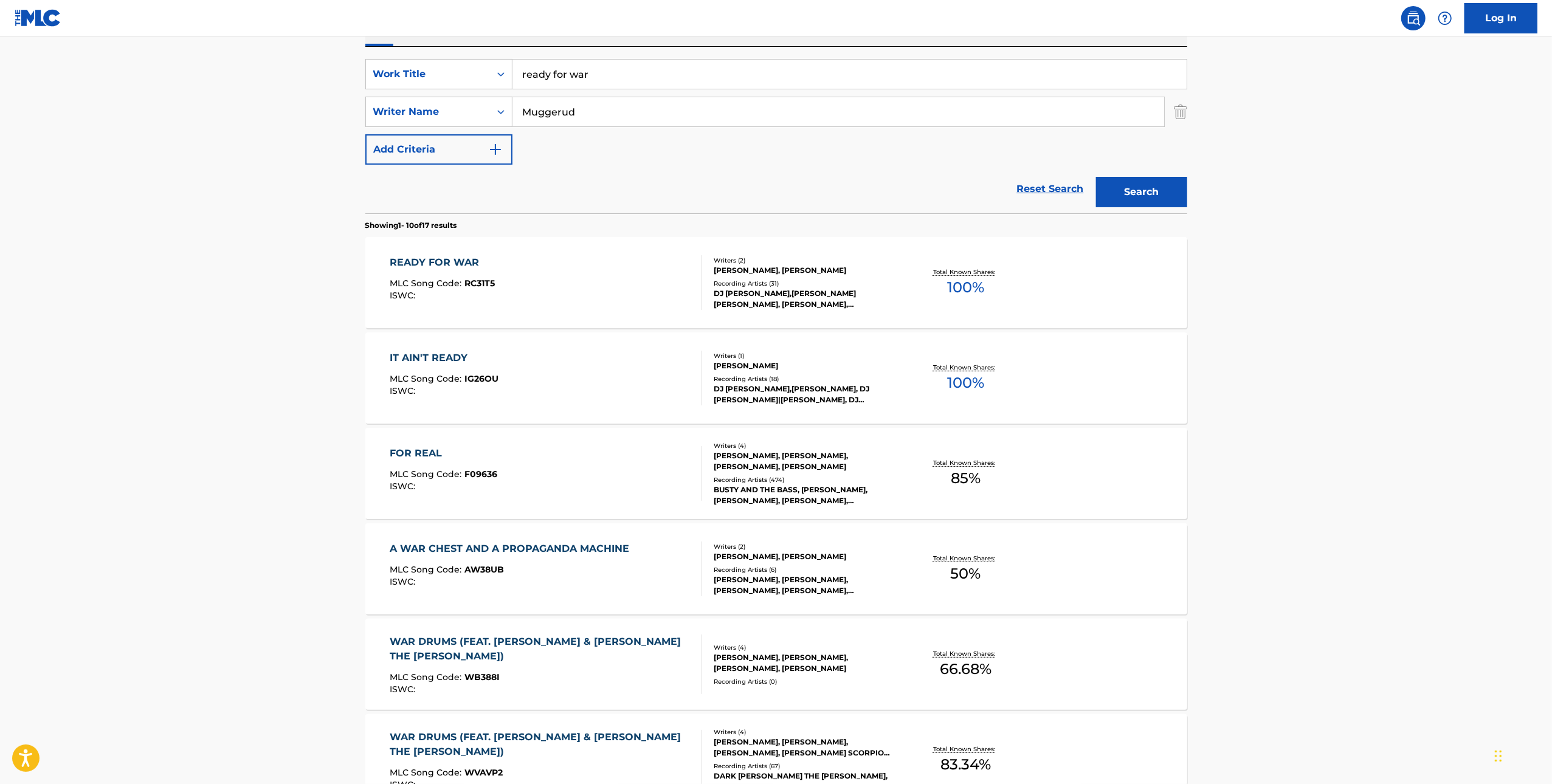
click at [467, 263] on div "READY FOR WAR" at bounding box center [442, 262] width 105 height 14
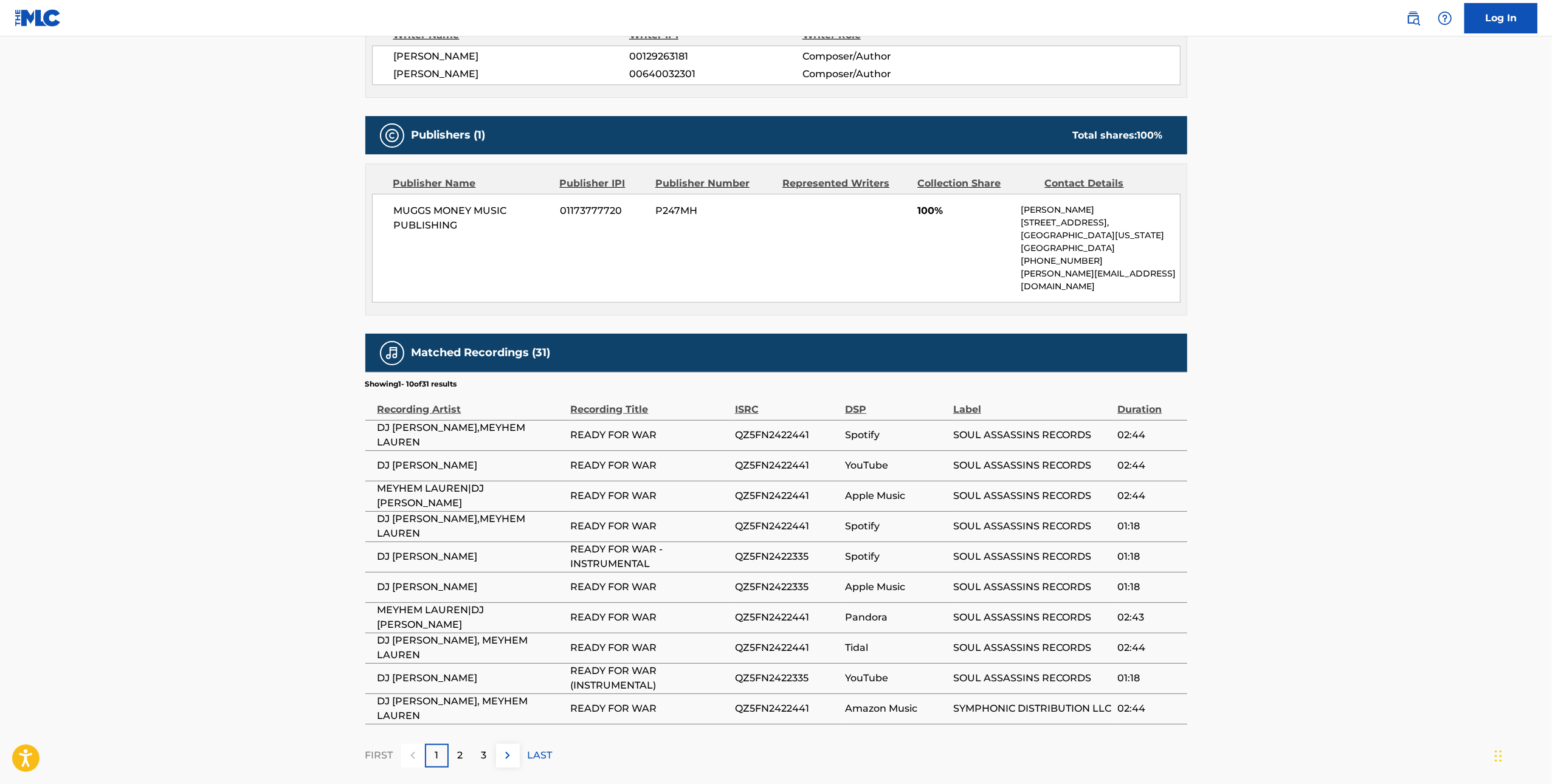
scroll to position [560, 0]
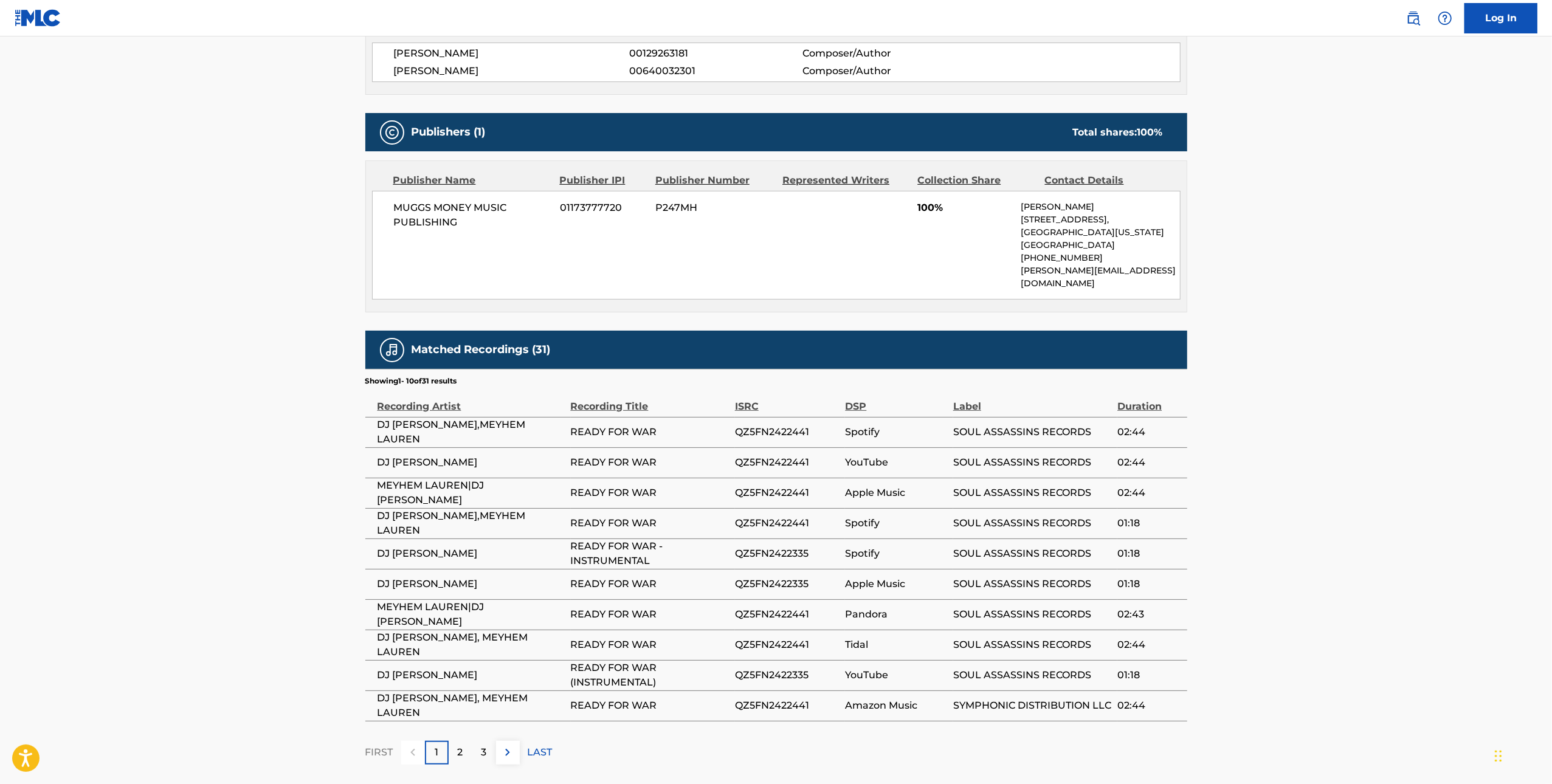
click at [459, 745] on p "2" at bounding box center [461, 752] width 6 height 14
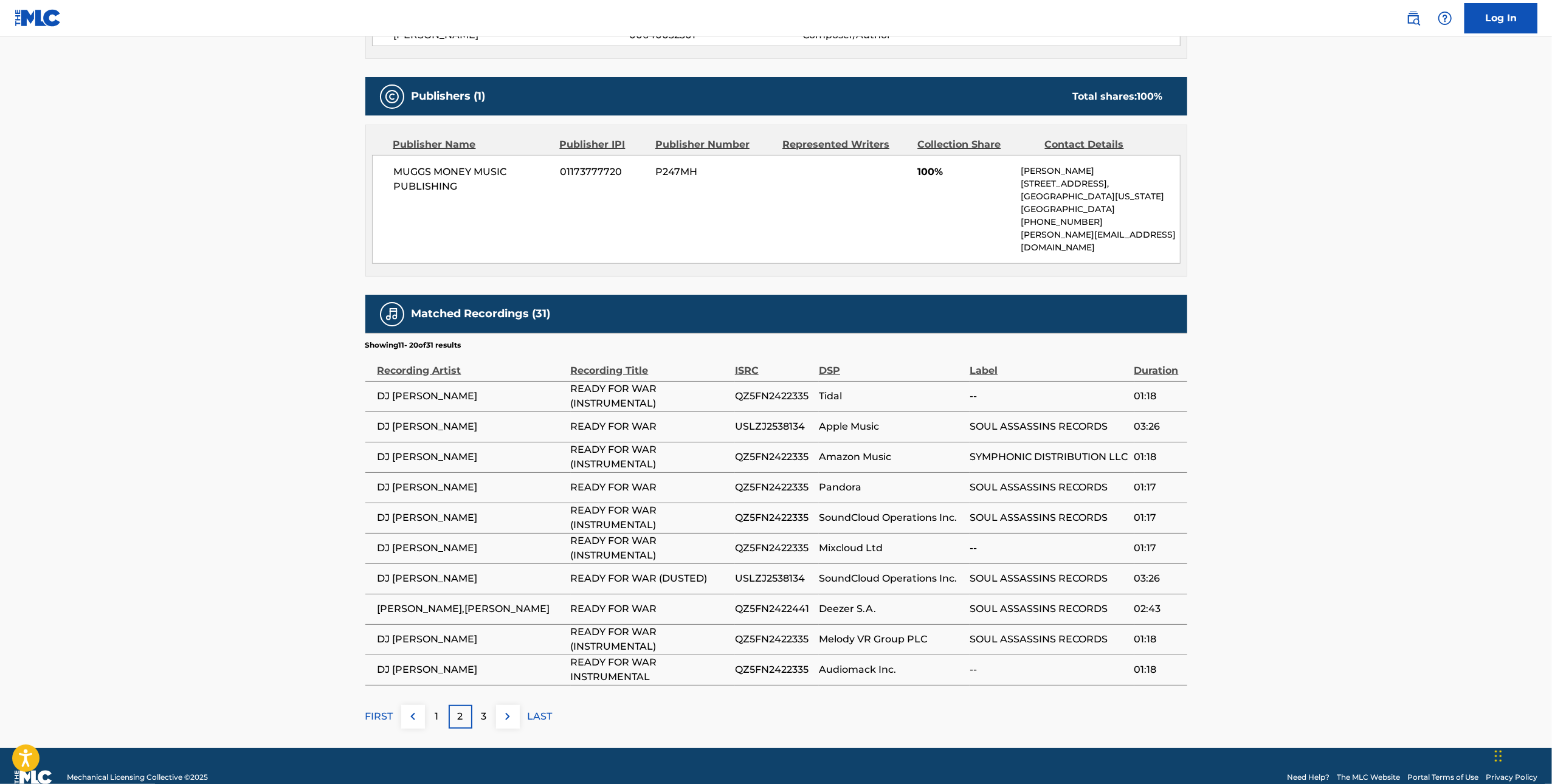
scroll to position [0, 0]
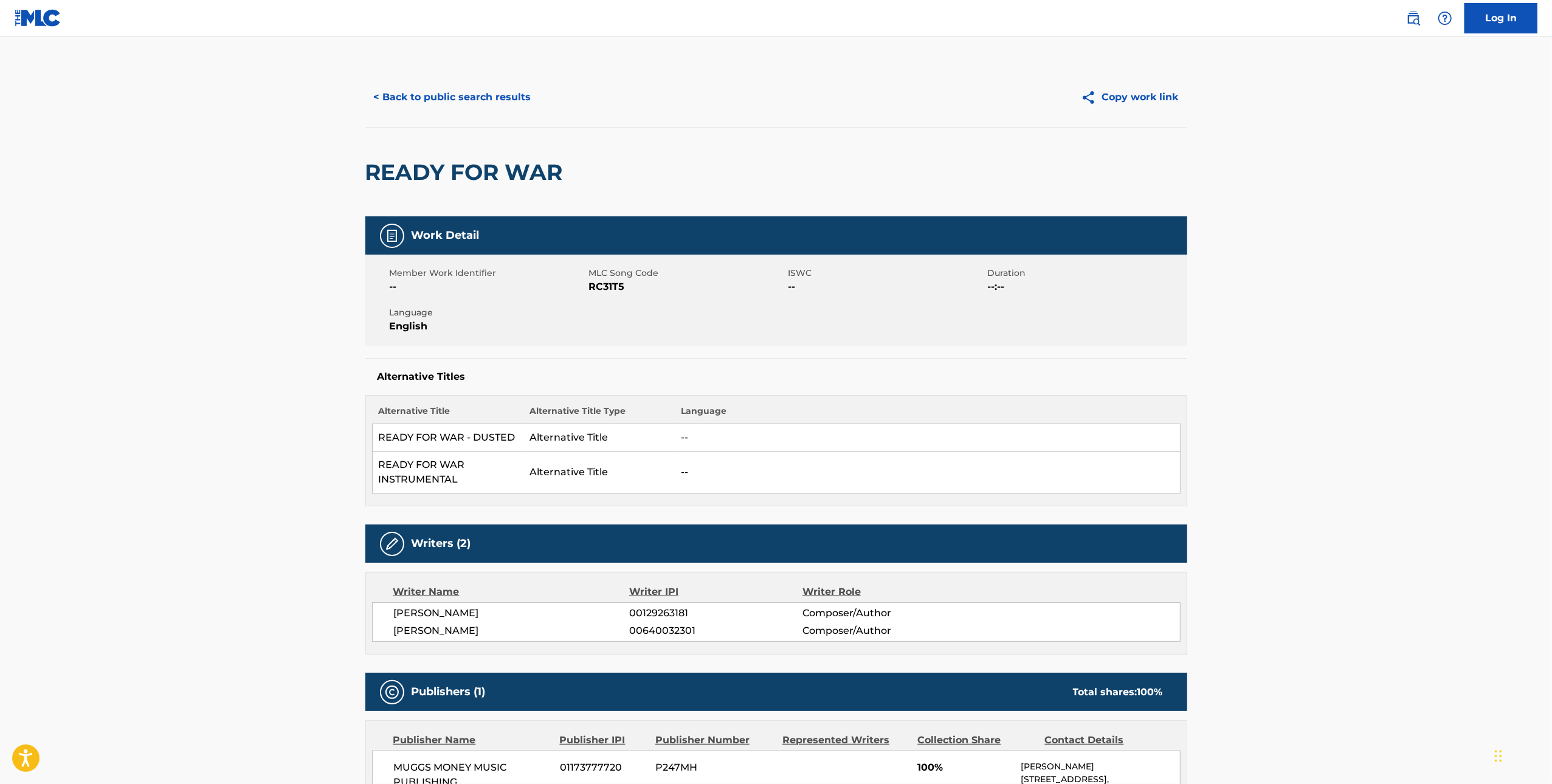
scroll to position [212, 0]
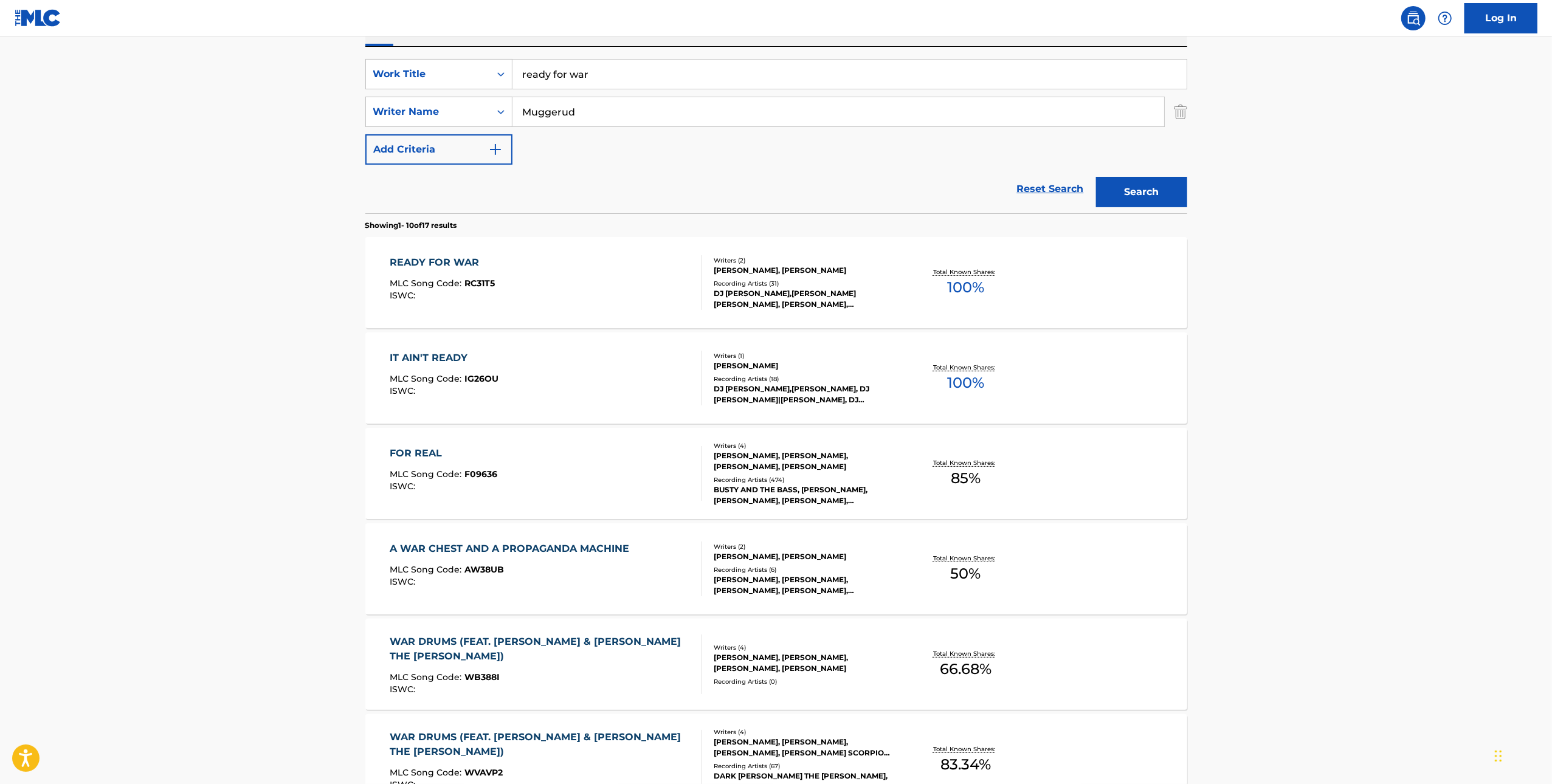
click at [604, 75] on input "ready for war" at bounding box center [849, 74] width 674 height 29
click at [604, 76] on input "ready for war" at bounding box center [849, 74] width 674 height 29
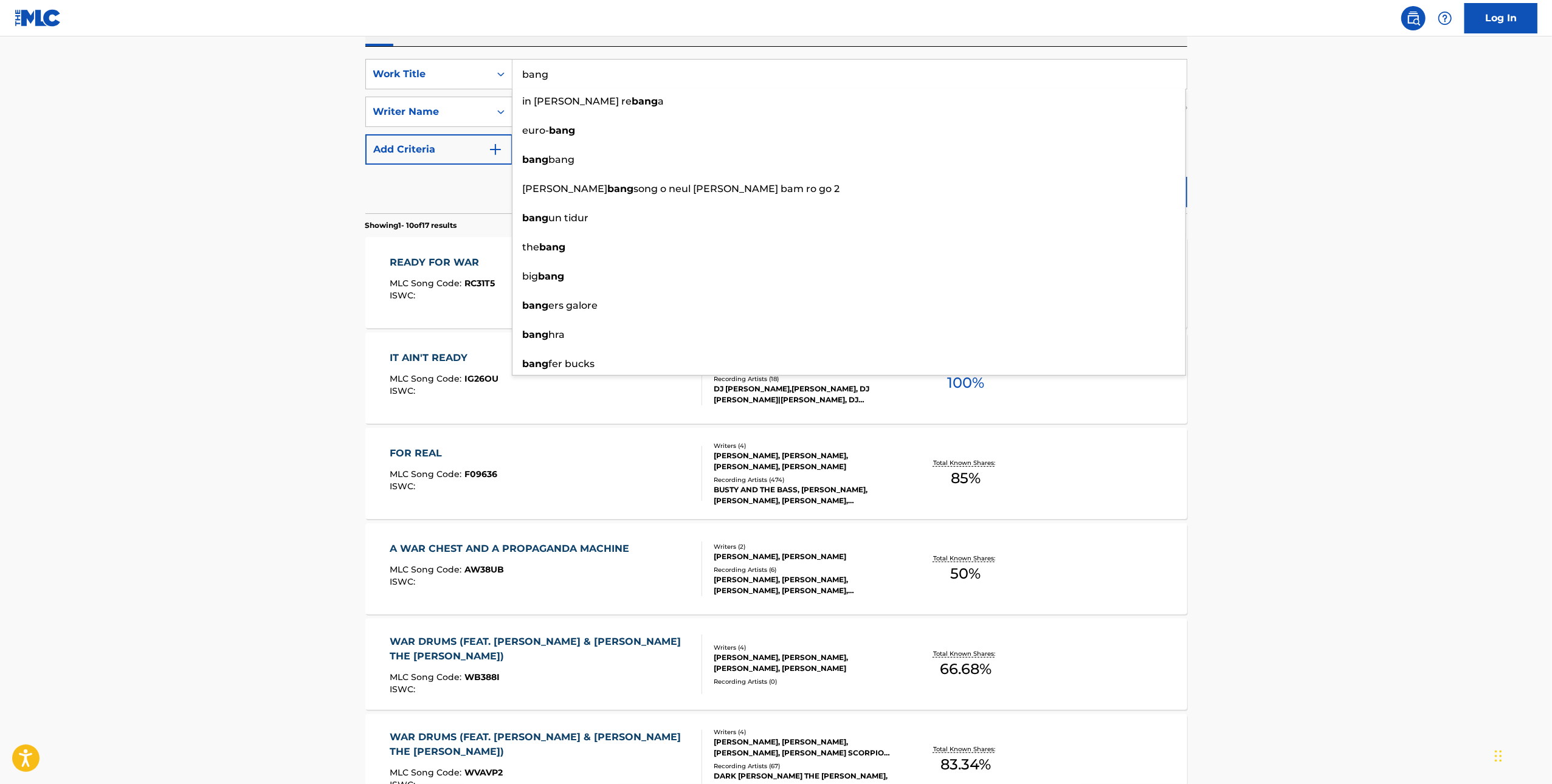
type input "bang"
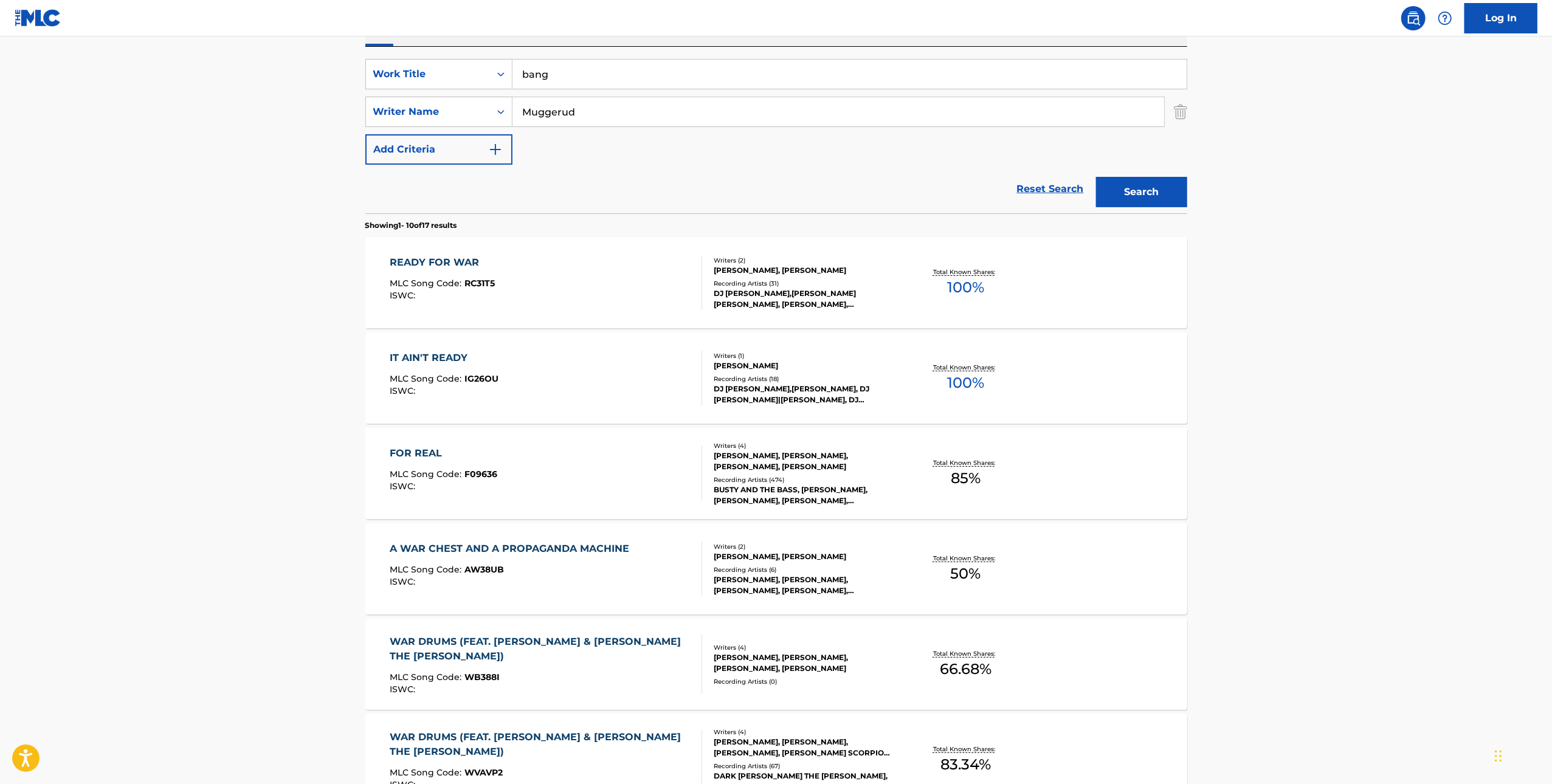
click at [696, 139] on main "The MLC Public Work Search The accuracy and completeness of The MLC's data is d…" at bounding box center [776, 541] width 1552 height 1431
click at [696, 188] on button "Search" at bounding box center [1141, 192] width 91 height 30
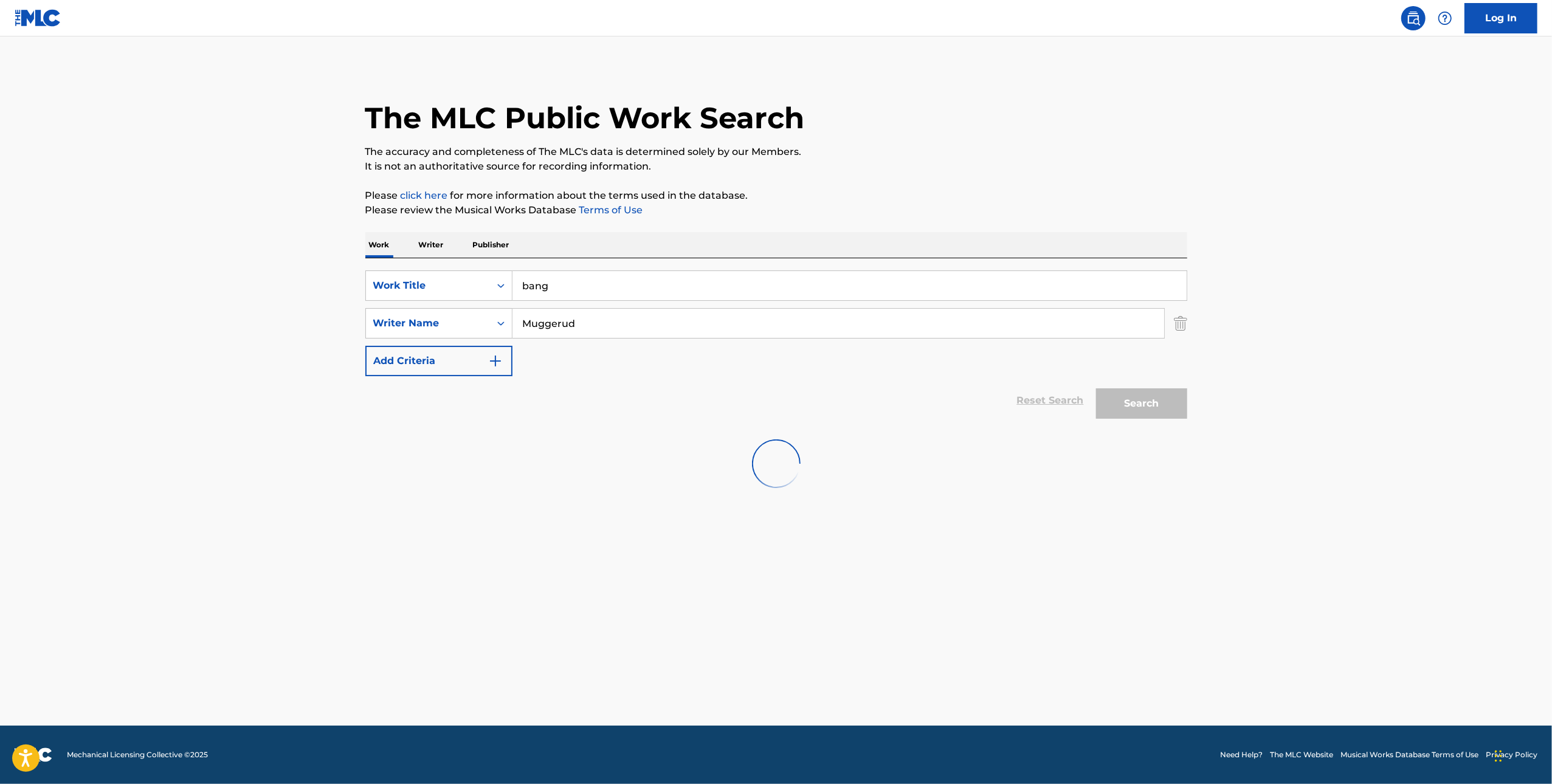
scroll to position [0, 0]
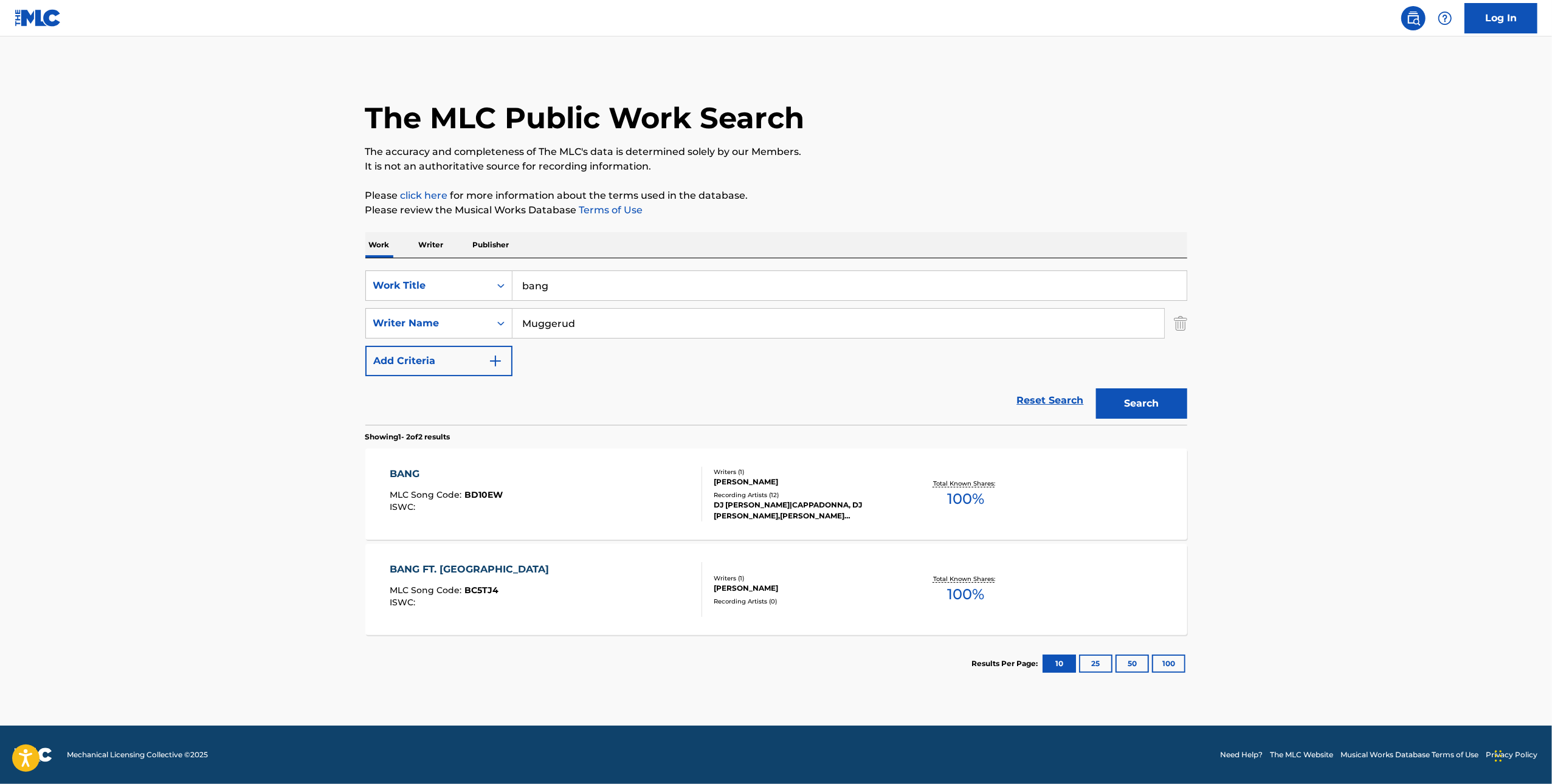
click at [484, 565] on div "BANG FT. [GEOGRAPHIC_DATA]" at bounding box center [472, 569] width 165 height 14
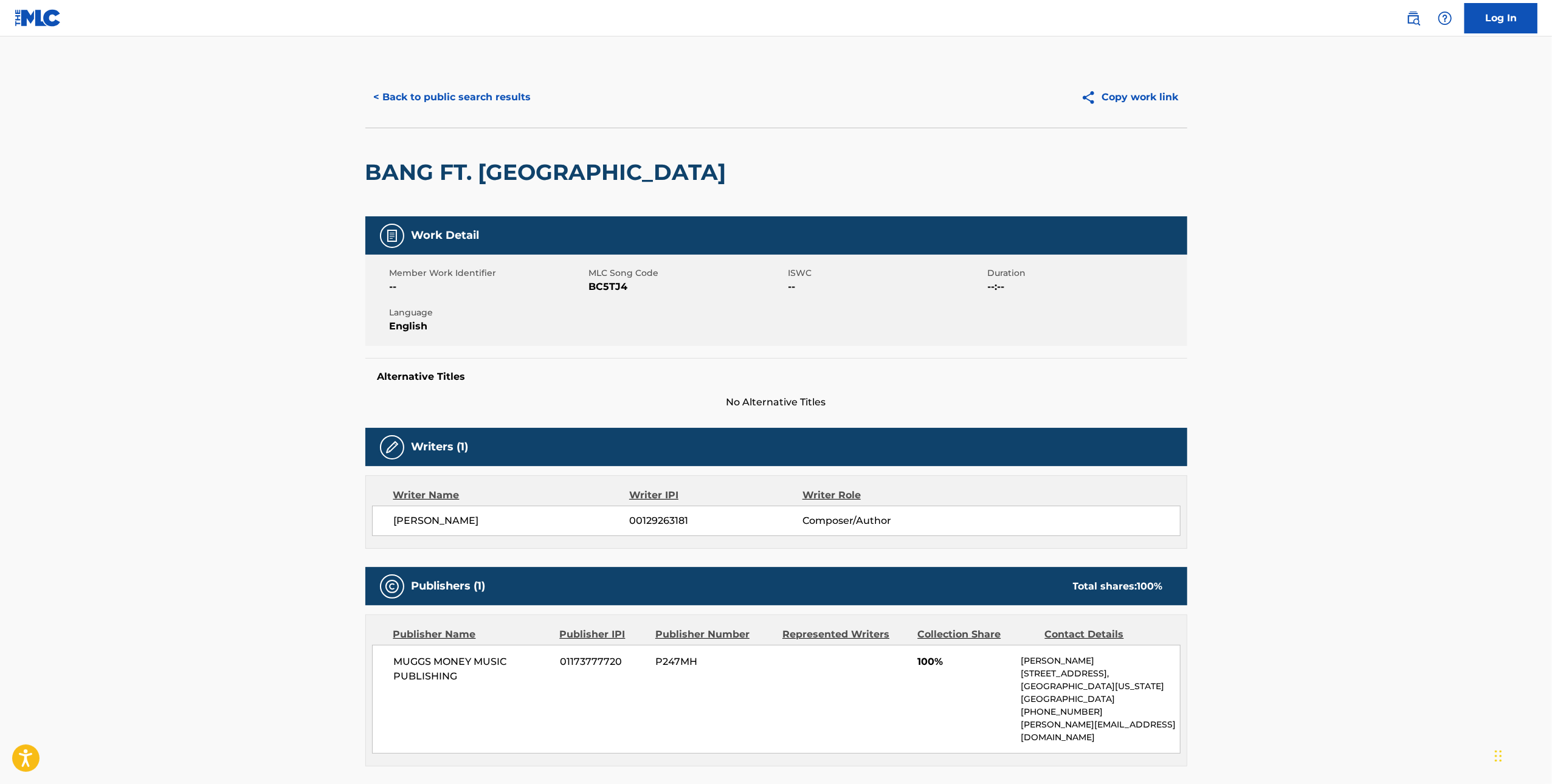
click at [612, 284] on span "BC5TJ4" at bounding box center [687, 286] width 197 height 14
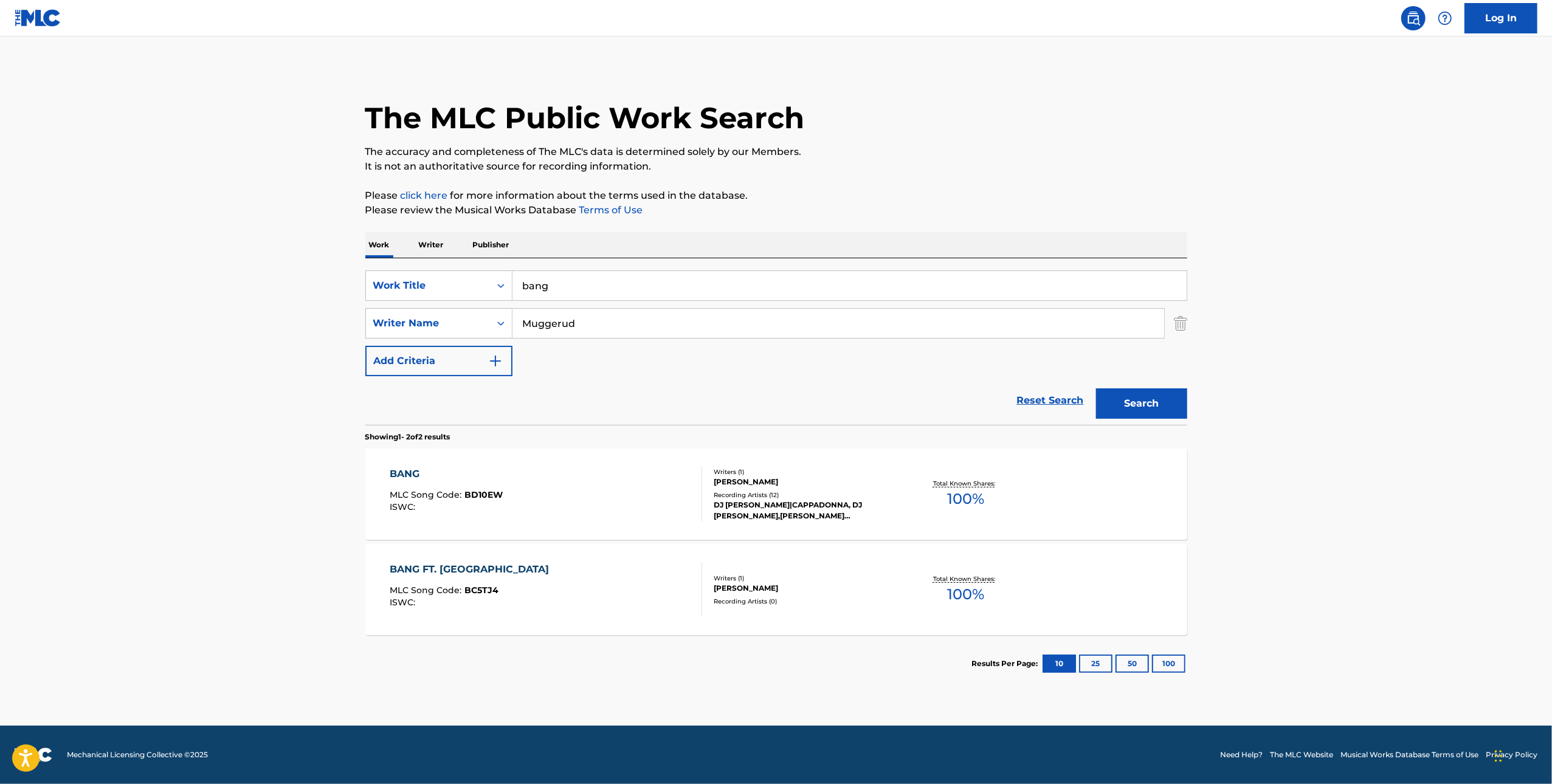
click at [407, 473] on div "BANG" at bounding box center [446, 473] width 113 height 14
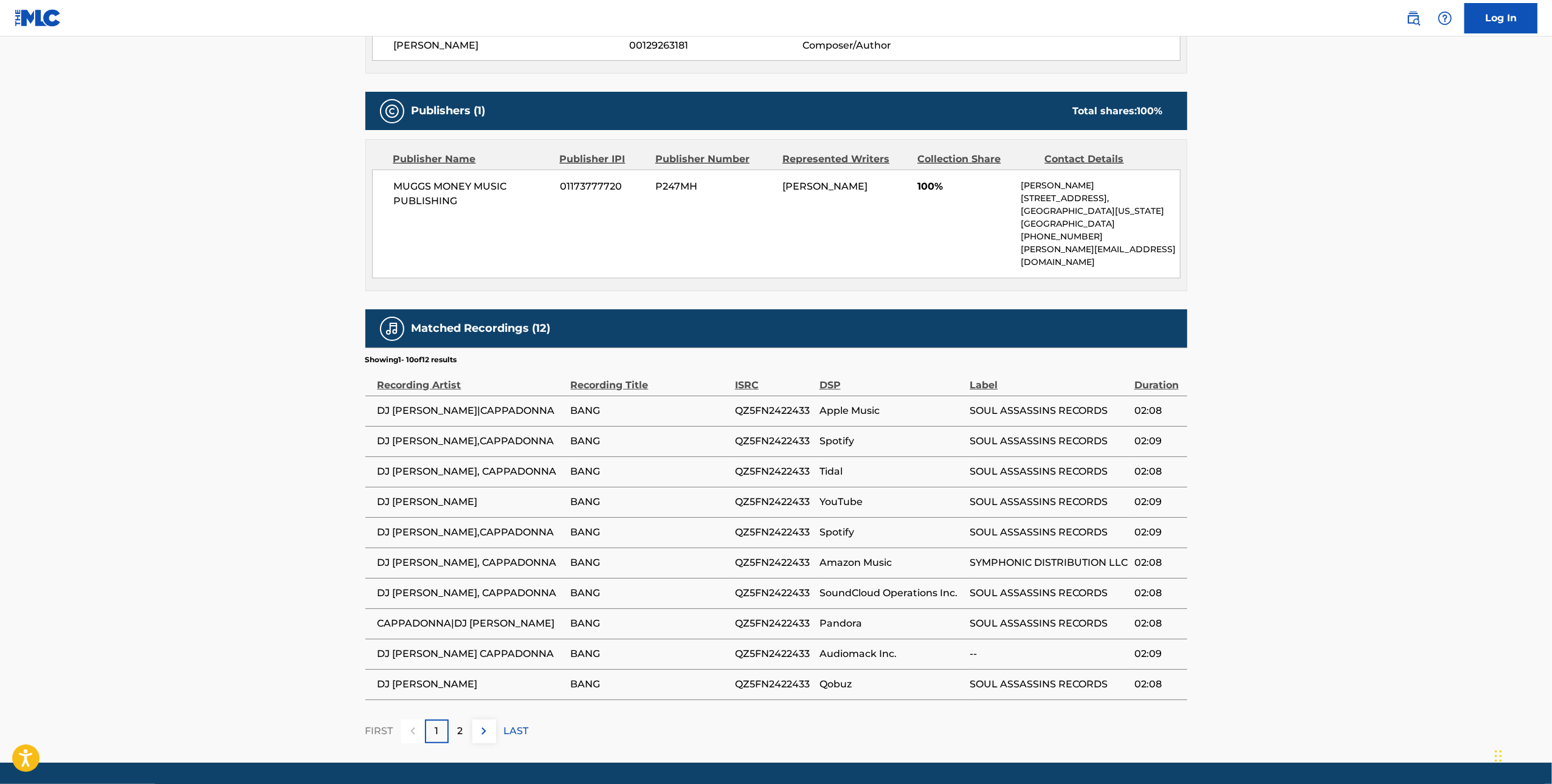
scroll to position [501, 0]
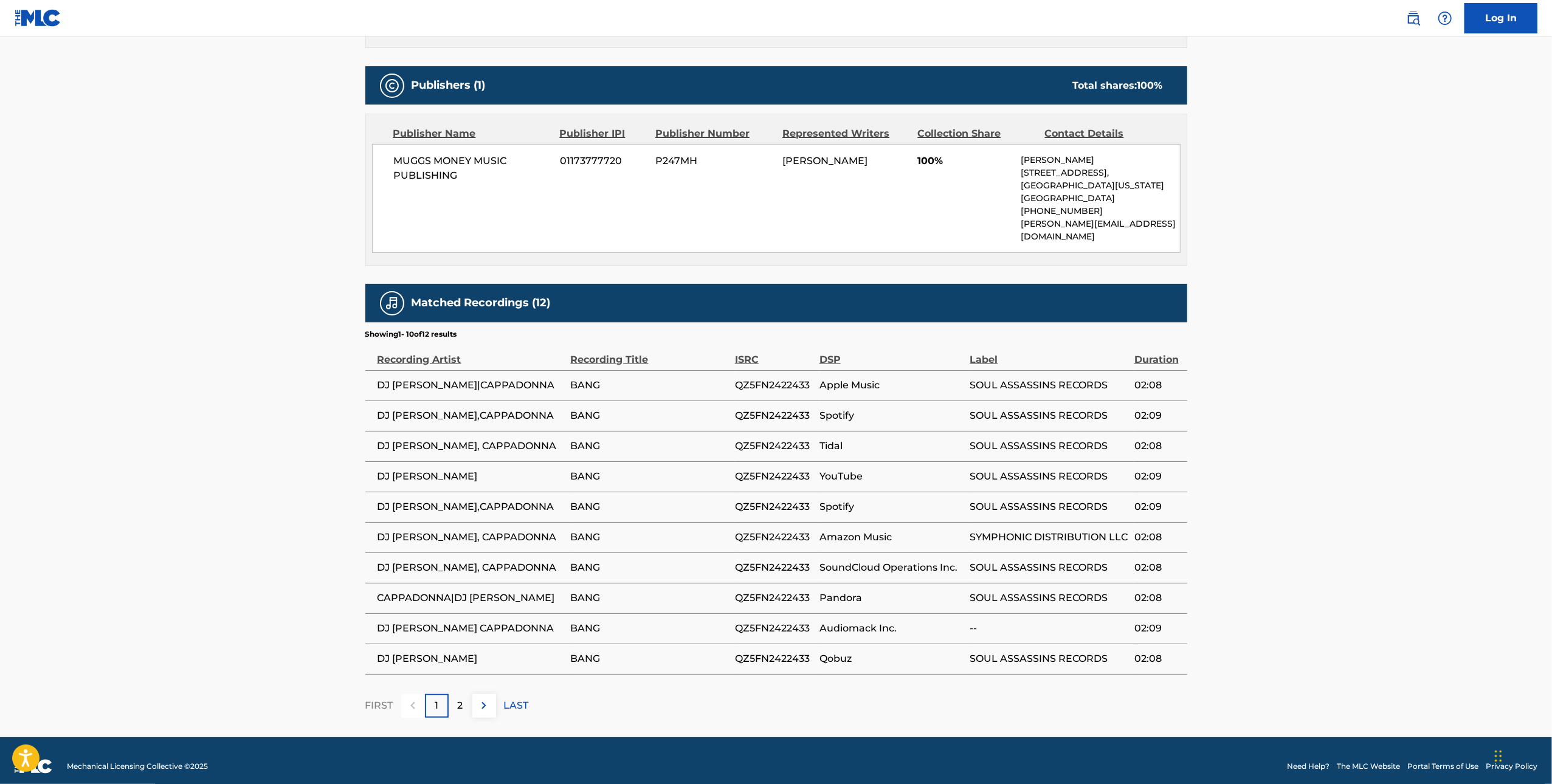
click at [458, 699] on p "2" at bounding box center [461, 705] width 6 height 14
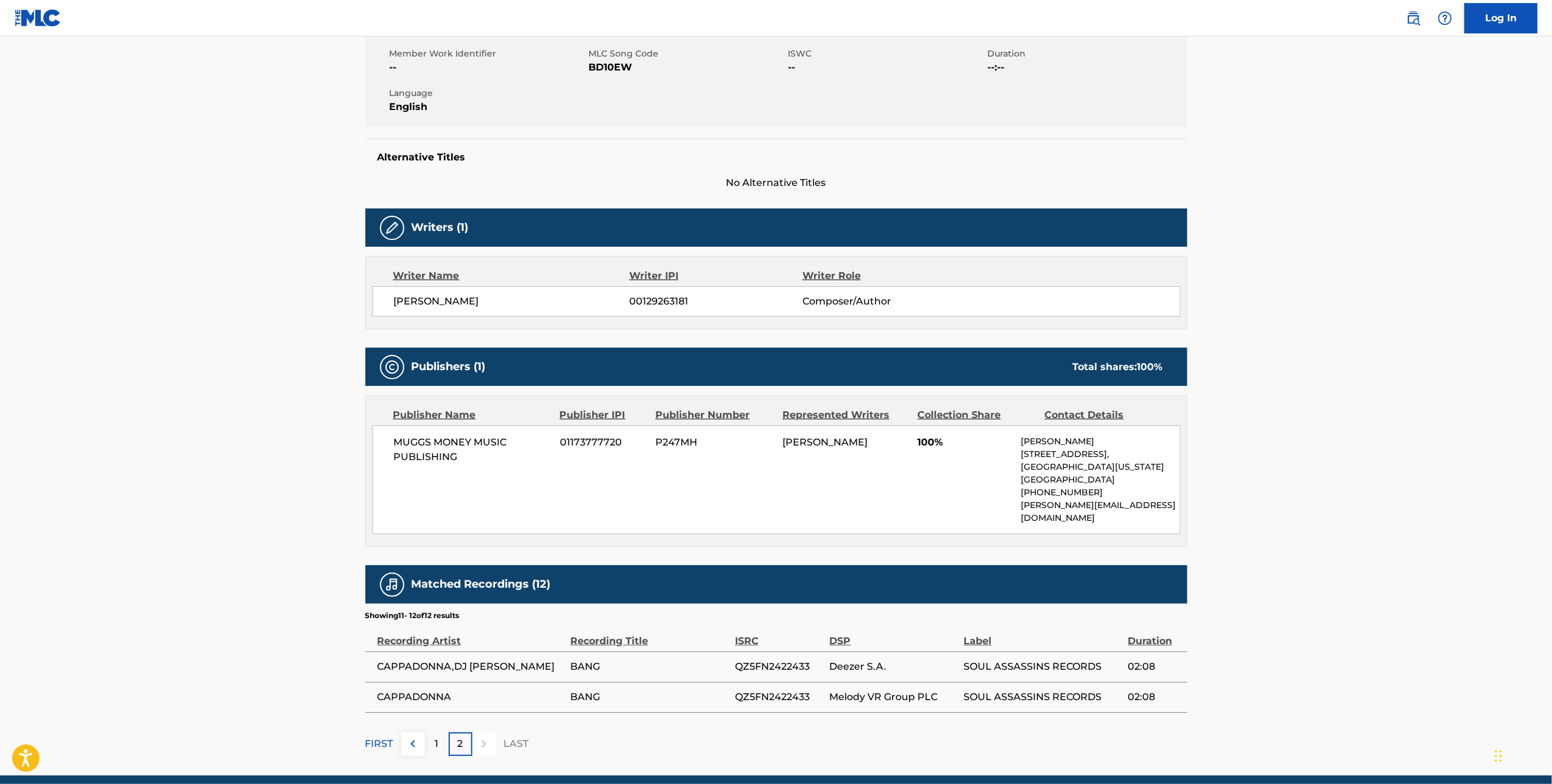
scroll to position [221, 0]
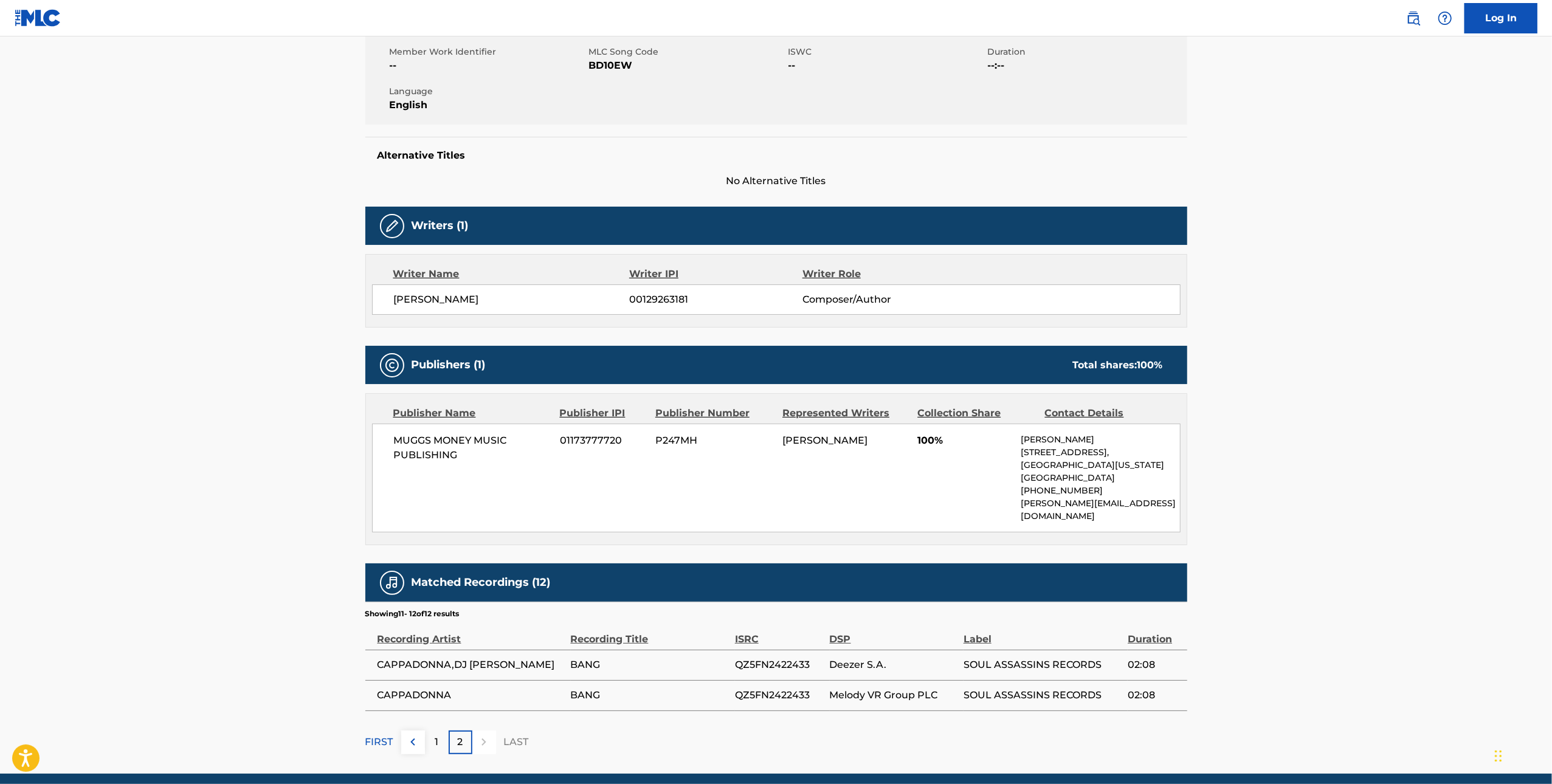
click at [436, 736] on p "1" at bounding box center [436, 741] width 4 height 14
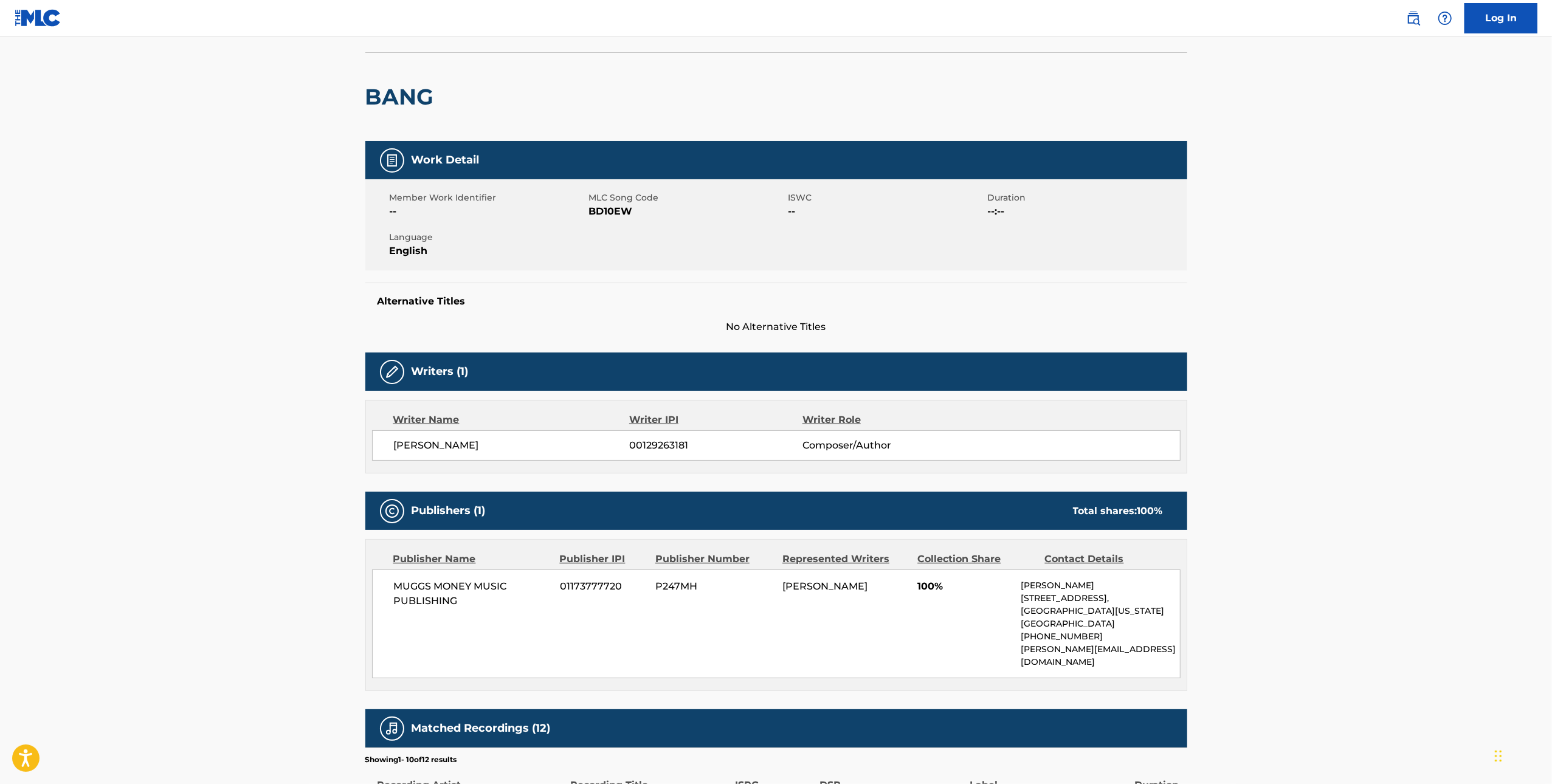
scroll to position [77, 0]
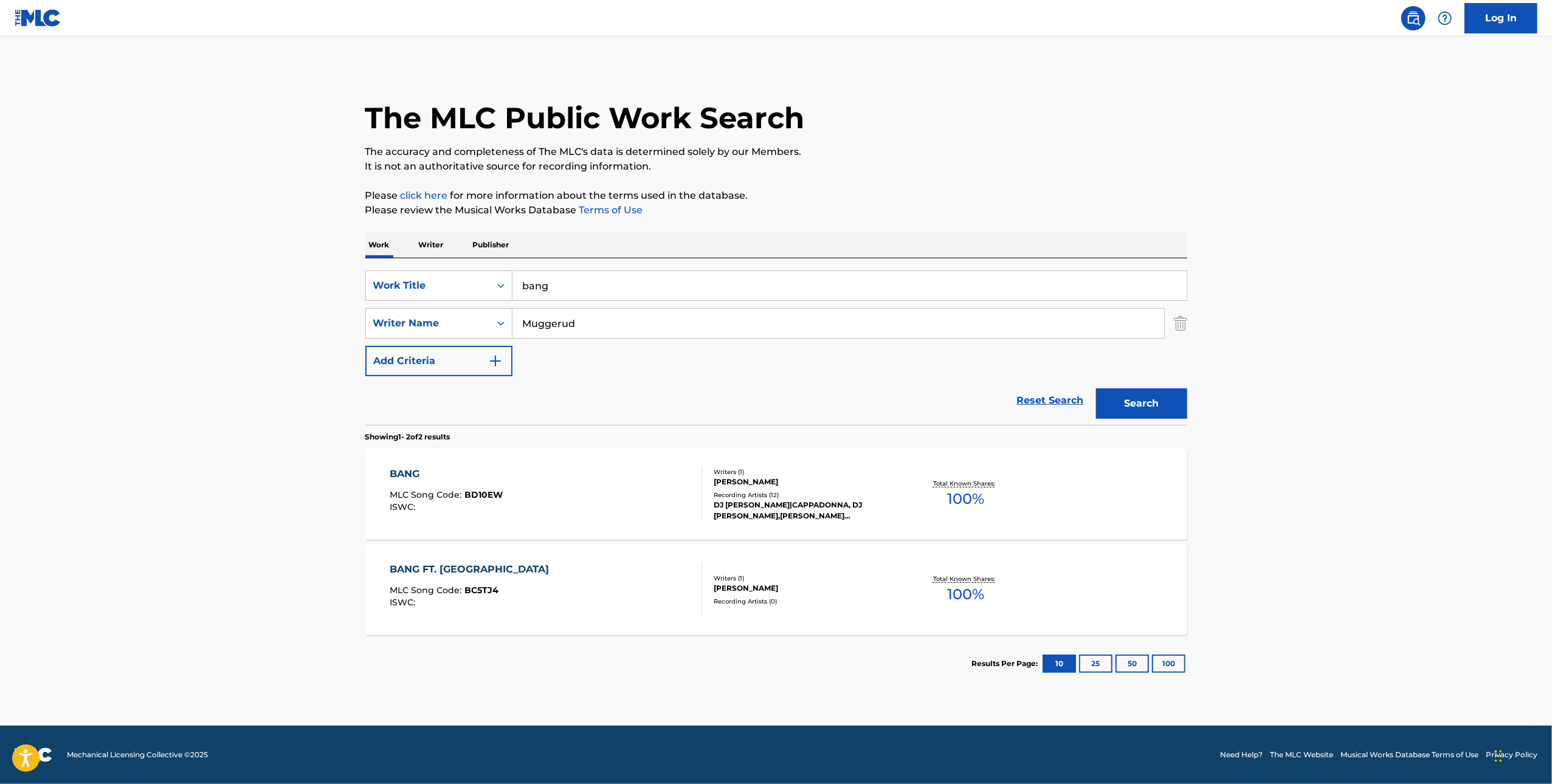
click at [564, 288] on input "bang" at bounding box center [849, 285] width 674 height 29
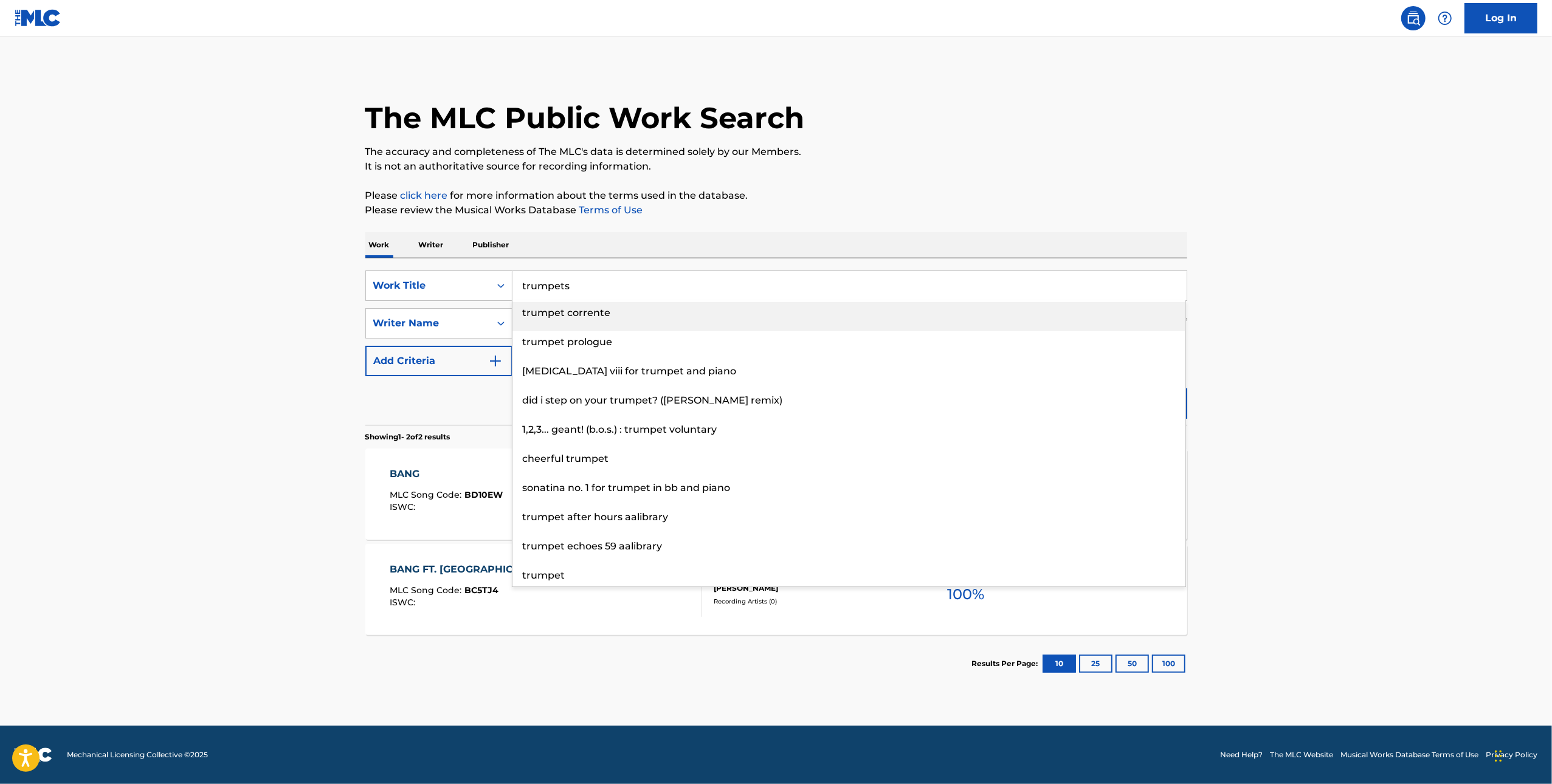
type input "trumpets"
click at [696, 186] on div "The MLC Public Work Search The accuracy and completeness of The MLC's data is d…" at bounding box center [776, 379] width 852 height 625
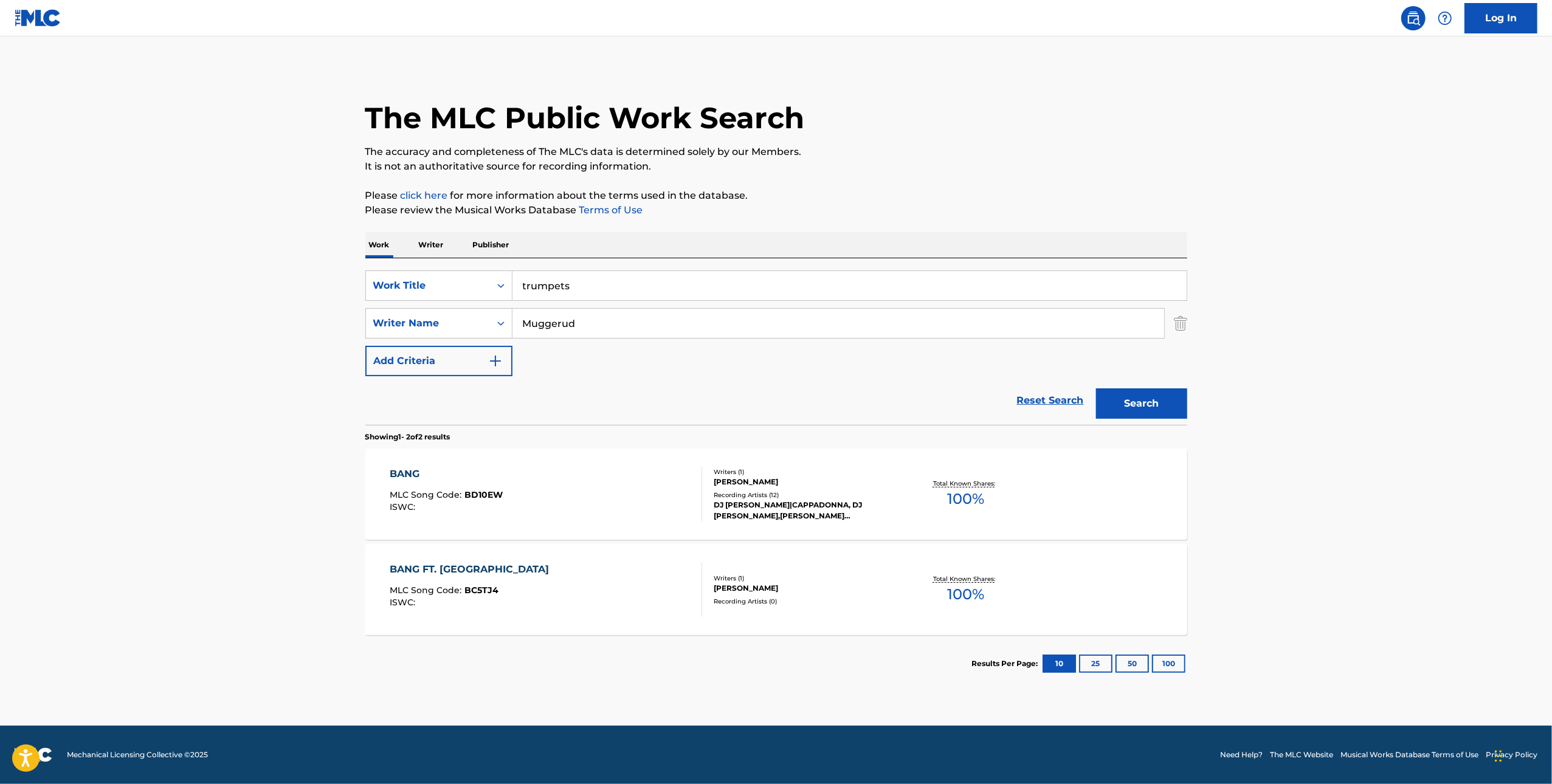
click at [696, 393] on button "Search" at bounding box center [1141, 404] width 91 height 30
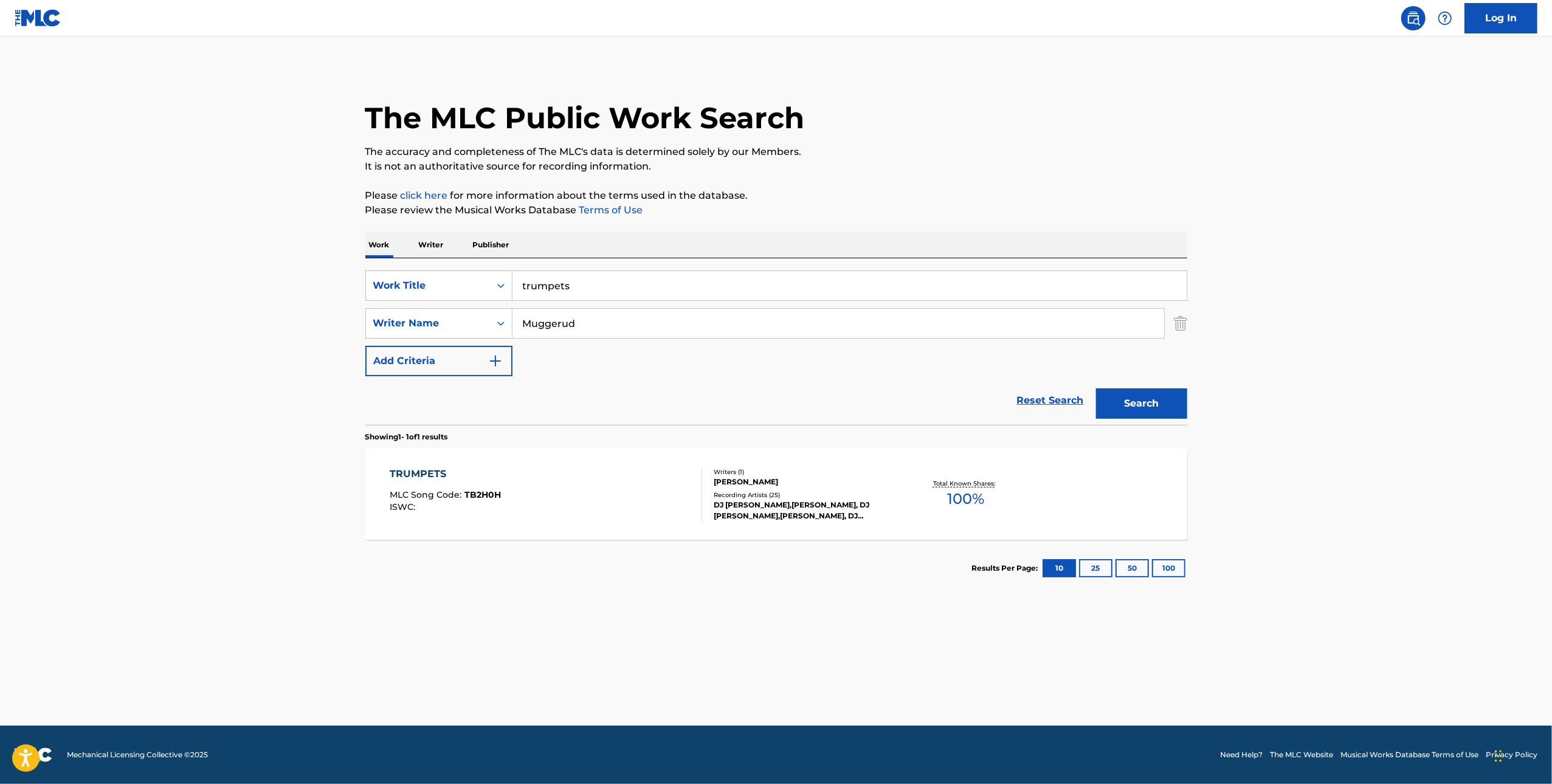
click at [411, 475] on div "TRUMPETS" at bounding box center [445, 473] width 111 height 14
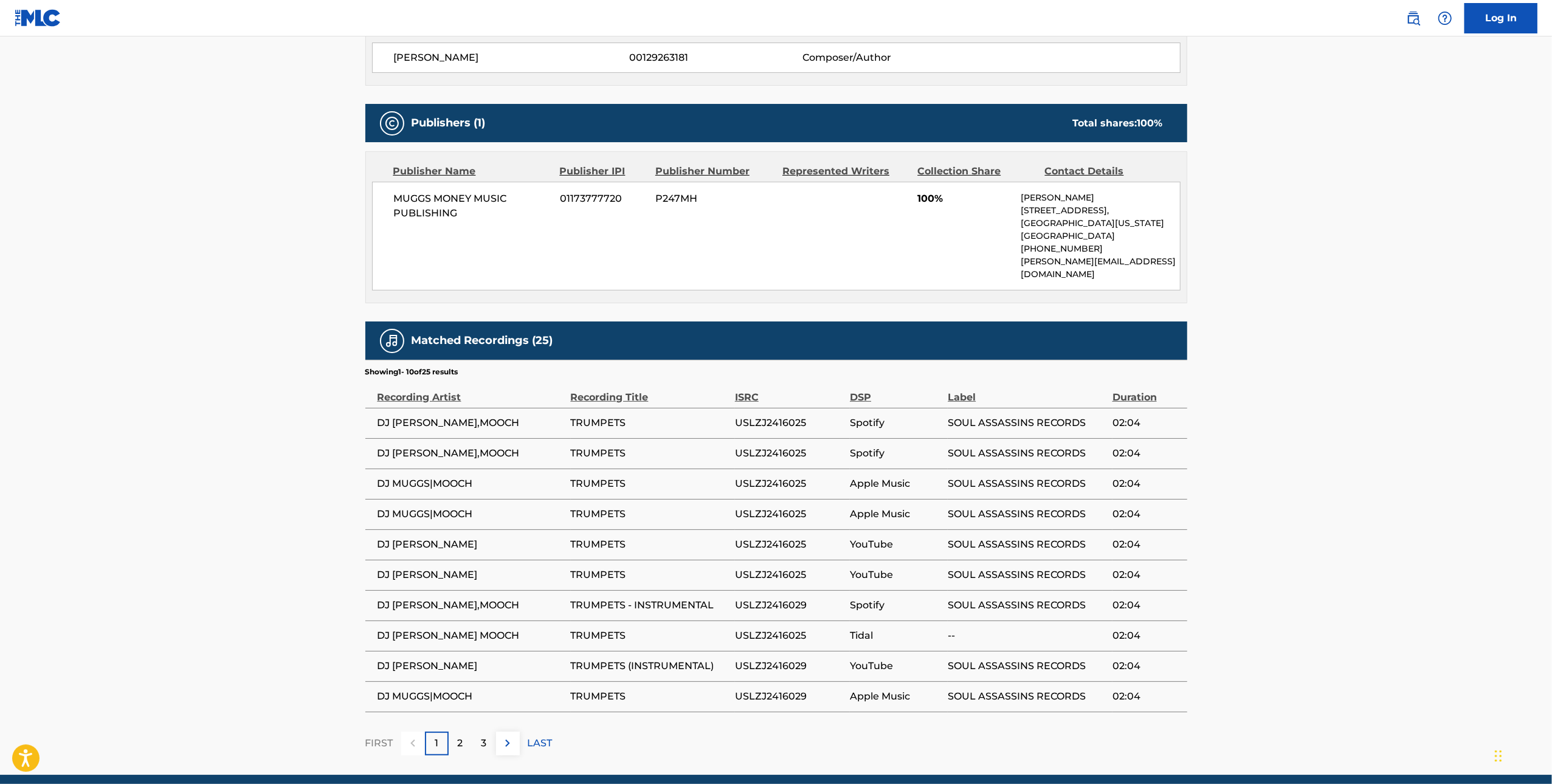
scroll to position [465, 0]
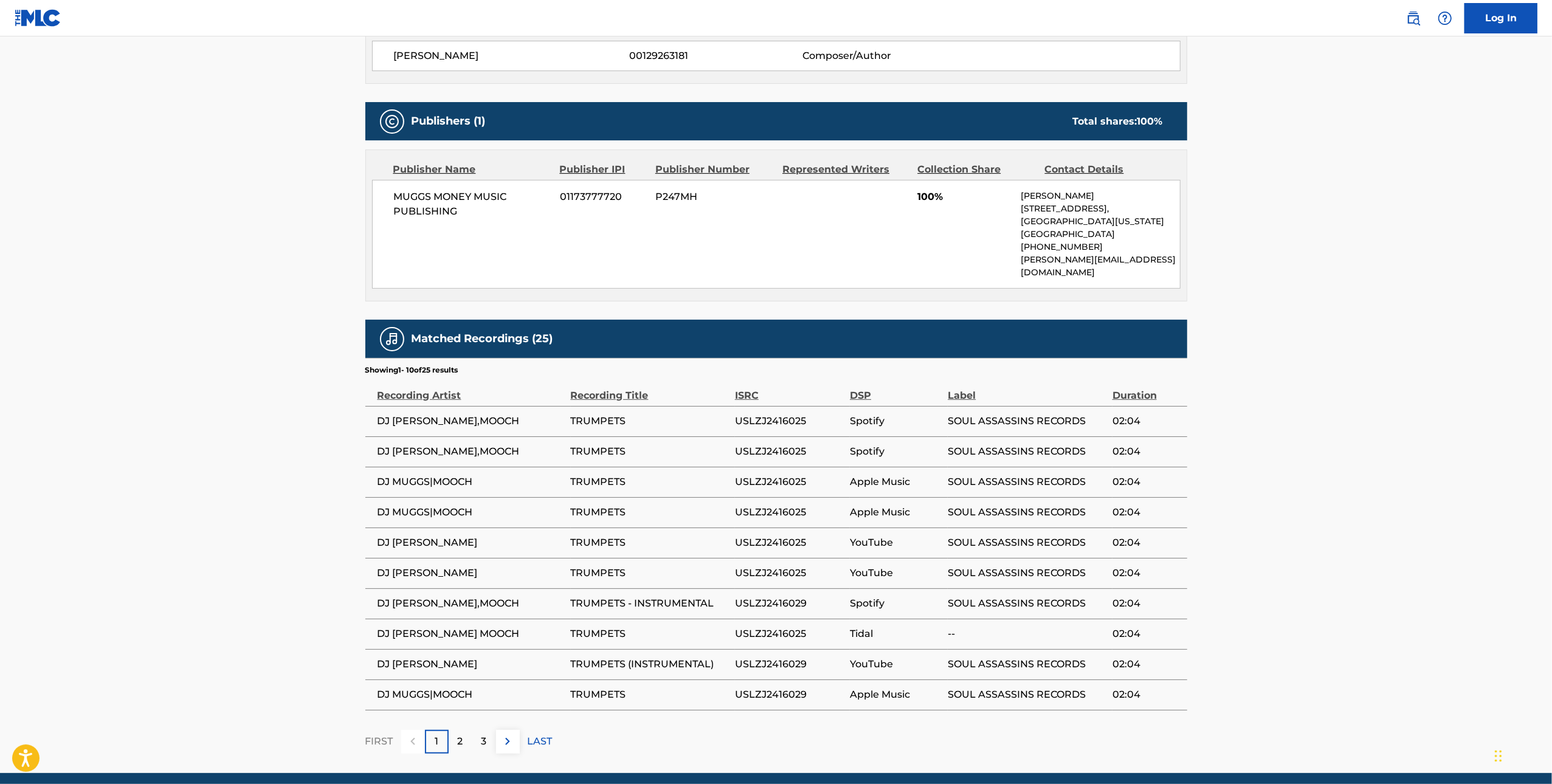
click at [696, 597] on span "USLZJ2416029" at bounding box center [789, 603] width 108 height 14
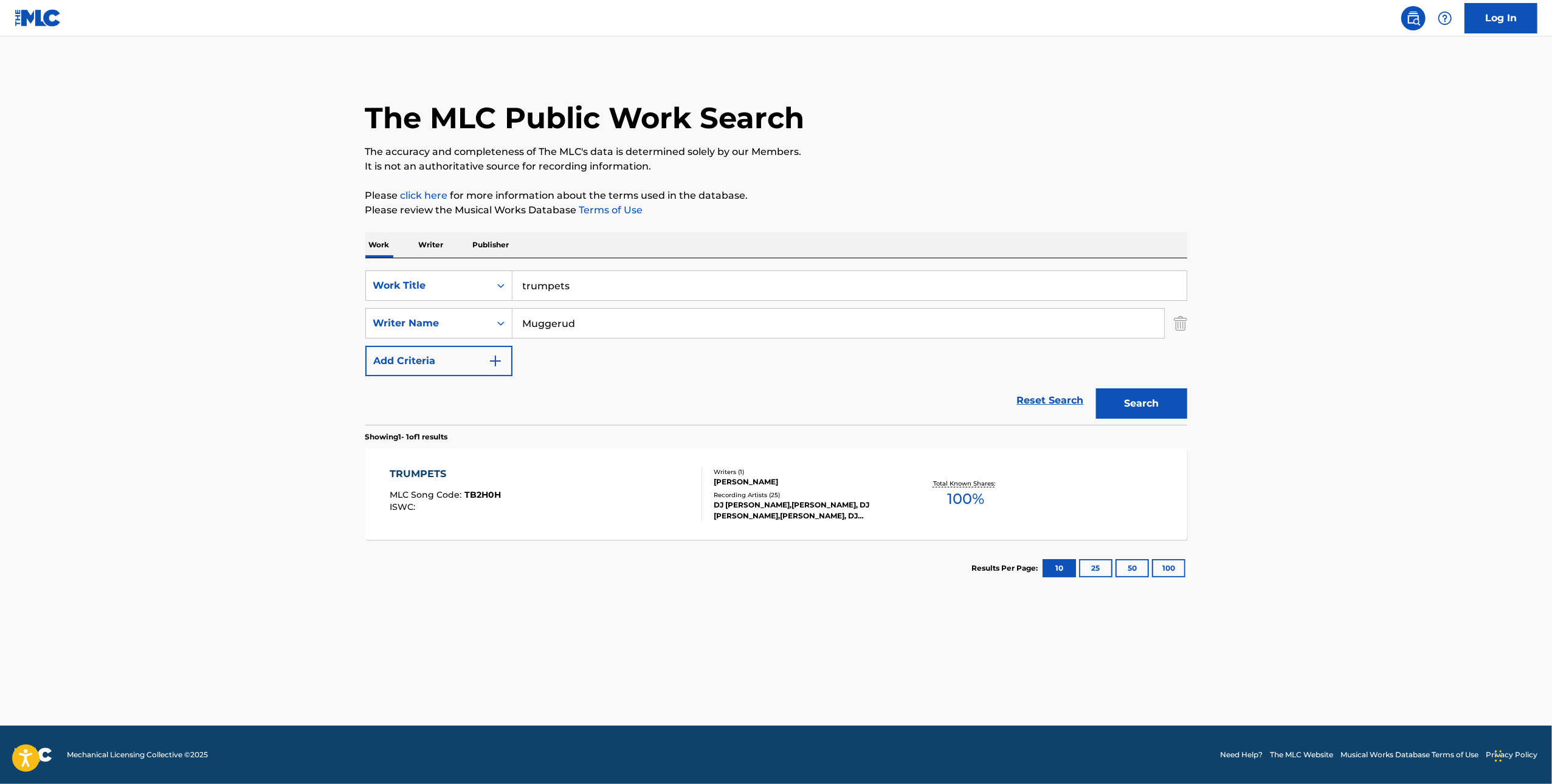
click at [580, 293] on input "trumpets" at bounding box center [849, 285] width 674 height 29
click at [696, 406] on button "Search" at bounding box center [1141, 404] width 91 height 30
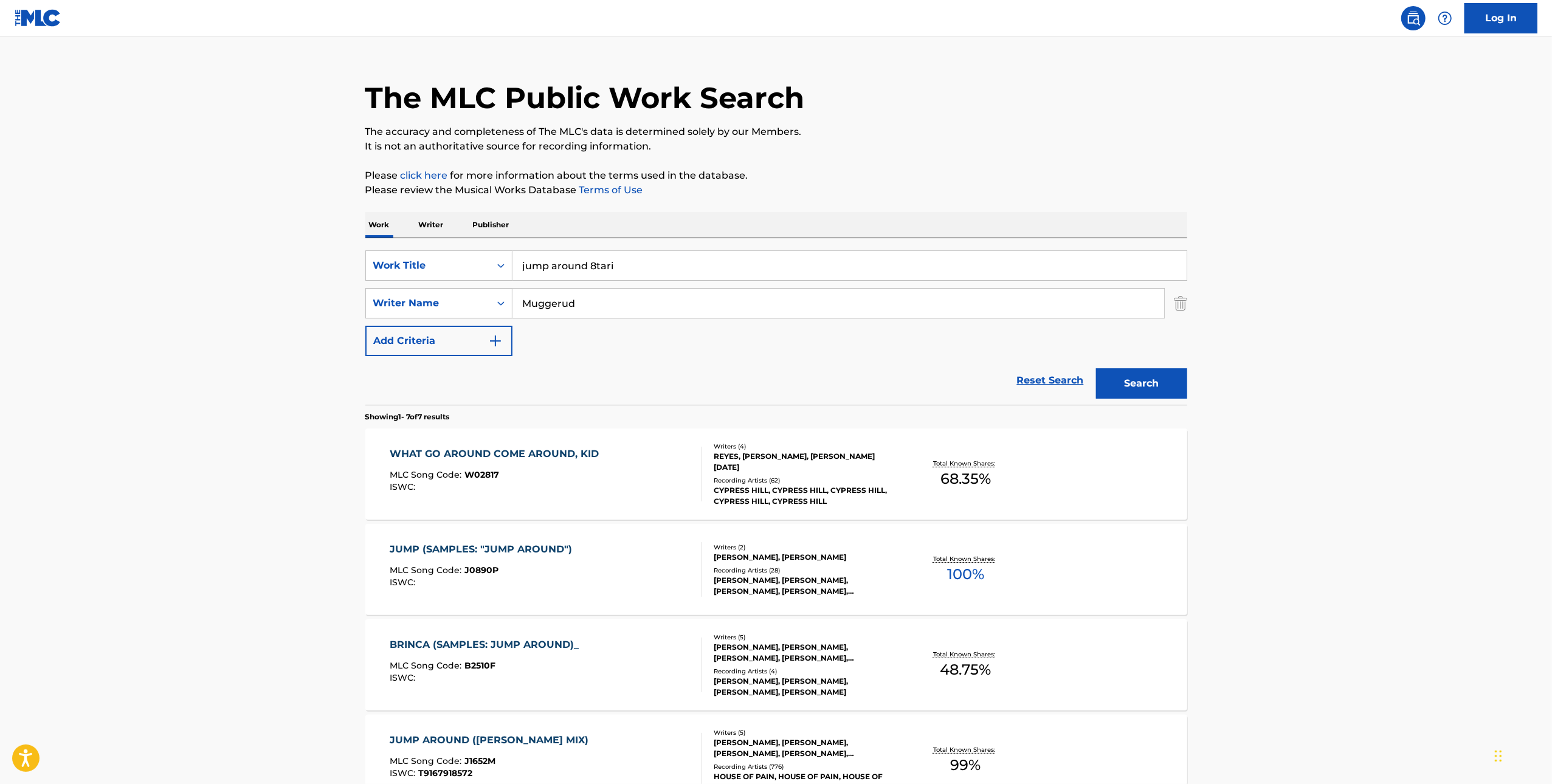
scroll to position [25, 0]
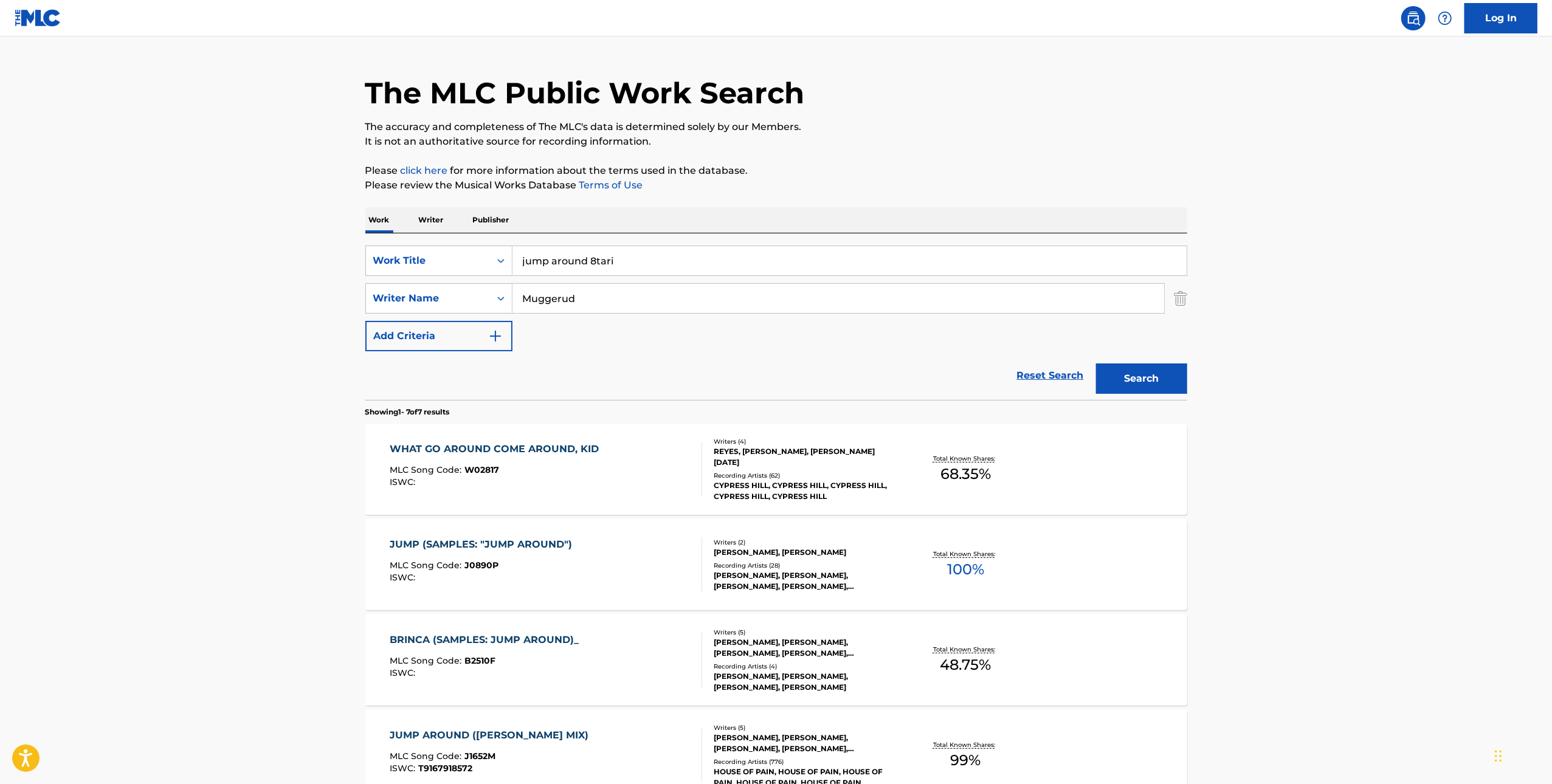
drag, startPoint x: 591, startPoint y: 260, endPoint x: 745, endPoint y: 270, distance: 154.3
click at [696, 270] on input "jump around 8tari" at bounding box center [849, 260] width 674 height 29
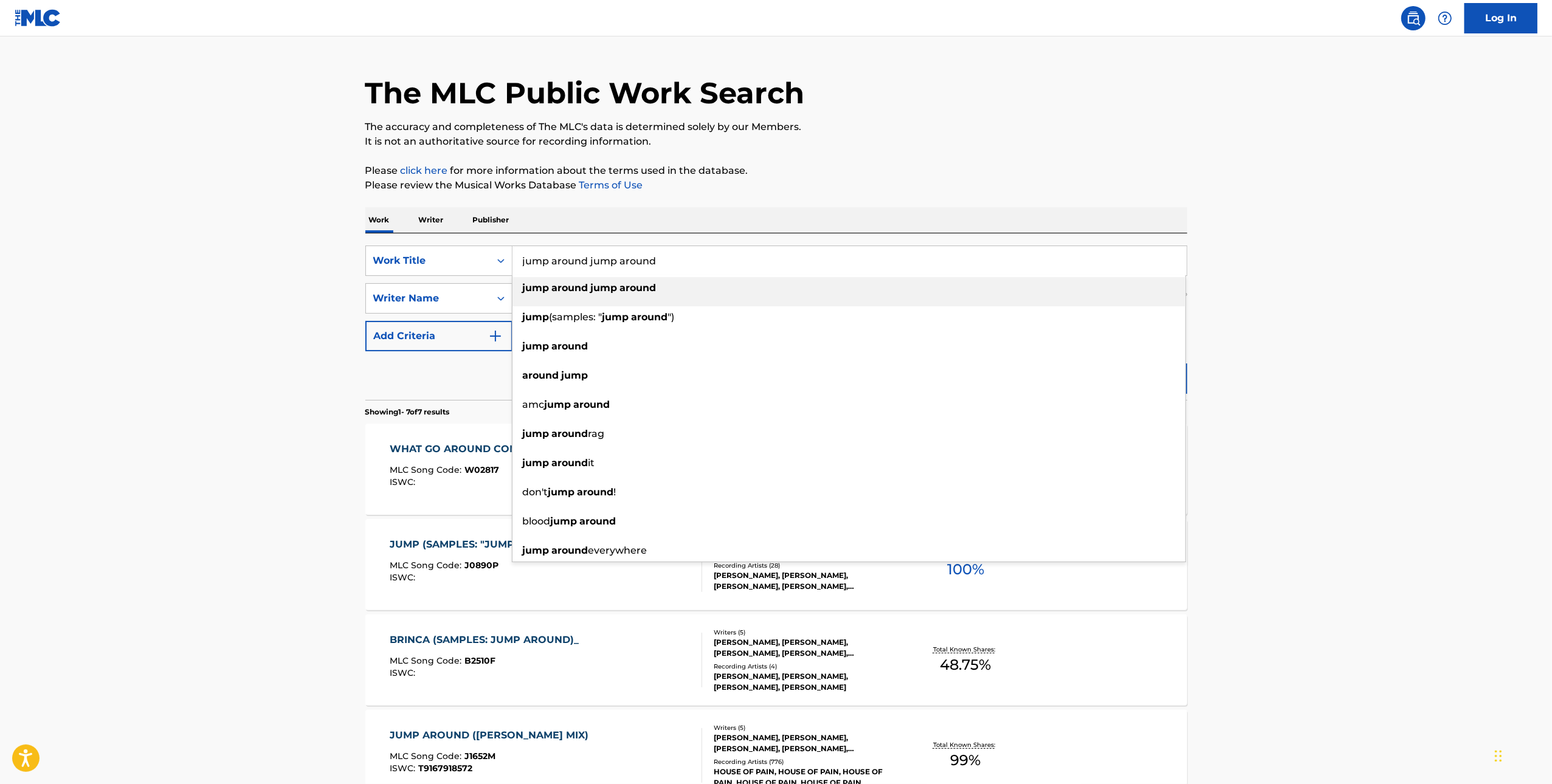
drag, startPoint x: 584, startPoint y: 263, endPoint x: 726, endPoint y: 263, distance: 142.0
click at [696, 263] on input "jump around jump around" at bounding box center [849, 260] width 674 height 29
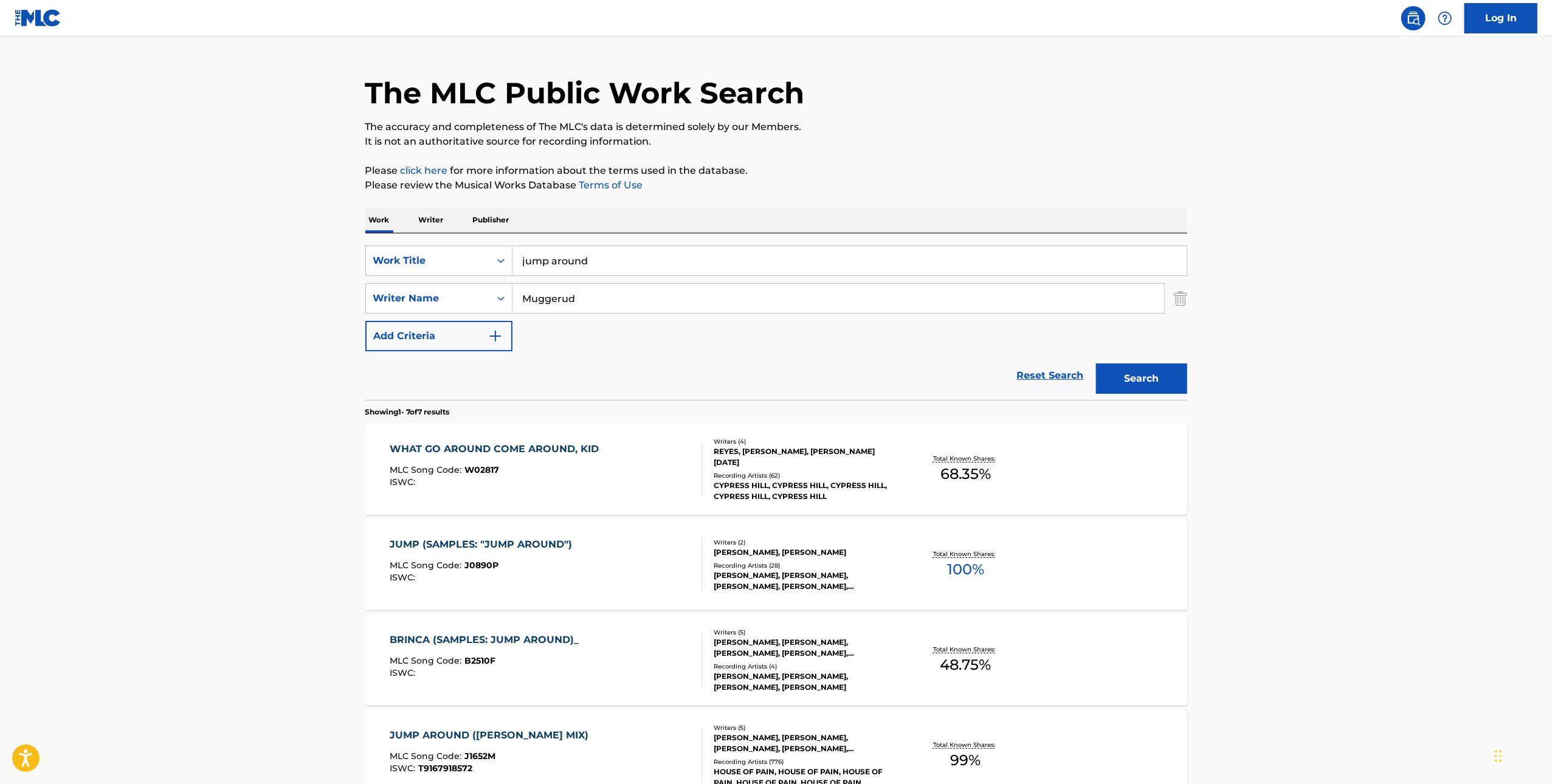
click at [696, 143] on p "It is not an authoritative source for recording information." at bounding box center [776, 141] width 822 height 14
click at [696, 379] on button "Search" at bounding box center [1141, 379] width 91 height 30
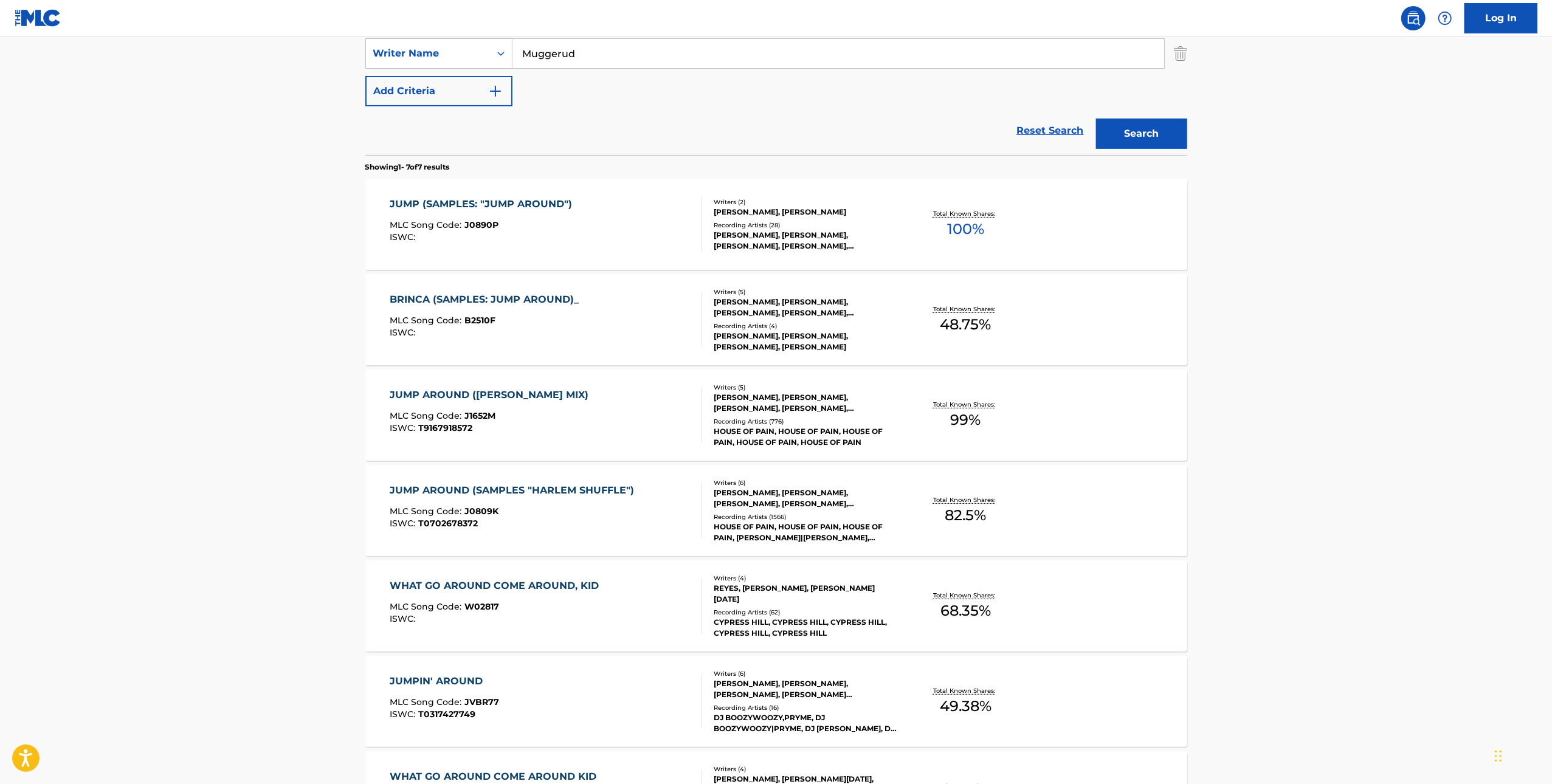
scroll to position [0, 0]
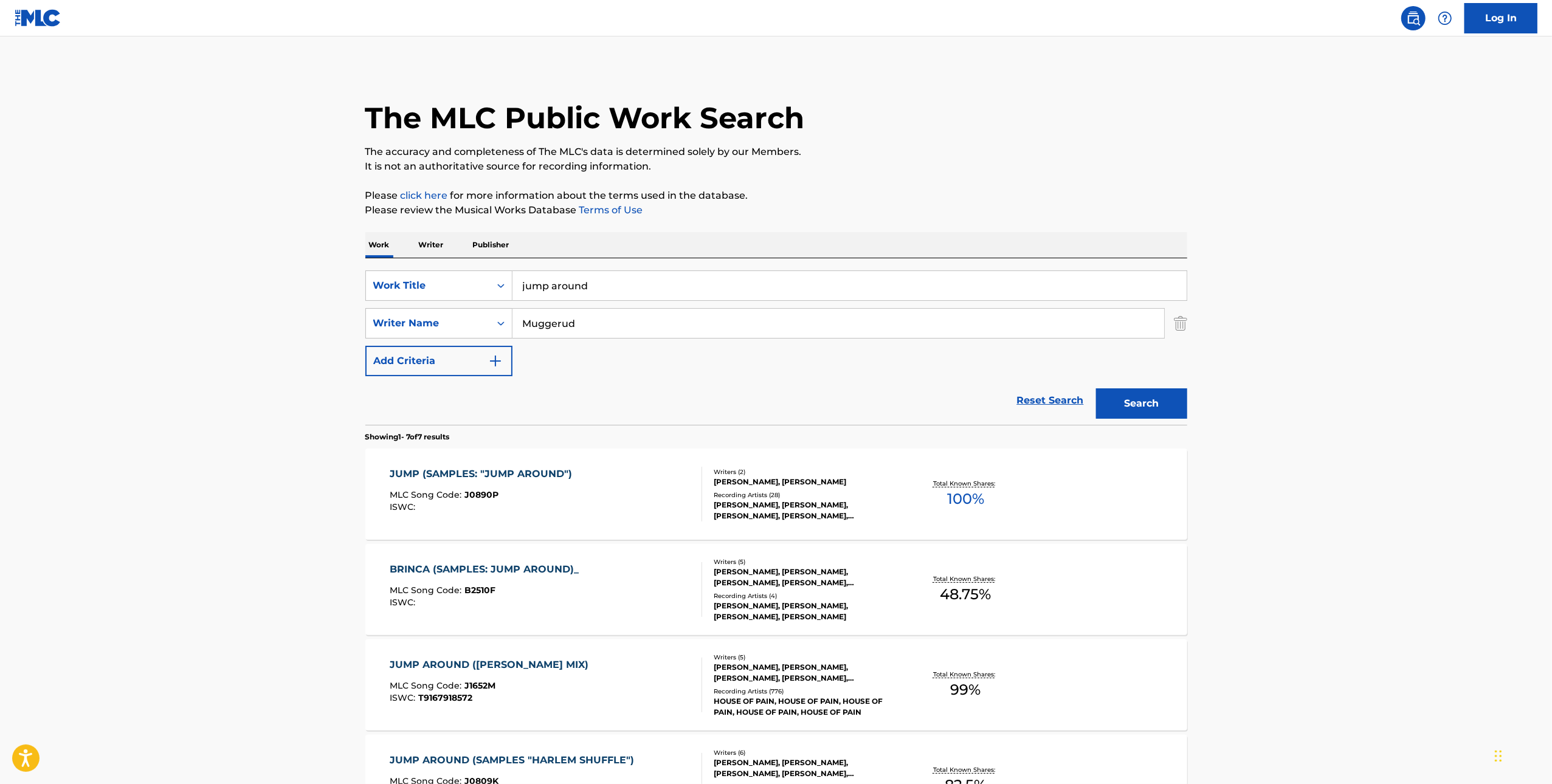
click at [587, 278] on input "jump around" at bounding box center [849, 285] width 674 height 29
drag, startPoint x: 558, startPoint y: 288, endPoint x: 657, endPoint y: 288, distance: 99.0
click at [647, 288] on input "appelle moi jumpy" at bounding box center [849, 285] width 674 height 29
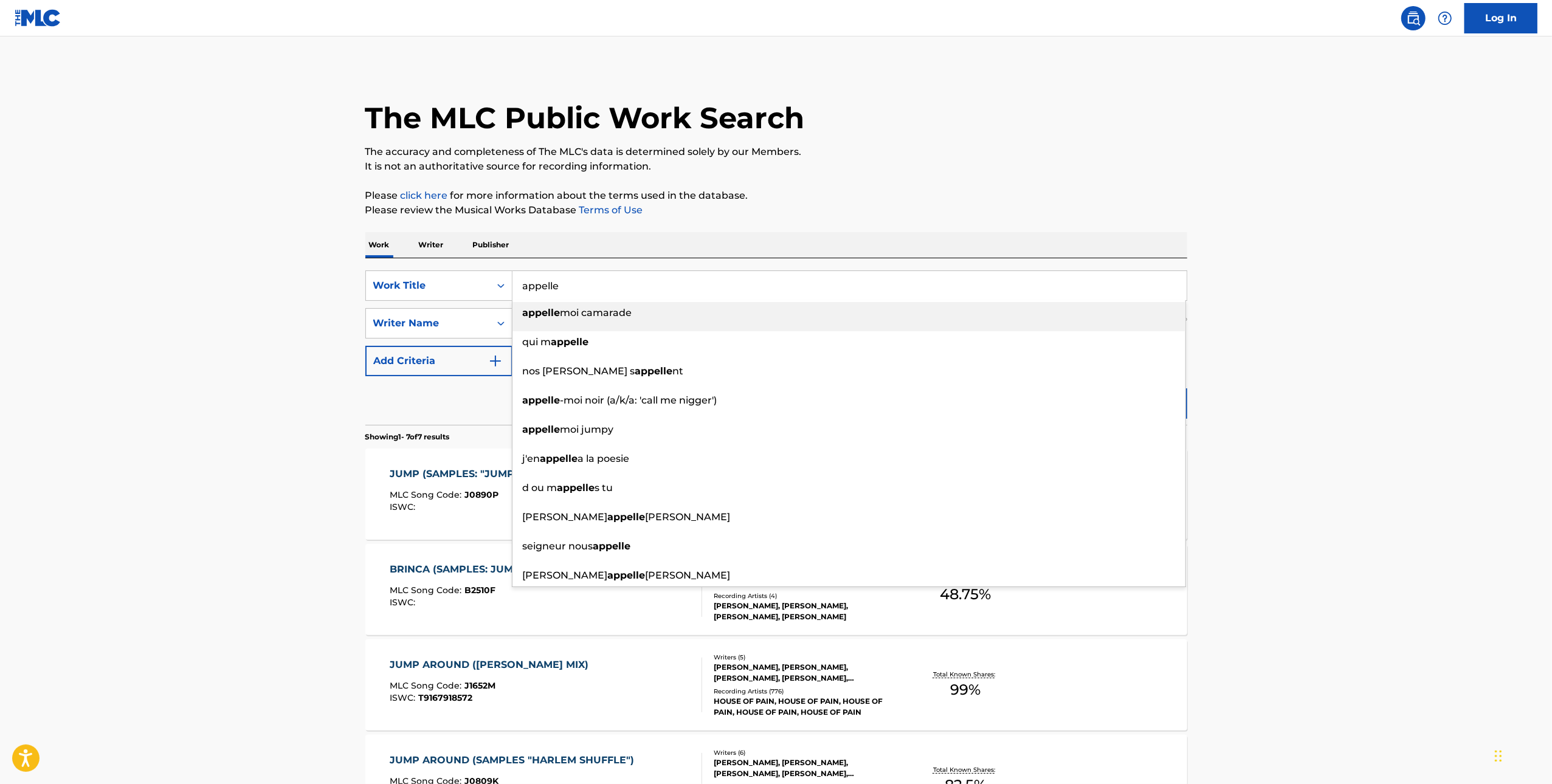
click at [696, 201] on main "The MLC Public Work Search The accuracy and completeness of The MLC's data is d…" at bounding box center [776, 605] width 1552 height 1139
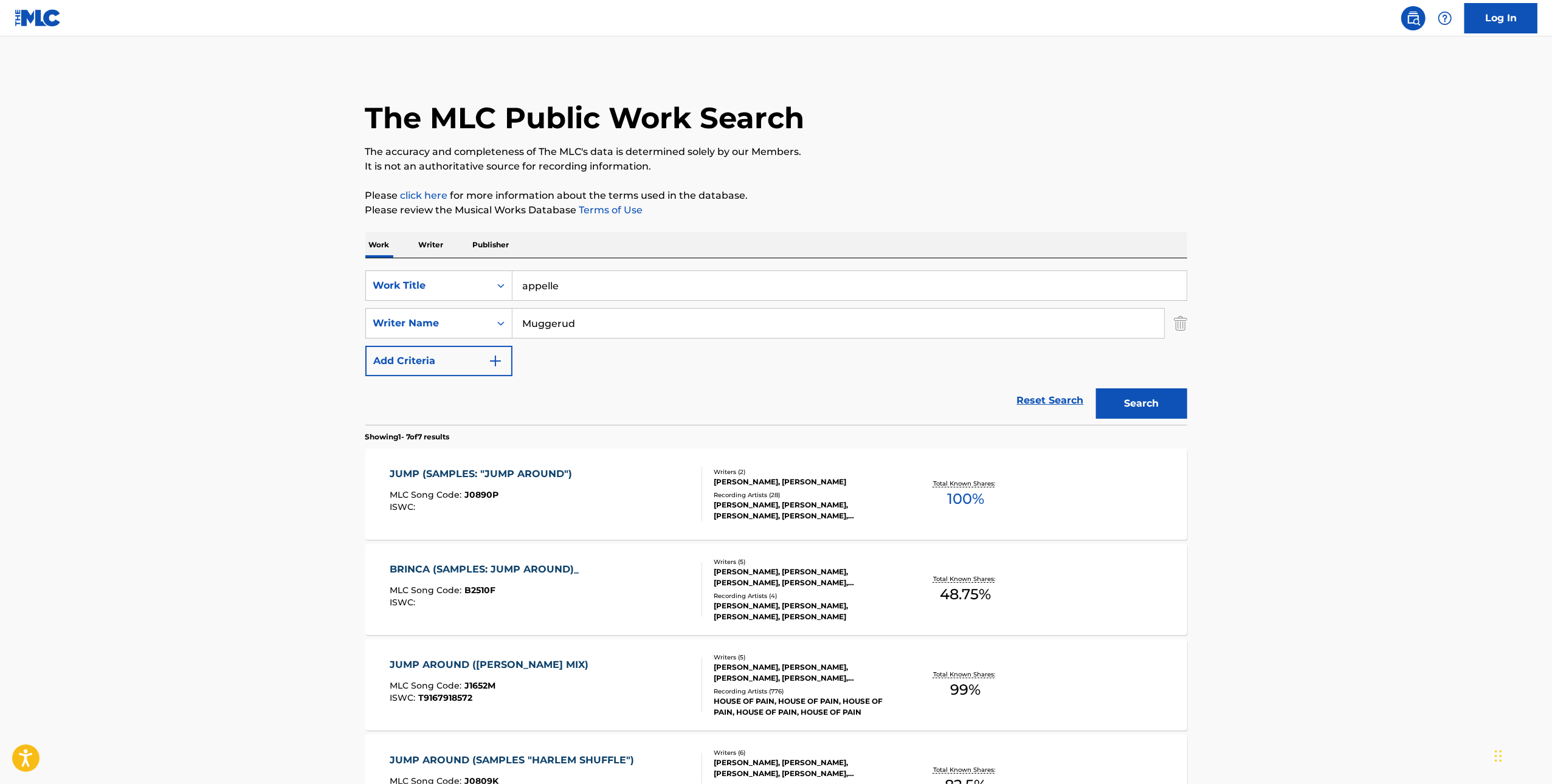
click at [696, 411] on button "Search" at bounding box center [1141, 404] width 91 height 30
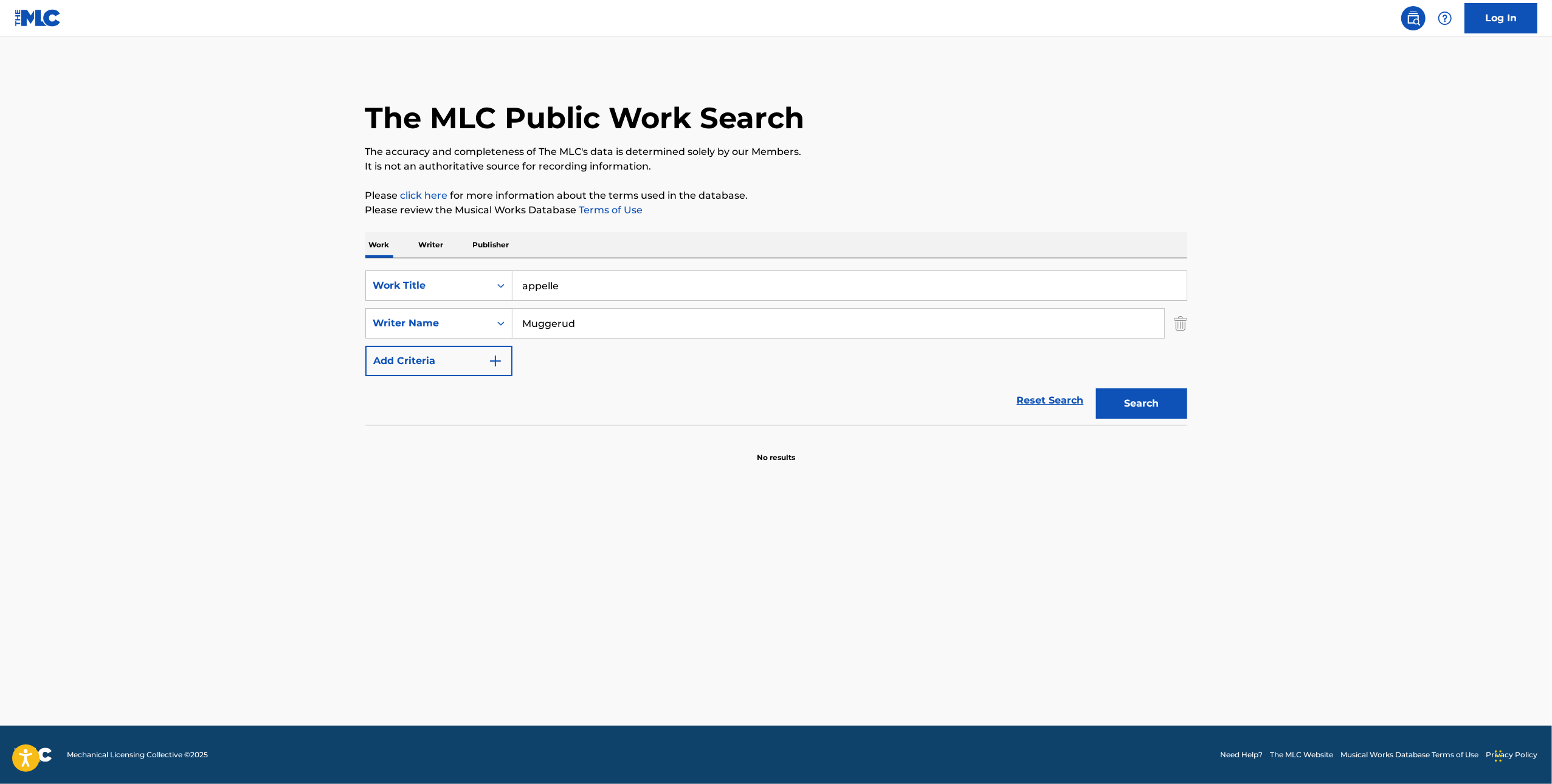
click at [614, 295] on input "appelle" at bounding box center [849, 285] width 674 height 29
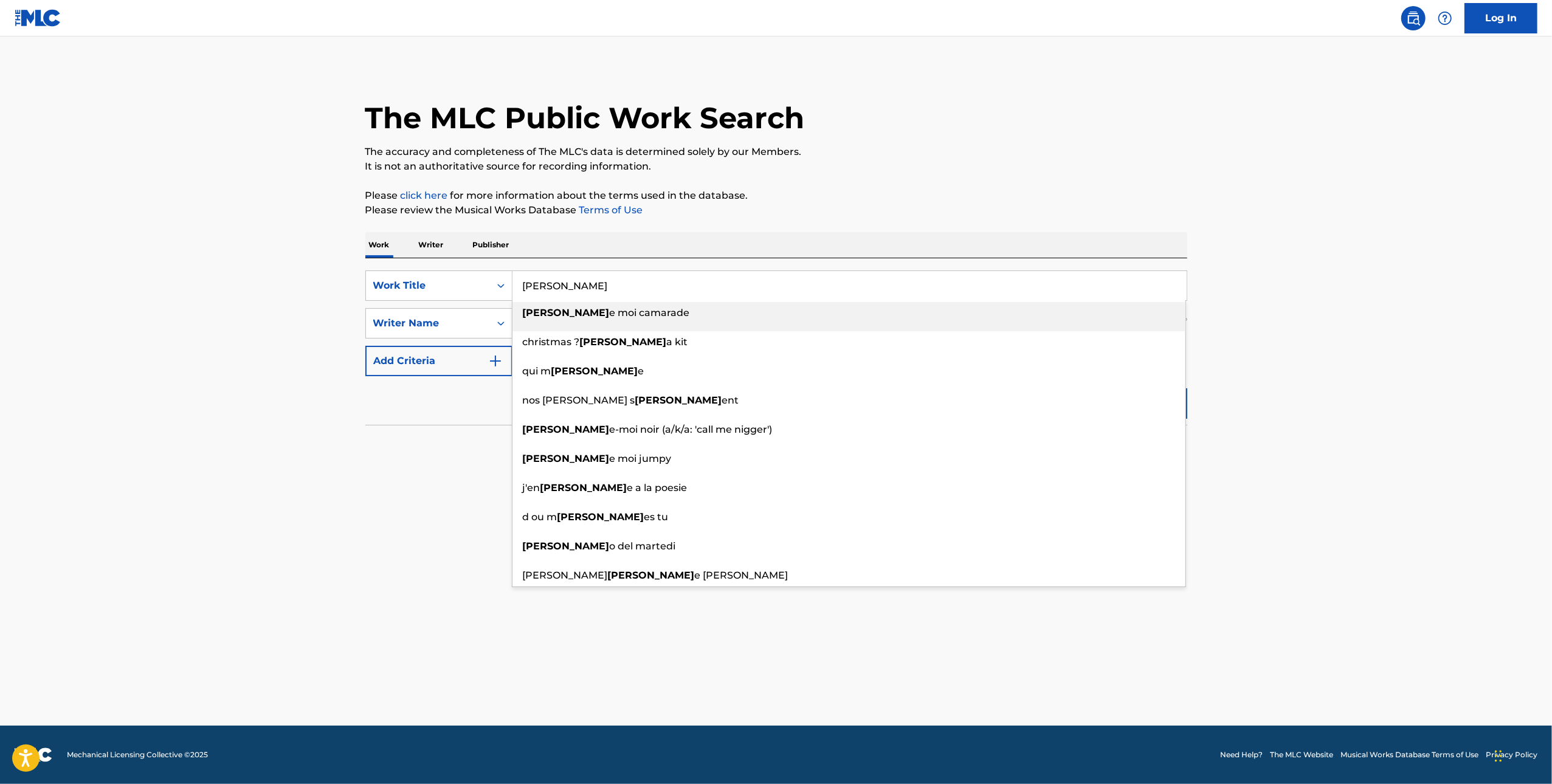
click at [696, 218] on div "The MLC Public Work Search The accuracy and completeness of The MLC's data is d…" at bounding box center [776, 264] width 852 height 396
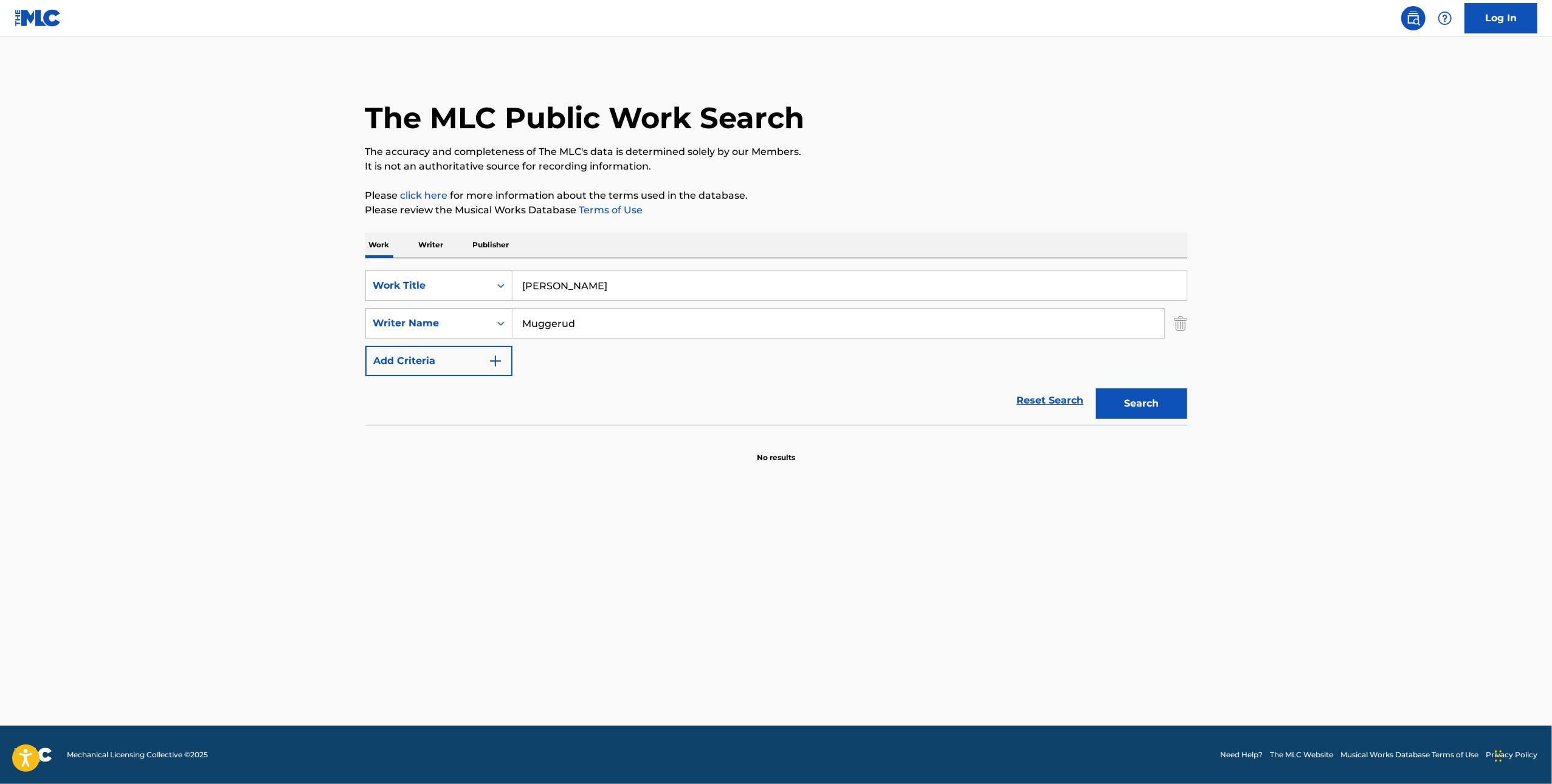
click at [696, 408] on button "Search" at bounding box center [1141, 404] width 91 height 30
click at [574, 285] on input "[PERSON_NAME]" at bounding box center [849, 285] width 674 height 29
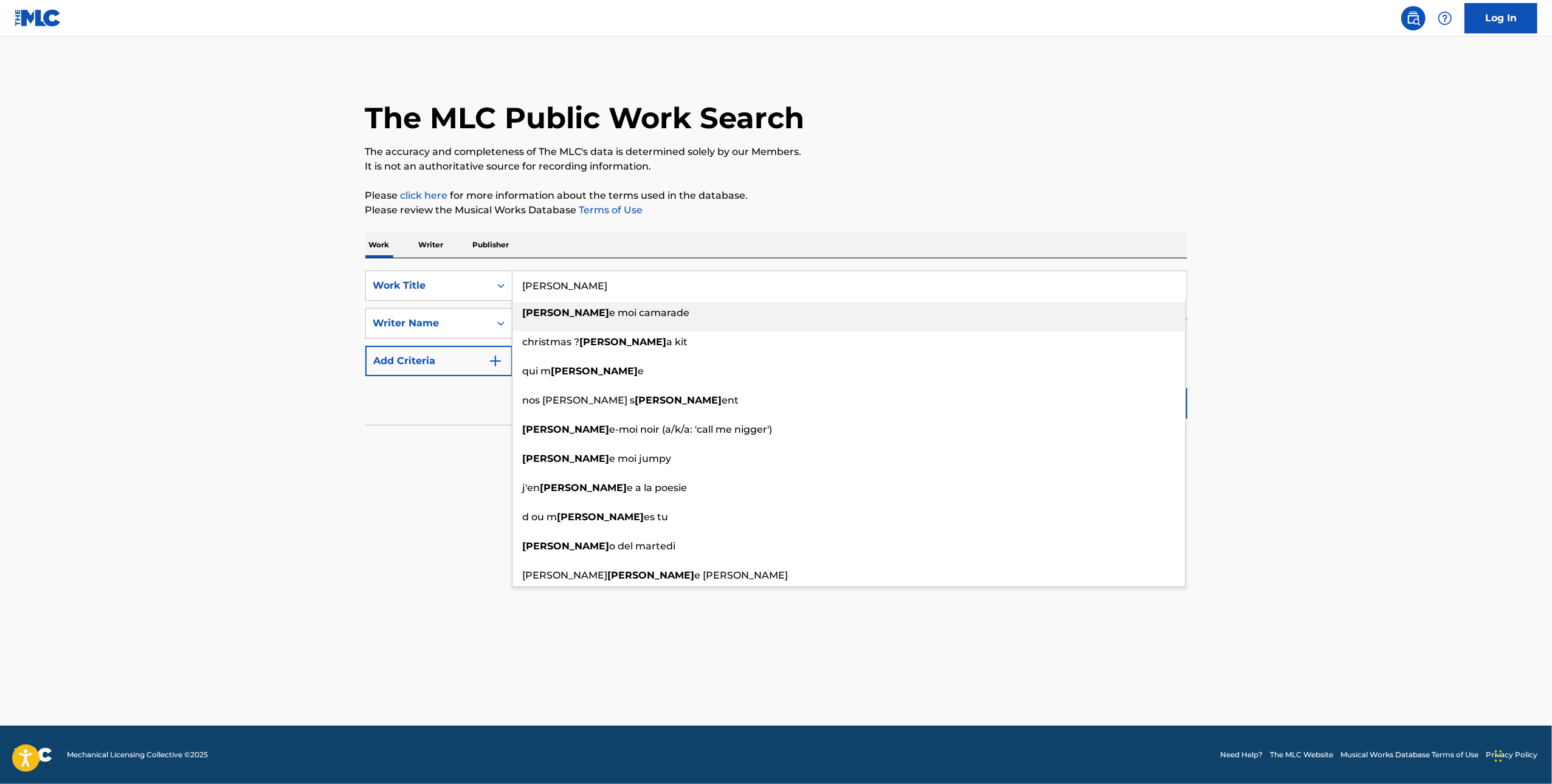
click at [574, 285] on input "[PERSON_NAME]" at bounding box center [849, 285] width 674 height 29
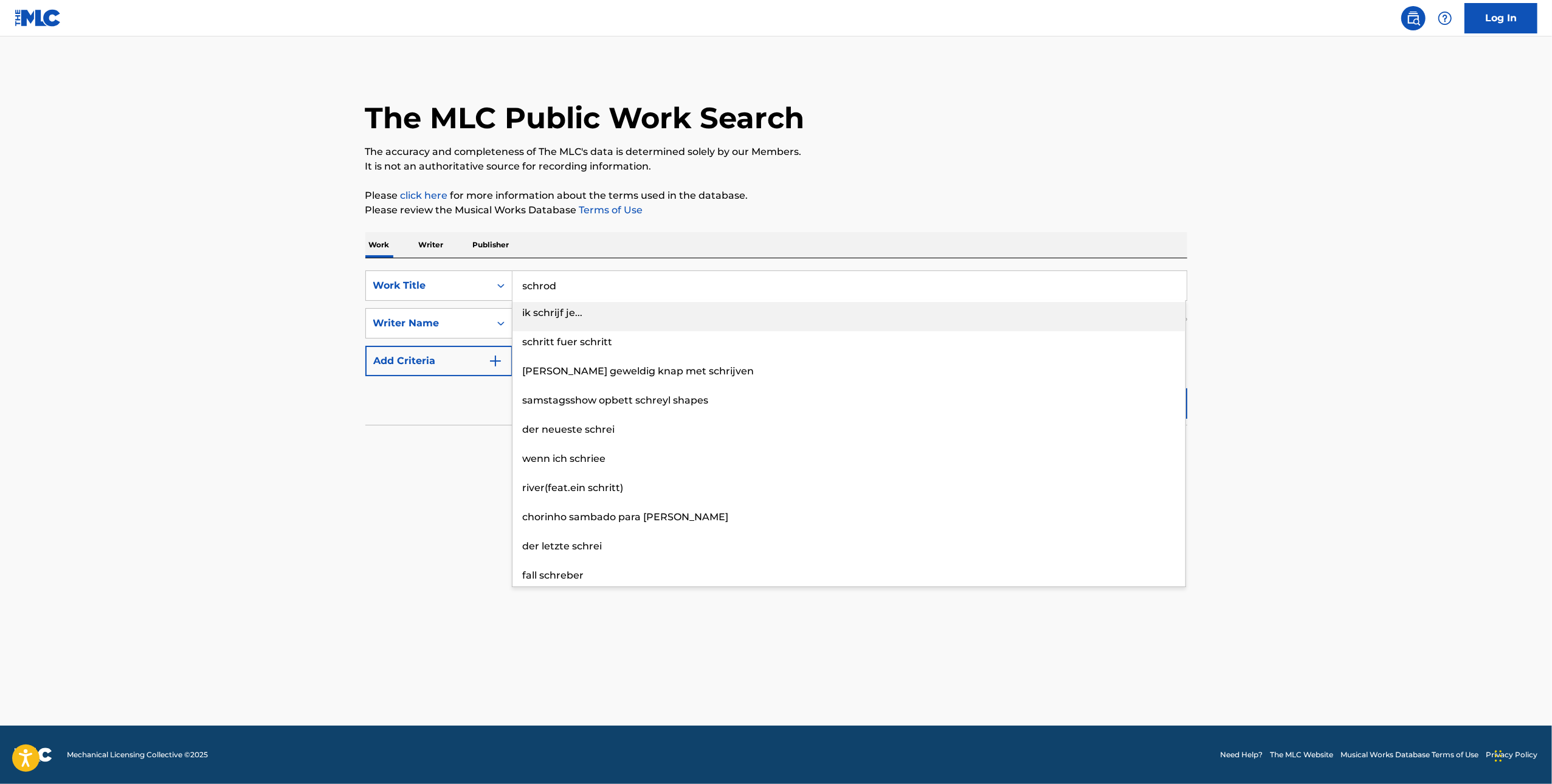
type input "schrody"
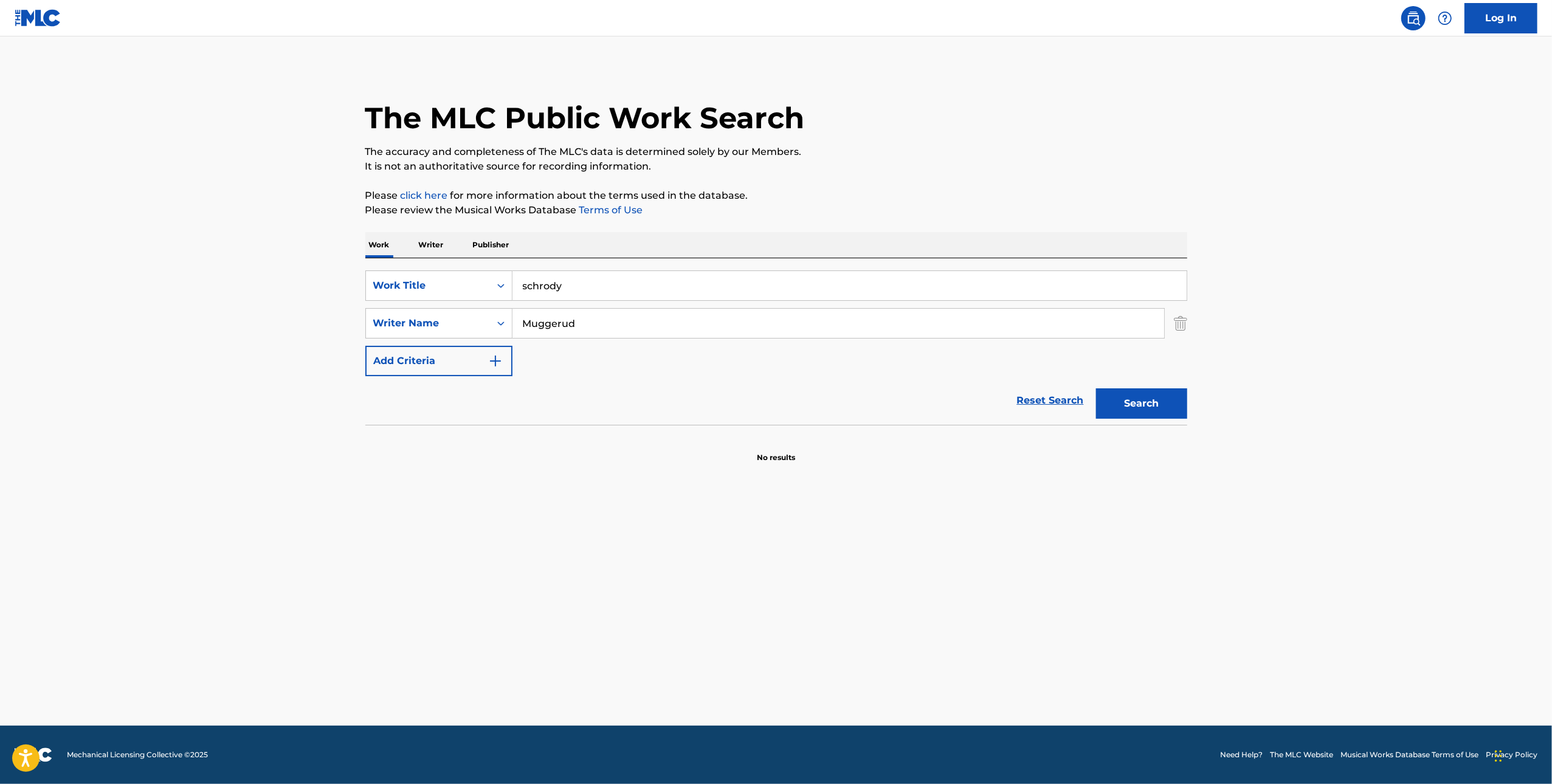
click at [565, 279] on input "schrody" at bounding box center [849, 285] width 674 height 29
click at [557, 329] on input "Muggerud" at bounding box center [838, 323] width 652 height 29
paste input "schrody"
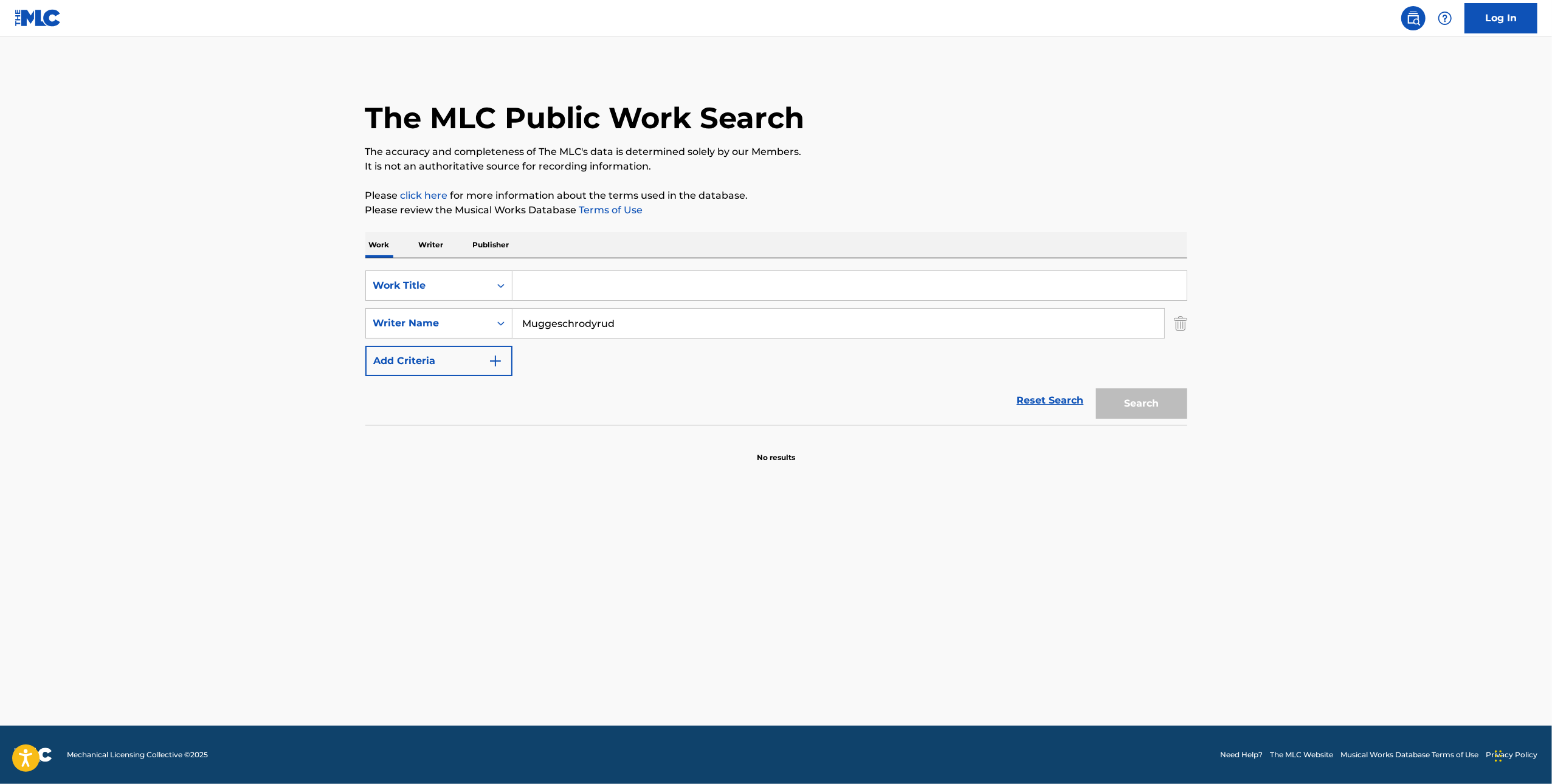
click at [557, 319] on input "Muggeschrodyrud" at bounding box center [838, 323] width 652 height 29
paste input "schrody"
type input "schrody"
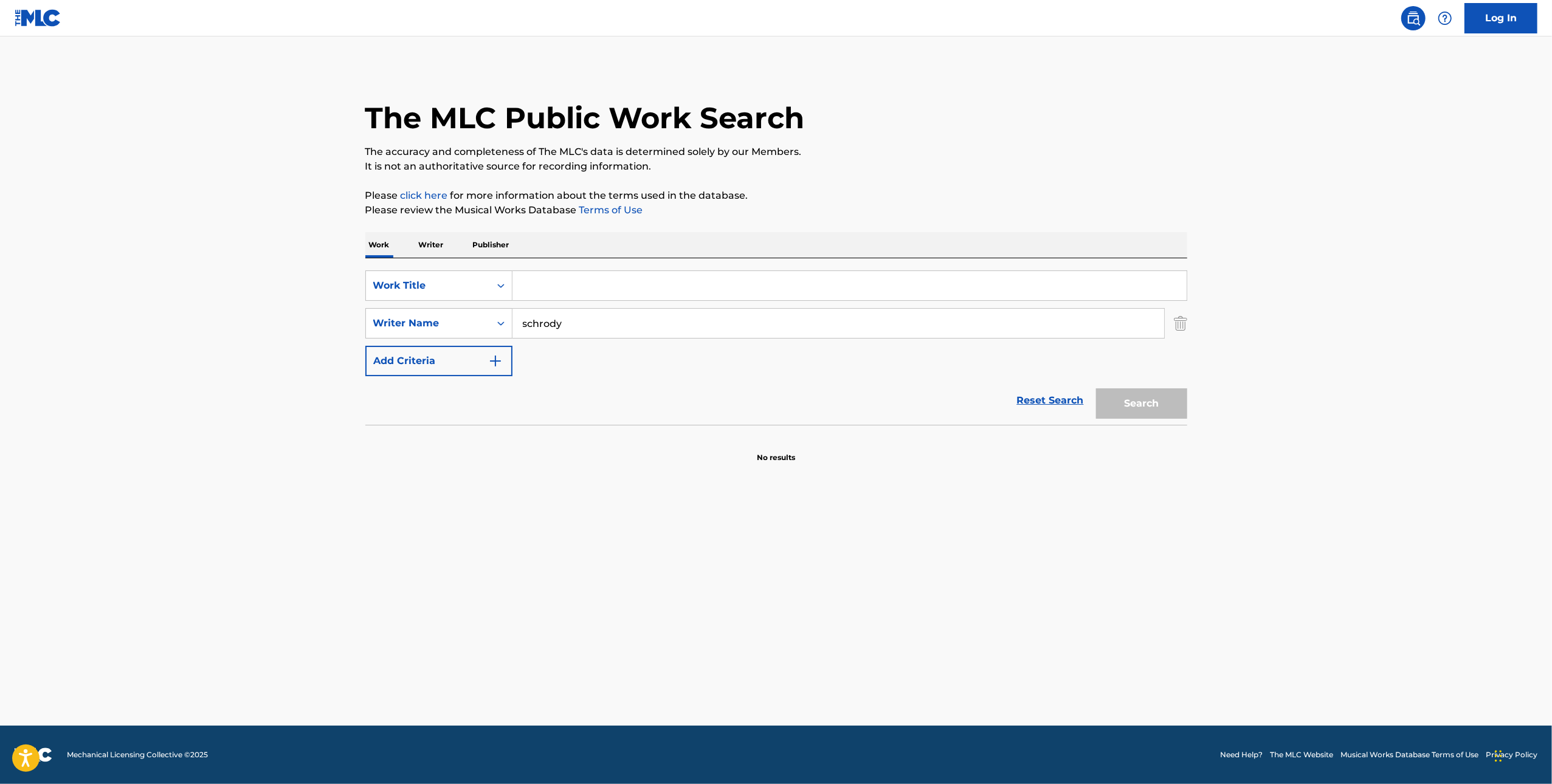
click at [571, 289] on input "Search Form" at bounding box center [849, 285] width 674 height 29
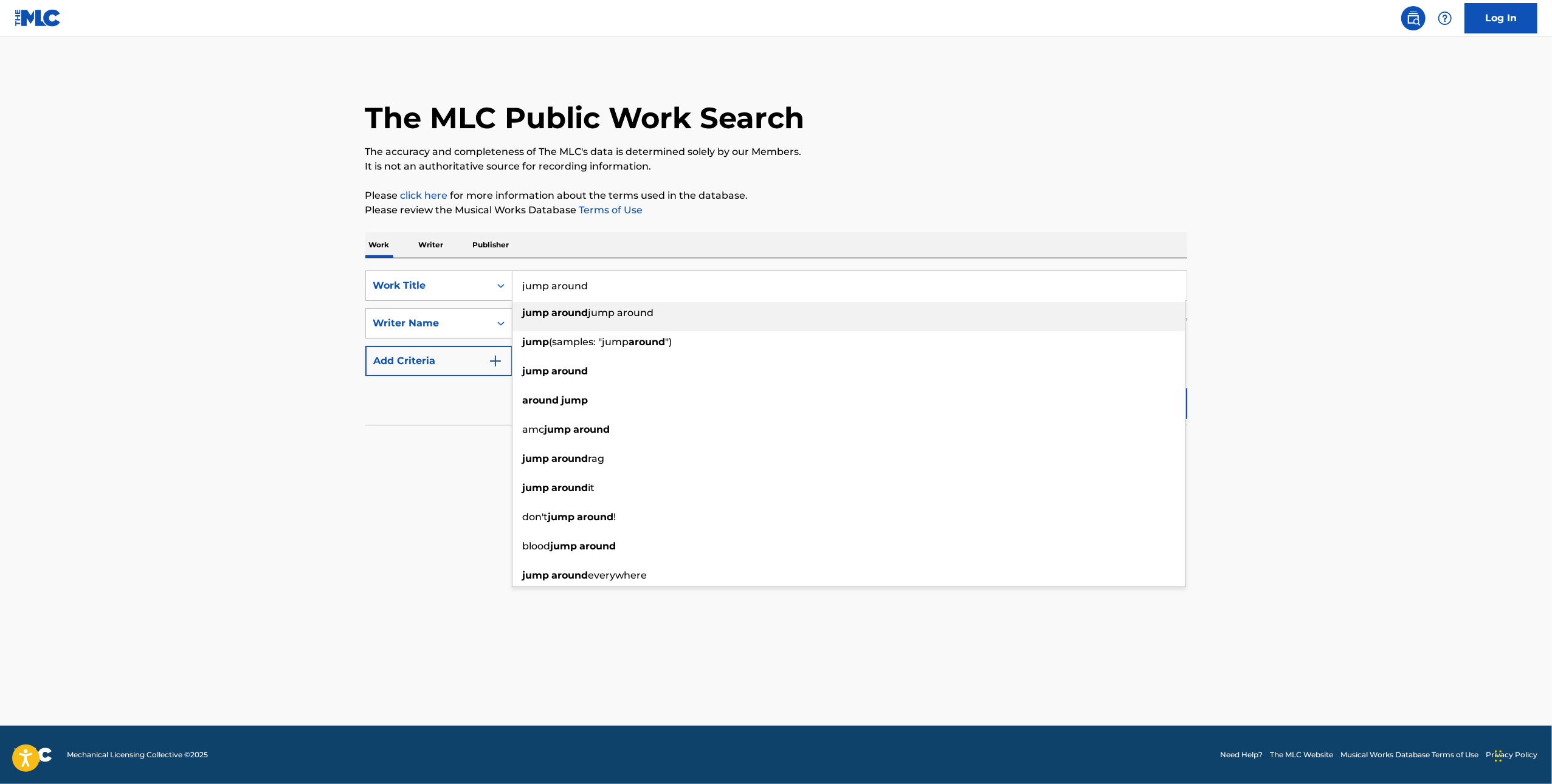
click at [696, 199] on p "Please click here for more information about the terms used in the database." at bounding box center [776, 195] width 822 height 14
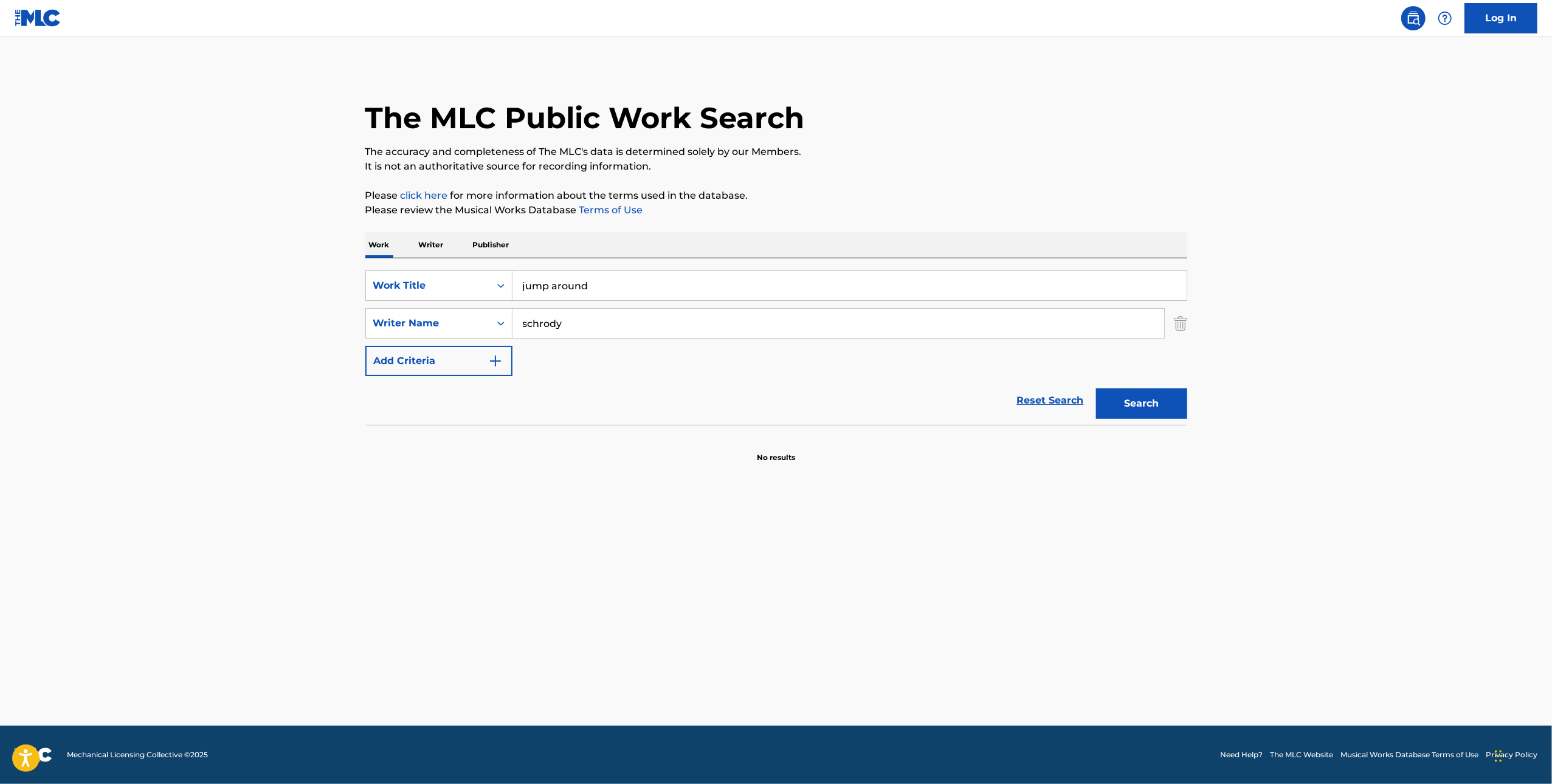
click at [696, 399] on button "Search" at bounding box center [1141, 404] width 91 height 30
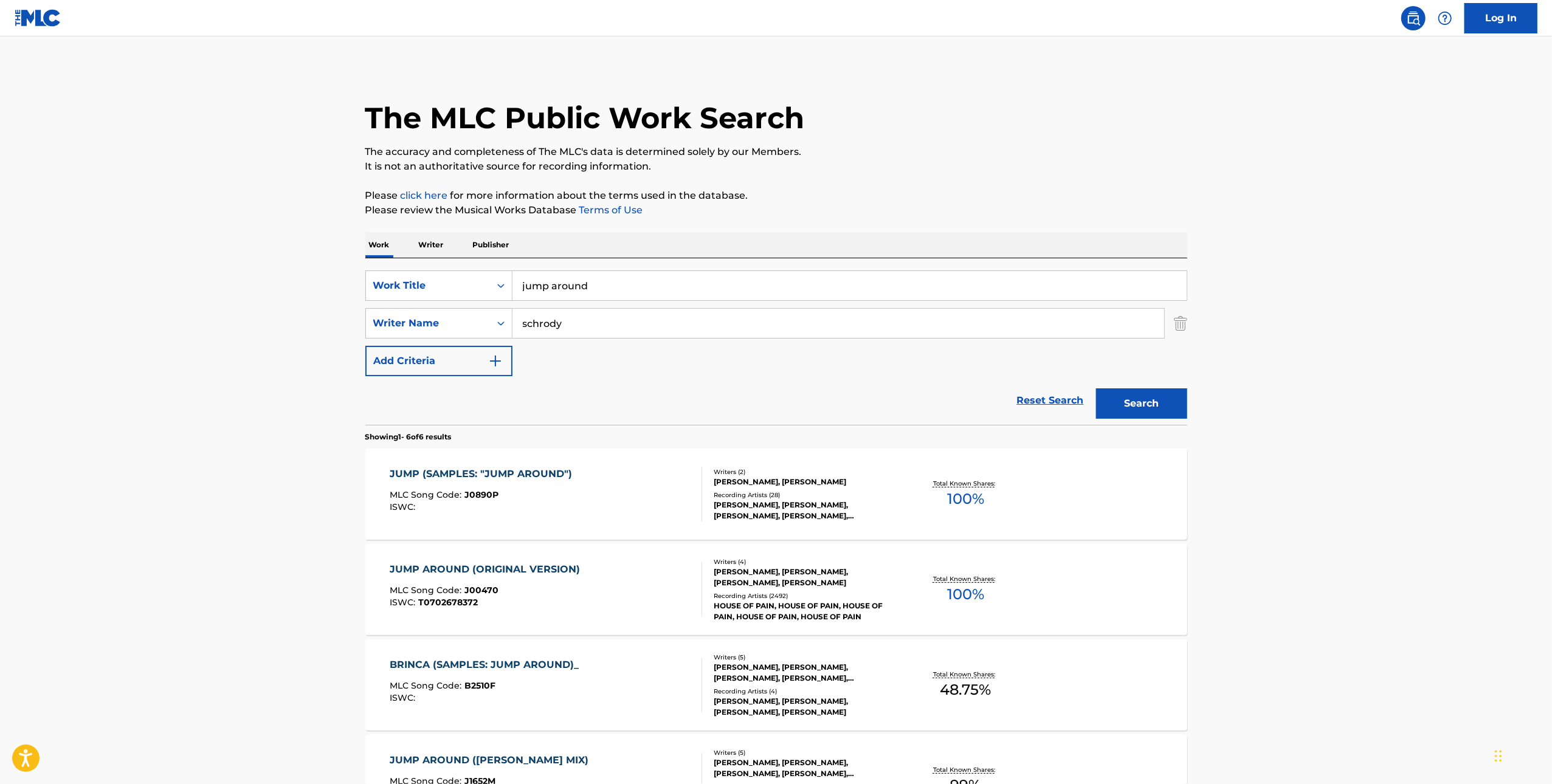
click at [609, 273] on input "jump around" at bounding box center [849, 285] width 674 height 29
paste input "INTRO DESCENT"
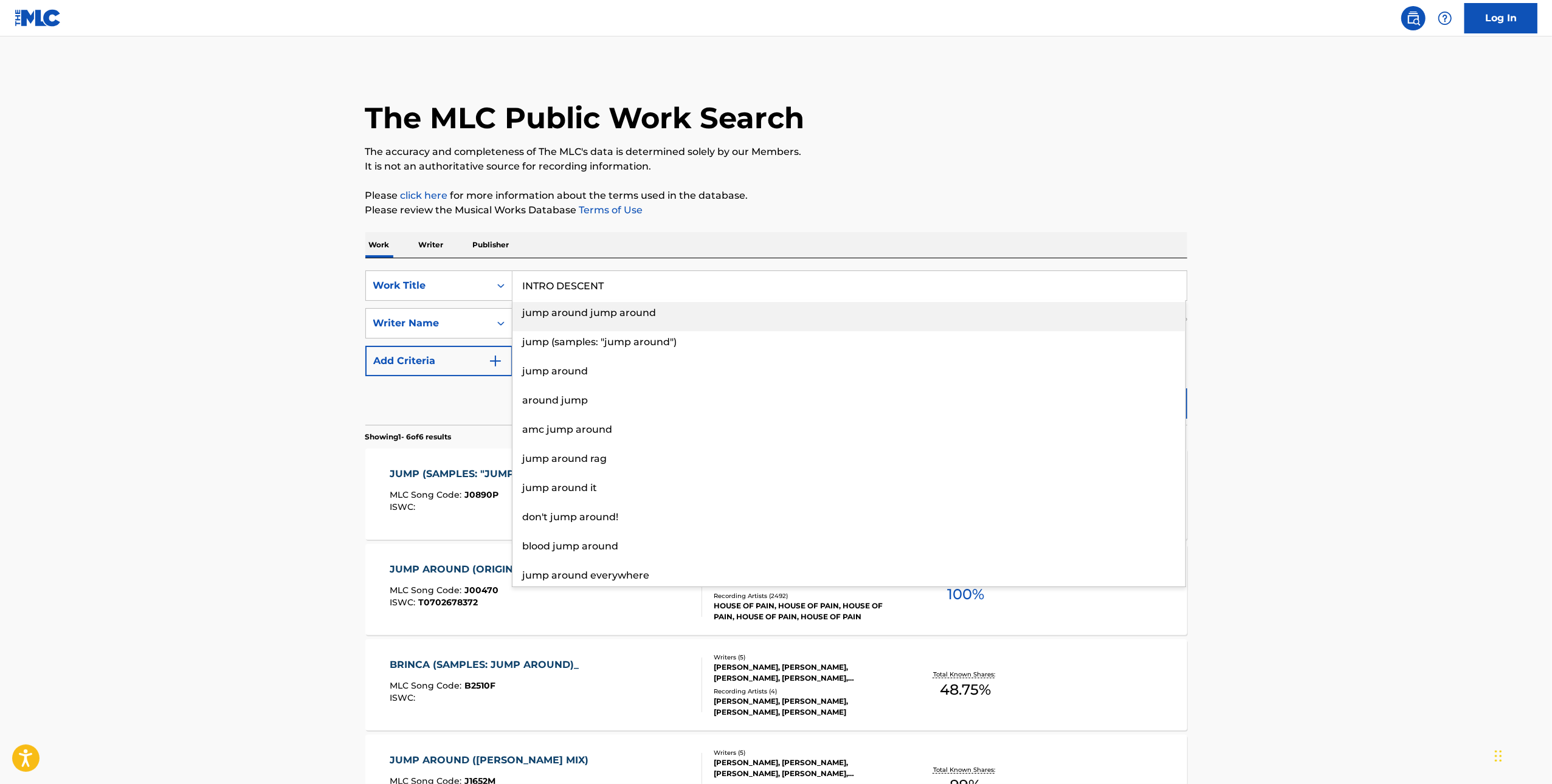
type input "INTRO DESCENT"
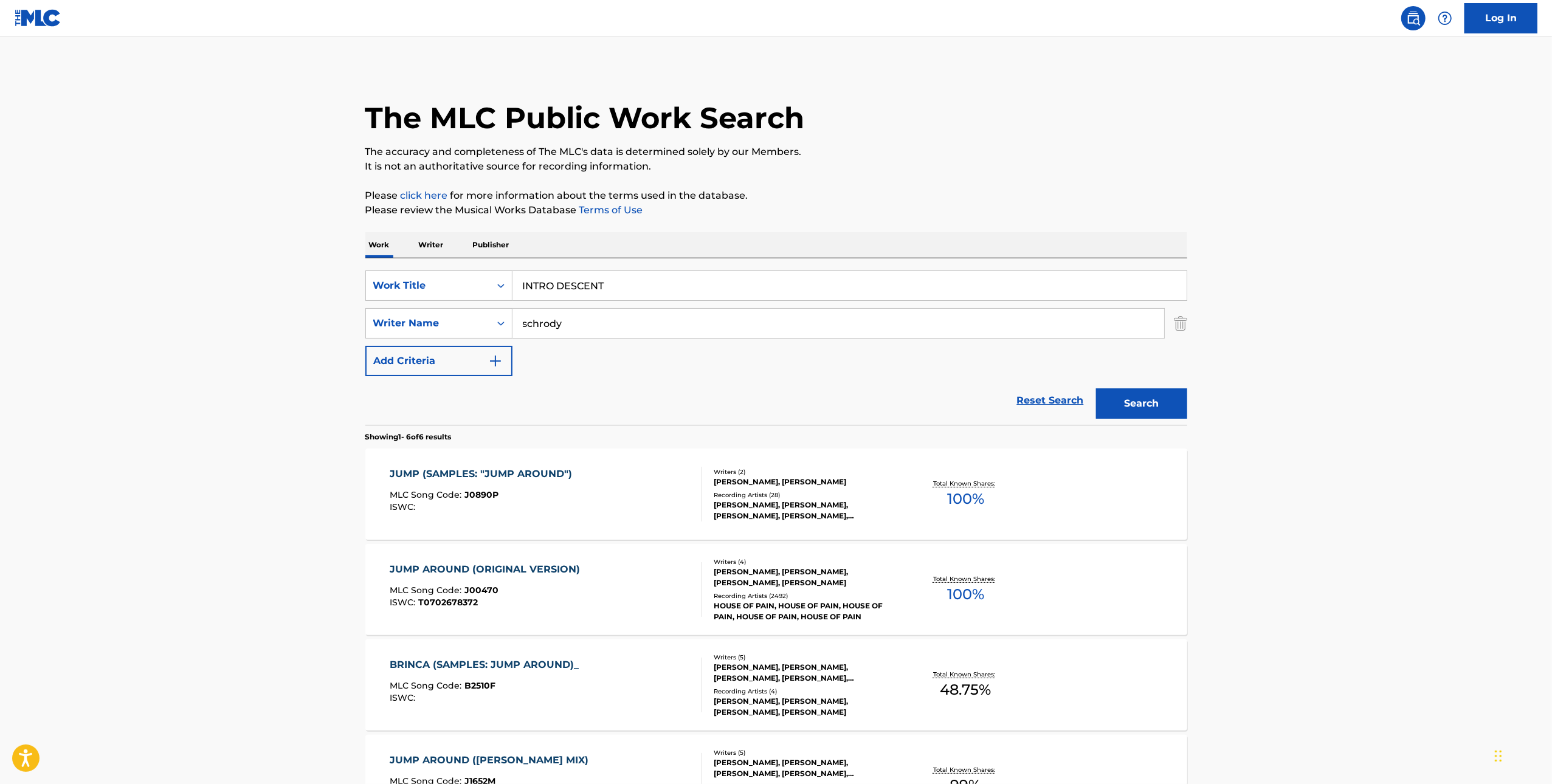
click at [696, 220] on div "The MLC Public Work Search The accuracy and completeness of The MLC's data is d…" at bounding box center [776, 570] width 852 height 1007
click at [573, 333] on input "schrody" at bounding box center [838, 323] width 652 height 29
click at [574, 325] on input "Search Form" at bounding box center [838, 323] width 652 height 29
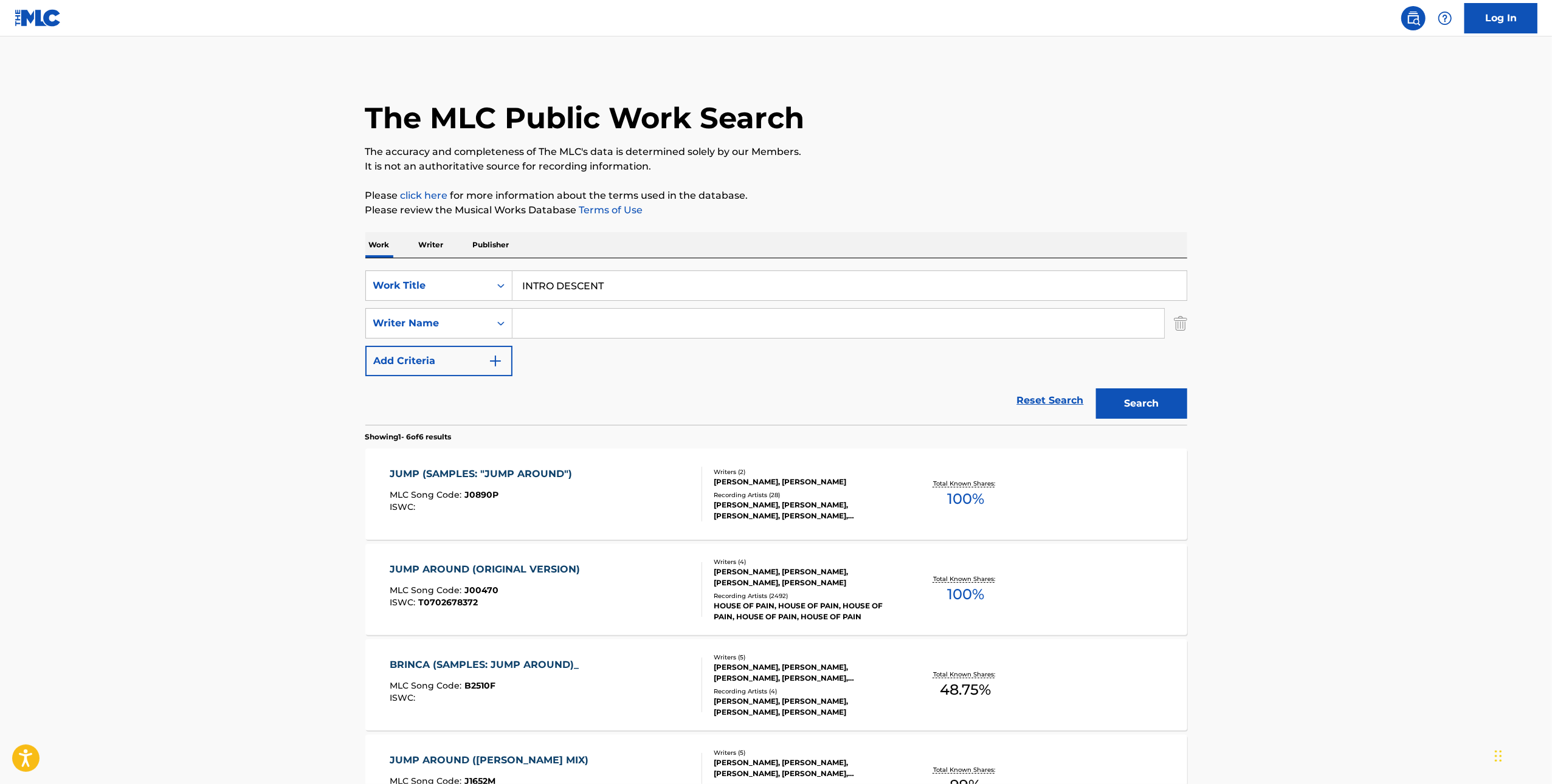
type input "Muggerud"
click at [696, 411] on button "Search" at bounding box center [1141, 404] width 91 height 30
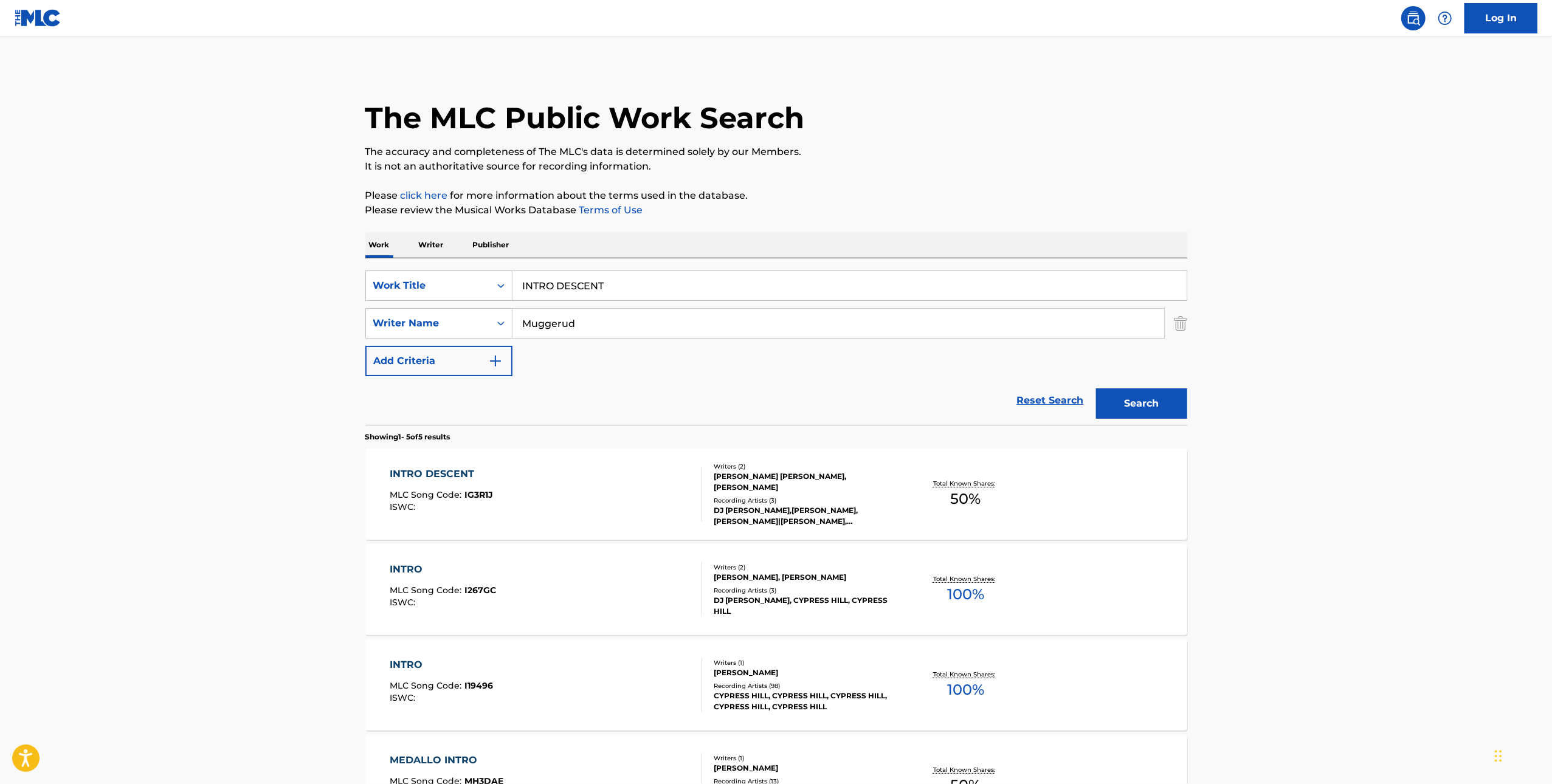
click at [450, 476] on div "INTRO DESCENT" at bounding box center [441, 473] width 104 height 14
click at [622, 295] on input "INTRO DESCENT" at bounding box center [849, 285] width 674 height 29
paste input "﻿Infinity Techno"
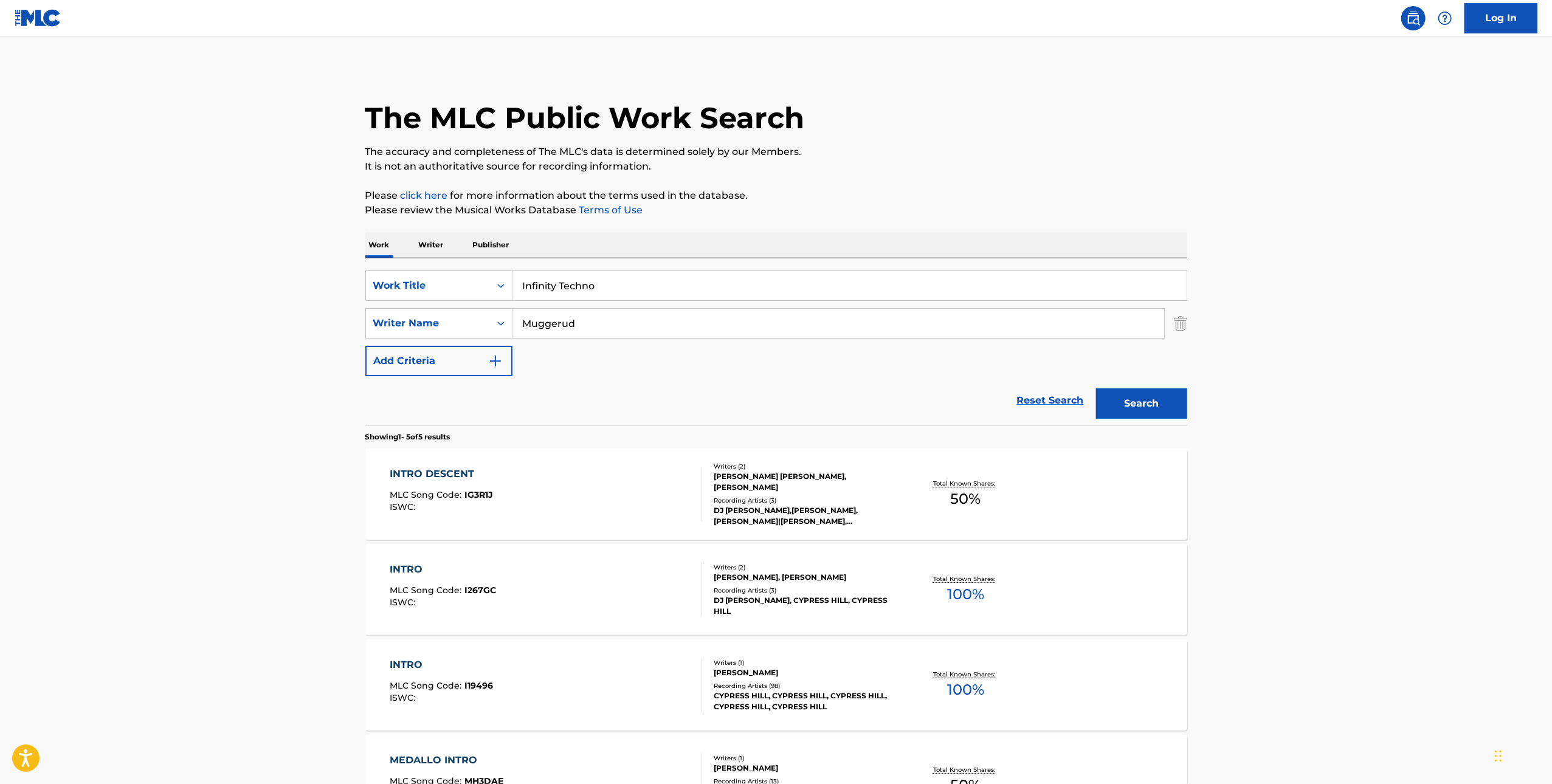
type input "﻿Infinity Techno"
click at [696, 183] on div "The MLC Public Work Search The accuracy and completeness of The MLC's data is d…" at bounding box center [776, 522] width 852 height 911
click at [696, 397] on button "Search" at bounding box center [1141, 404] width 91 height 30
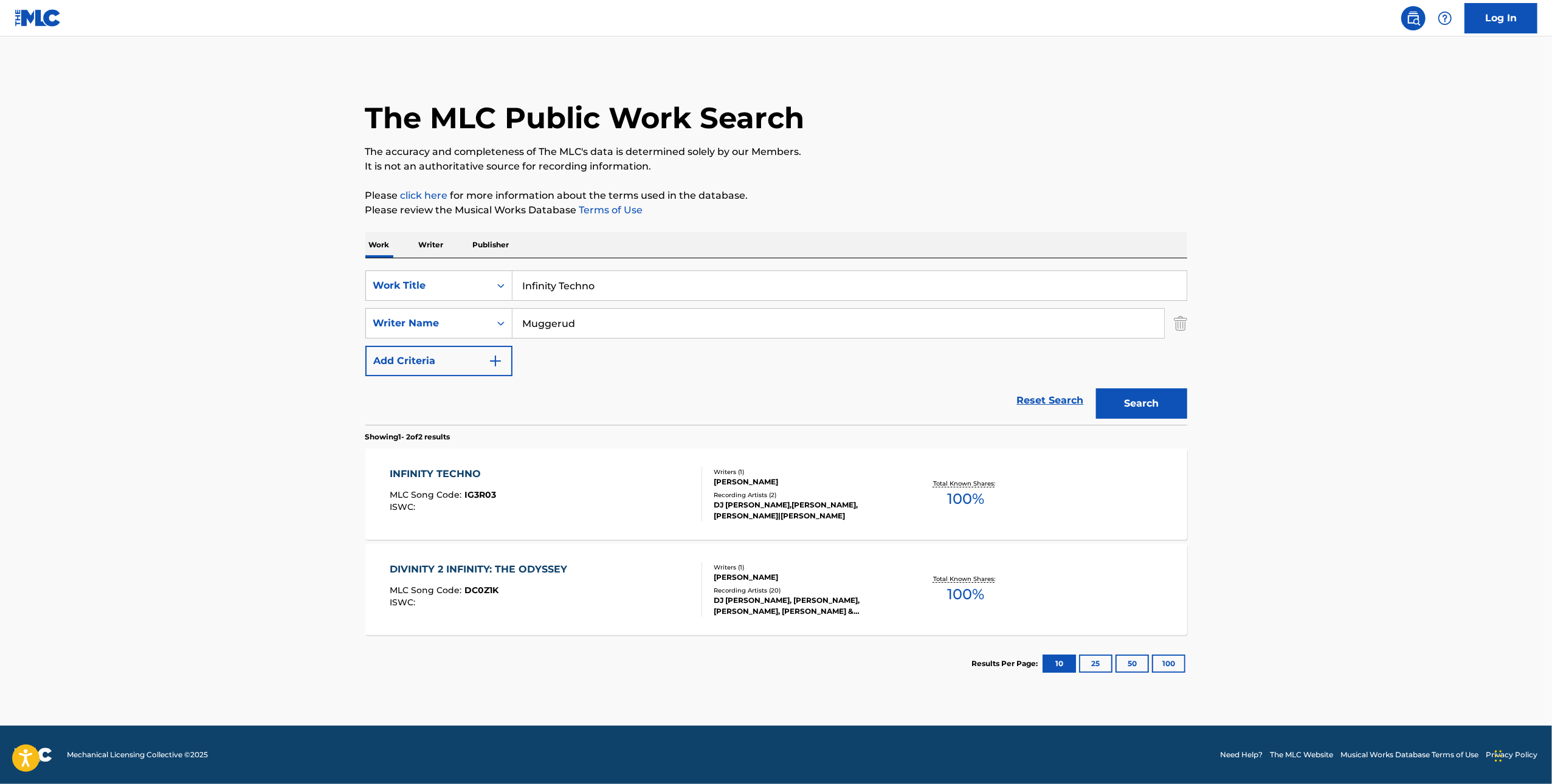
click at [462, 476] on div "INFINITY TECHNO" at bounding box center [443, 473] width 106 height 14
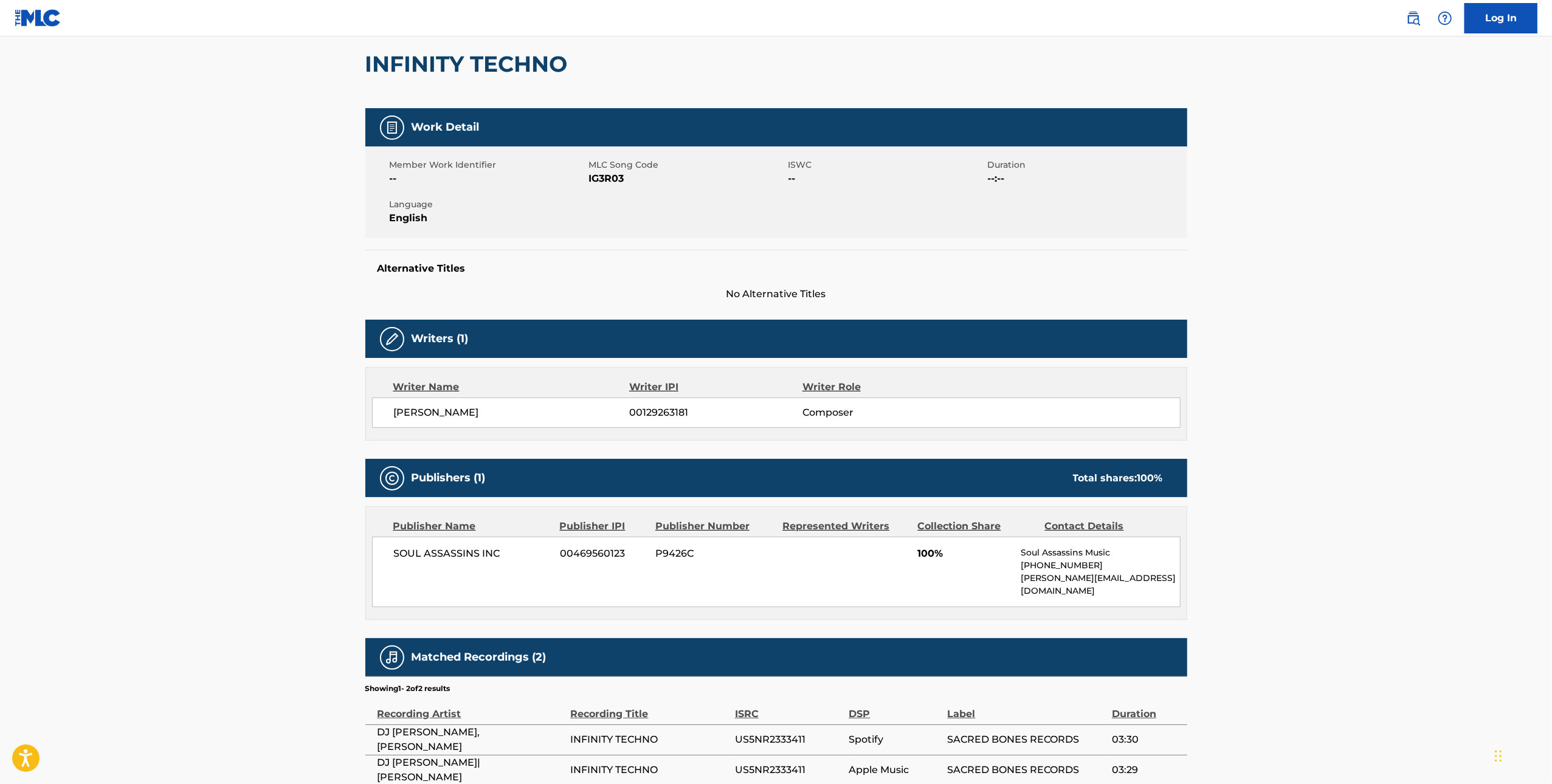
scroll to position [175, 0]
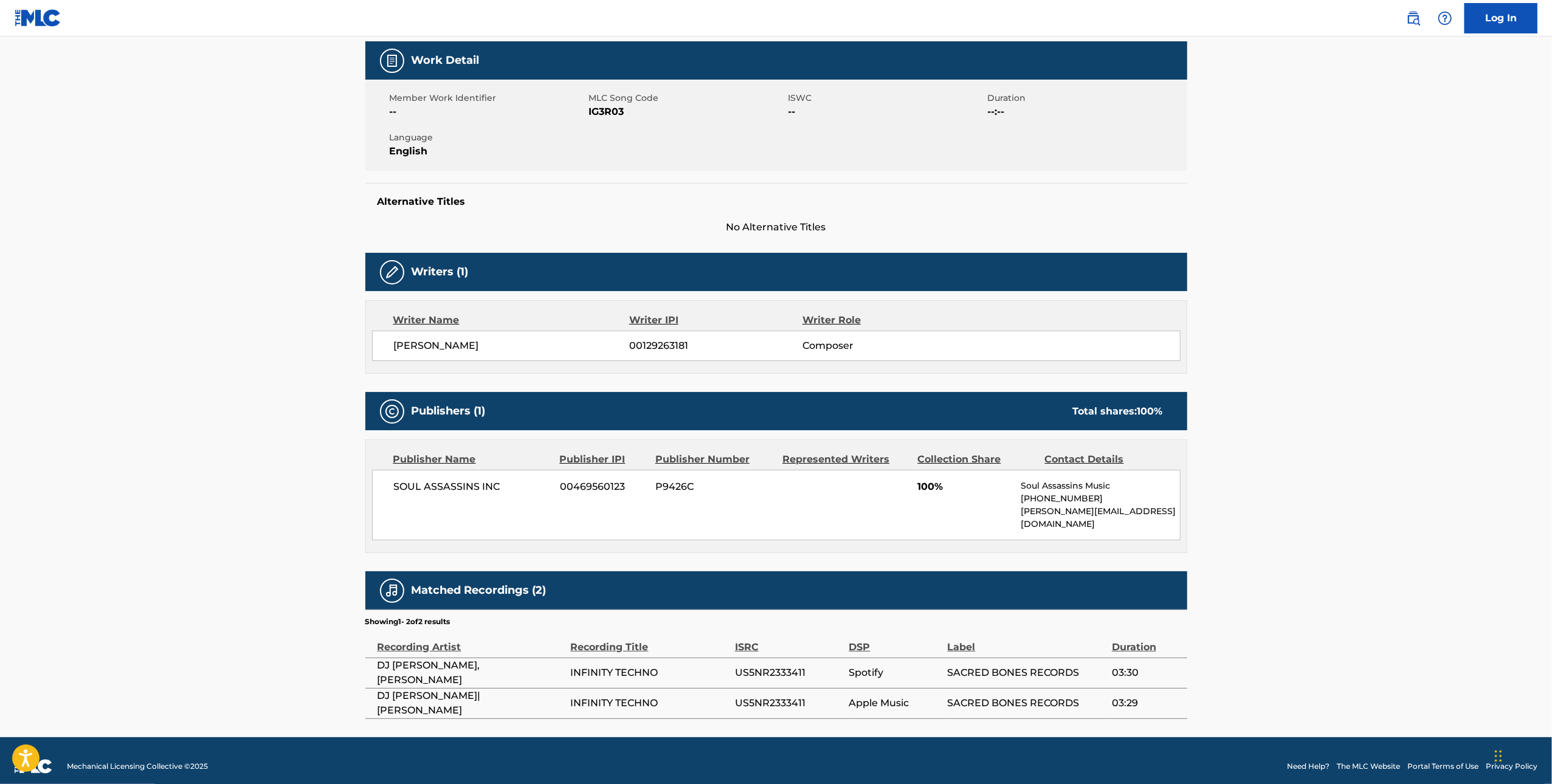
click at [248, 244] on main "< Back to public search results Copy work link INFINITY TECHNO Work Detail Memb…" at bounding box center [776, 299] width 1552 height 876
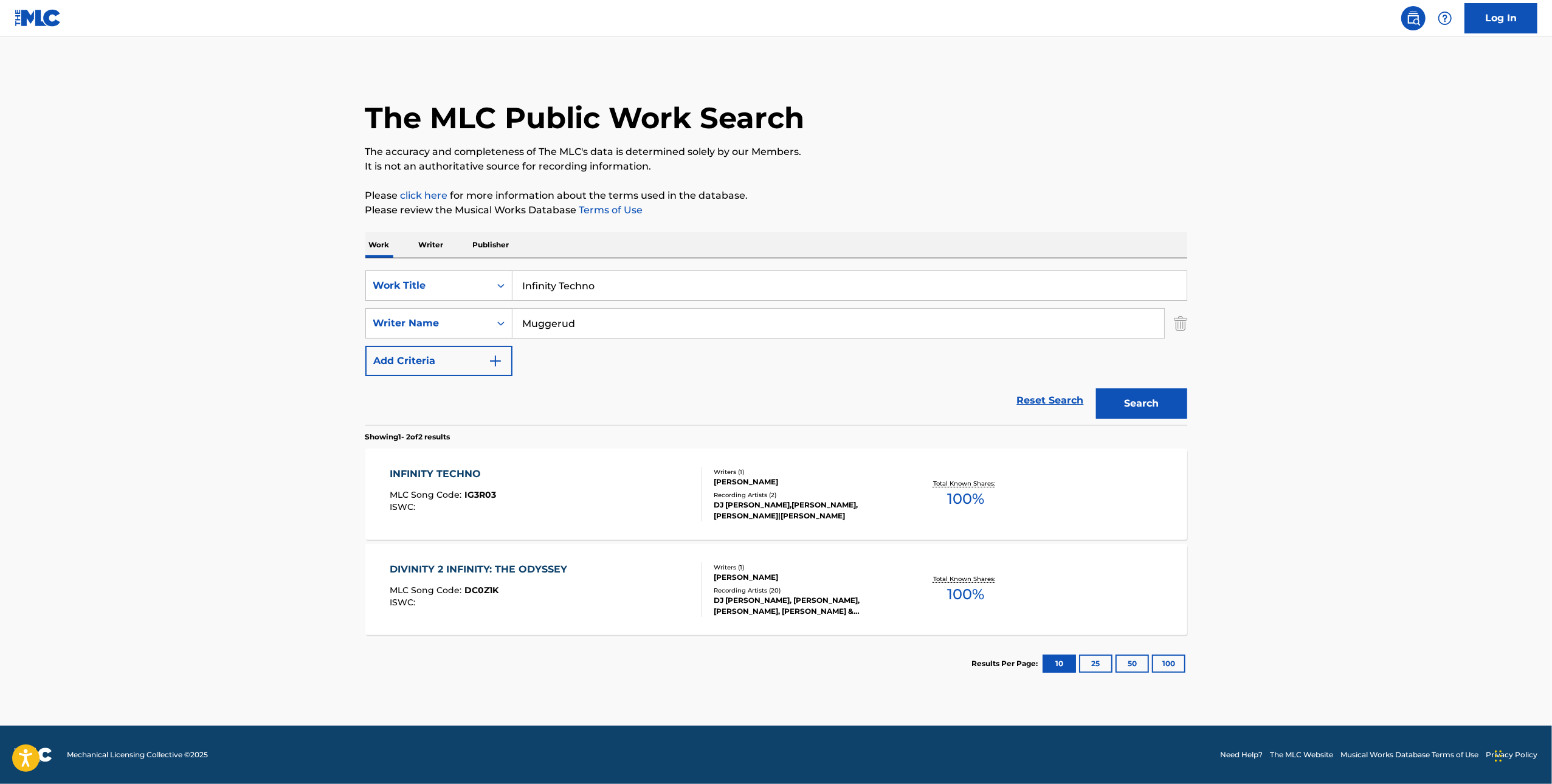
click at [569, 277] on input "﻿Infinity Techno" at bounding box center [849, 285] width 674 height 29
paste input "Rip Fights"
type input "﻿Rip Fights"
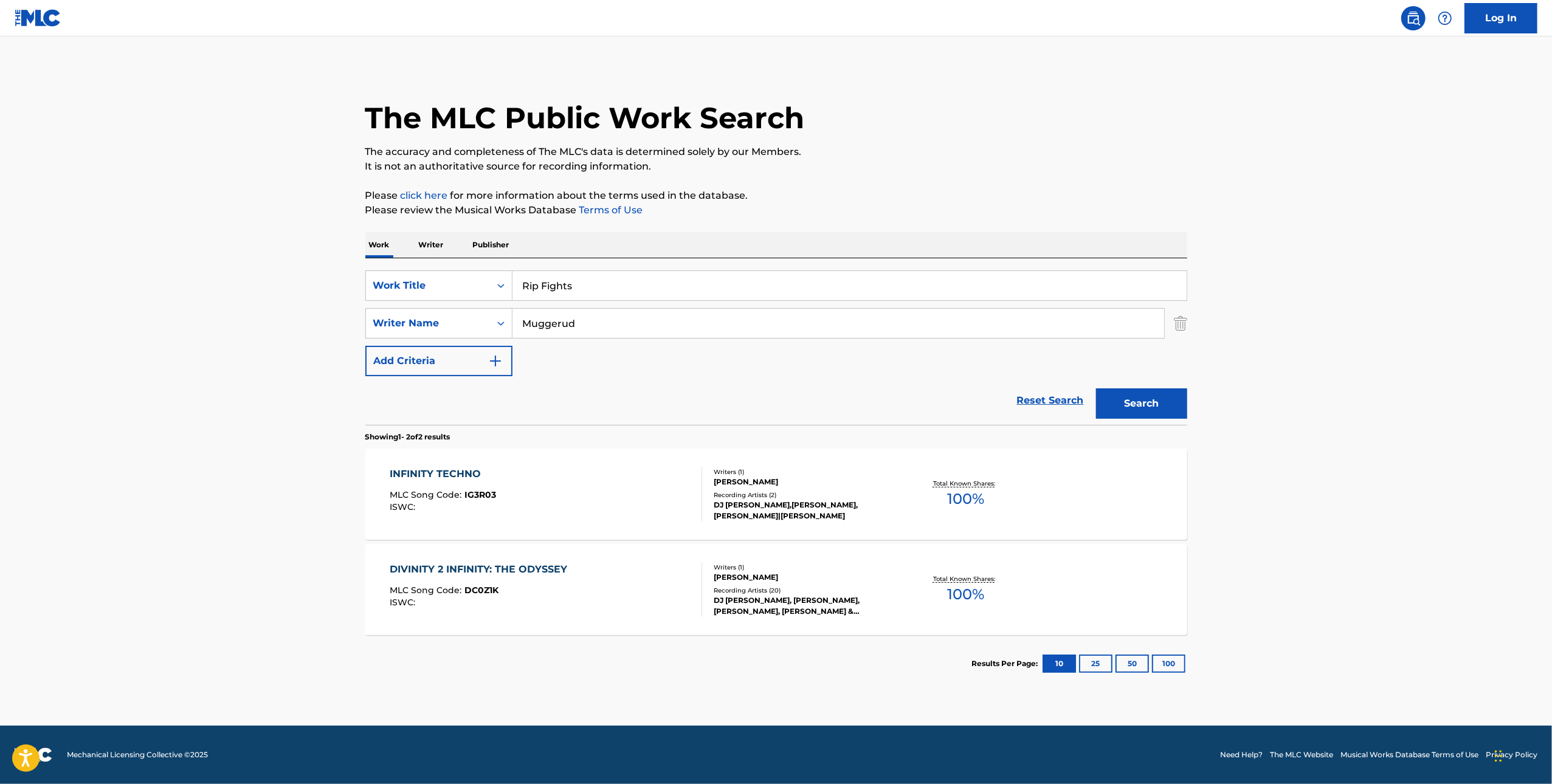
click at [696, 197] on p "Please click here for more information about the terms used in the database." at bounding box center [776, 195] width 822 height 14
click at [696, 392] on button "Search" at bounding box center [1141, 404] width 91 height 30
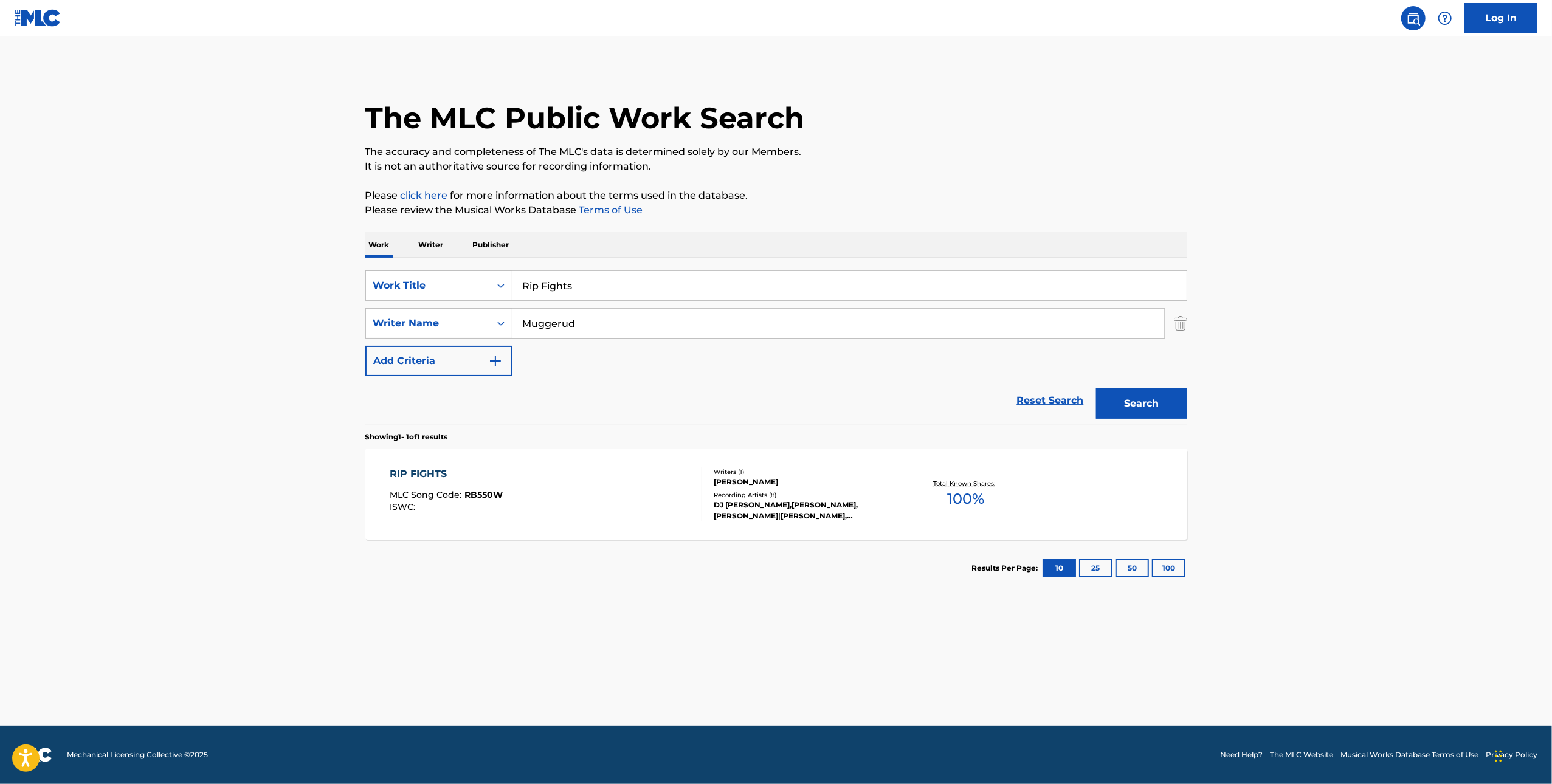
click at [423, 473] on div "RIP FIGHTS" at bounding box center [446, 473] width 113 height 14
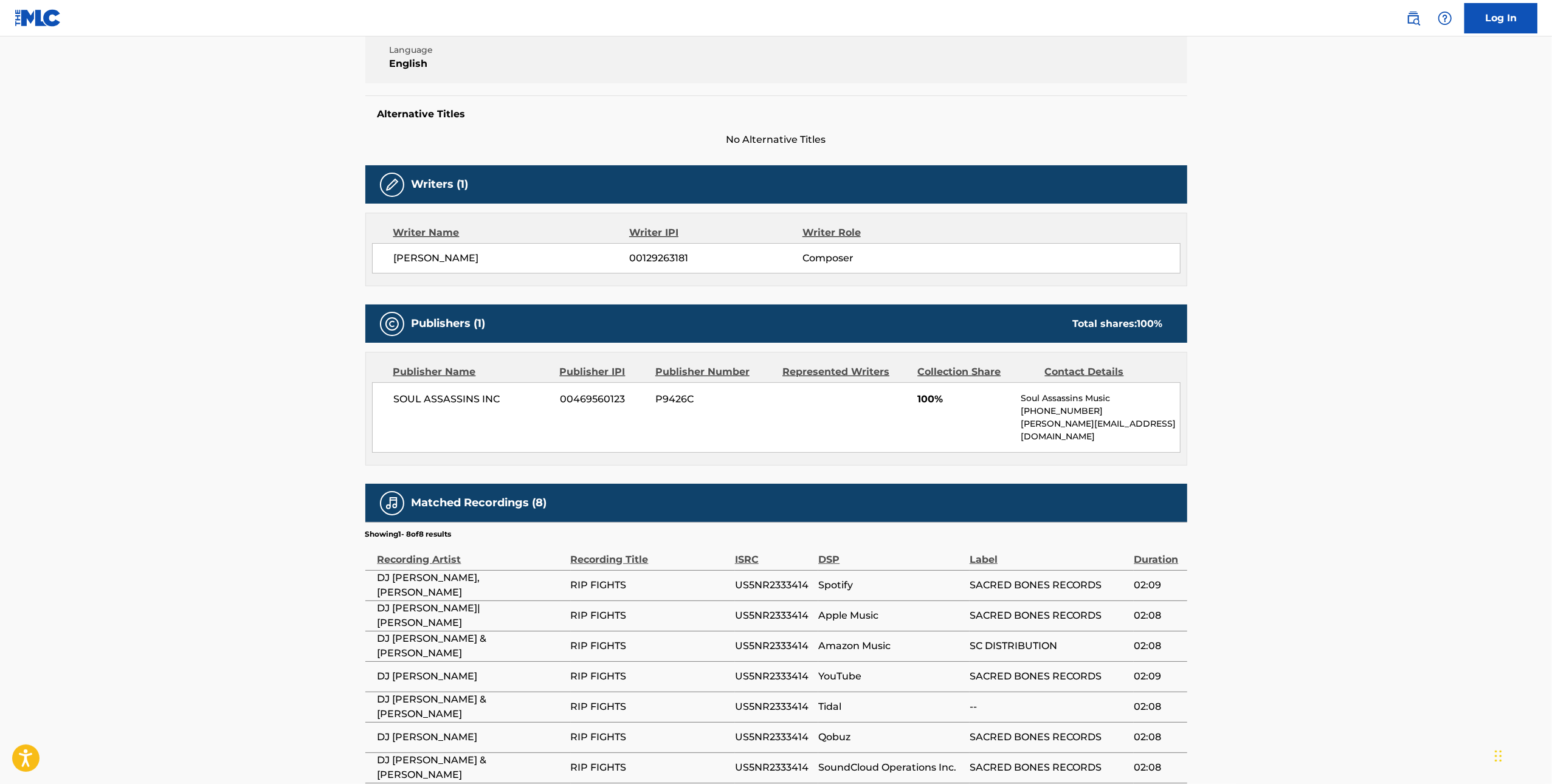
scroll to position [357, 0]
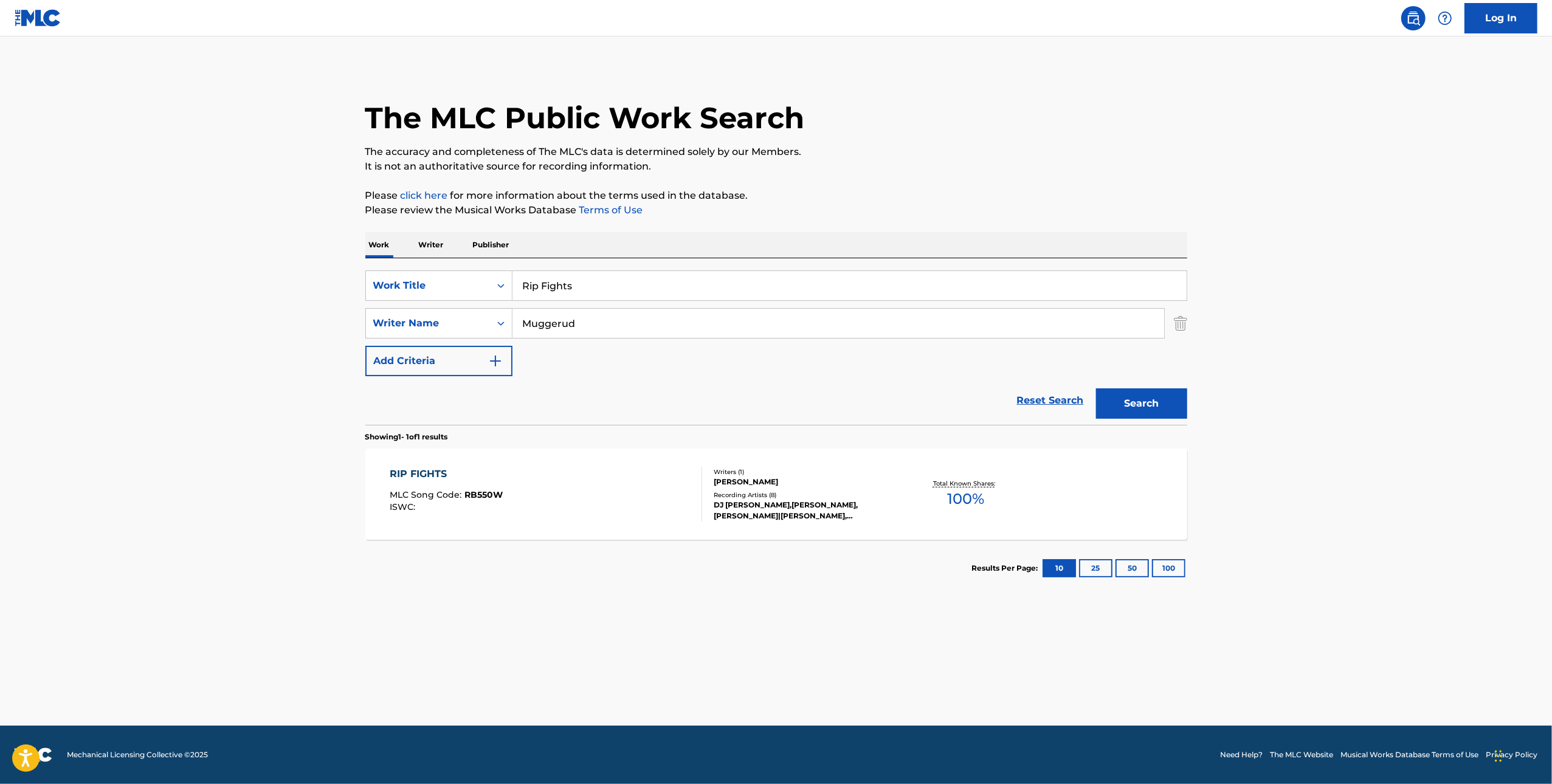
click at [579, 282] on input "﻿Rip Fights" at bounding box center [849, 285] width 674 height 29
click at [607, 295] on input "﻿Rip Fights" at bounding box center [849, 285] width 674 height 29
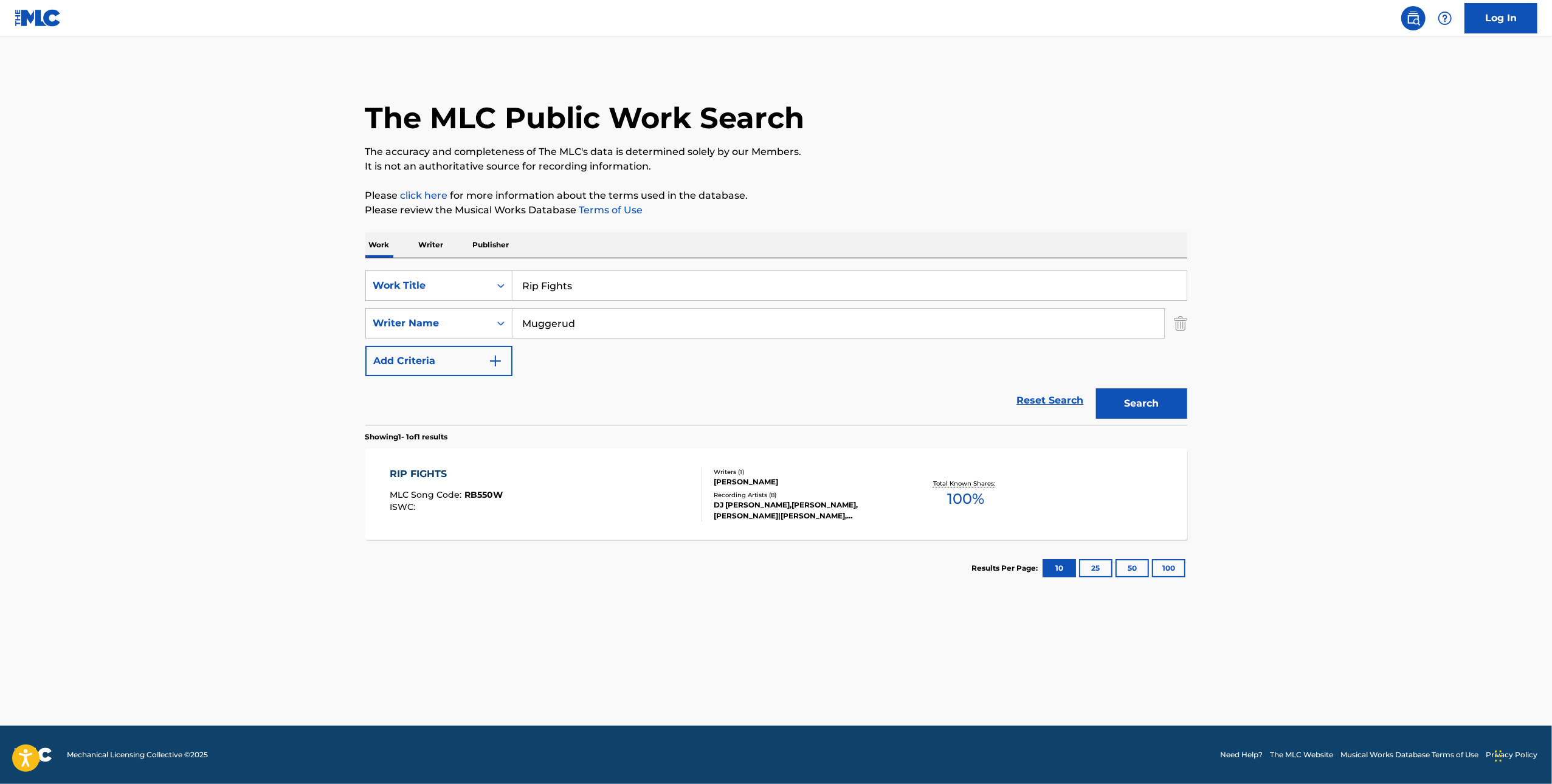
paste input "Ascend Finale"
type input "﻿Ascend Finale"
click at [696, 191] on p "Please click here for more information about the terms used in the database." at bounding box center [776, 195] width 822 height 14
click at [696, 417] on button "Search" at bounding box center [1141, 404] width 91 height 30
click at [426, 478] on div "ASCEND FINALE" at bounding box center [444, 473] width 108 height 14
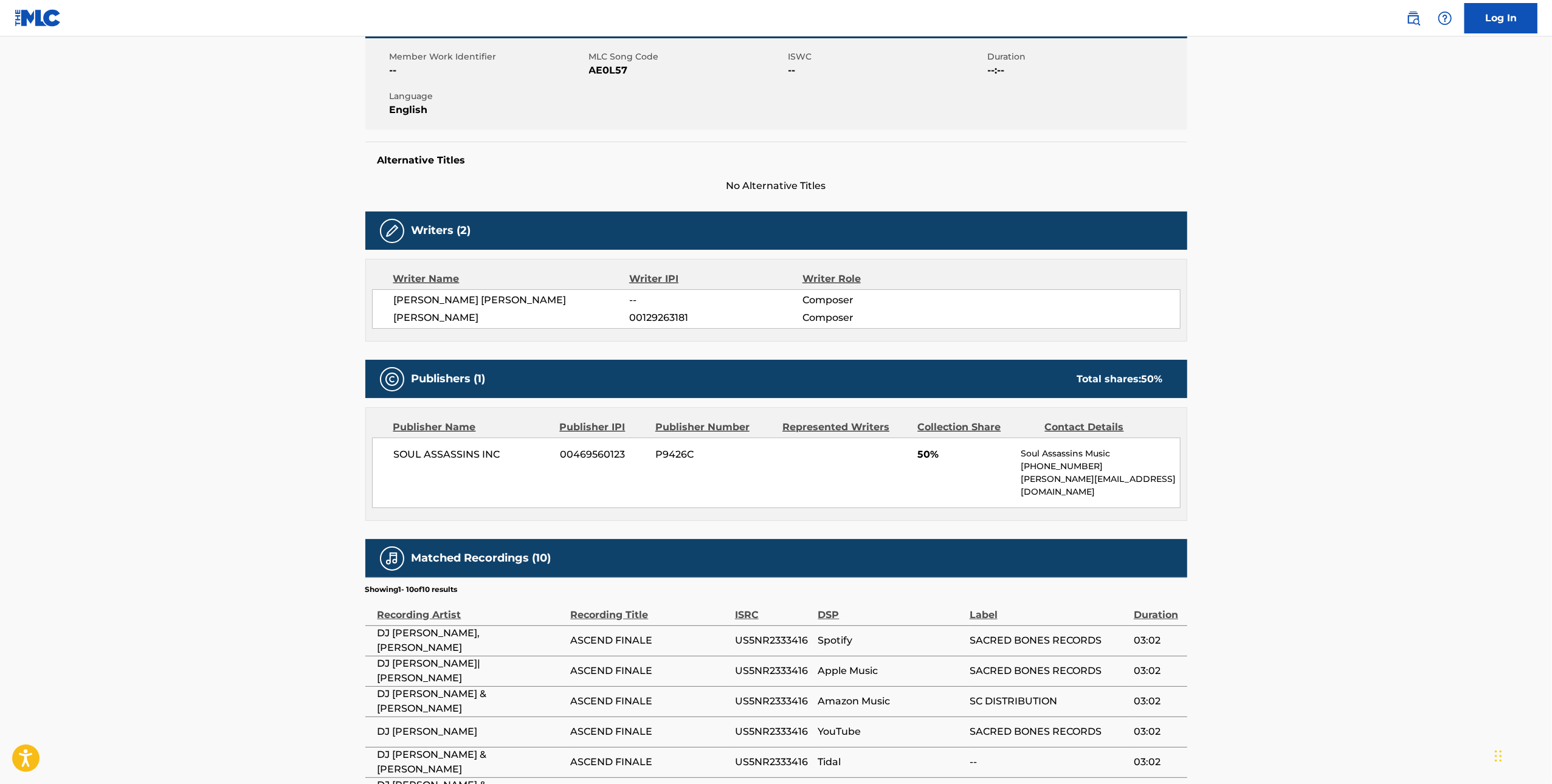
scroll to position [217, 0]
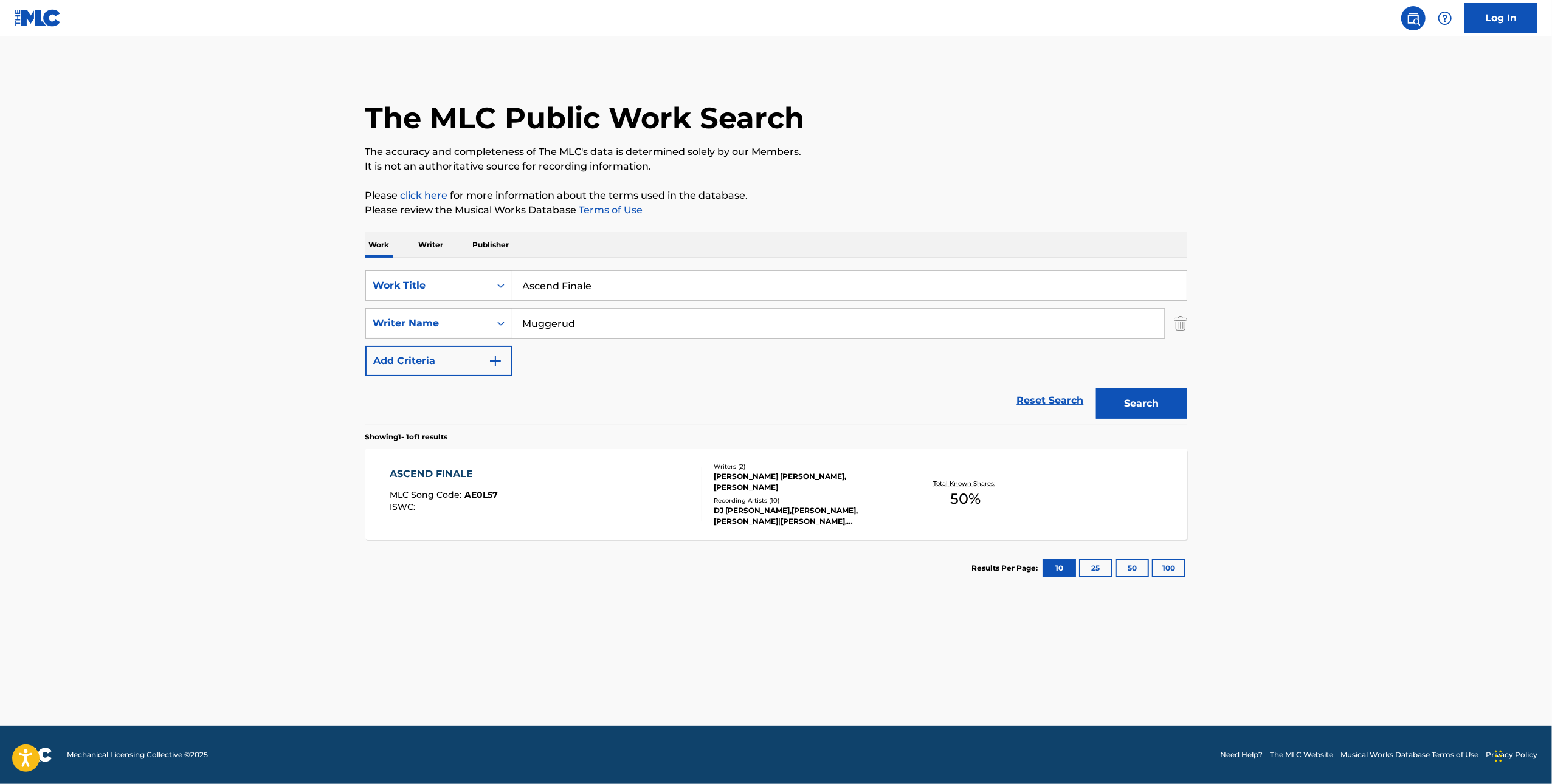
click at [655, 288] on input "﻿Ascend Finale" at bounding box center [849, 285] width 674 height 29
paste input "Divinity 2 Infinity: The Odyssey"
type input "﻿Divinity 2 Infinity: The Odyssey"
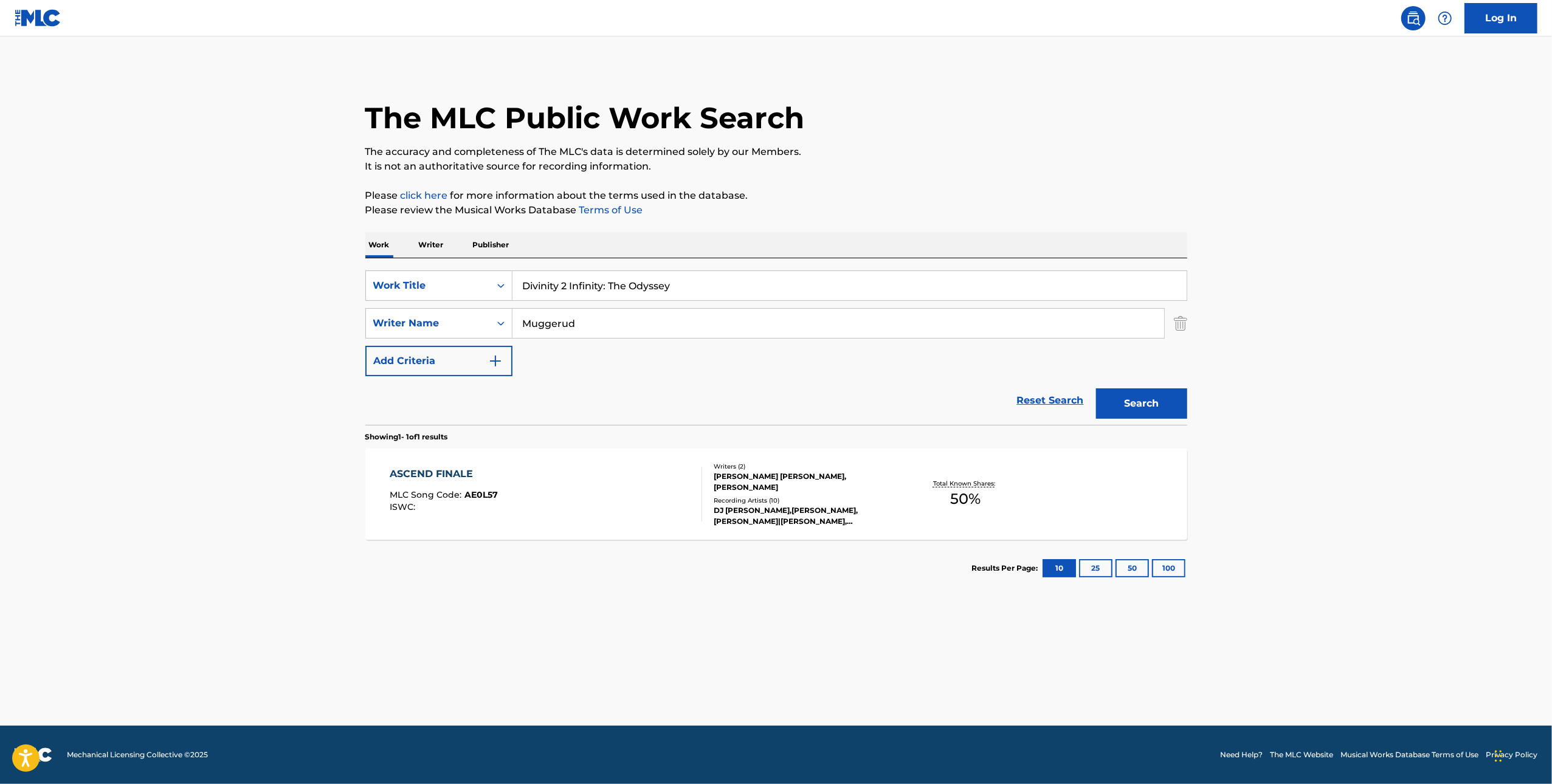
click at [696, 142] on div "The MLC Public Work Search" at bounding box center [776, 110] width 822 height 88
click at [696, 405] on button "Search" at bounding box center [1141, 404] width 91 height 30
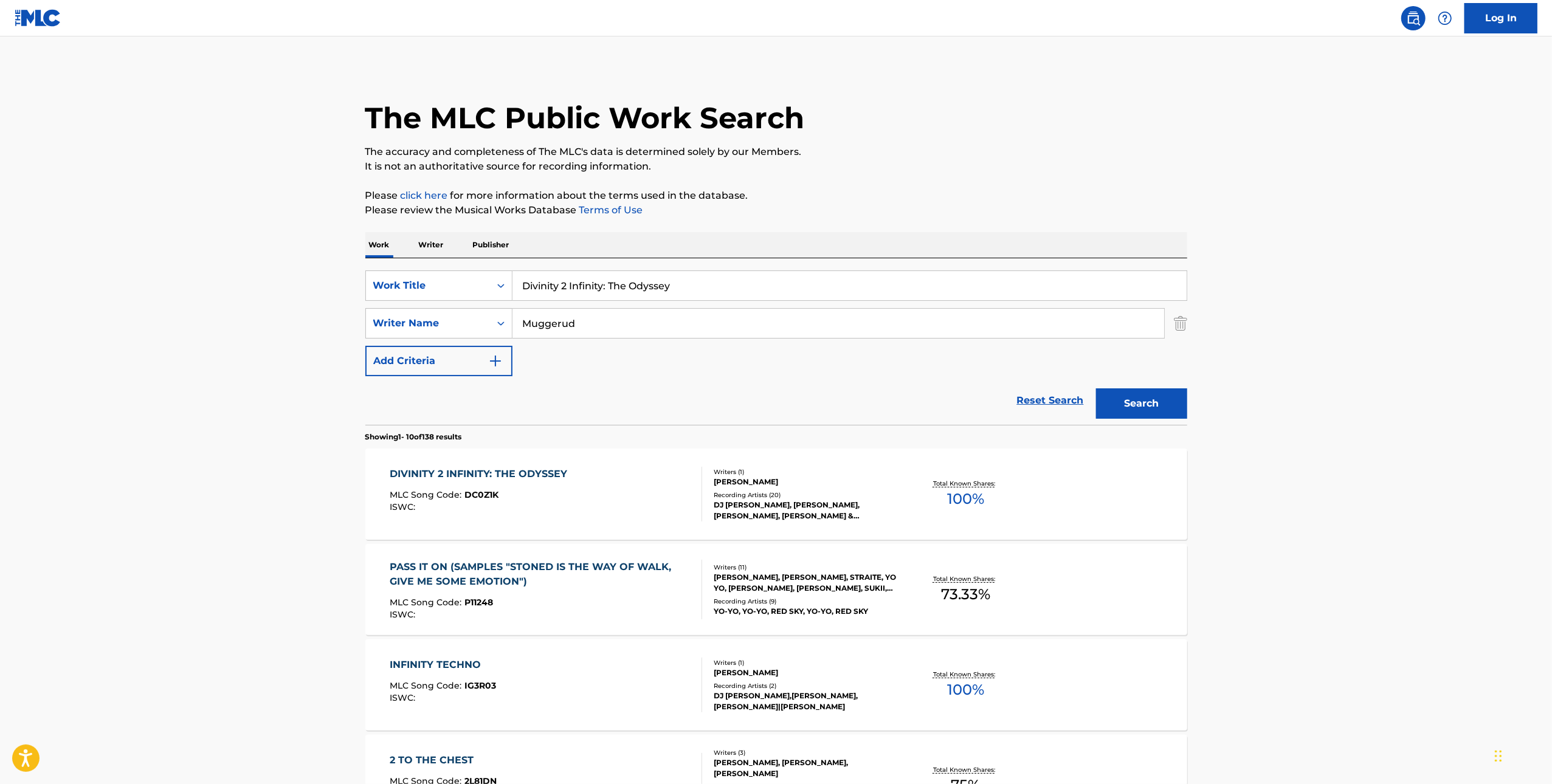
click at [546, 481] on div "DIVINITY 2 INFINITY: THE ODYSSEY" at bounding box center [481, 473] width 183 height 14
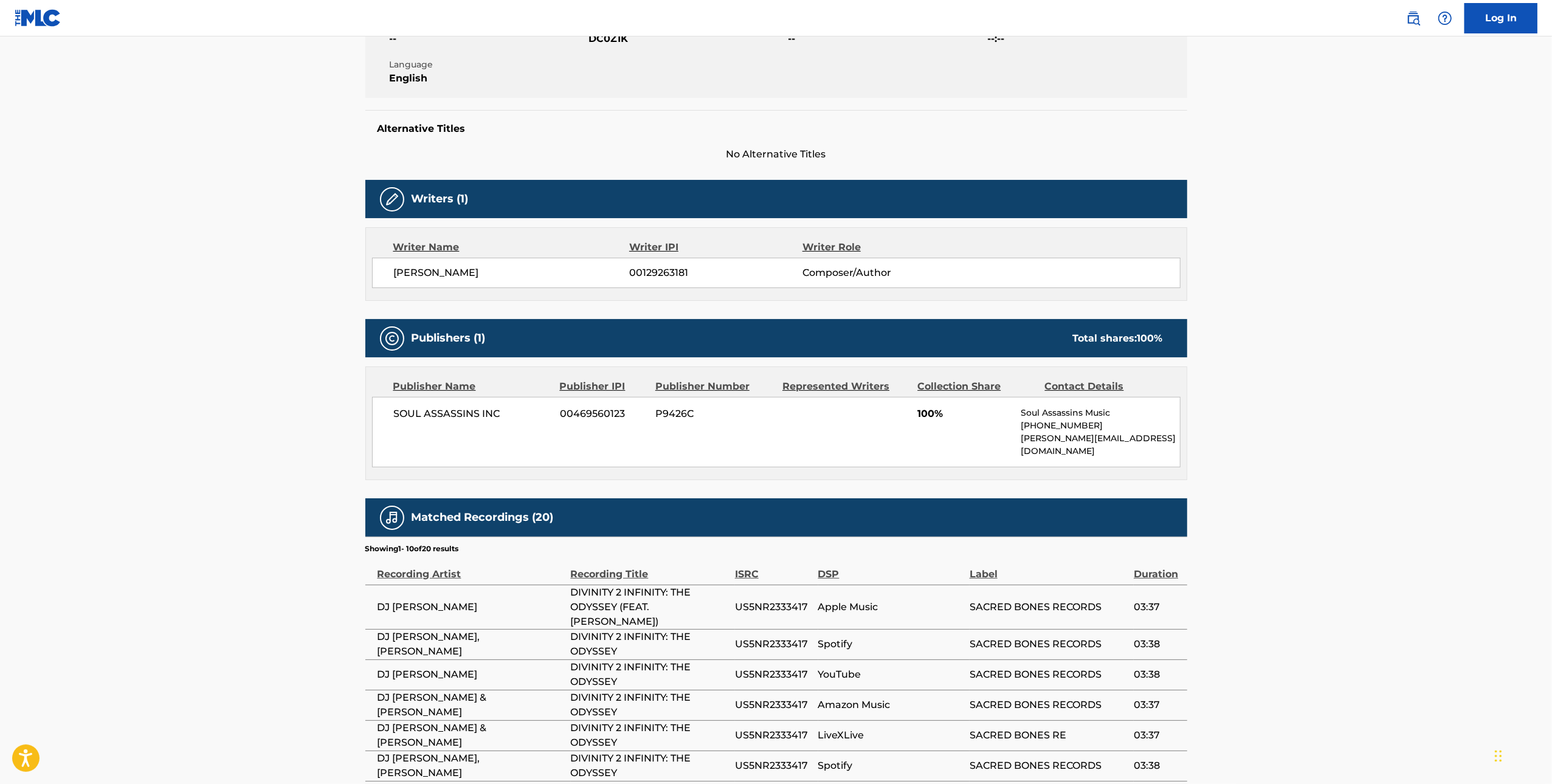
scroll to position [249, 0]
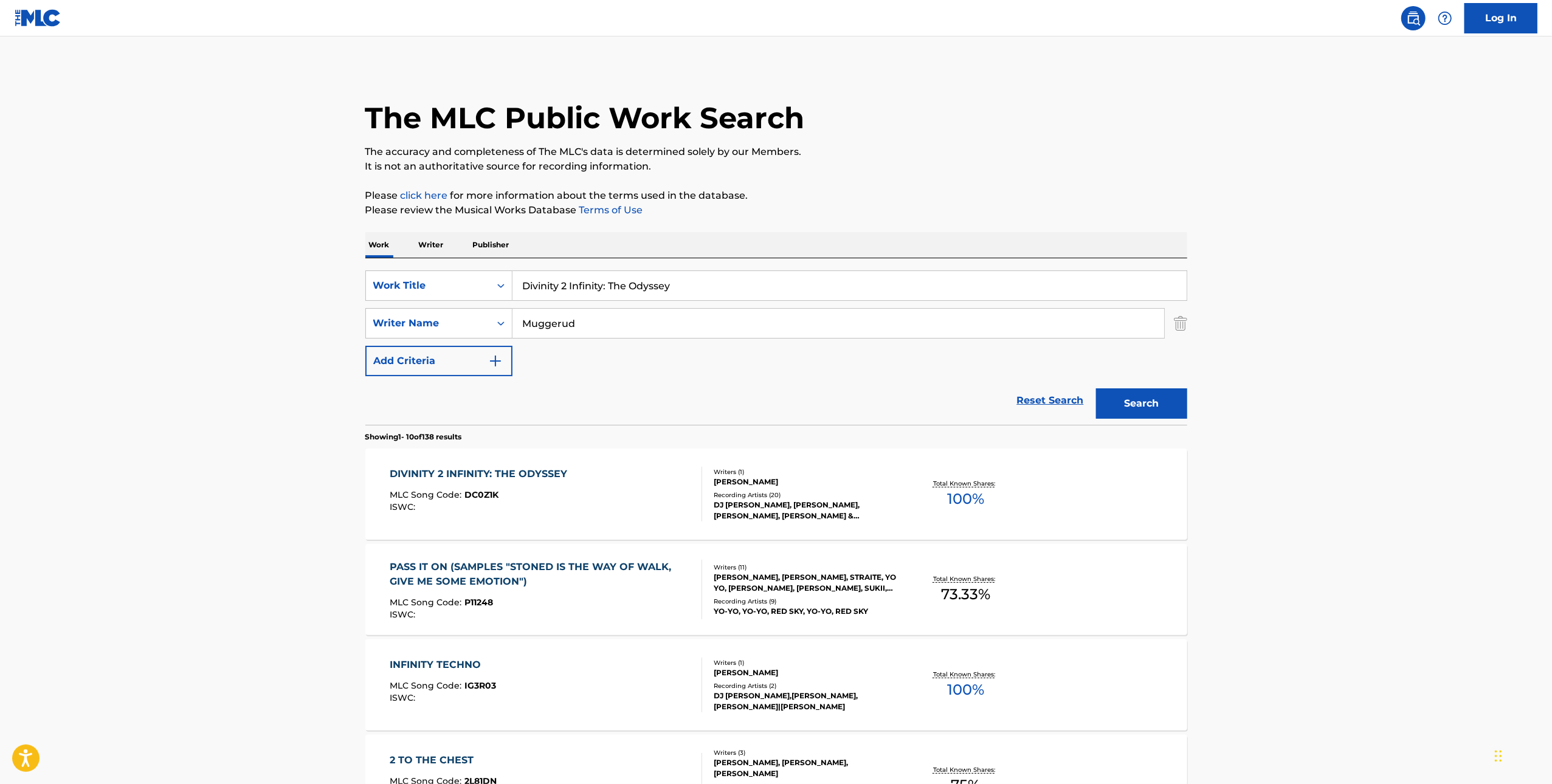
click at [652, 277] on input "﻿Divinity 2 Infinity: The Odyssey" at bounding box center [849, 285] width 674 height 29
paste input "Cantata Fem Choir"
type input "Cantata Fem Choir"
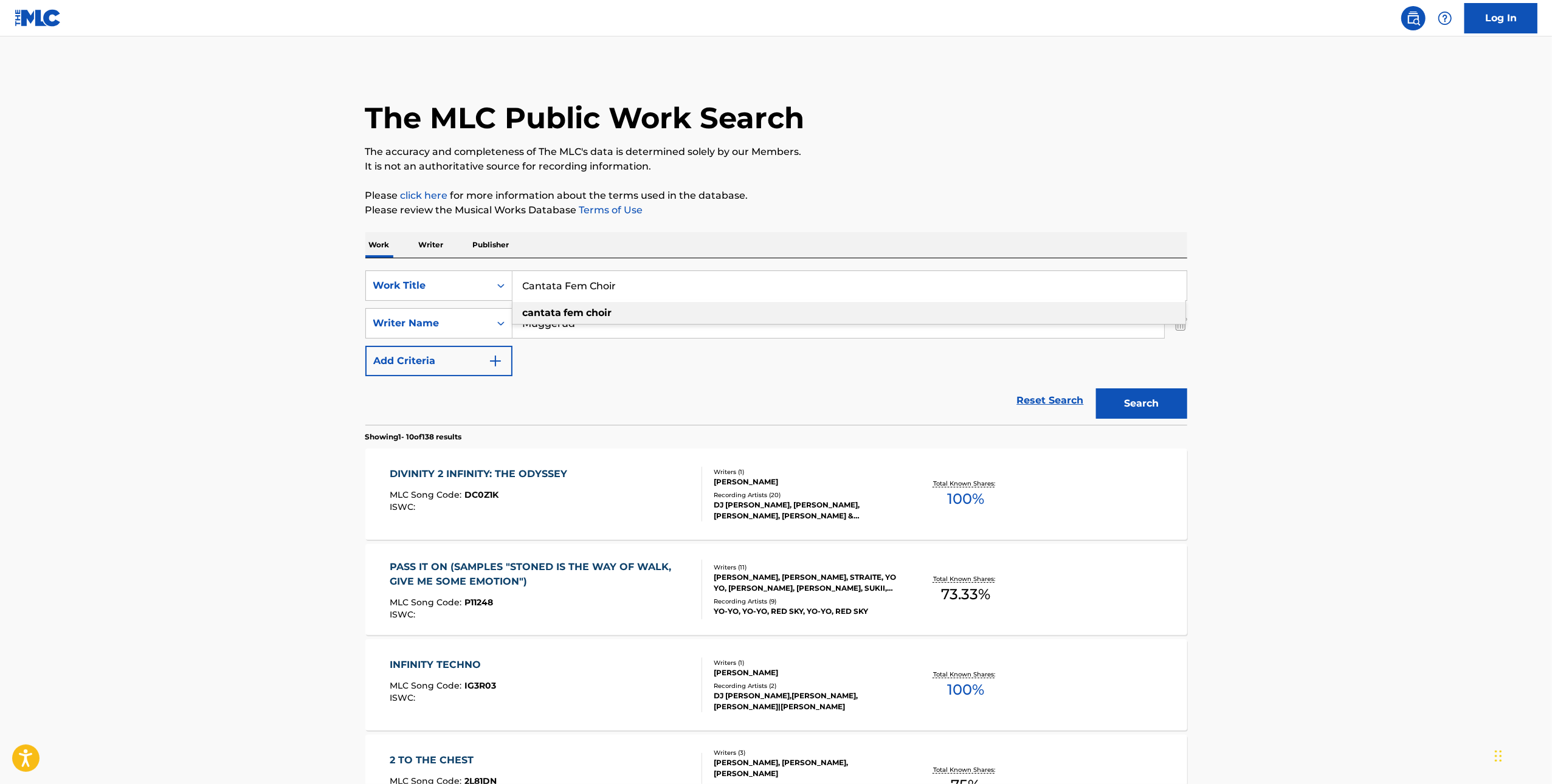
click at [696, 422] on div "Search" at bounding box center [1139, 400] width 97 height 48
click at [696, 406] on button "Search" at bounding box center [1141, 404] width 91 height 30
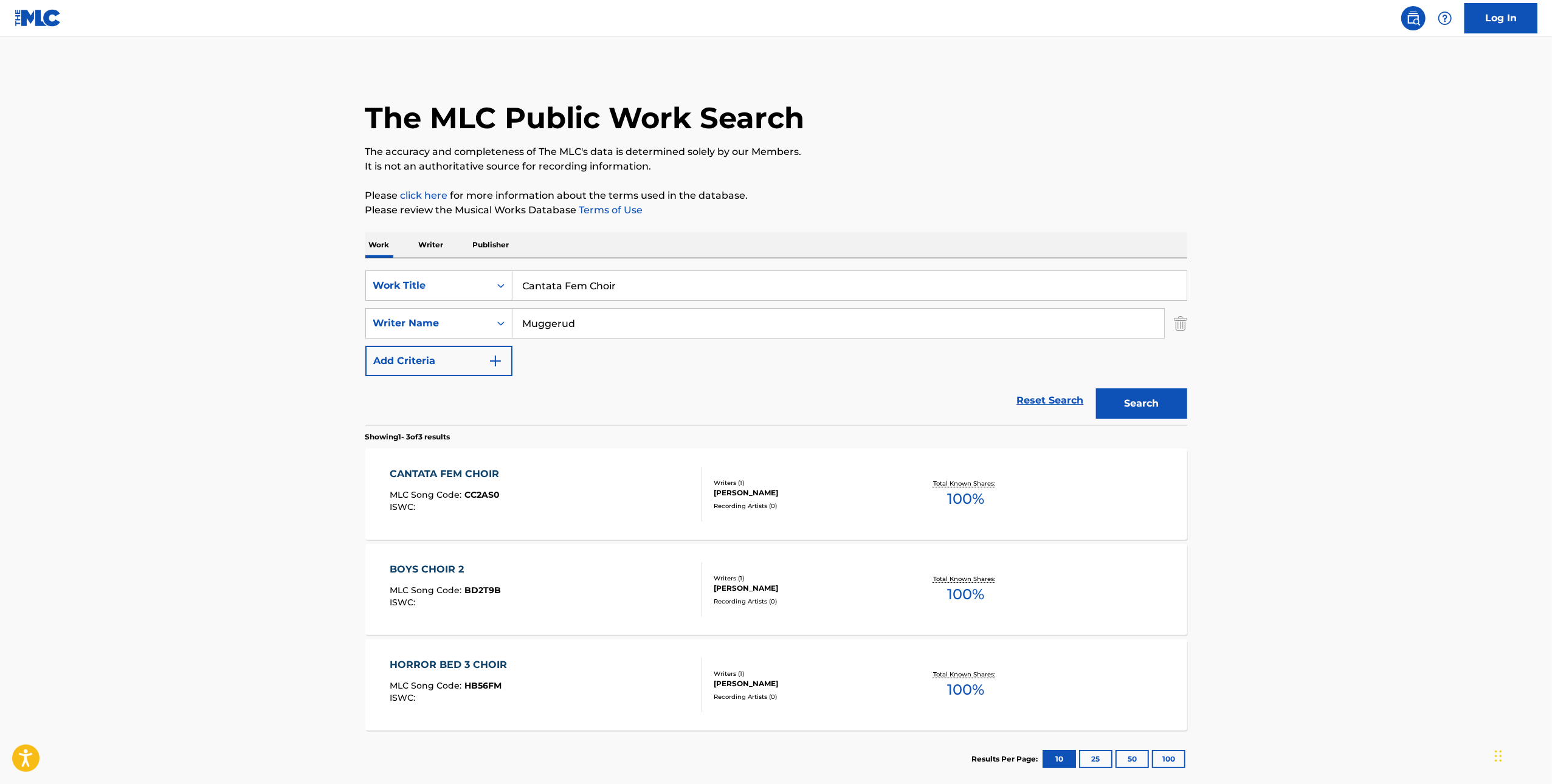
click at [463, 476] on div "CANTATA FEM CHOIR" at bounding box center [448, 473] width 116 height 14
click at [590, 277] on input "Cantata Fem Choir" at bounding box center [849, 285] width 674 height 29
paste input "[MEDICAL_DATA] Lab"
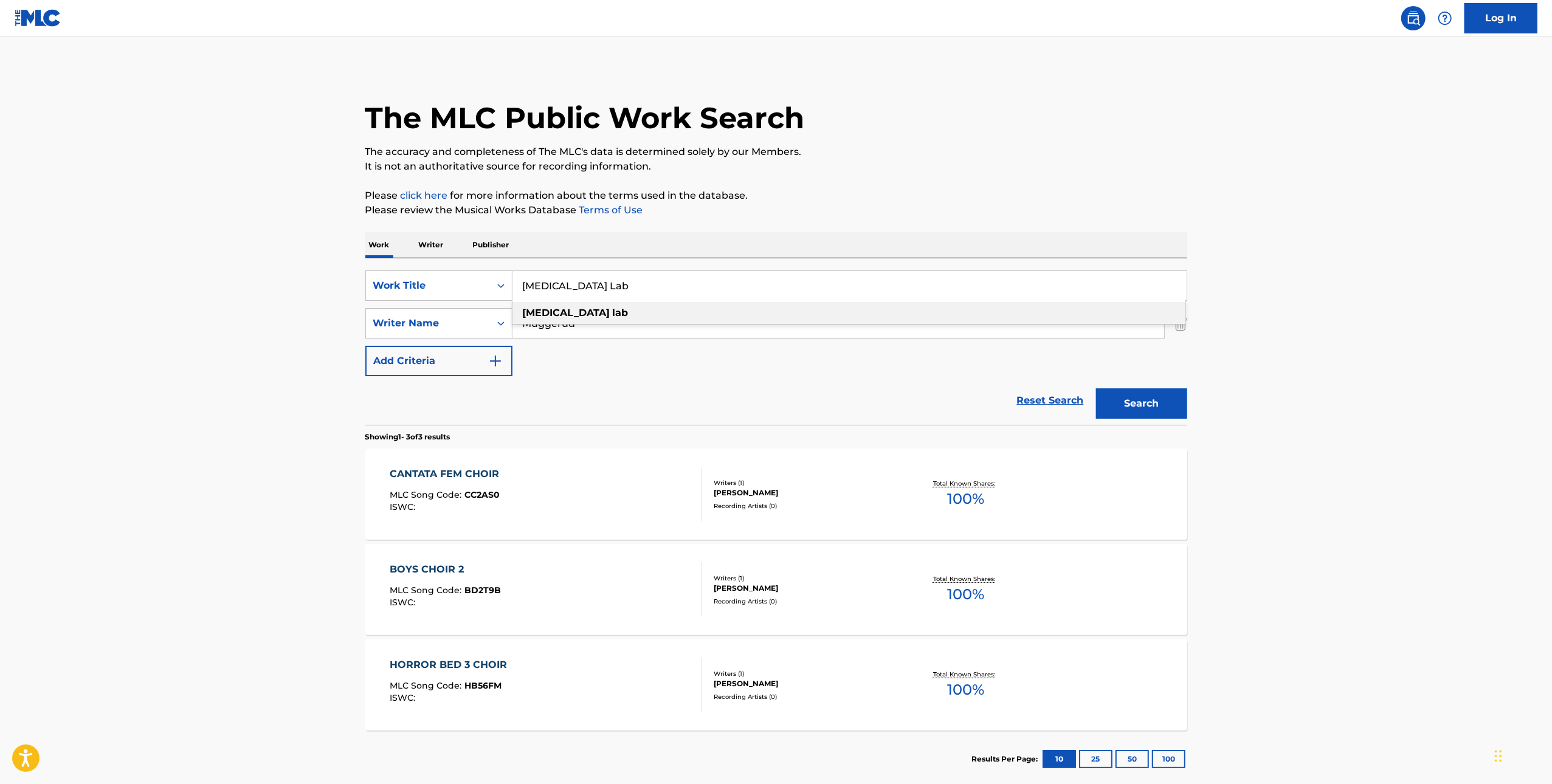
type input "[MEDICAL_DATA] Lab"
click at [696, 177] on div "The MLC Public Work Search The accuracy and completeness of The MLC's data is d…" at bounding box center [776, 427] width 852 height 721
click at [696, 395] on button "Search" at bounding box center [1141, 404] width 91 height 30
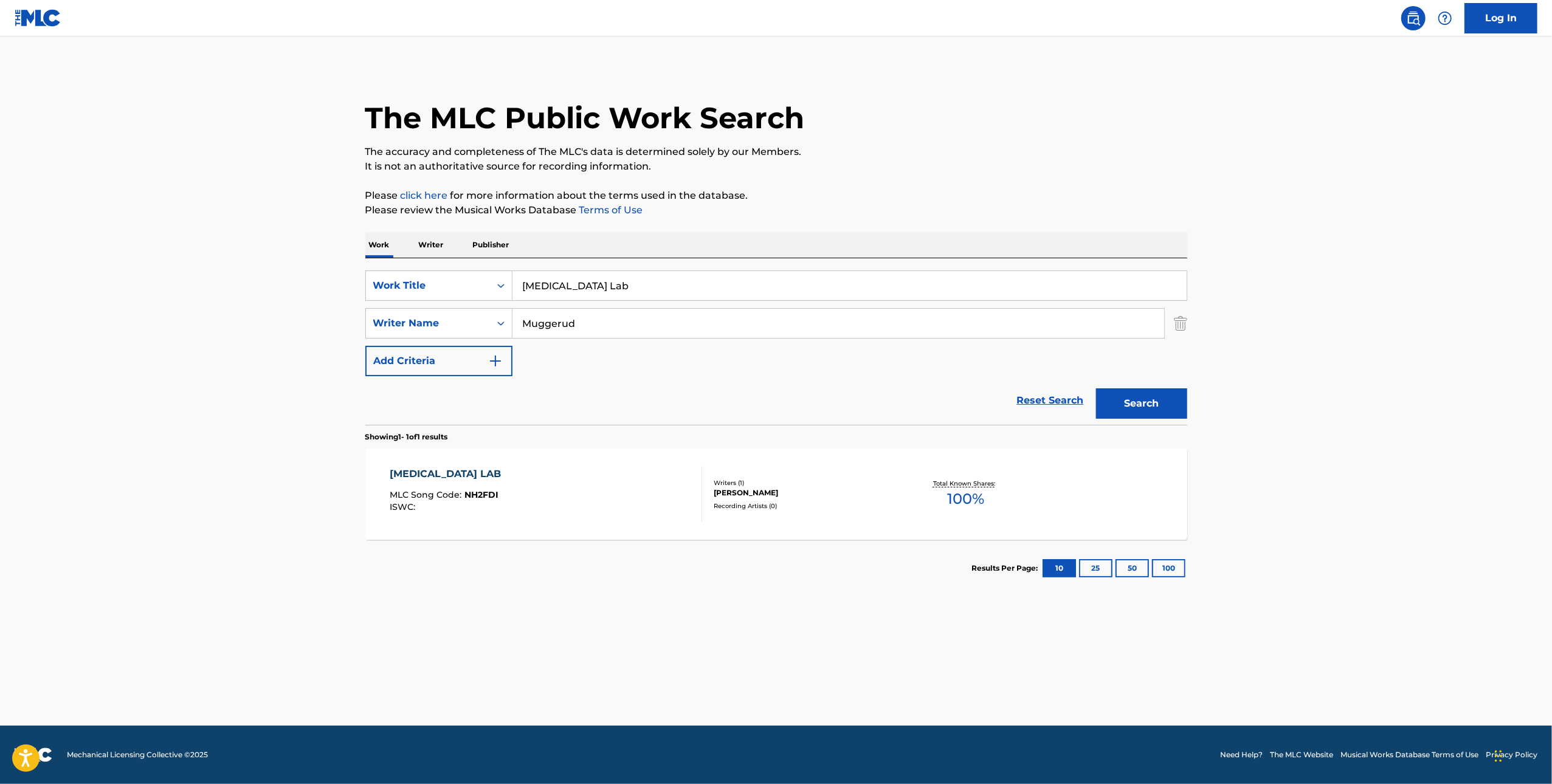
click at [591, 490] on div "[MEDICAL_DATA] LAB MLC Song Code : NH2FDI ISWC :" at bounding box center [546, 494] width 313 height 55
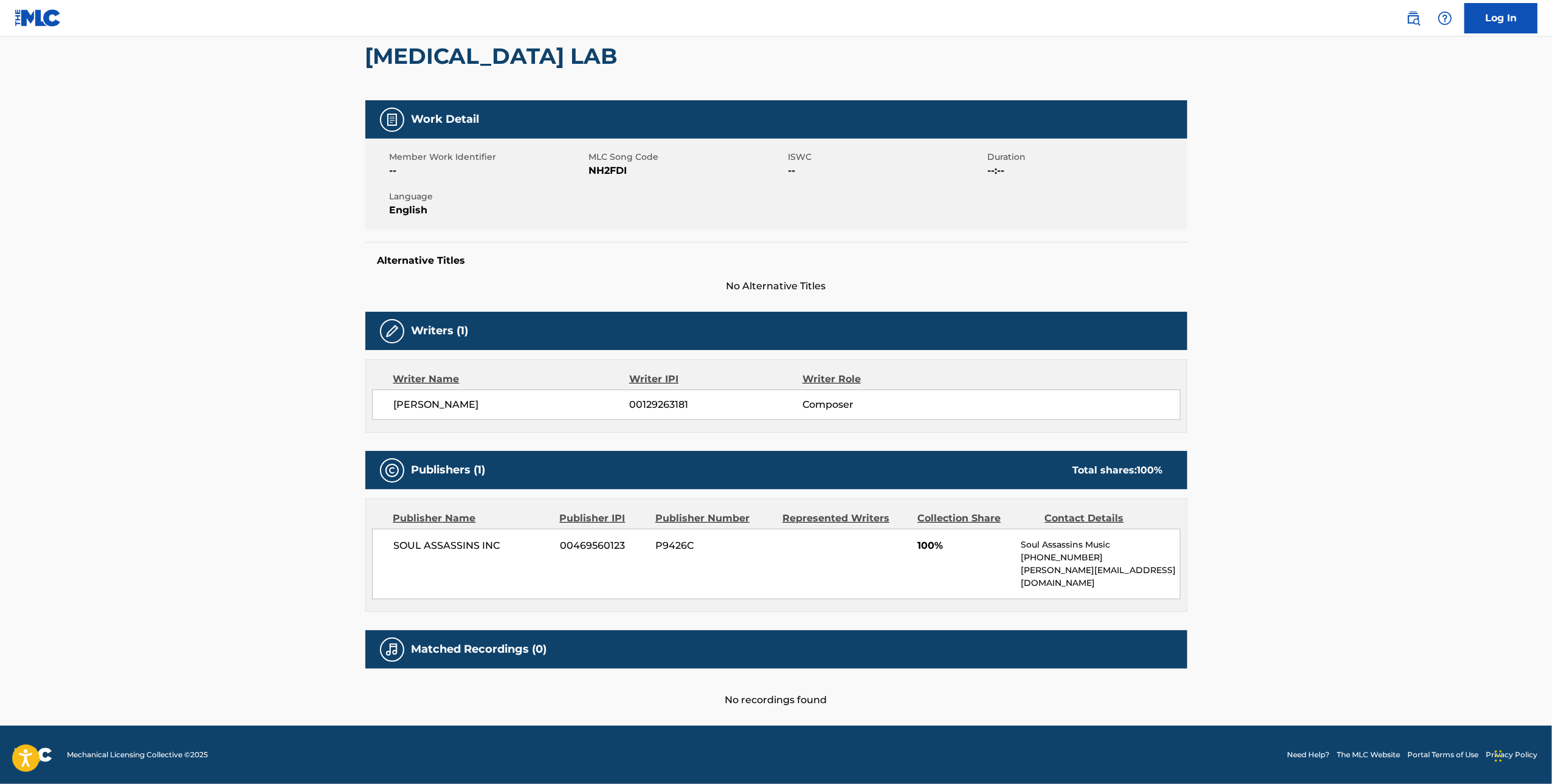
scroll to position [105, 0]
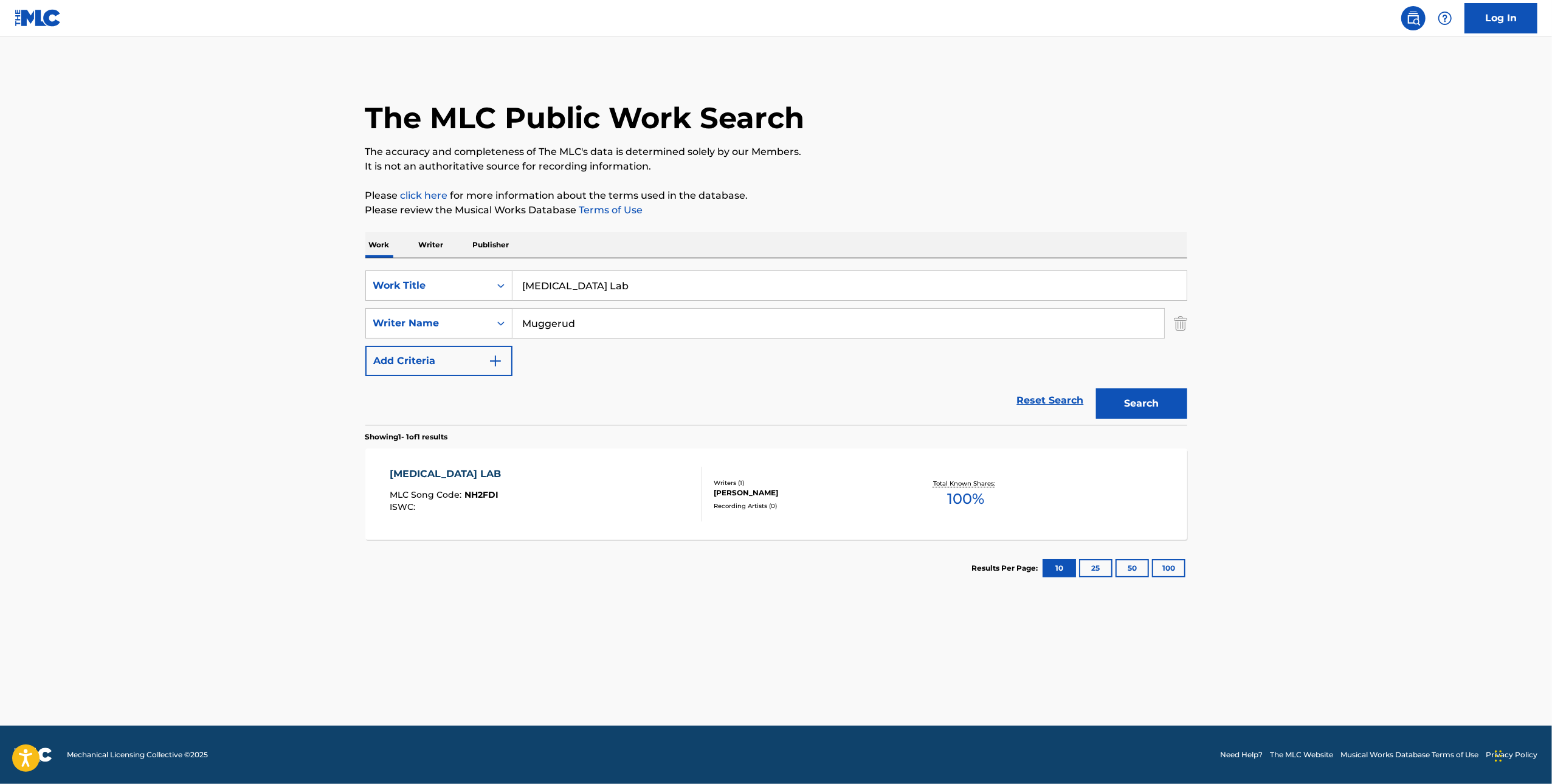
click at [576, 278] on input "[MEDICAL_DATA] Lab" at bounding box center [849, 285] width 674 height 29
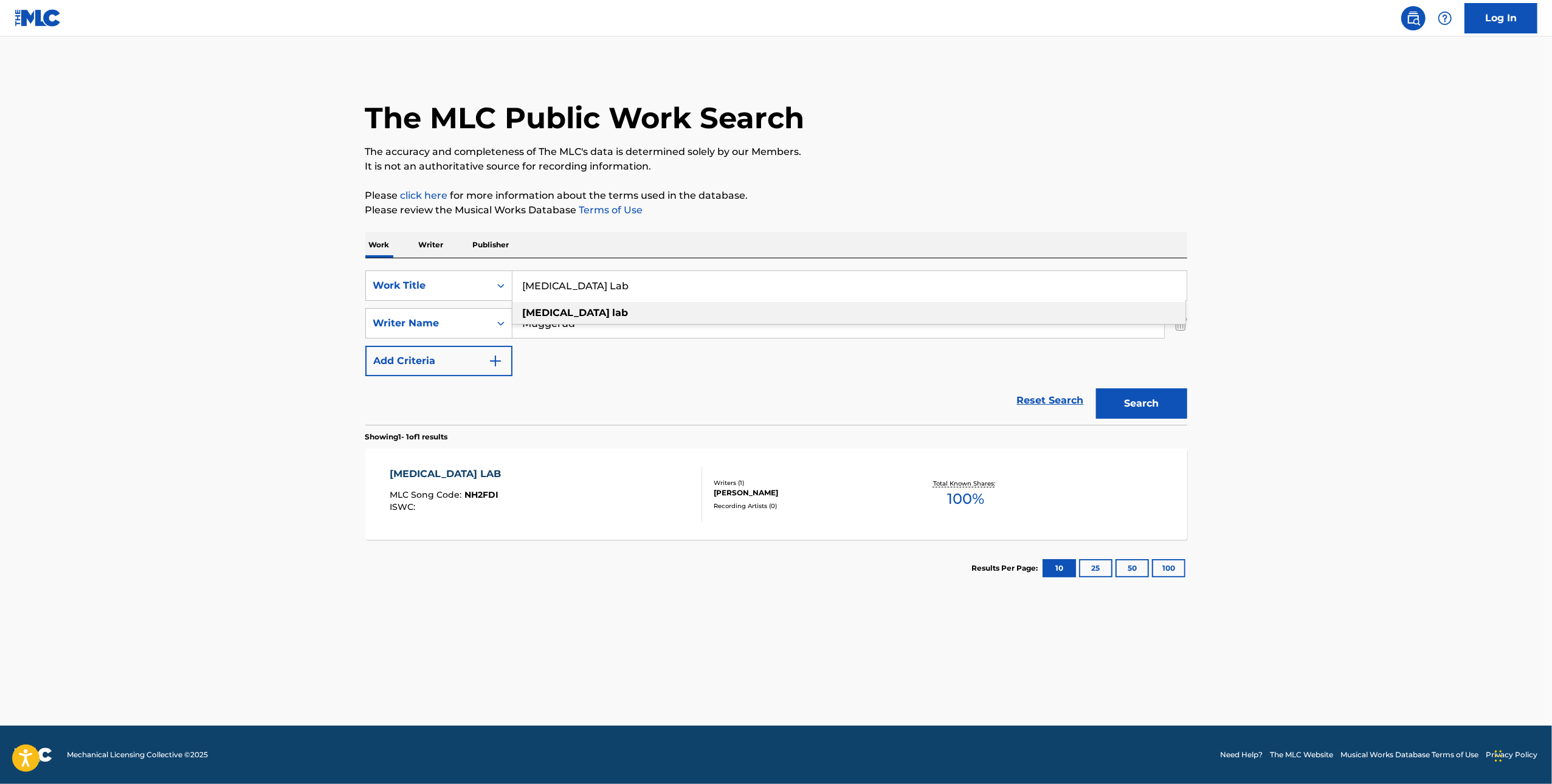
paste input "QZWDD2303976"
click at [696, 225] on div "The MLC Public Work Search The accuracy and completeness of The MLC's data is d…" at bounding box center [776, 332] width 852 height 530
paste input "Horror Bed 3 Choir"
type input "Horror Bed 3 Choir"
click at [696, 405] on button "Search" at bounding box center [1141, 404] width 91 height 30
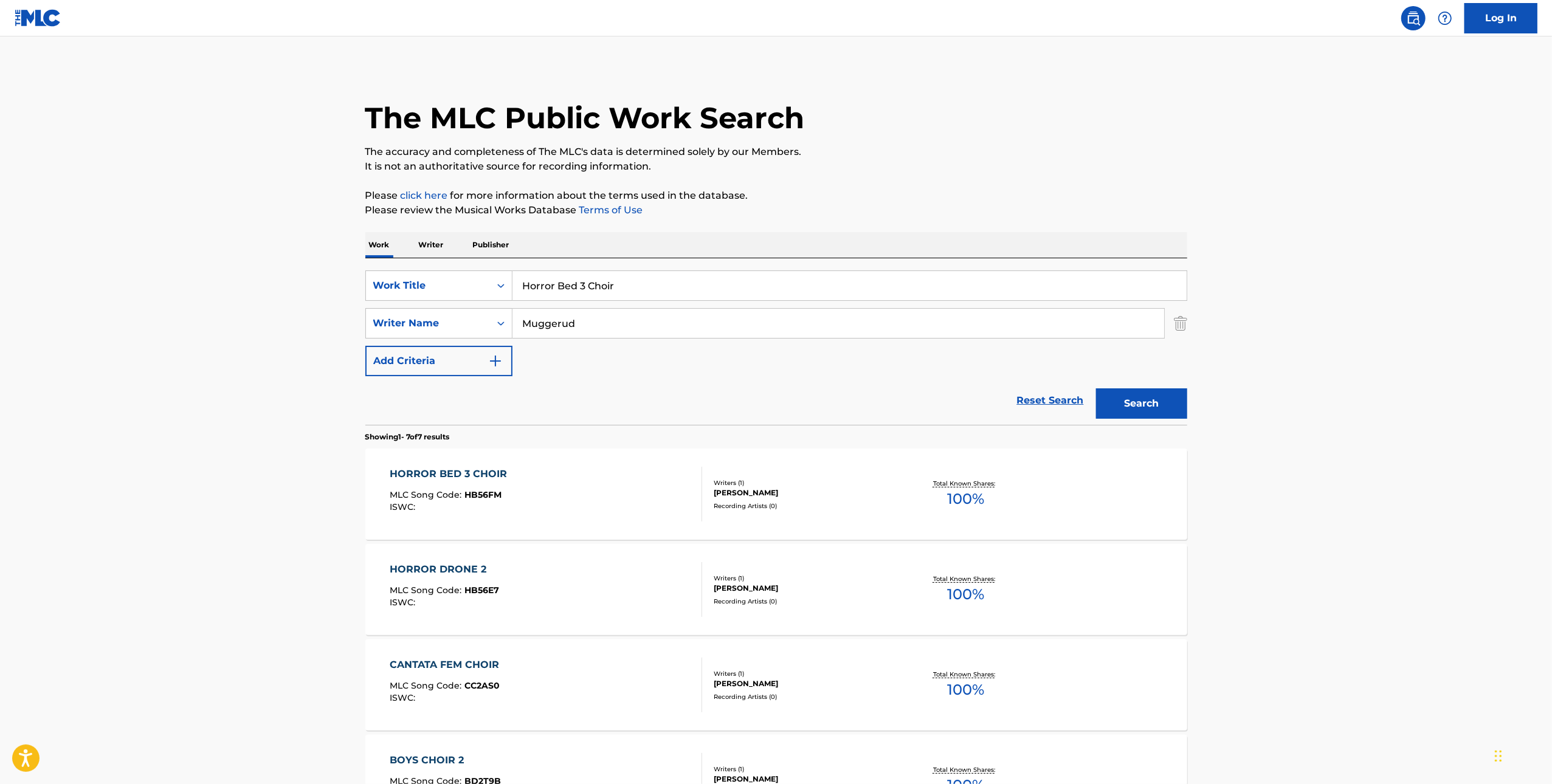
click at [474, 475] on div "HORROR BED 3 CHOIR" at bounding box center [451, 473] width 124 height 14
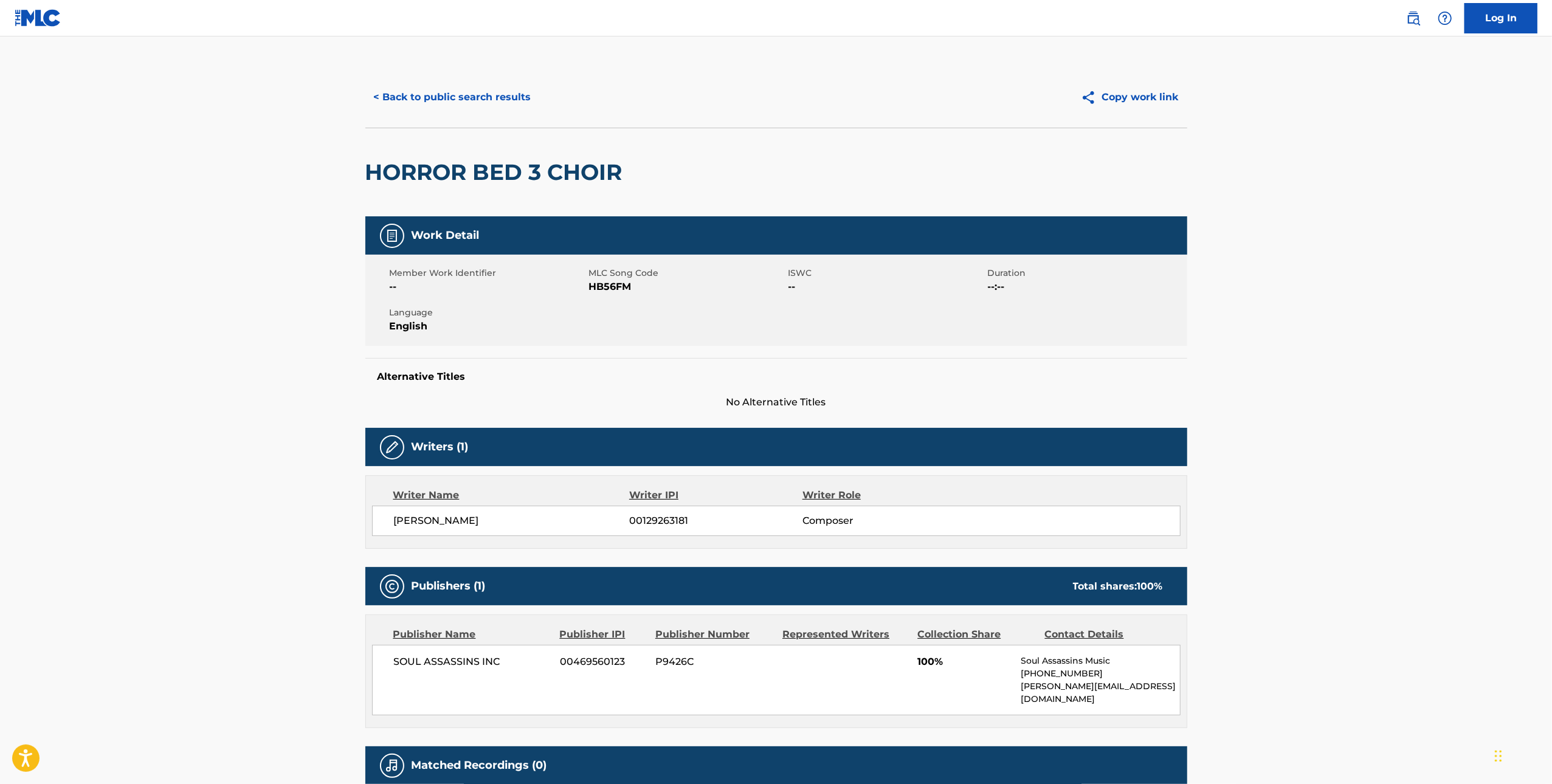
scroll to position [105, 0]
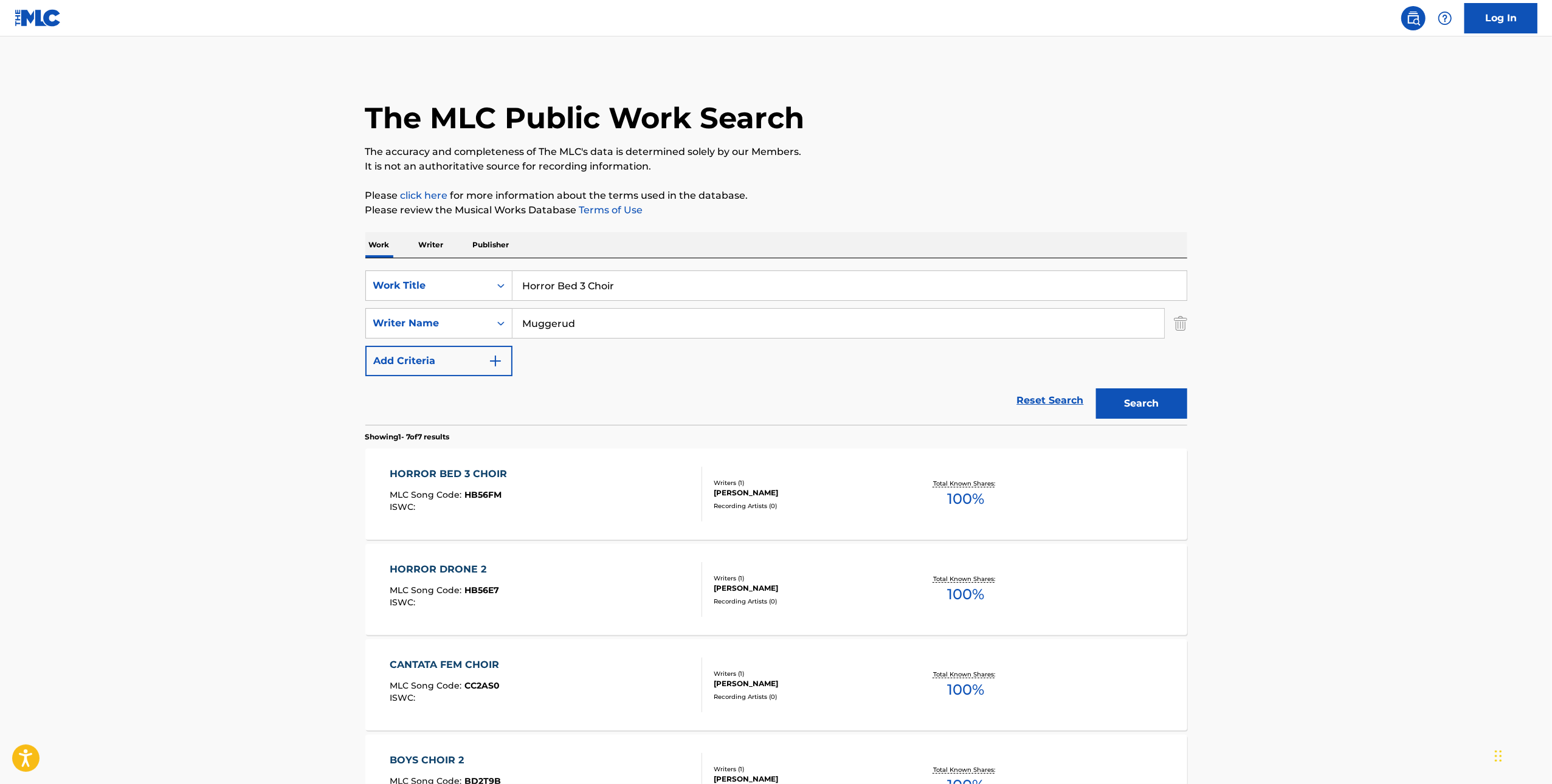
click at [614, 284] on input "Horror Bed 3 Choir" at bounding box center [849, 285] width 674 height 29
paste input "WHERE WE AT"
type input "WHERE WE AT"
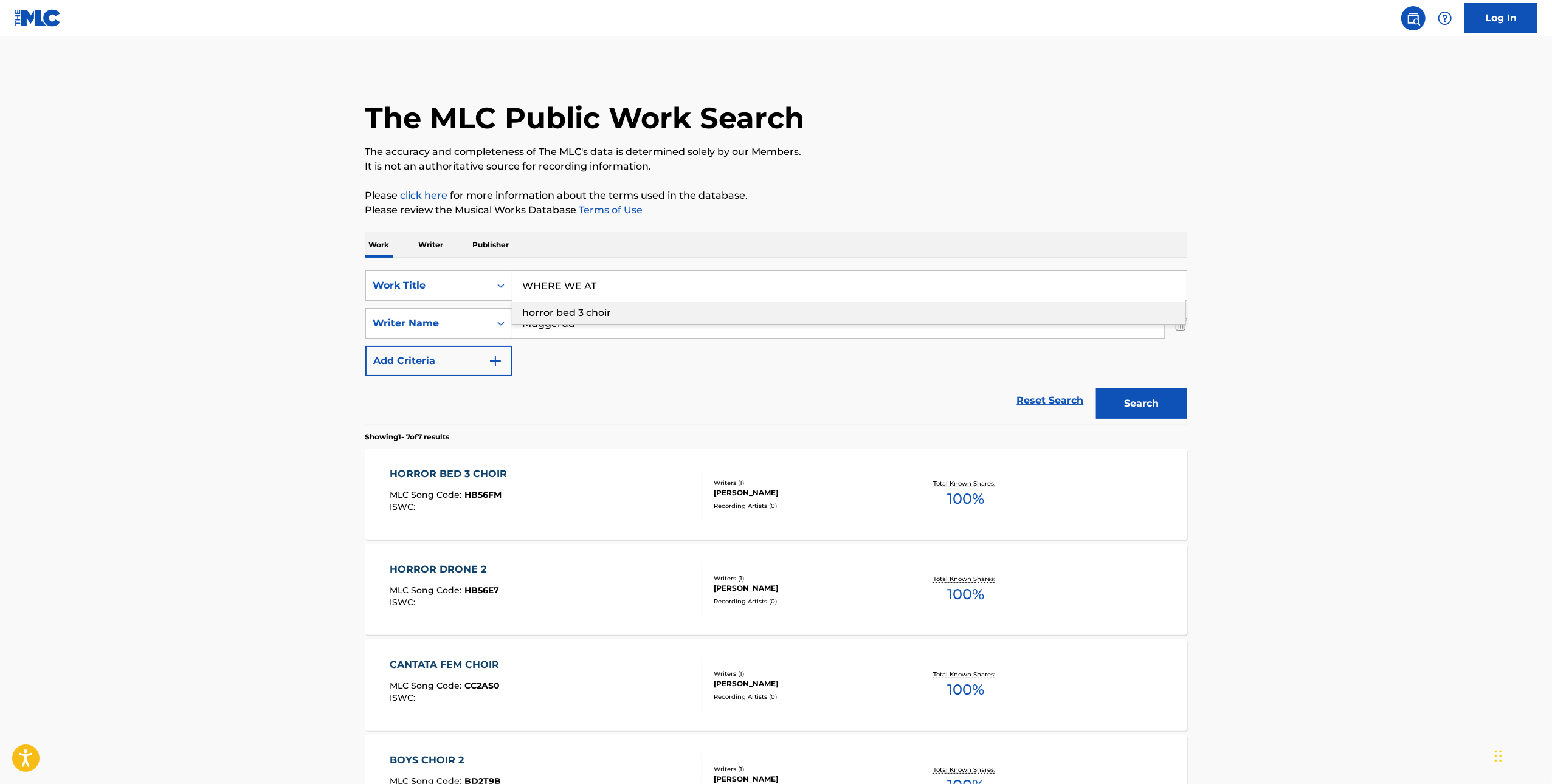
click at [696, 185] on div "The MLC Public Work Search The accuracy and completeness of The MLC's data is d…" at bounding box center [776, 618] width 852 height 1102
click at [696, 390] on button "Search" at bounding box center [1141, 404] width 91 height 30
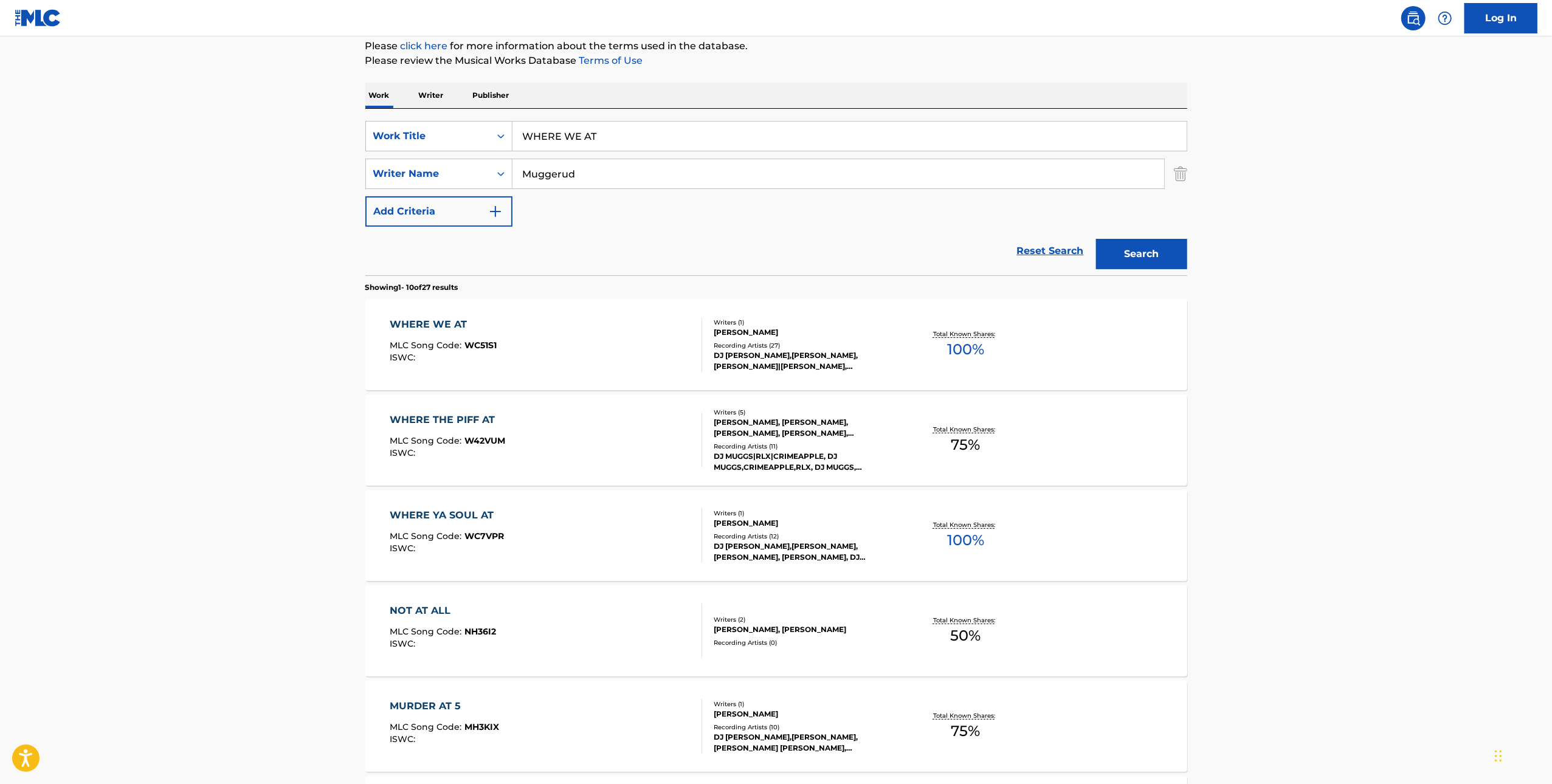
scroll to position [153, 0]
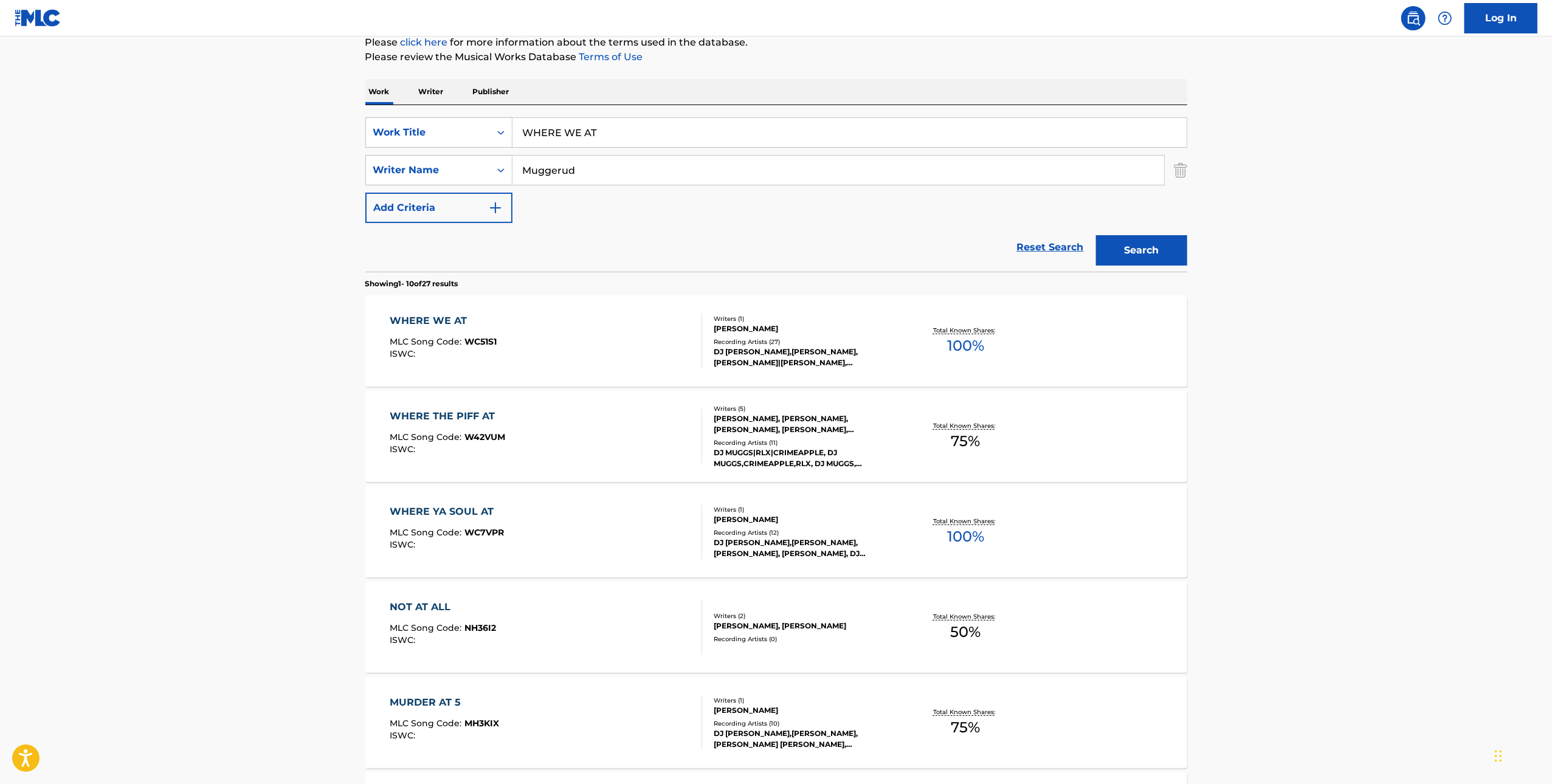
click at [449, 321] on div "WHERE WE AT" at bounding box center [443, 320] width 107 height 14
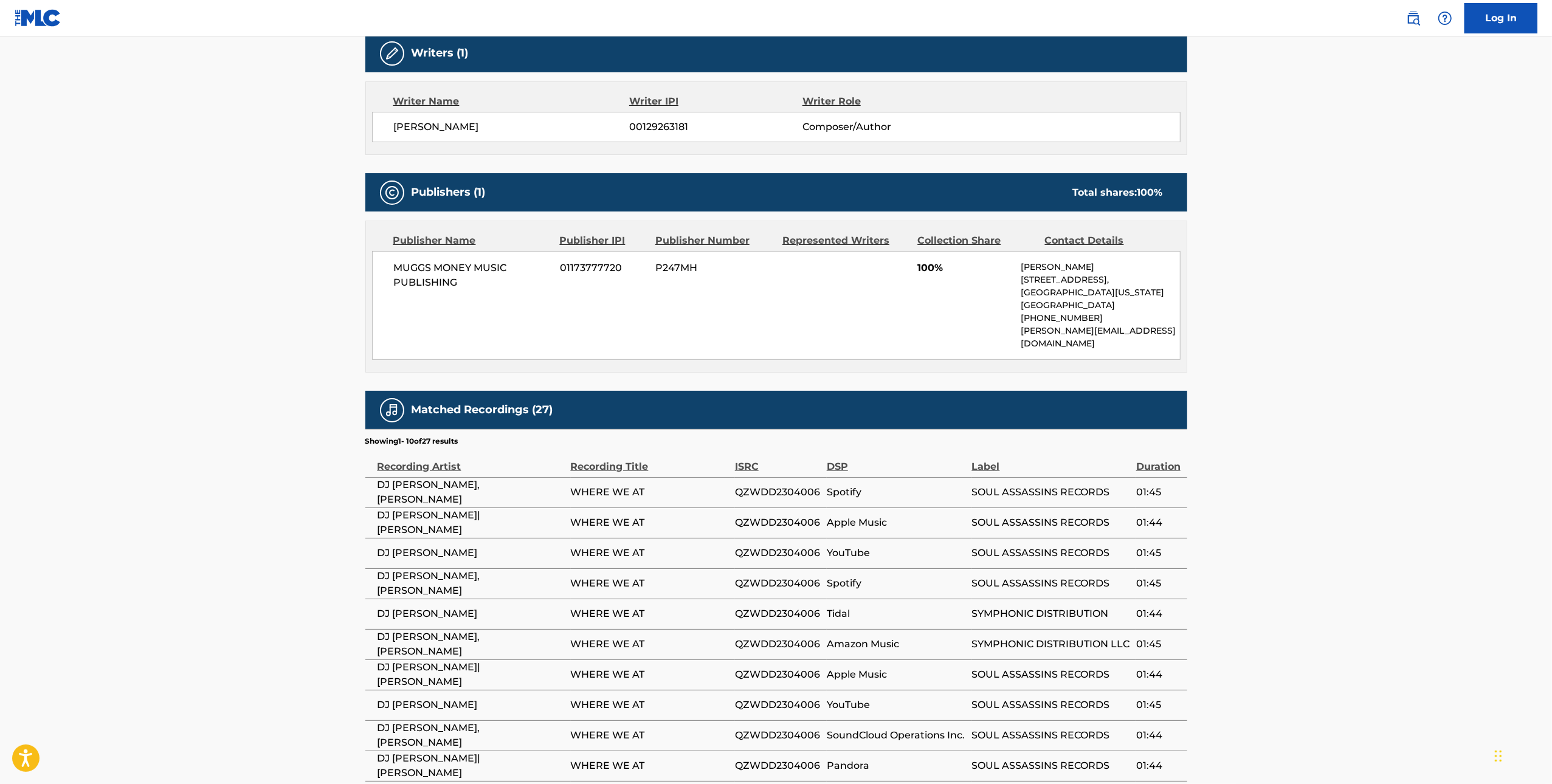
scroll to position [501, 0]
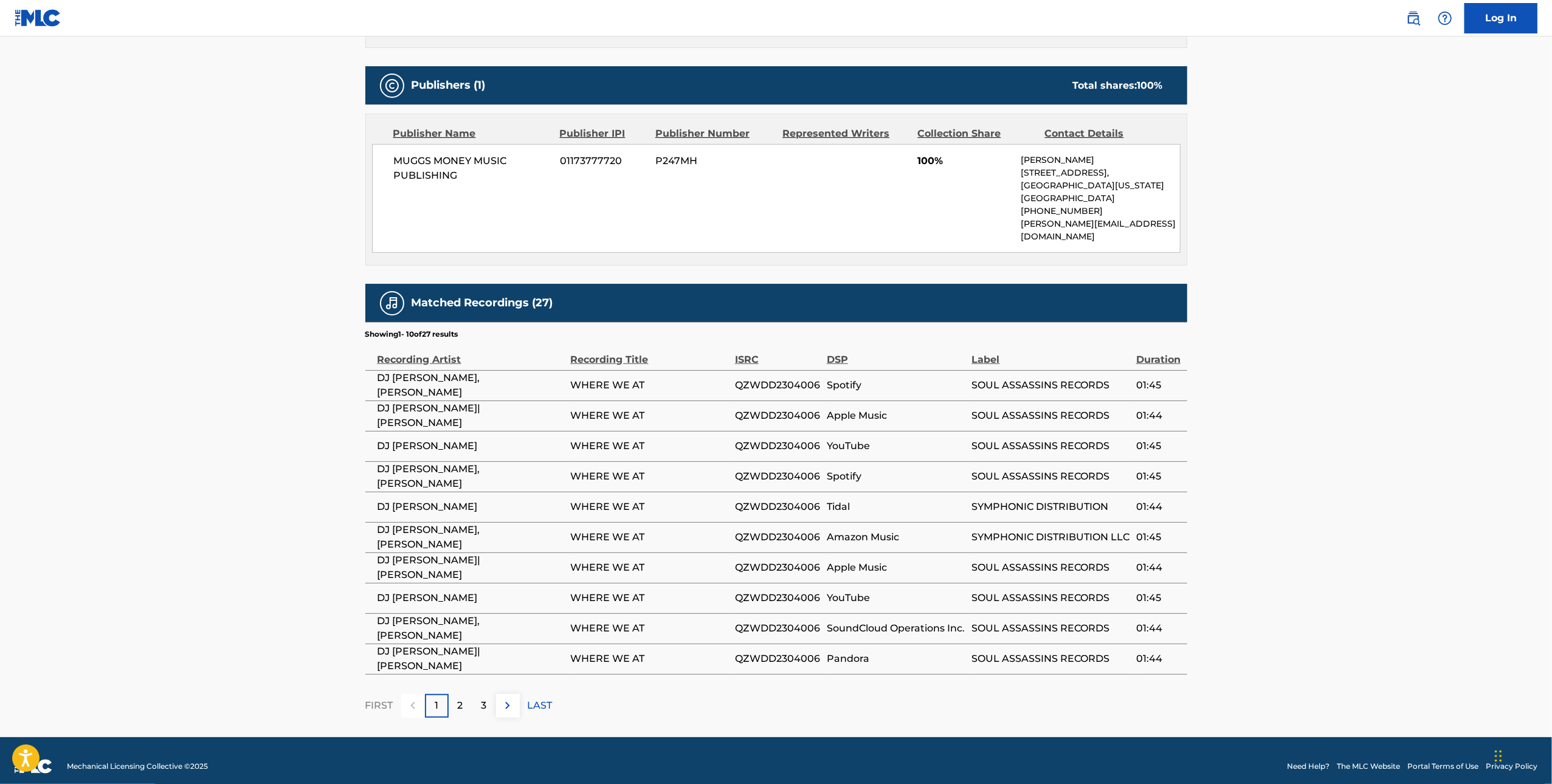
click at [469, 694] on div "2" at bounding box center [460, 705] width 24 height 24
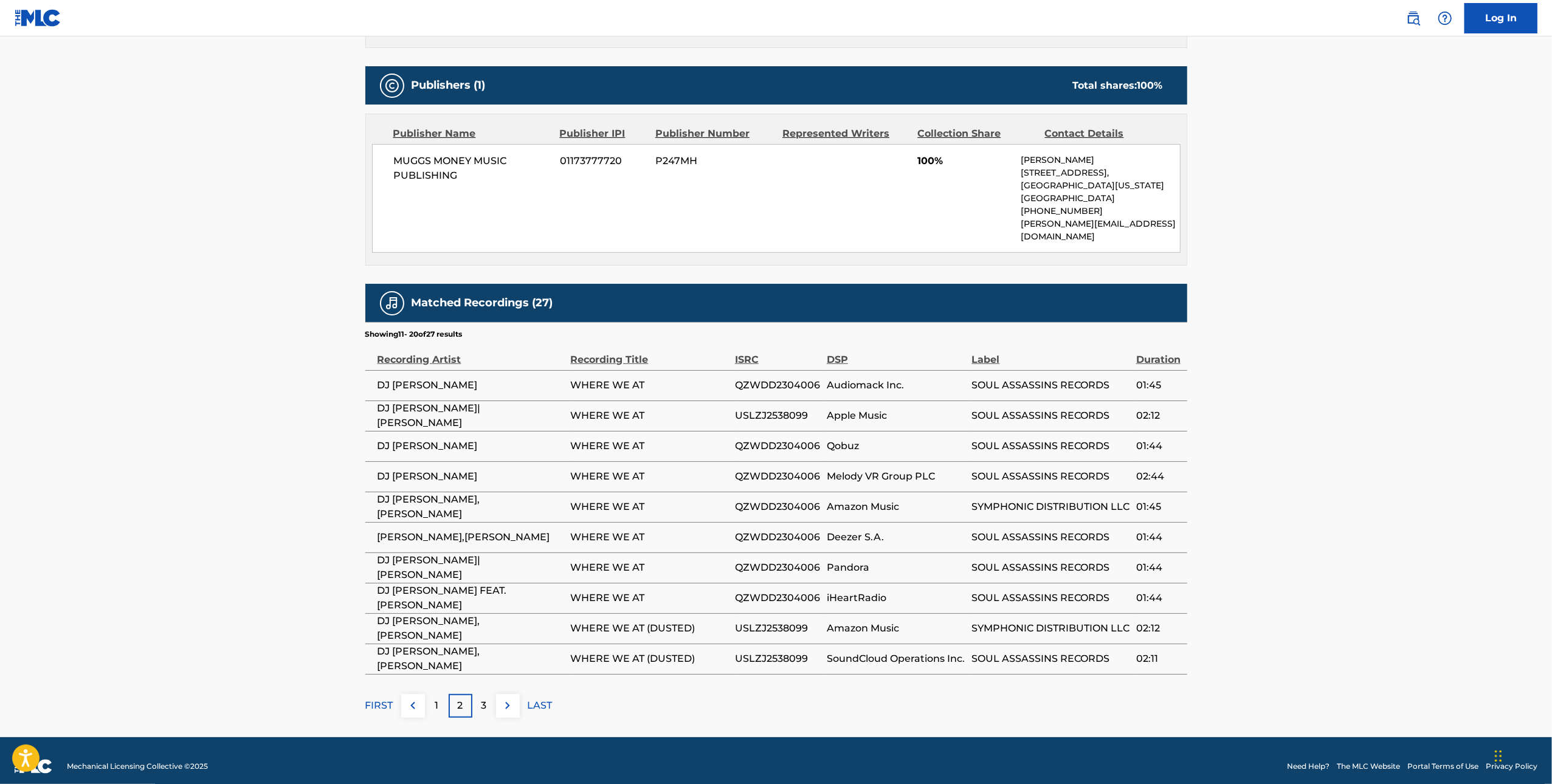
click at [488, 694] on div "3" at bounding box center [484, 705] width 24 height 24
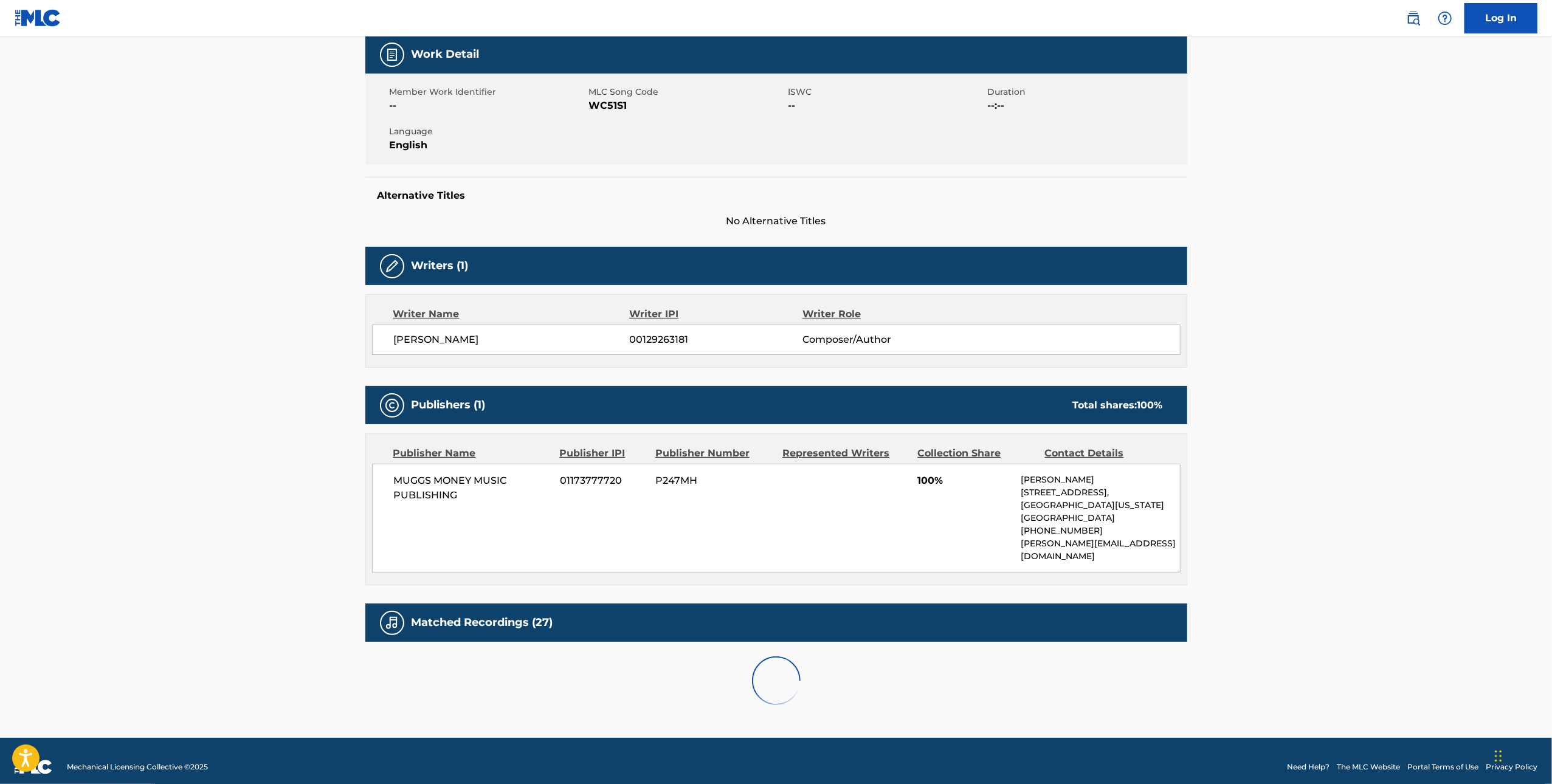
scroll to position [410, 0]
